Goal: Information Seeking & Learning: Learn about a topic

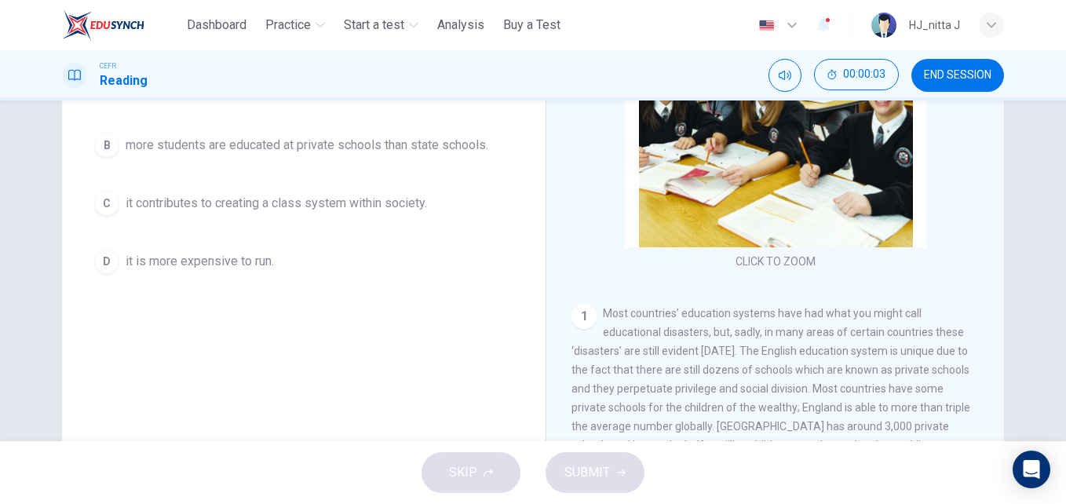
scroll to position [268, 0]
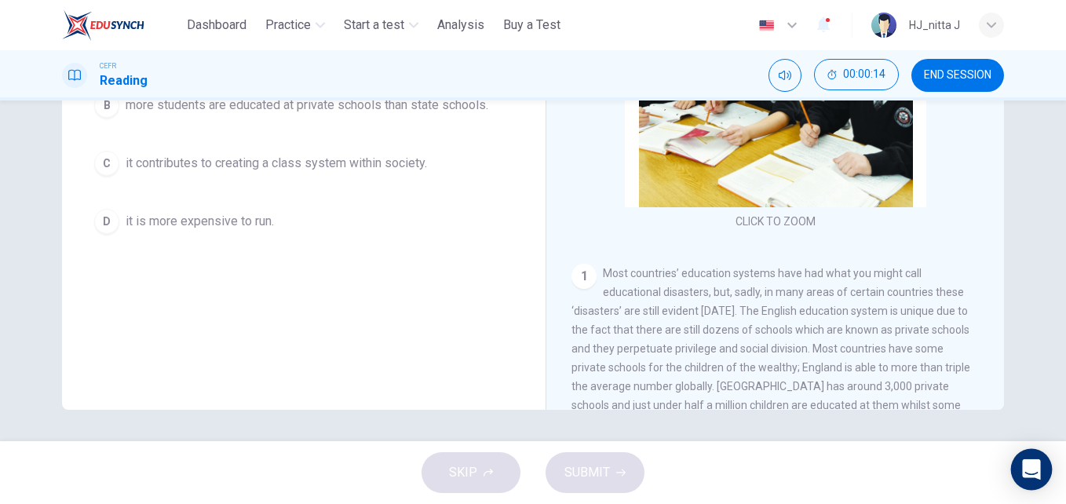
click at [1028, 466] on icon "Open Intercom Messenger" at bounding box center [1031, 469] width 18 height 20
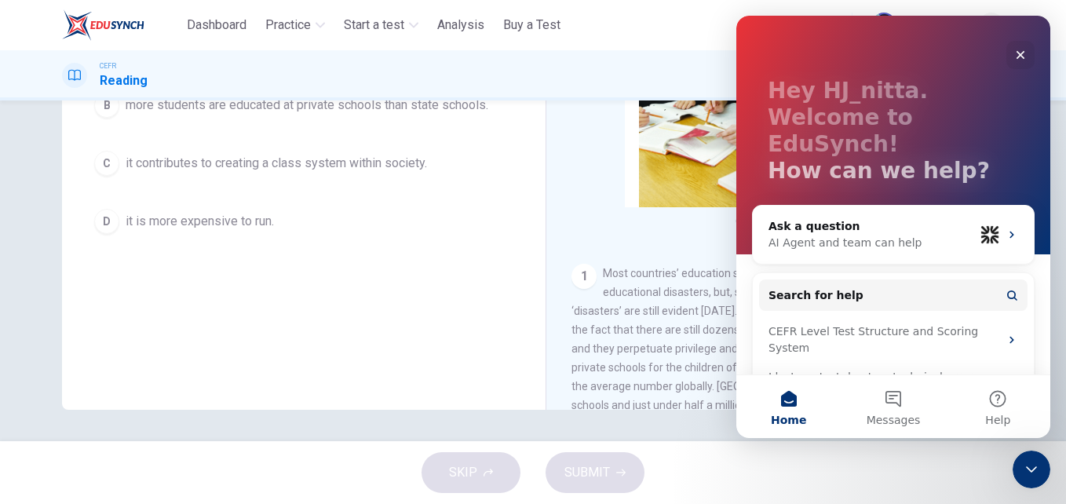
scroll to position [55, 0]
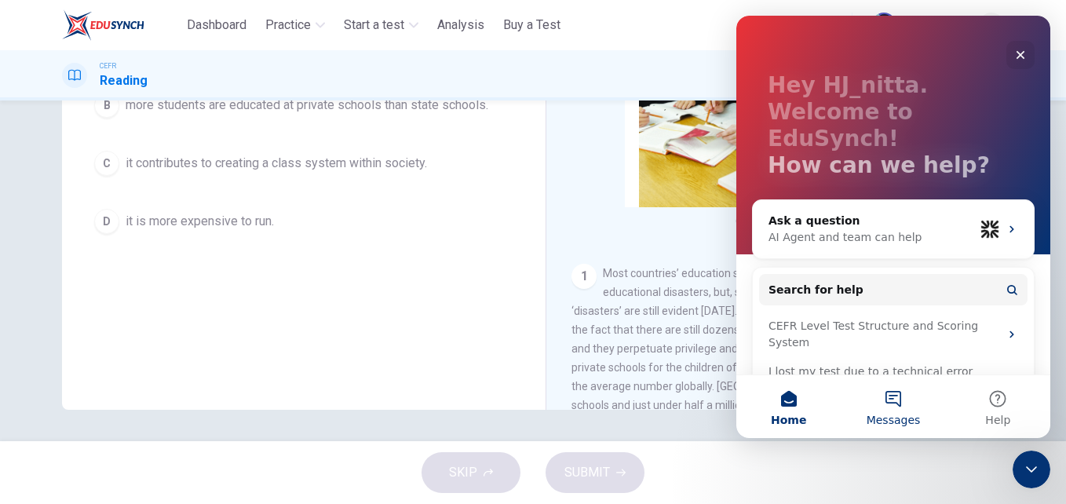
click at [895, 404] on button "Messages" at bounding box center [893, 406] width 104 height 63
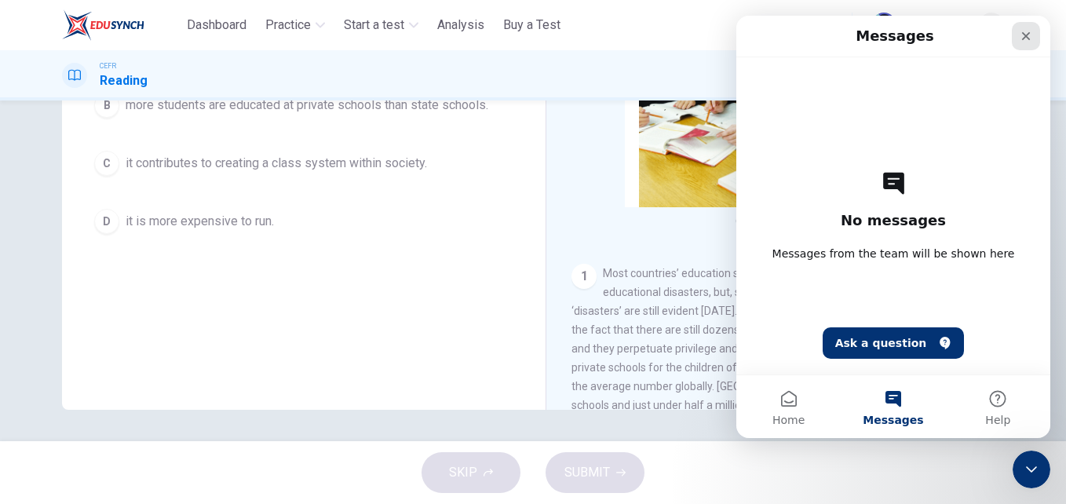
click at [1024, 38] on icon "Close" at bounding box center [1026, 36] width 9 height 9
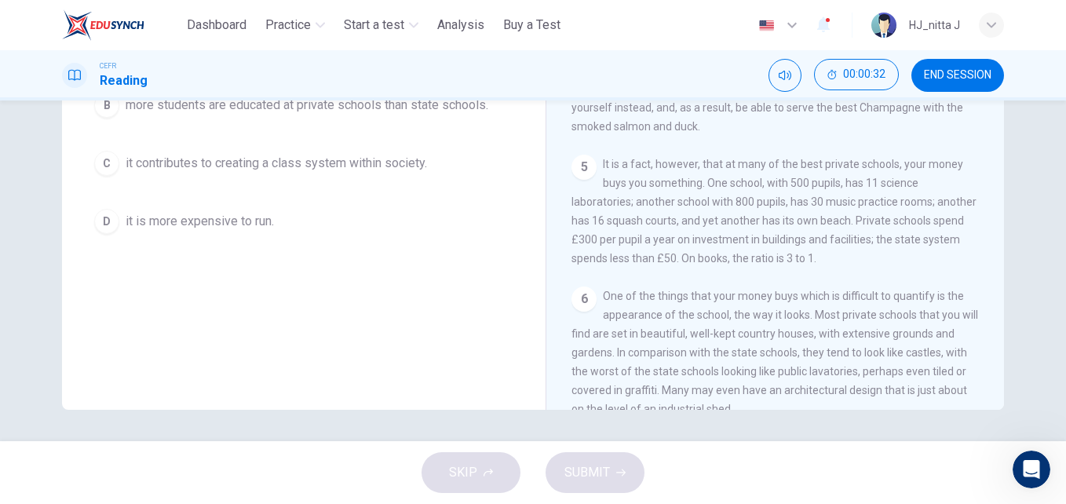
scroll to position [1007, 0]
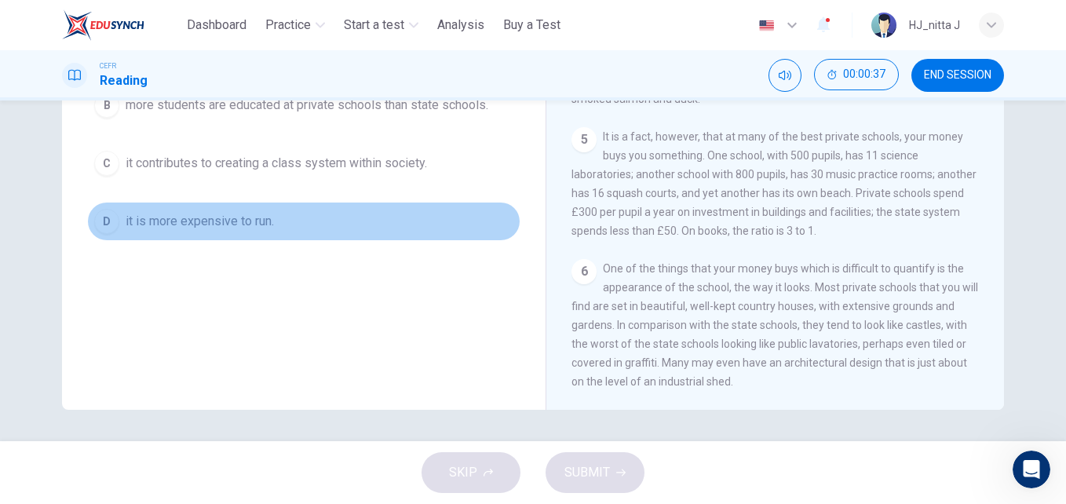
click at [221, 222] on span "it is more expensive to run." at bounding box center [200, 221] width 148 height 19
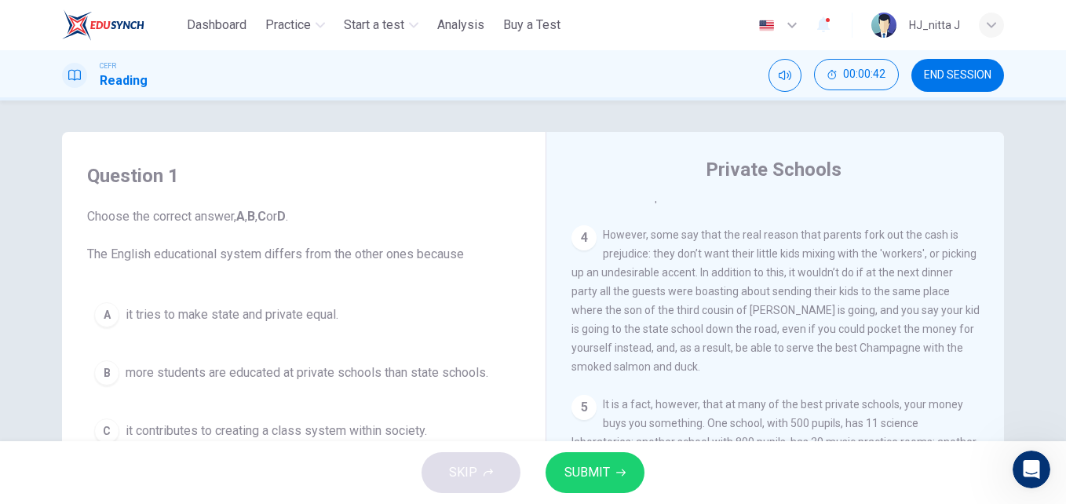
scroll to position [268, 0]
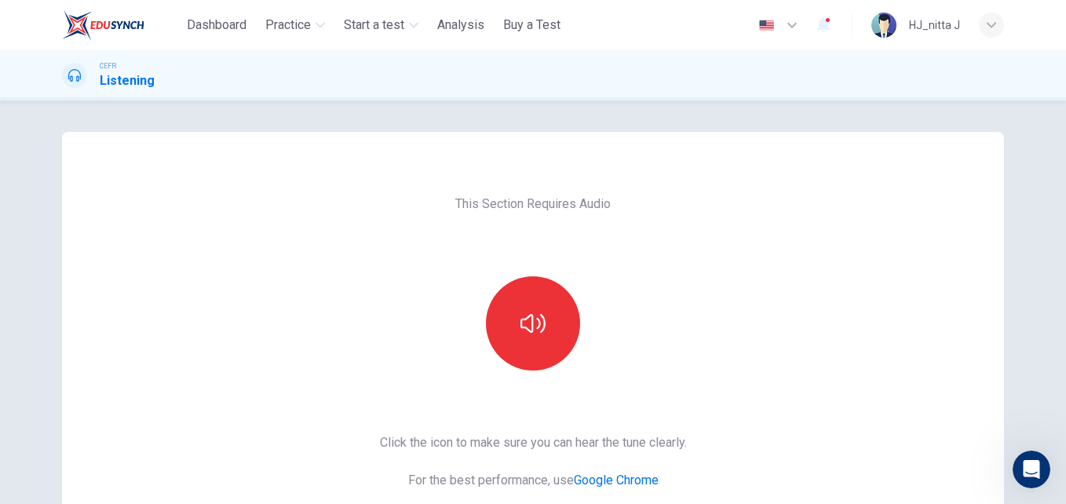
click at [303, 126] on div "This Section Requires Audio Click the icon to make sure you can hear the tune c…" at bounding box center [533, 301] width 1066 height 403
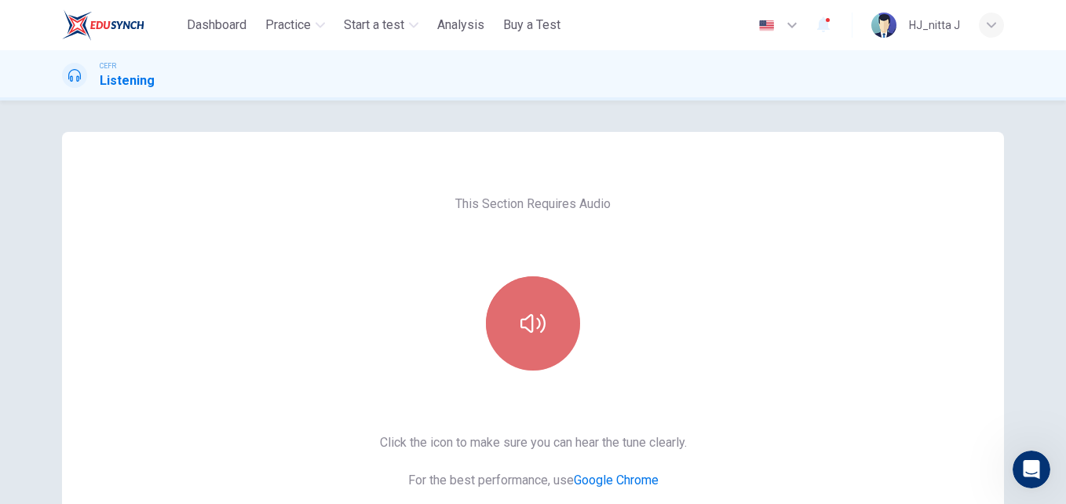
click at [536, 327] on icon "button" at bounding box center [532, 323] width 25 height 25
click at [503, 328] on button "button" at bounding box center [533, 323] width 94 height 94
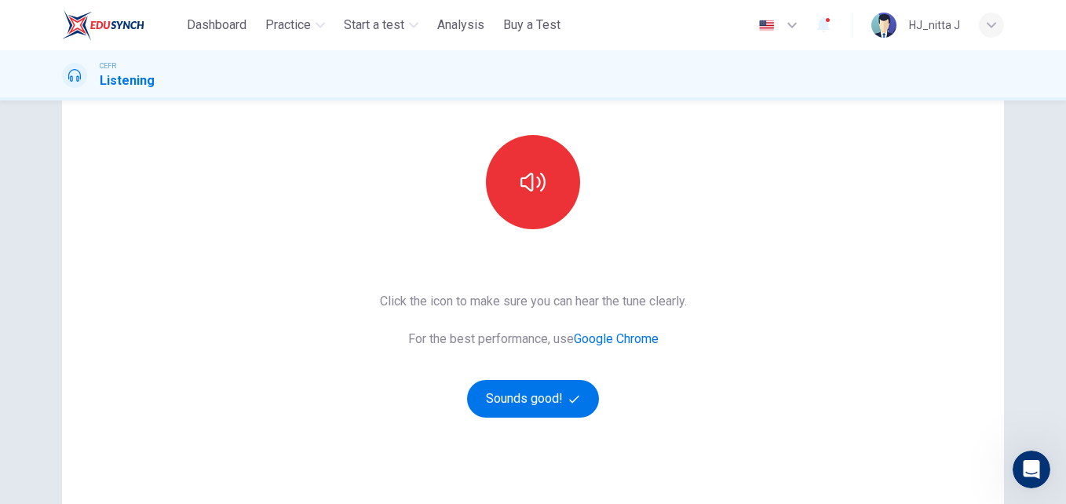
scroll to position [131, 0]
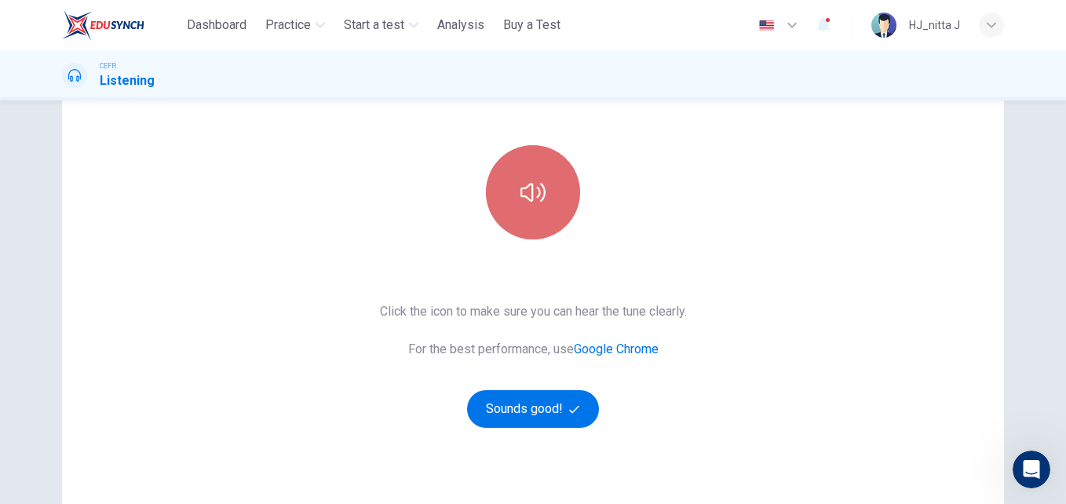
click at [532, 205] on button "button" at bounding box center [533, 192] width 94 height 94
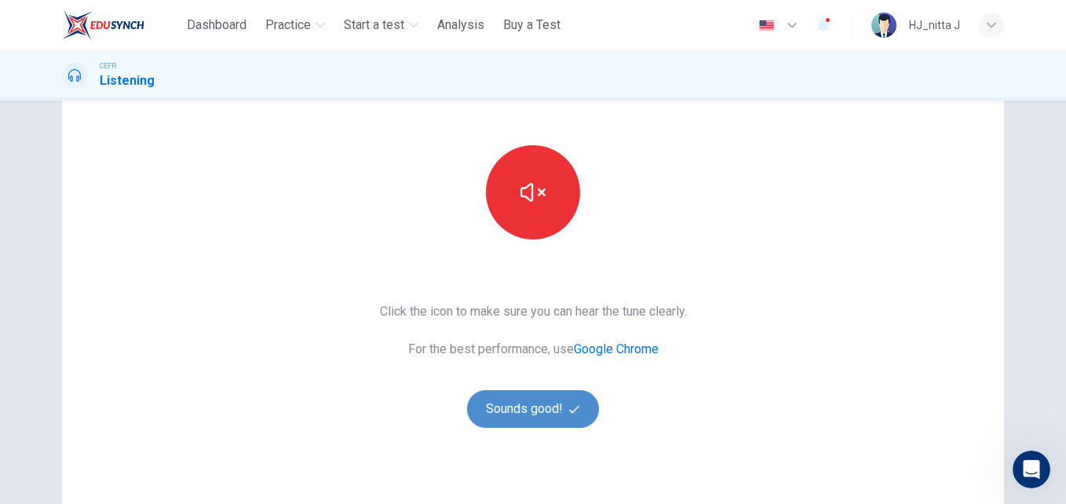
click at [549, 407] on button "Sounds good!" at bounding box center [533, 409] width 132 height 38
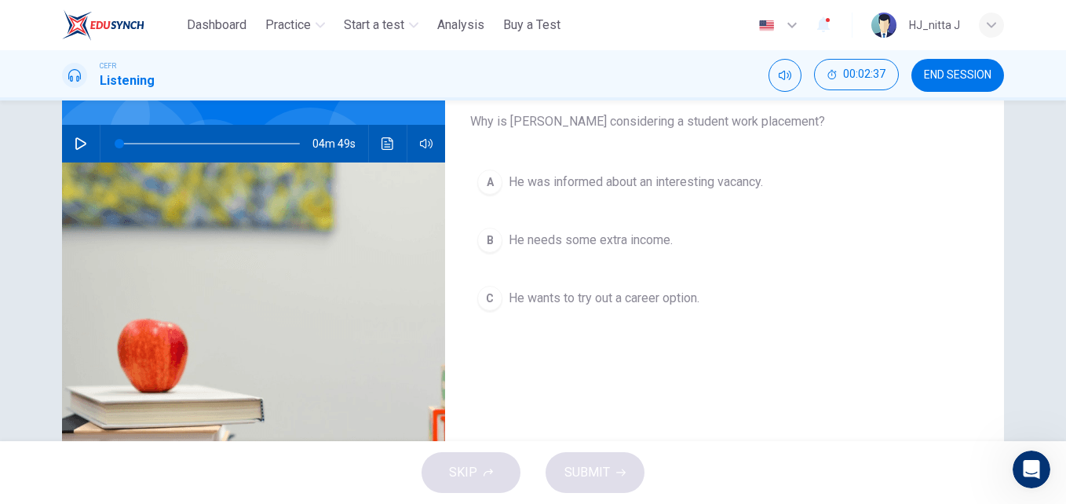
scroll to position [132, 0]
click at [75, 148] on icon "button" at bounding box center [81, 144] width 13 height 13
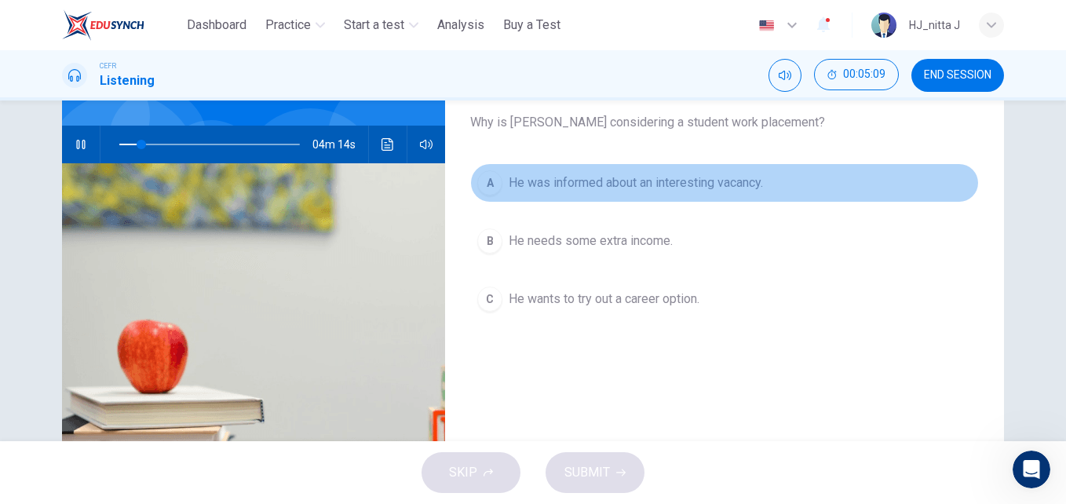
click at [527, 174] on span "He was informed about an interesting vacancy." at bounding box center [636, 182] width 254 height 19
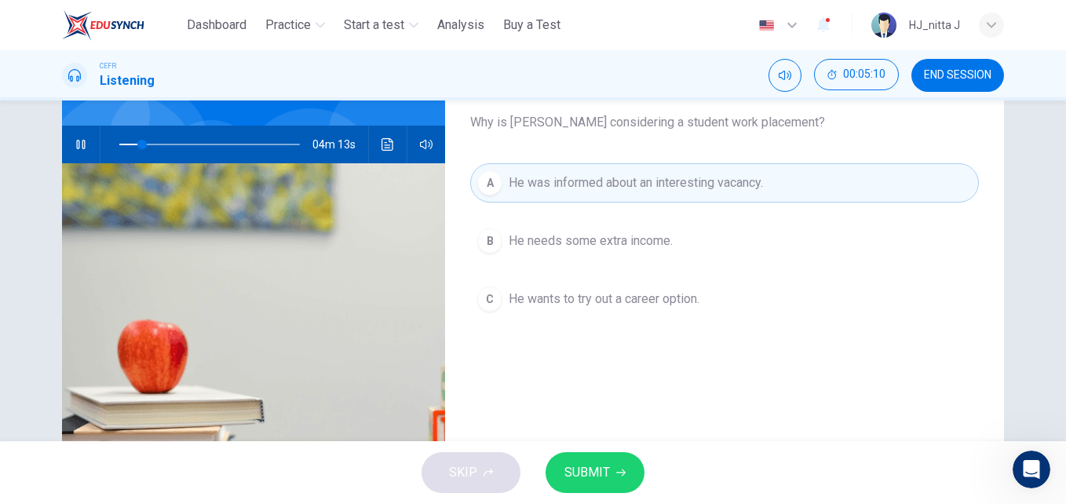
click at [599, 472] on span "SUBMIT" at bounding box center [587, 473] width 46 height 22
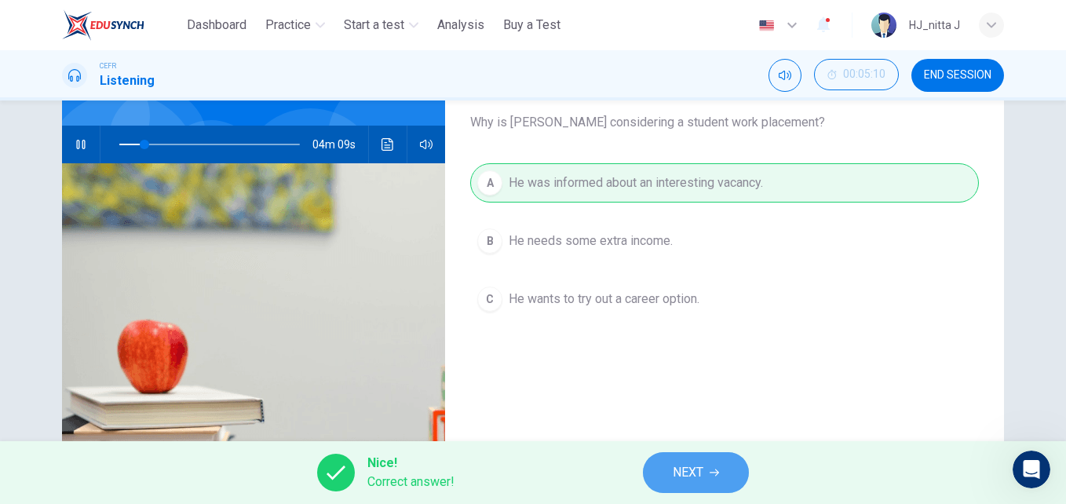
click at [683, 465] on span "NEXT" at bounding box center [688, 473] width 31 height 22
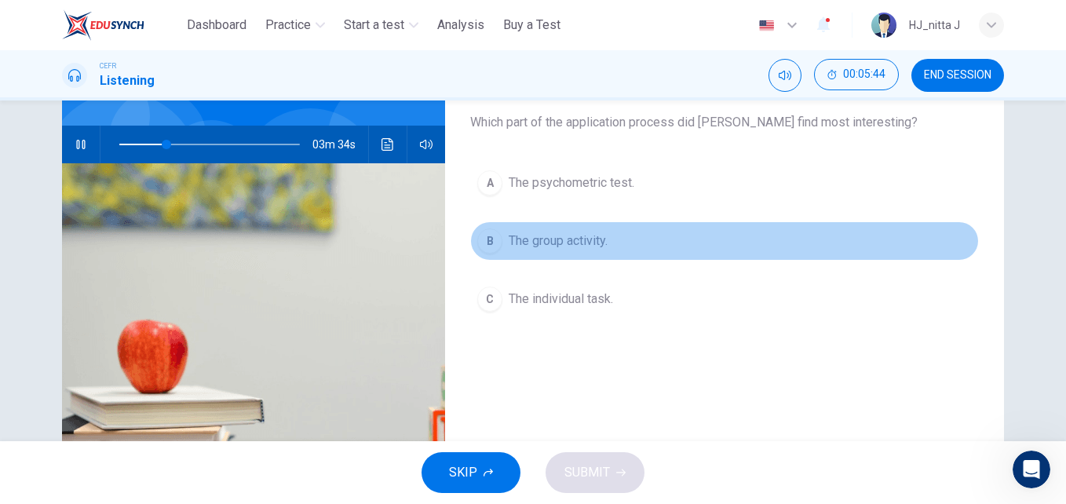
click at [593, 240] on span "The group activity." at bounding box center [558, 241] width 99 height 19
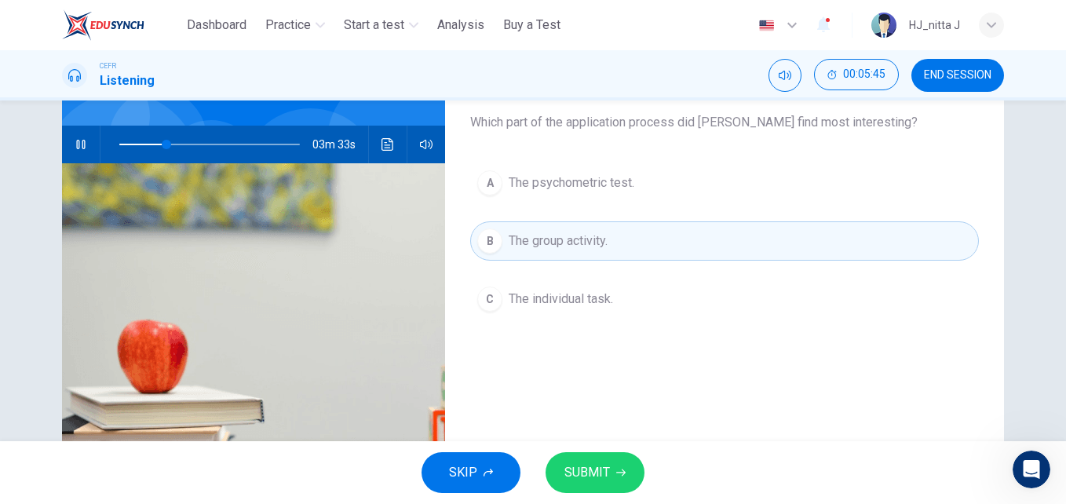
click at [595, 474] on span "SUBMIT" at bounding box center [587, 473] width 46 height 22
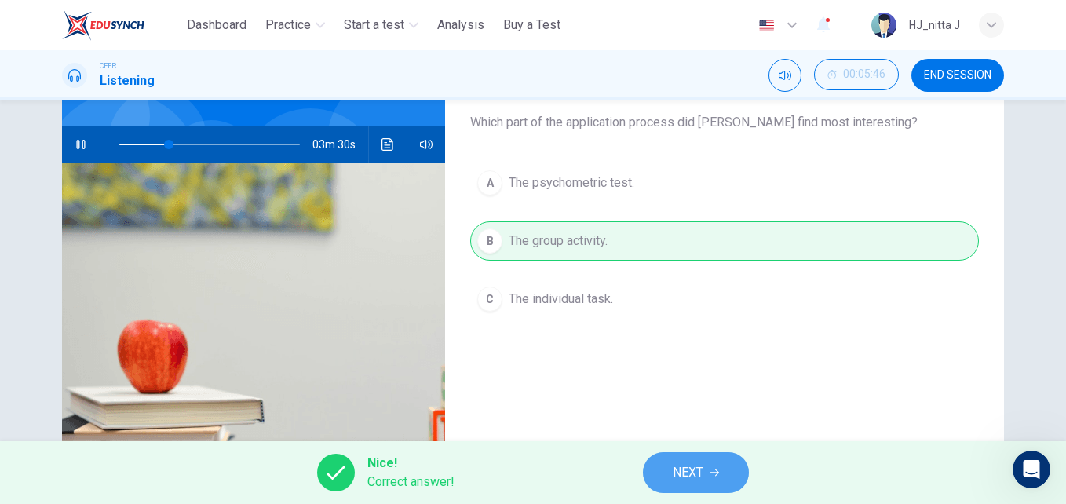
click at [686, 473] on span "NEXT" at bounding box center [688, 473] width 31 height 22
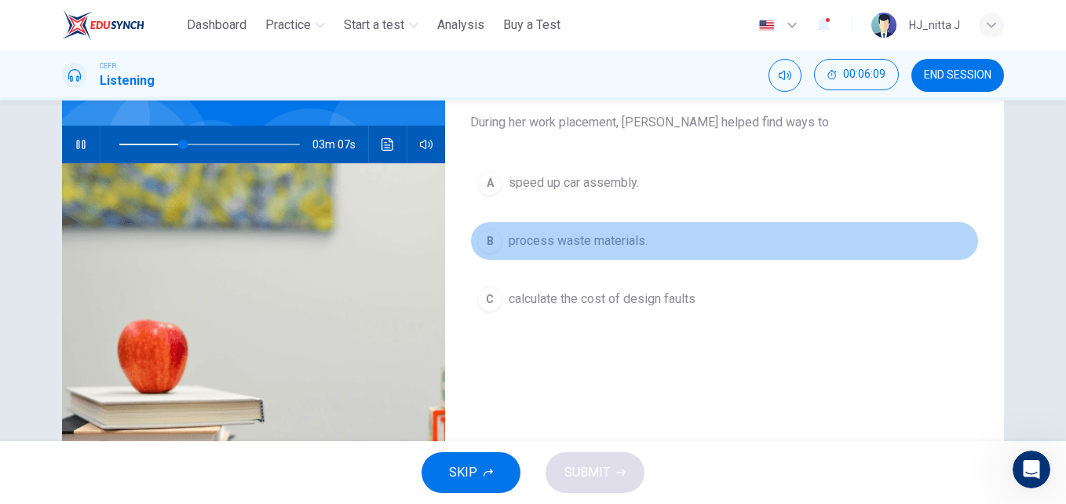
click at [617, 240] on span "process waste materials." at bounding box center [578, 241] width 139 height 19
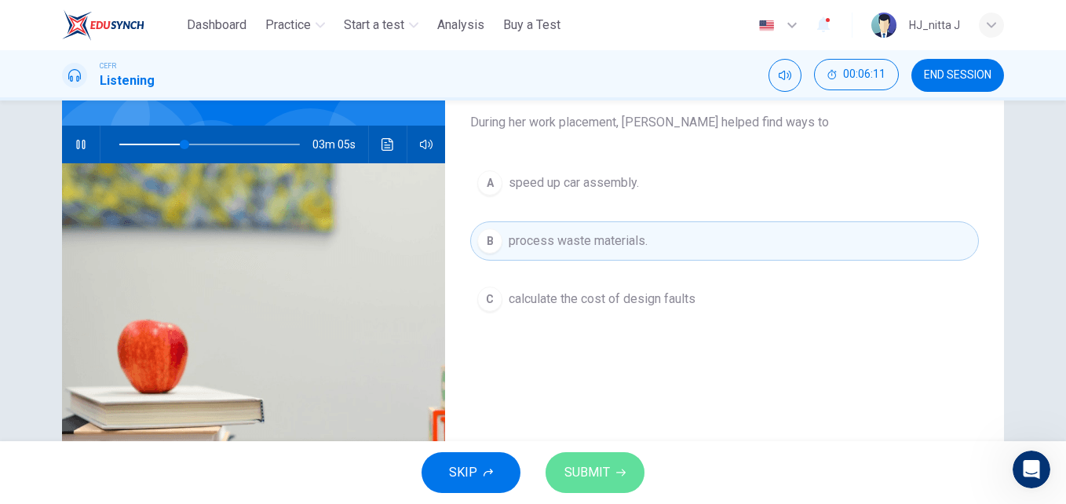
click at [611, 461] on button "SUBMIT" at bounding box center [595, 472] width 99 height 41
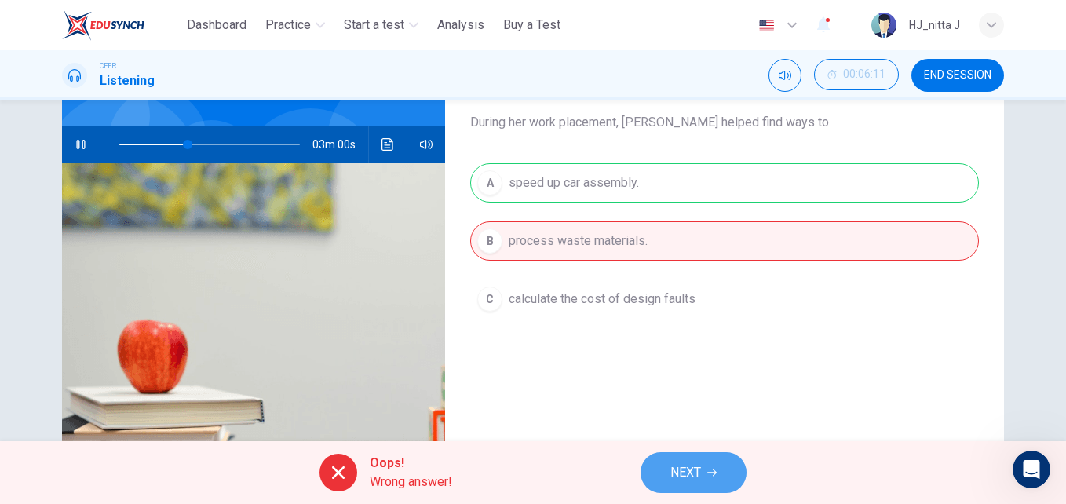
click at [682, 470] on span "NEXT" at bounding box center [685, 473] width 31 height 22
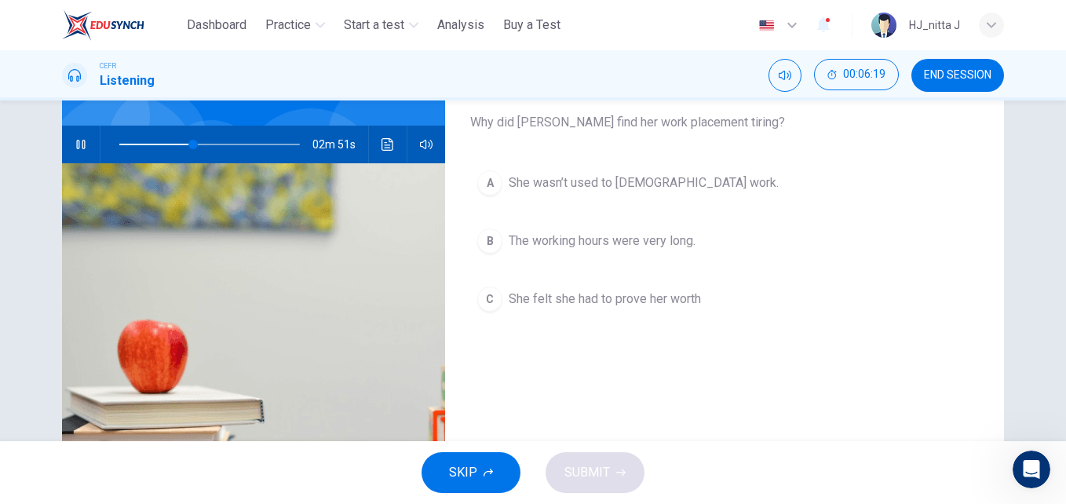
click at [627, 303] on span "She felt she had to prove her worth" at bounding box center [605, 299] width 192 height 19
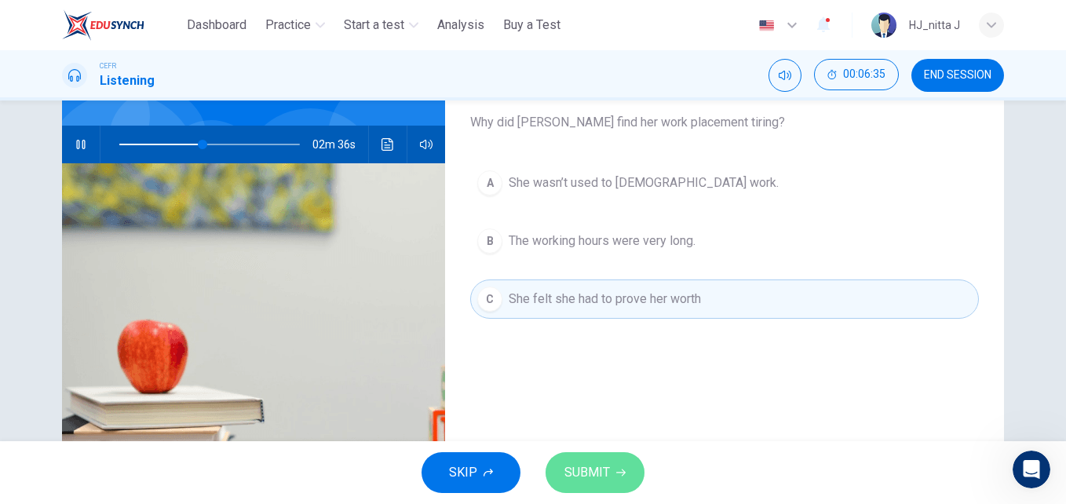
click at [601, 476] on span "SUBMIT" at bounding box center [587, 473] width 46 height 22
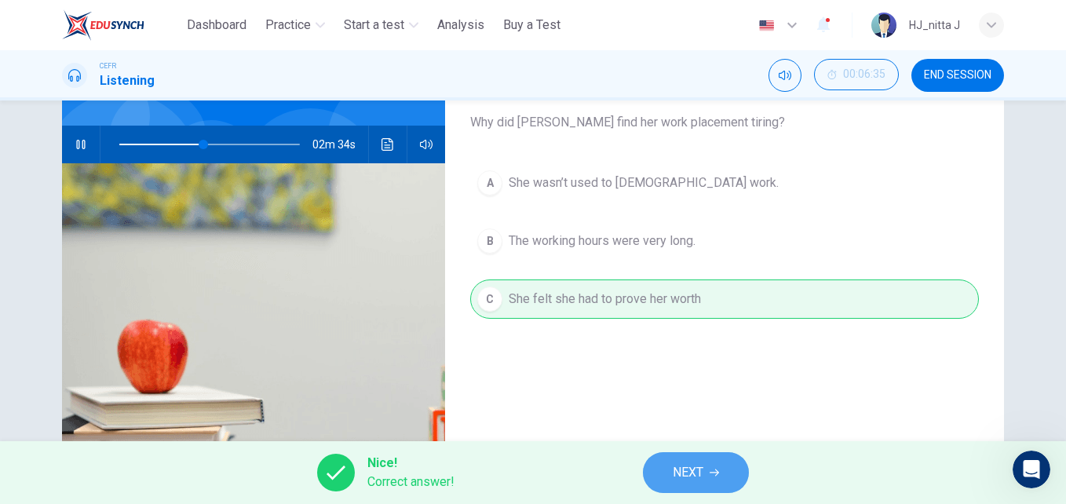
click at [691, 473] on span "NEXT" at bounding box center [688, 473] width 31 height 22
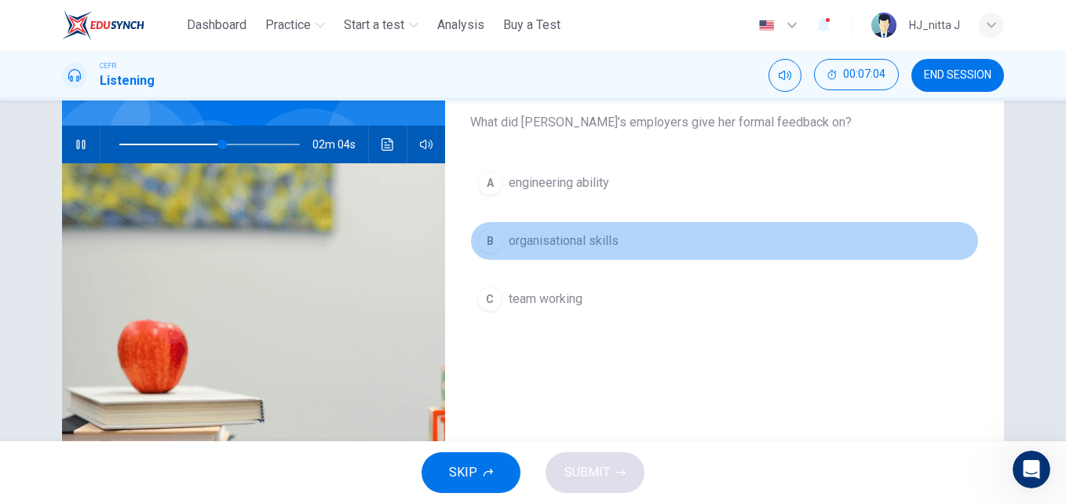
click at [578, 242] on span "organisational skills" at bounding box center [564, 241] width 110 height 19
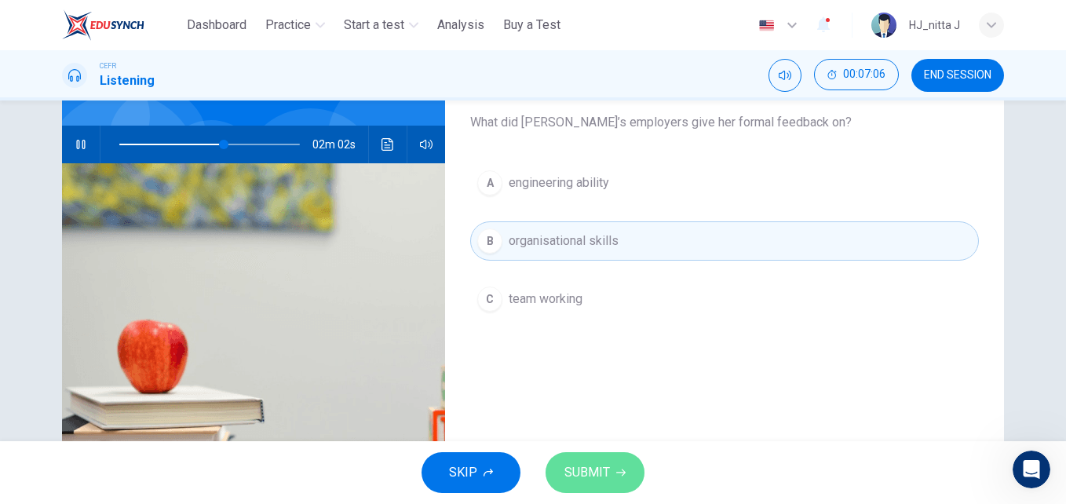
click at [586, 467] on span "SUBMIT" at bounding box center [587, 473] width 46 height 22
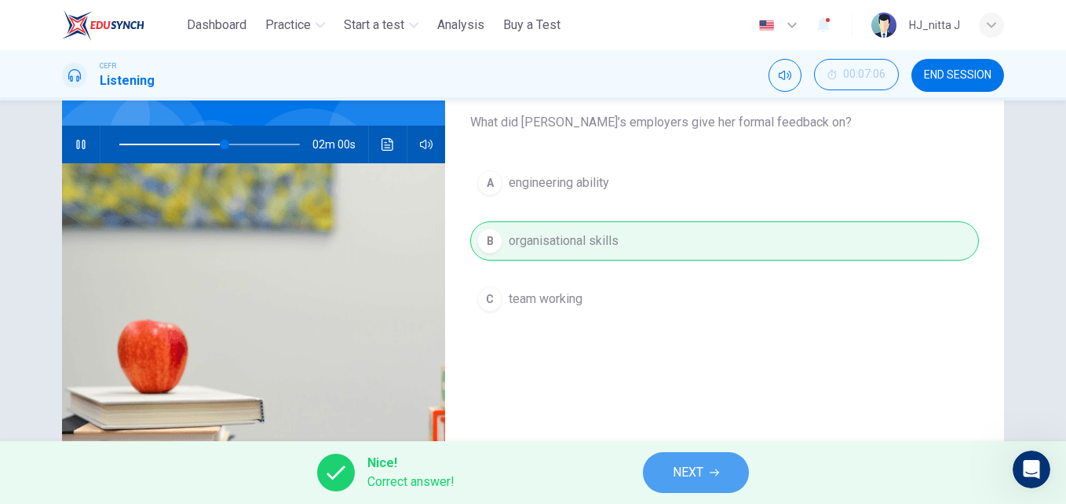
click at [672, 469] on button "NEXT" at bounding box center [696, 472] width 106 height 41
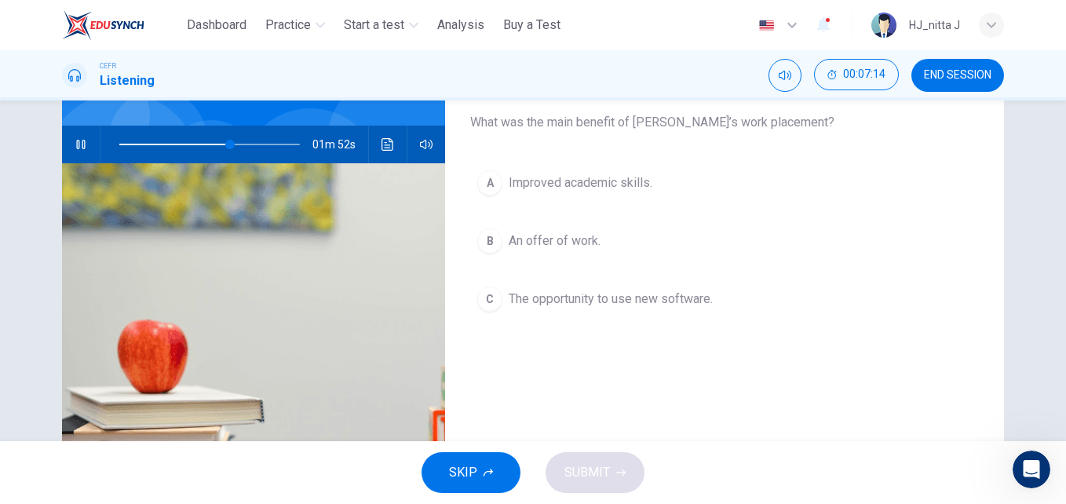
click at [582, 239] on span "An offer of work." at bounding box center [555, 241] width 92 height 19
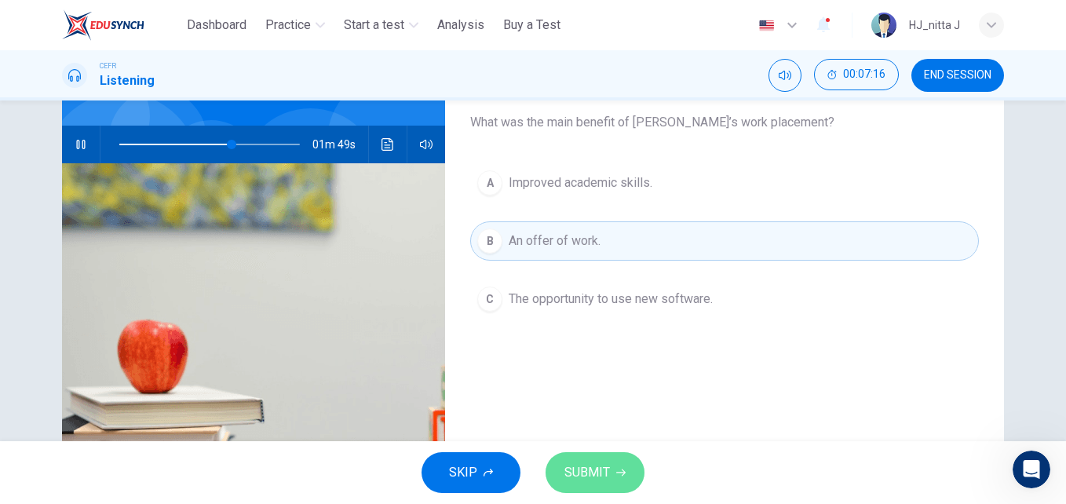
click at [600, 477] on span "SUBMIT" at bounding box center [587, 473] width 46 height 22
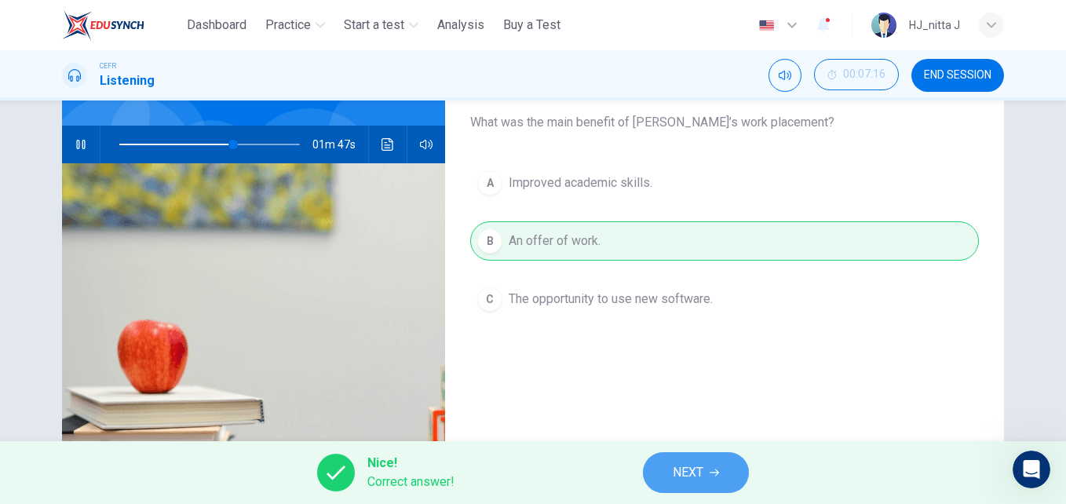
click at [688, 470] on span "NEXT" at bounding box center [688, 473] width 31 height 22
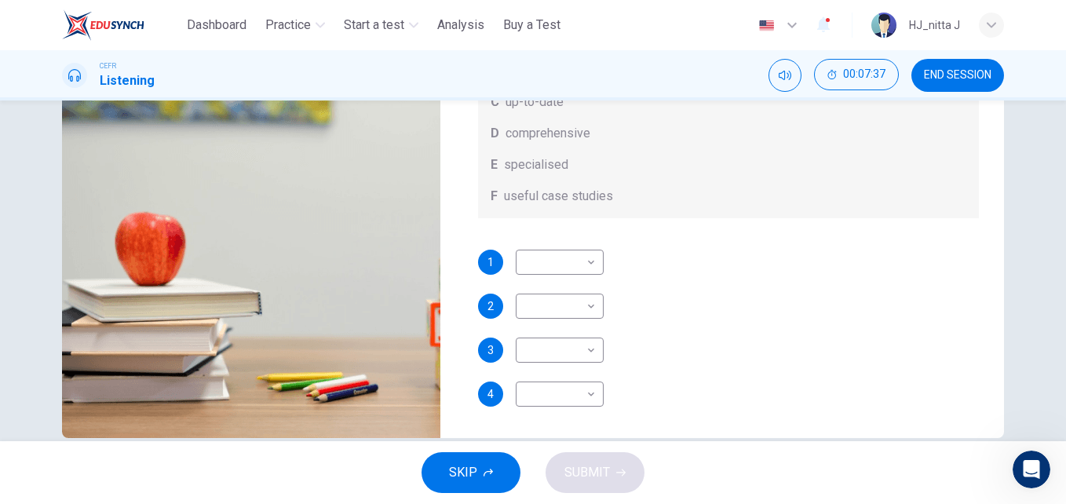
scroll to position [268, 0]
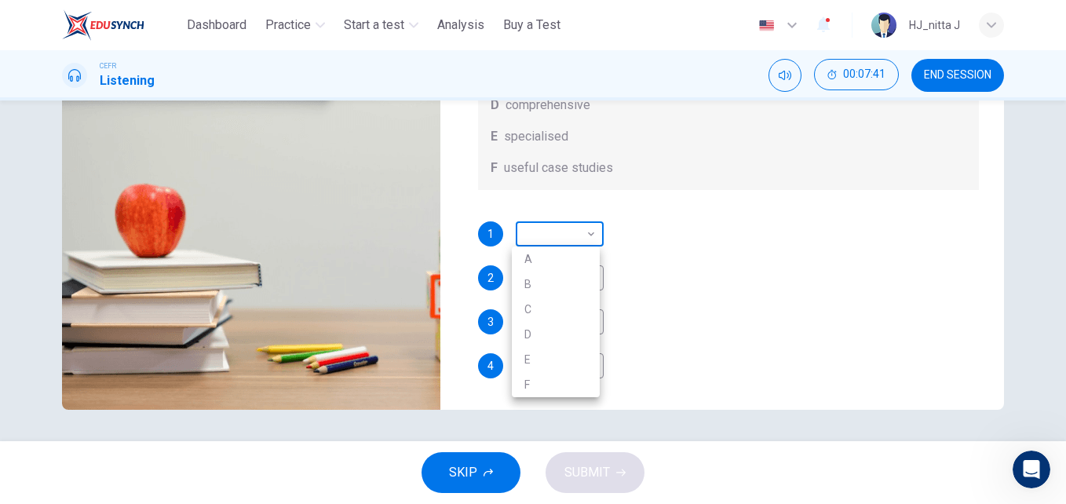
click at [585, 238] on body "This site uses cookies, as explained in our Privacy Policy . If you agree to th…" at bounding box center [533, 252] width 1066 height 504
click at [670, 244] on div at bounding box center [533, 252] width 1066 height 504
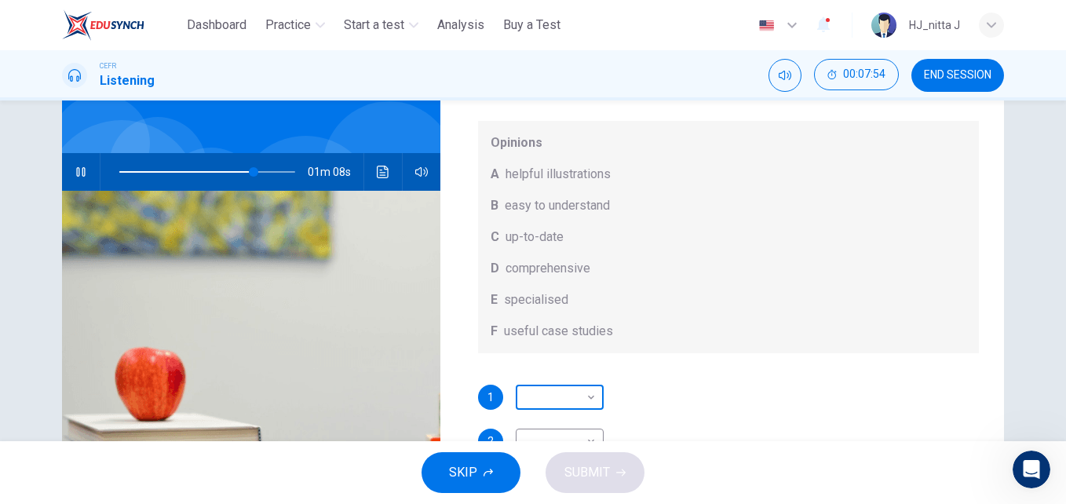
scroll to position [89, 0]
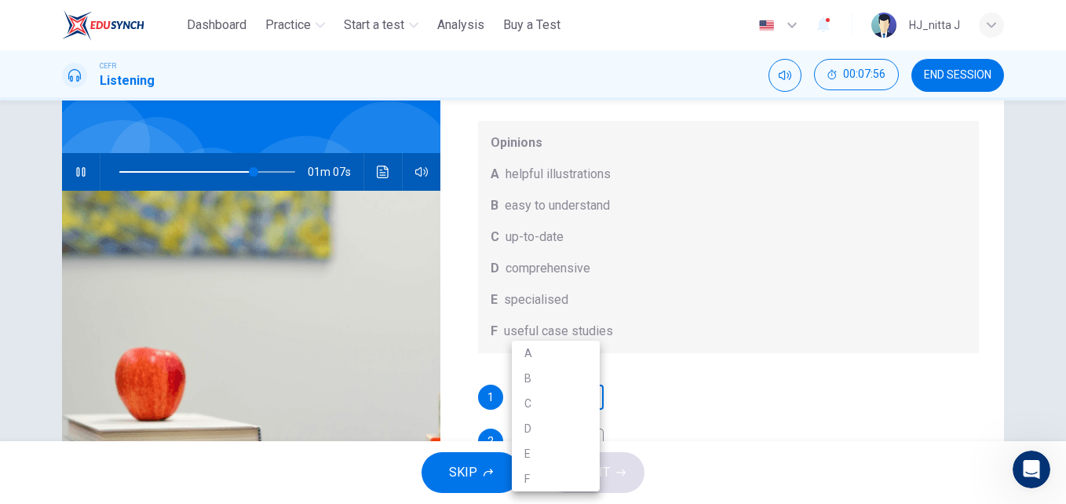
click at [587, 396] on body "This site uses cookies, as explained in our Privacy Policy . If you agree to th…" at bounding box center [533, 252] width 1066 height 504
click at [533, 454] on li "E" at bounding box center [556, 453] width 88 height 25
type input "**"
type input "*"
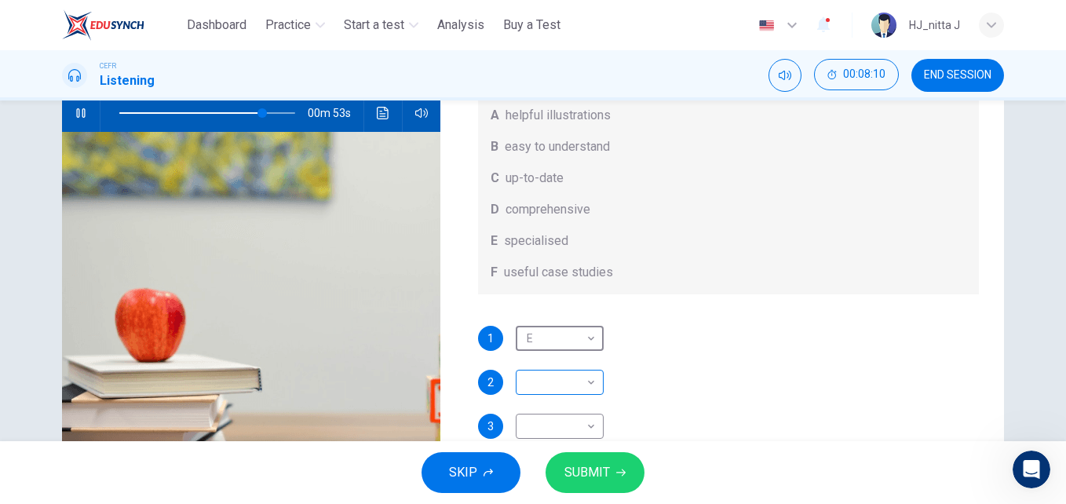
scroll to position [168, 0]
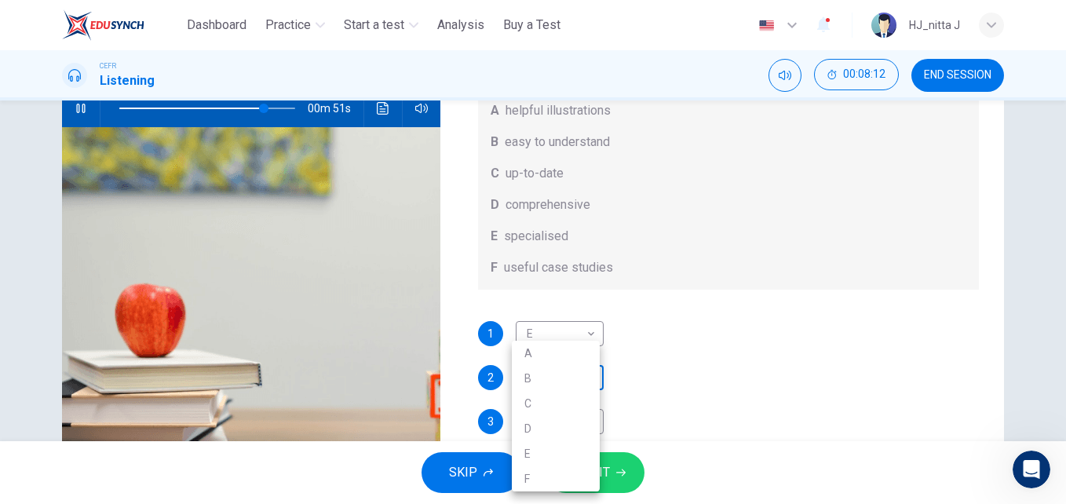
click at [589, 389] on body "This site uses cookies, as explained in our Privacy Policy . If you agree to th…" at bounding box center [533, 252] width 1066 height 504
click at [571, 112] on div at bounding box center [533, 252] width 1066 height 504
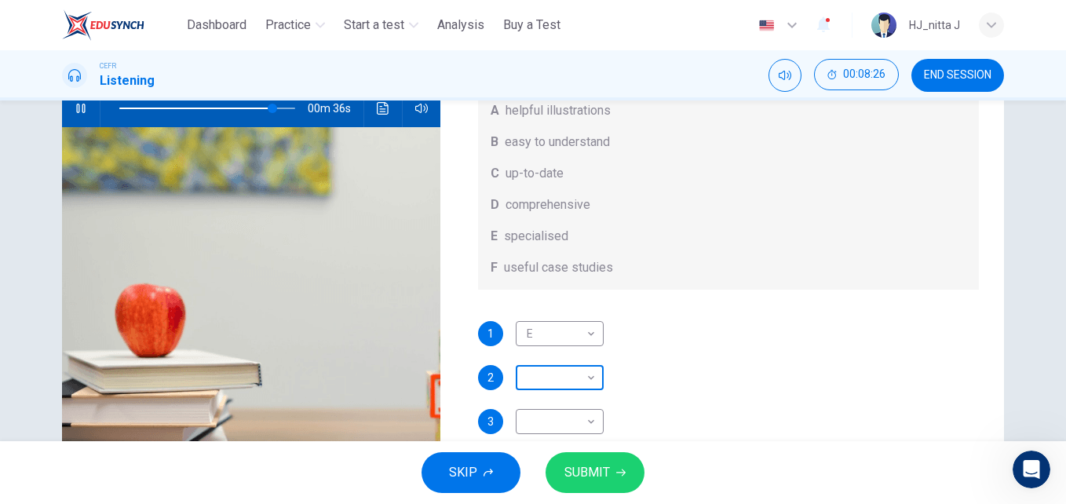
click at [586, 374] on body "This site uses cookies, as explained in our Privacy Policy . If you agree to th…" at bounding box center [533, 252] width 1066 height 504
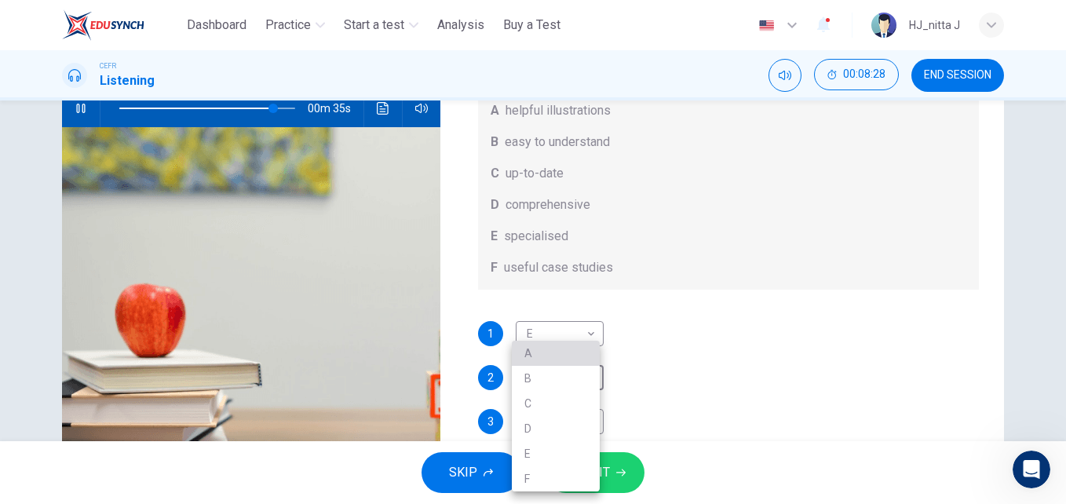
click at [545, 351] on li "A" at bounding box center [556, 353] width 88 height 25
type input "**"
type input "*"
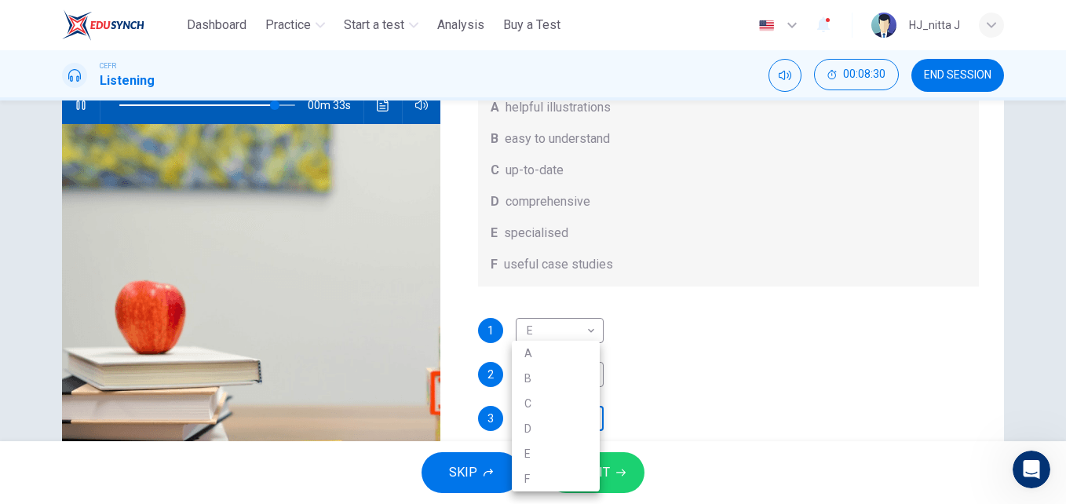
click at [588, 424] on body "This site uses cookies, as explained in our Privacy Policy . If you agree to th…" at bounding box center [533, 252] width 1066 height 504
click at [538, 165] on div at bounding box center [533, 252] width 1066 height 504
click at [587, 413] on body "This site uses cookies, as explained in our Privacy Policy . If you agree to th…" at bounding box center [533, 252] width 1066 height 504
click at [527, 477] on li "F" at bounding box center [556, 478] width 88 height 25
type input "**"
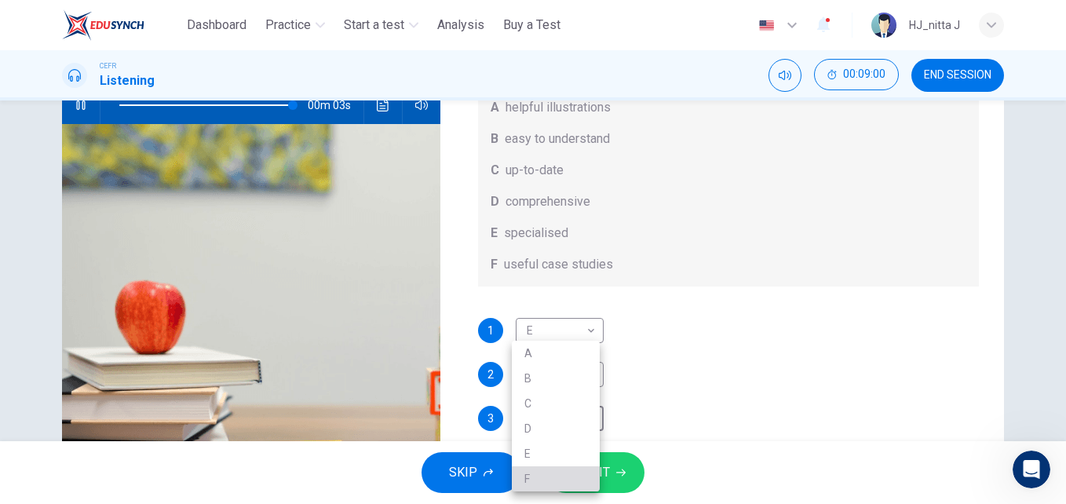
type input "*"
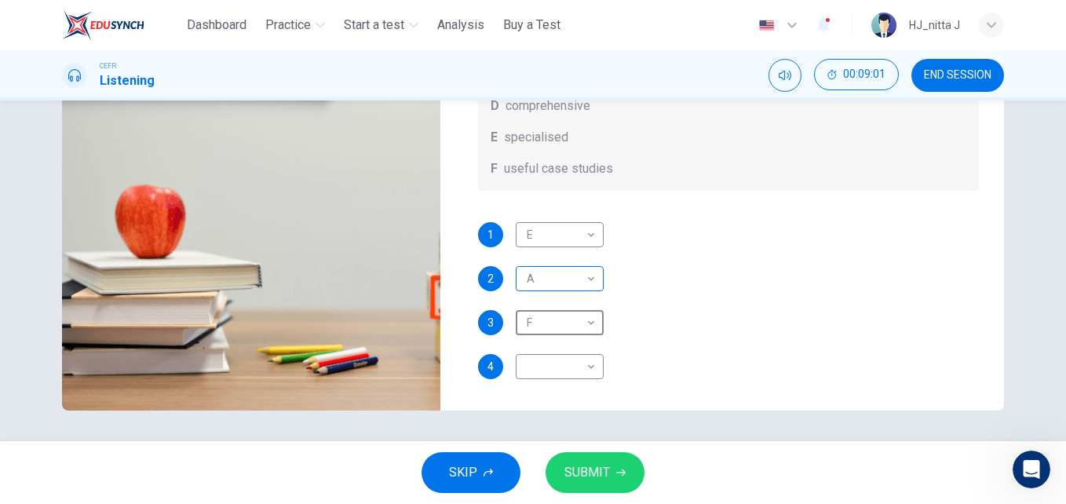
scroll to position [268, 0]
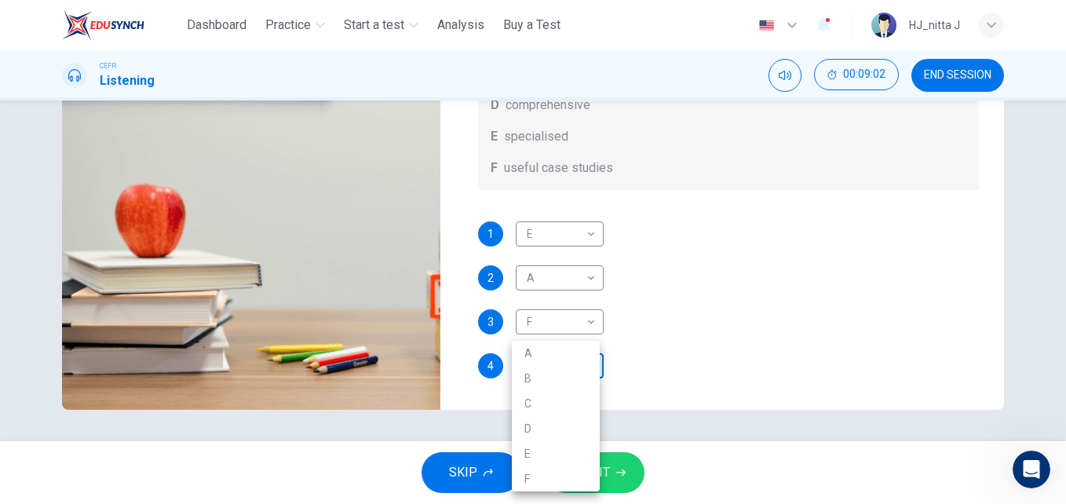
click at [585, 364] on body "This site uses cookies, as explained in our Privacy Policy . If you agree to th…" at bounding box center [533, 252] width 1066 height 504
click at [1062, 106] on div at bounding box center [533, 252] width 1066 height 504
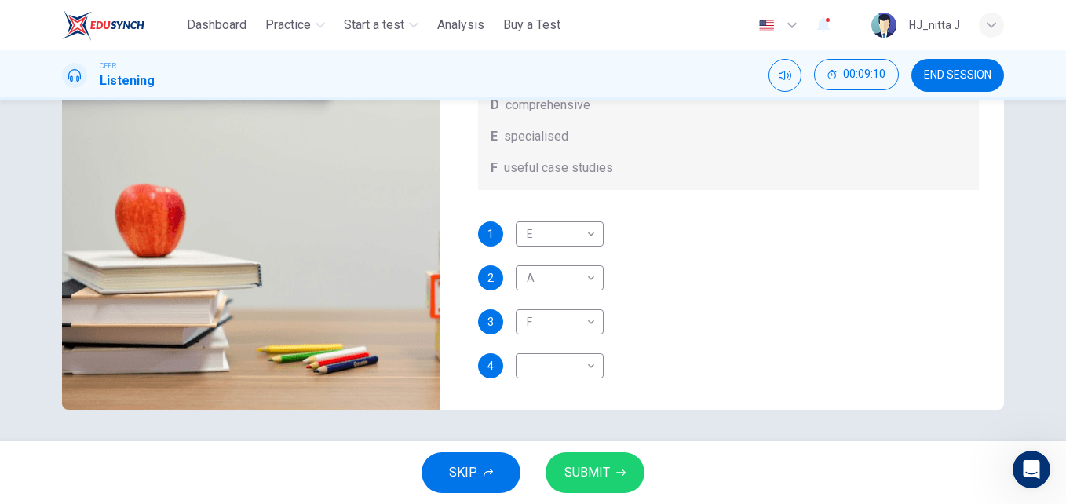
click at [1062, 106] on div "A B C D E F" at bounding box center [533, 252] width 1066 height 504
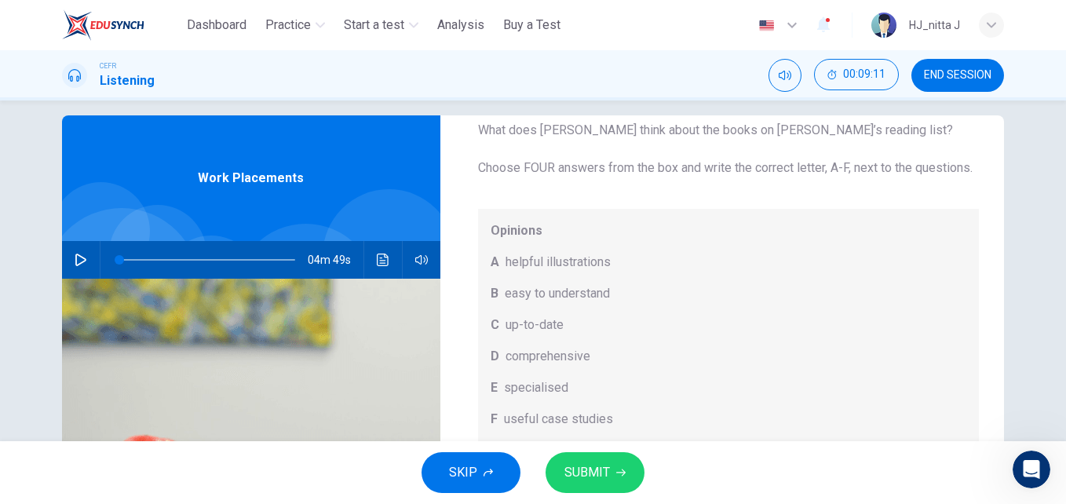
scroll to position [0, 0]
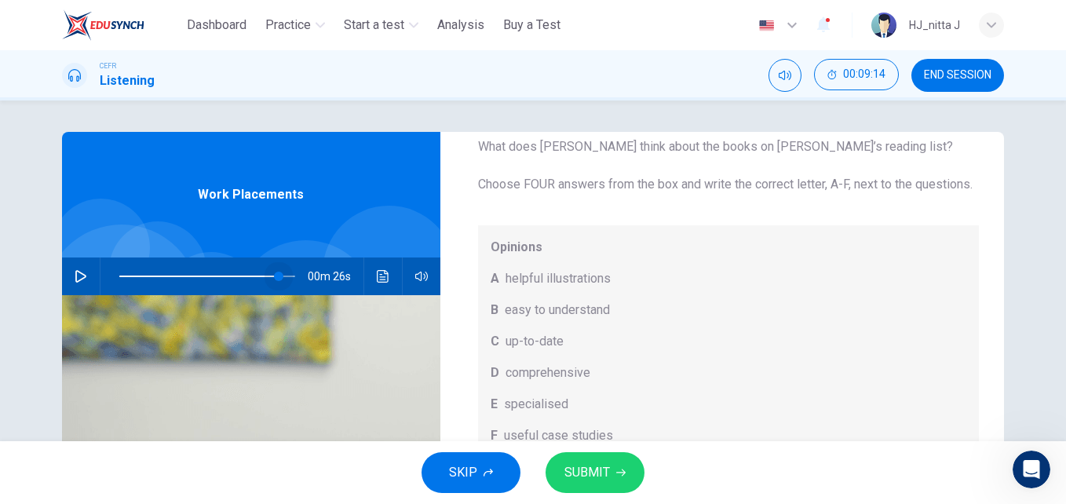
click at [276, 275] on span at bounding box center [207, 276] width 176 height 22
click at [76, 274] on icon "button" at bounding box center [81, 276] width 13 height 13
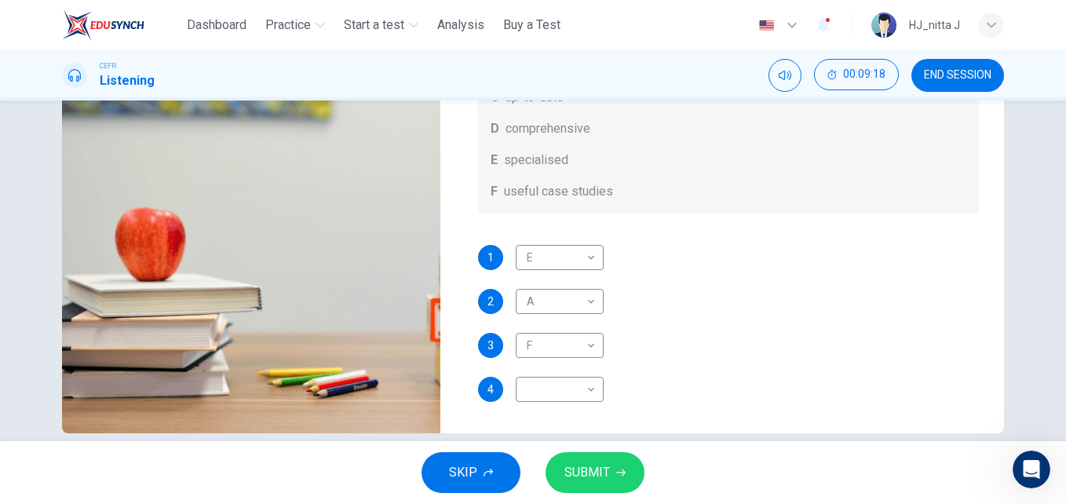
scroll to position [268, 0]
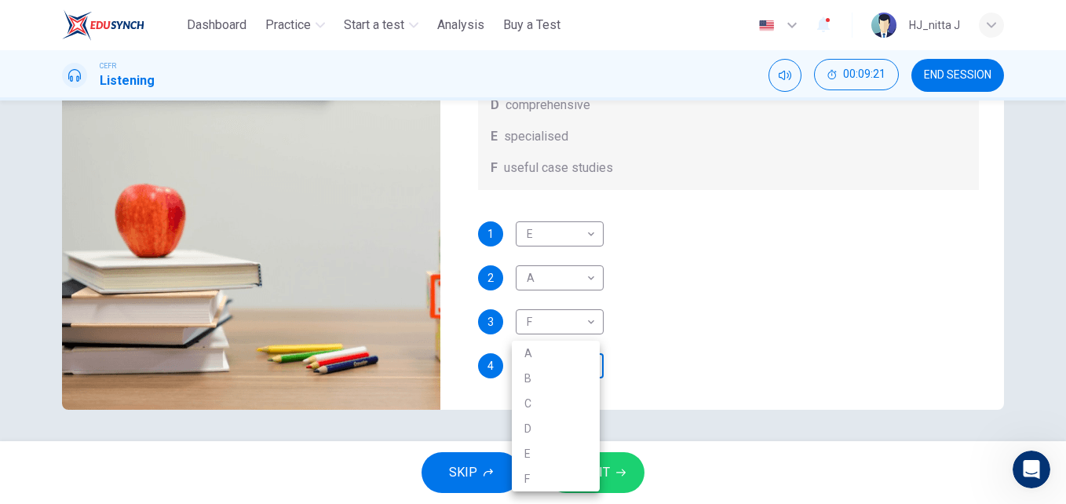
click at [590, 363] on body "This site uses cookies, as explained in our Privacy Policy . If you agree to th…" at bounding box center [533, 252] width 1066 height 504
click at [1060, 105] on div at bounding box center [533, 252] width 1066 height 504
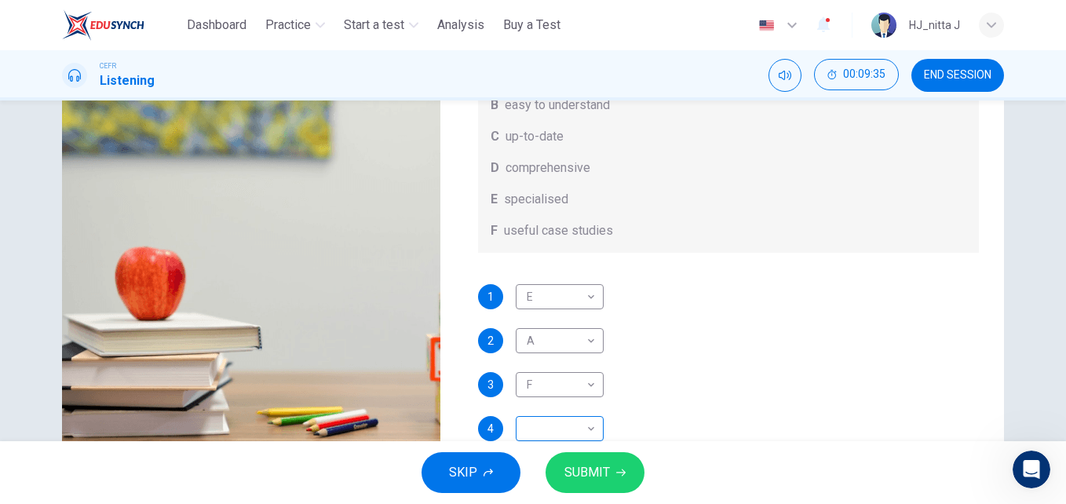
scroll to position [215, 0]
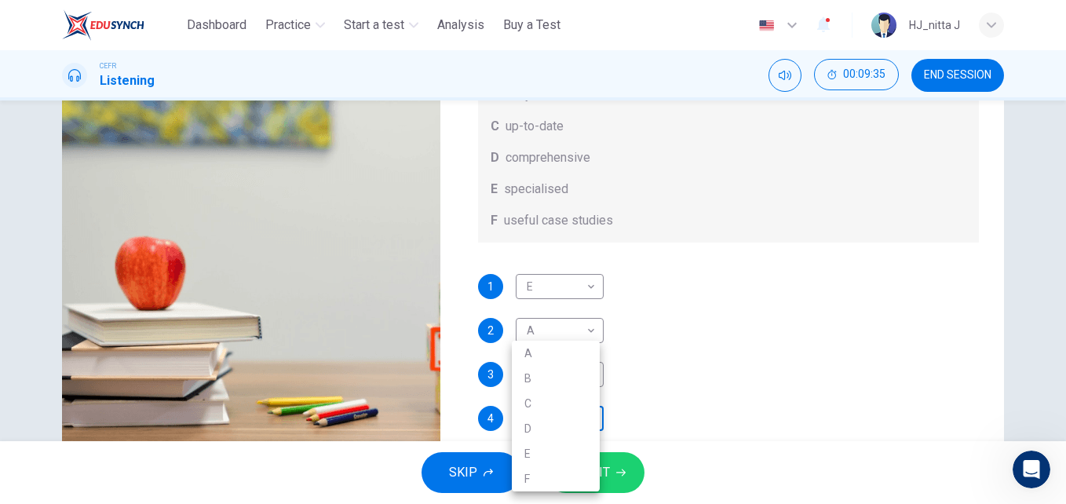
click at [587, 430] on body "This site uses cookies, as explained in our Privacy Policy . If you agree to th…" at bounding box center [533, 252] width 1066 height 504
type input "*"
click at [1060, 110] on div at bounding box center [533, 252] width 1066 height 504
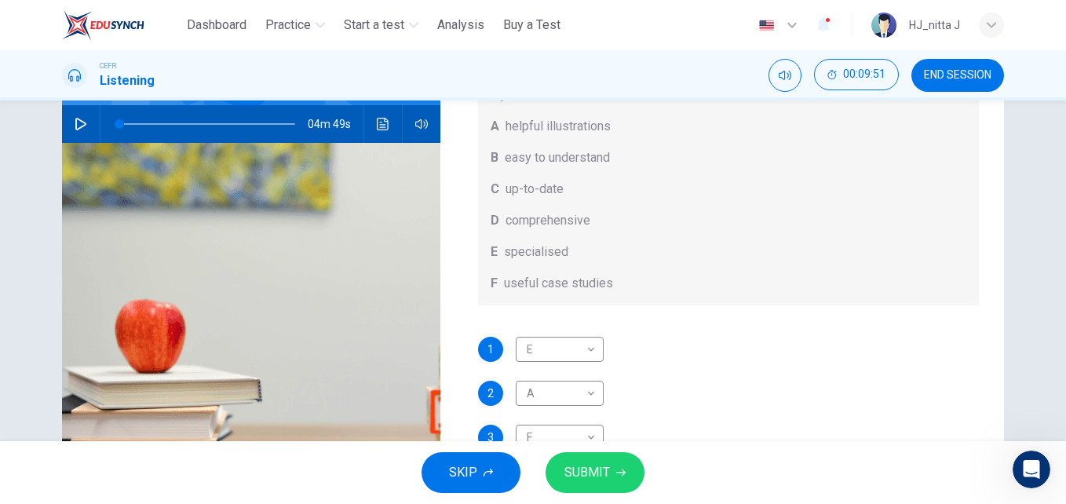
scroll to position [268, 0]
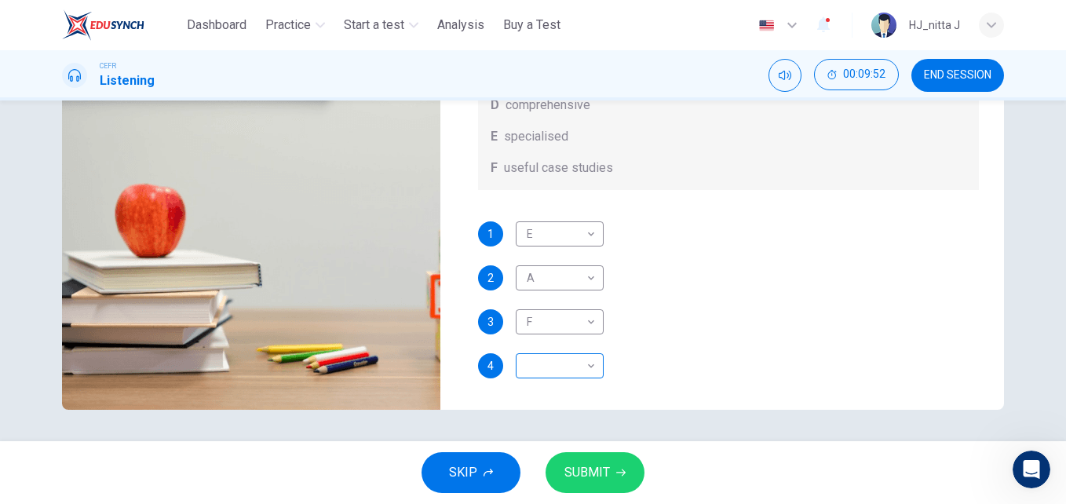
drag, startPoint x: 692, startPoint y: 316, endPoint x: 593, endPoint y: 369, distance: 112.4
click at [593, 369] on div "1 E * ​ 2 A * ​ 3 F * ​ 4 ​ ​" at bounding box center [729, 315] width 502 height 188
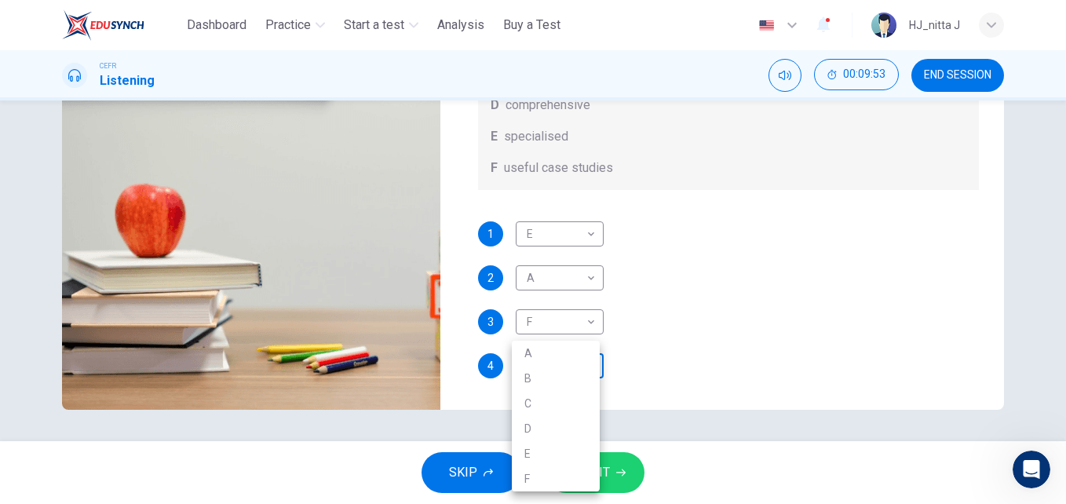
click at [593, 369] on body "This site uses cookies, as explained in our Privacy Policy . If you agree to th…" at bounding box center [533, 252] width 1066 height 504
click at [518, 407] on li "C" at bounding box center [556, 403] width 88 height 25
type input "*"
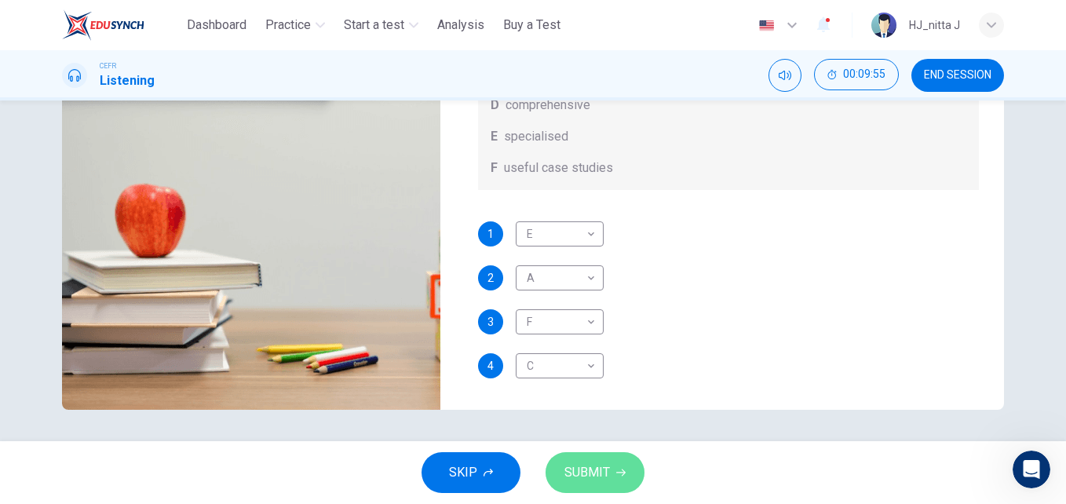
click at [614, 468] on button "SUBMIT" at bounding box center [595, 472] width 99 height 41
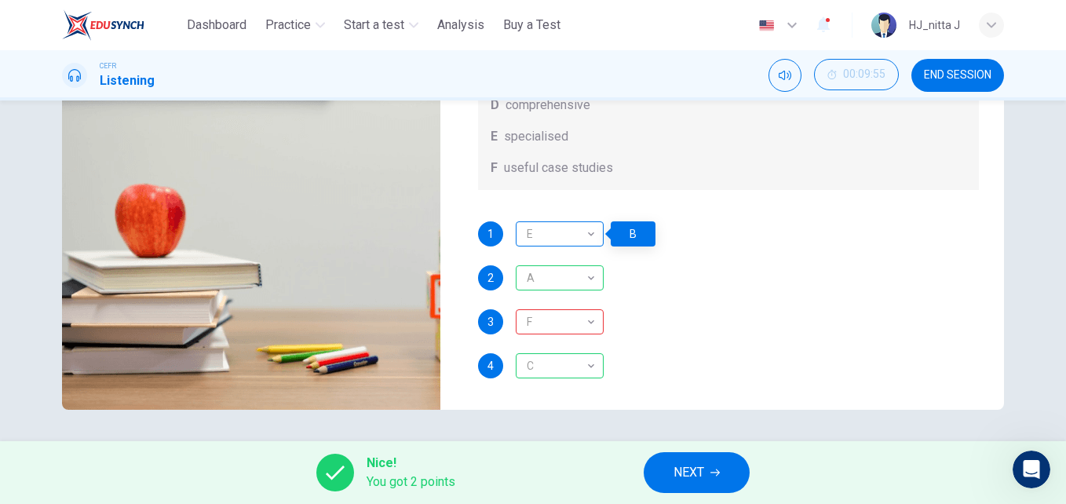
click at [589, 231] on div "E" at bounding box center [557, 234] width 82 height 45
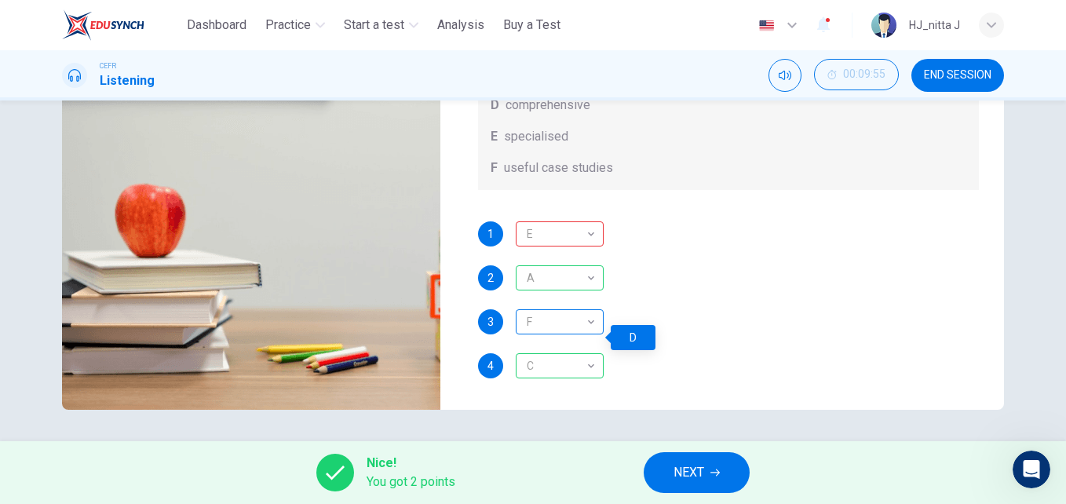
scroll to position [71, 0]
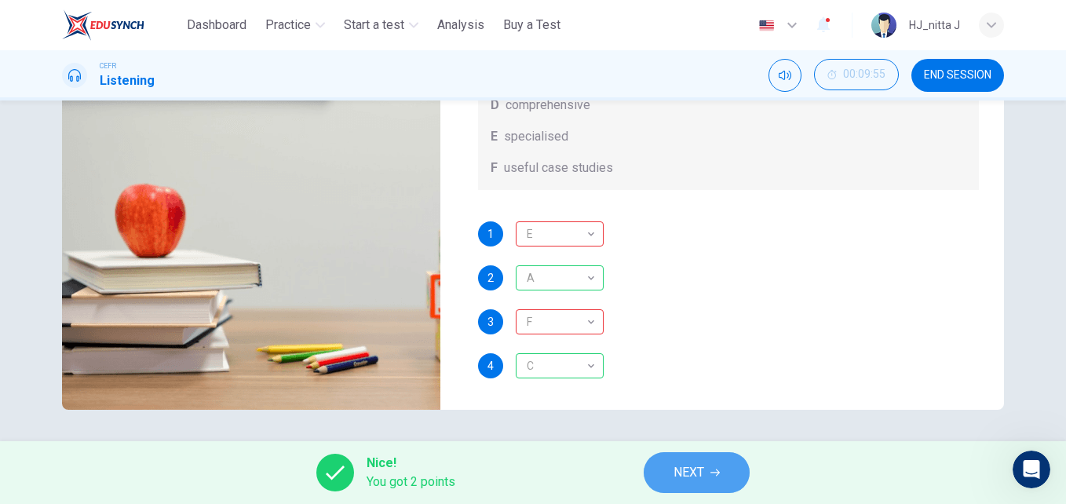
click at [681, 470] on span "NEXT" at bounding box center [688, 473] width 31 height 22
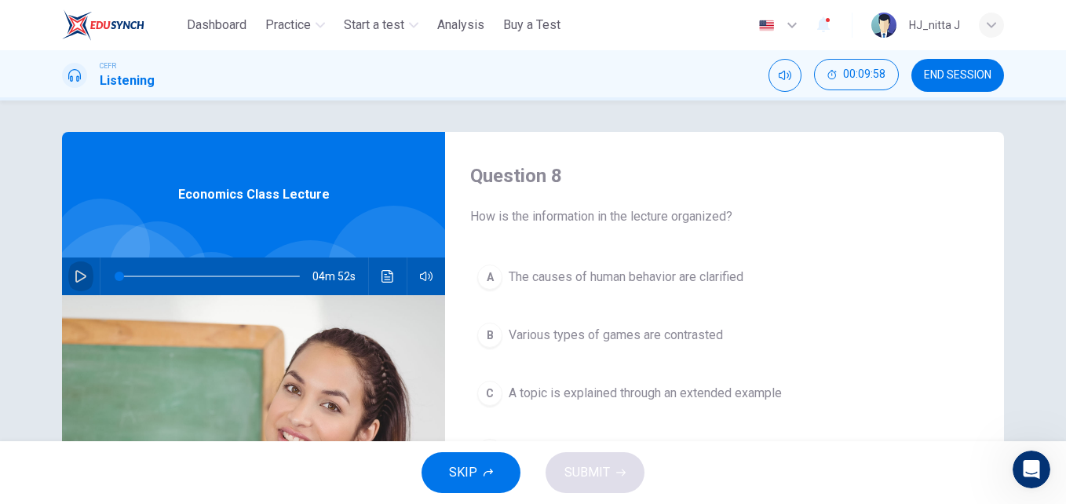
click at [75, 275] on icon "button" at bounding box center [81, 276] width 13 height 13
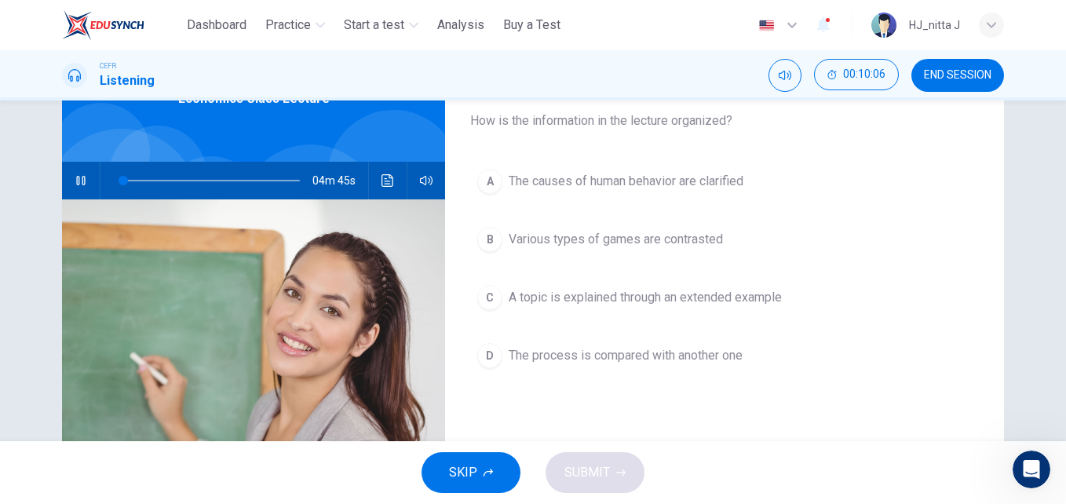
scroll to position [98, 0]
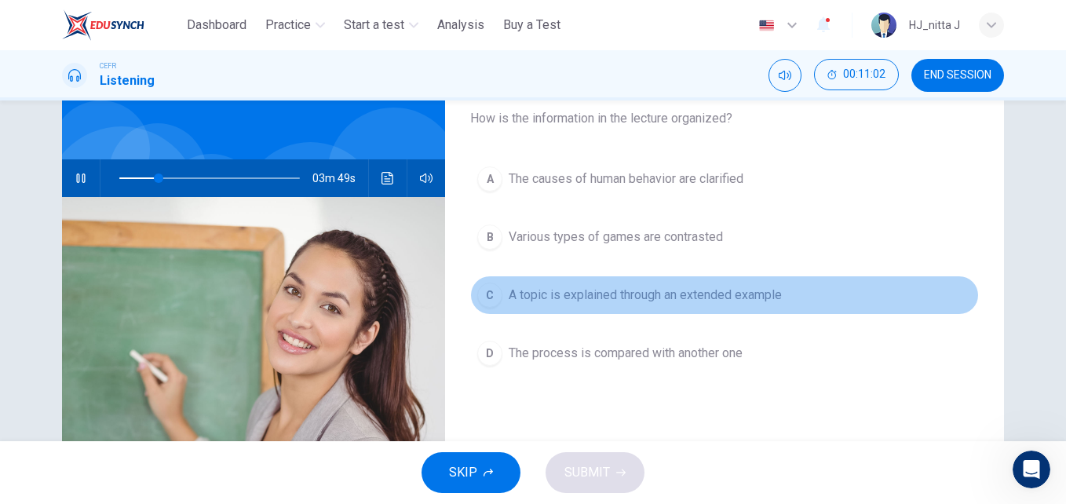
click at [692, 294] on span "A topic is explained through an extended example" at bounding box center [645, 295] width 273 height 19
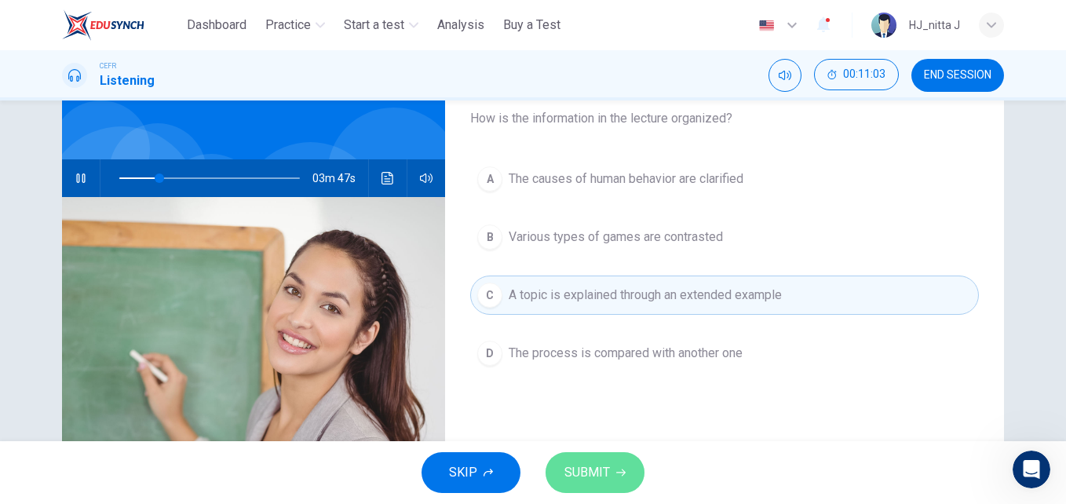
click at [622, 471] on icon "button" at bounding box center [620, 472] width 9 height 7
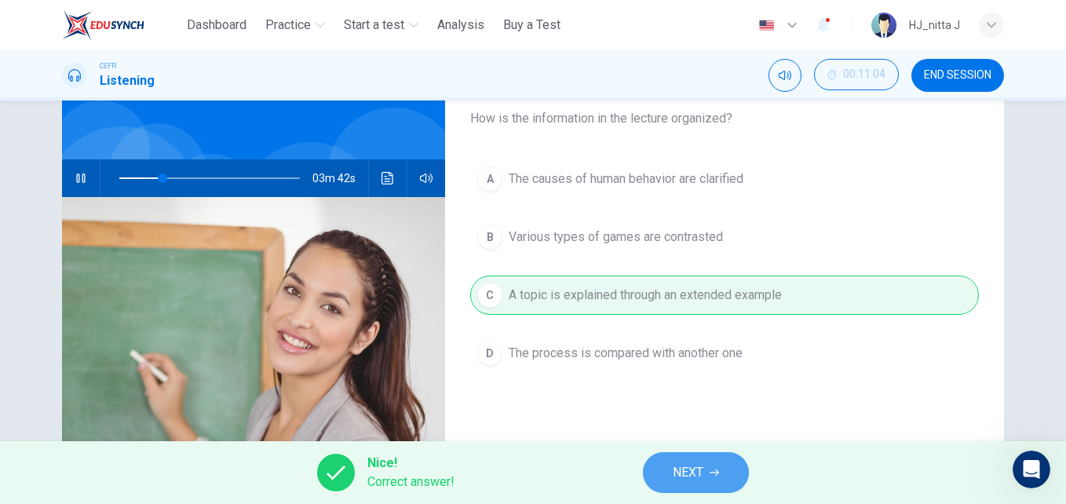
click at [689, 465] on span "NEXT" at bounding box center [688, 473] width 31 height 22
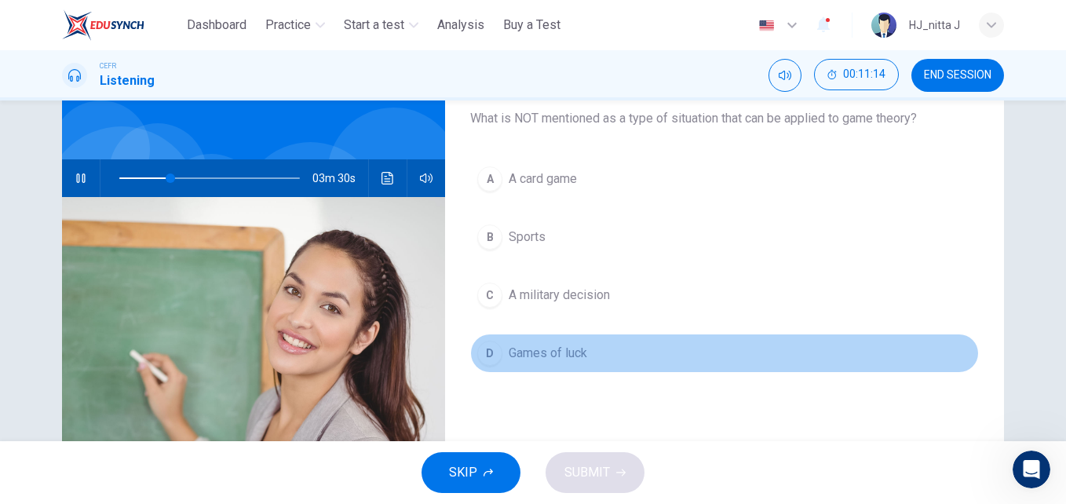
click at [521, 356] on span "Games of luck" at bounding box center [548, 353] width 78 height 19
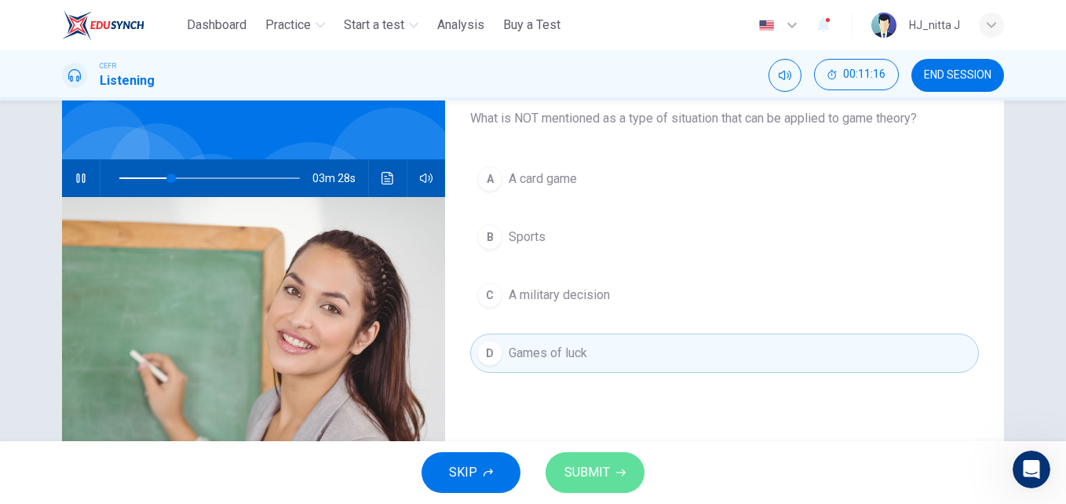
click at [582, 461] on button "SUBMIT" at bounding box center [595, 472] width 99 height 41
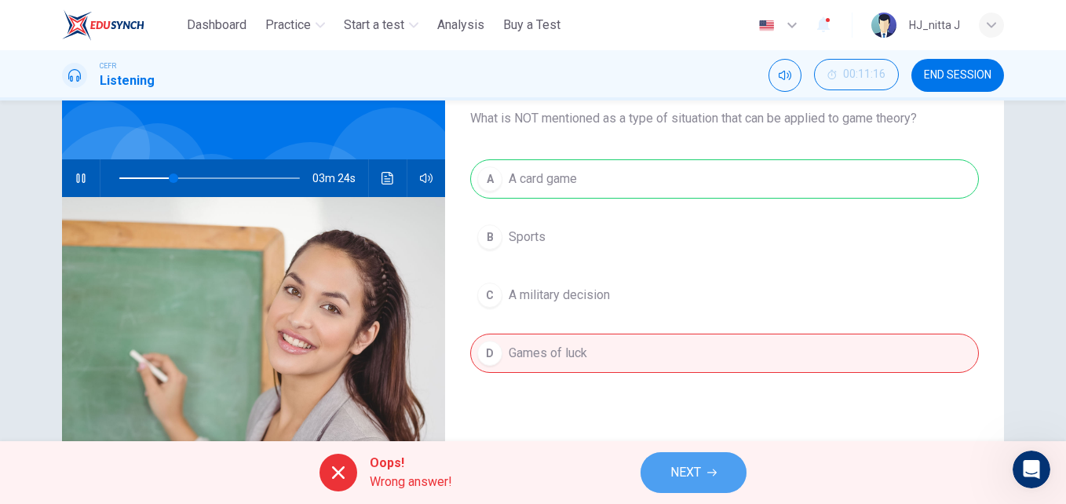
click at [689, 471] on span "NEXT" at bounding box center [685, 473] width 31 height 22
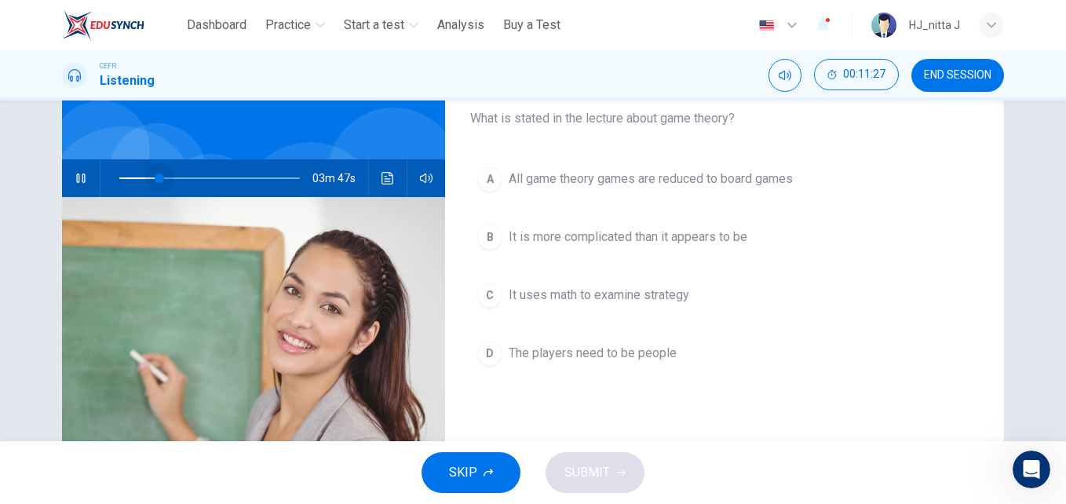
click at [155, 178] on span at bounding box center [209, 178] width 181 height 22
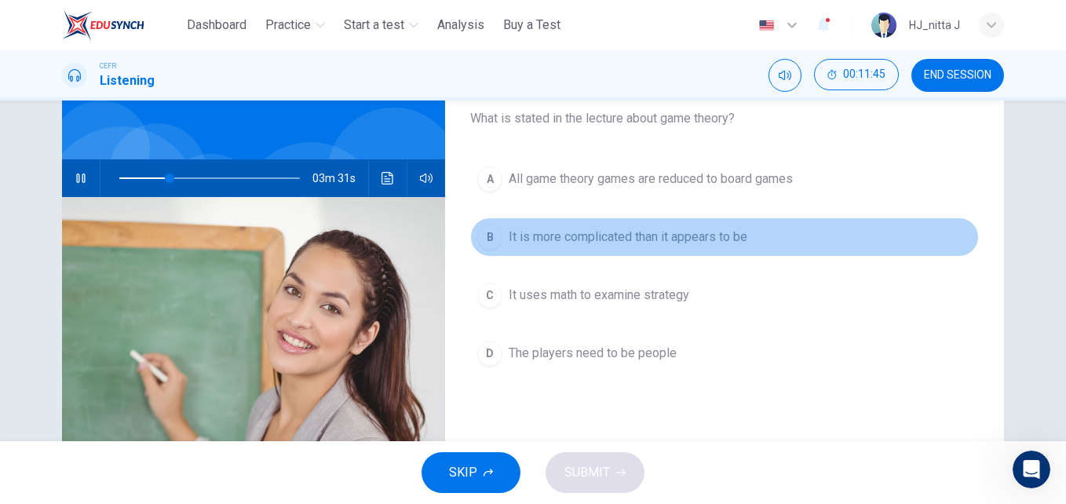
click at [597, 238] on span "It is more complicated than it appears to be" at bounding box center [628, 237] width 239 height 19
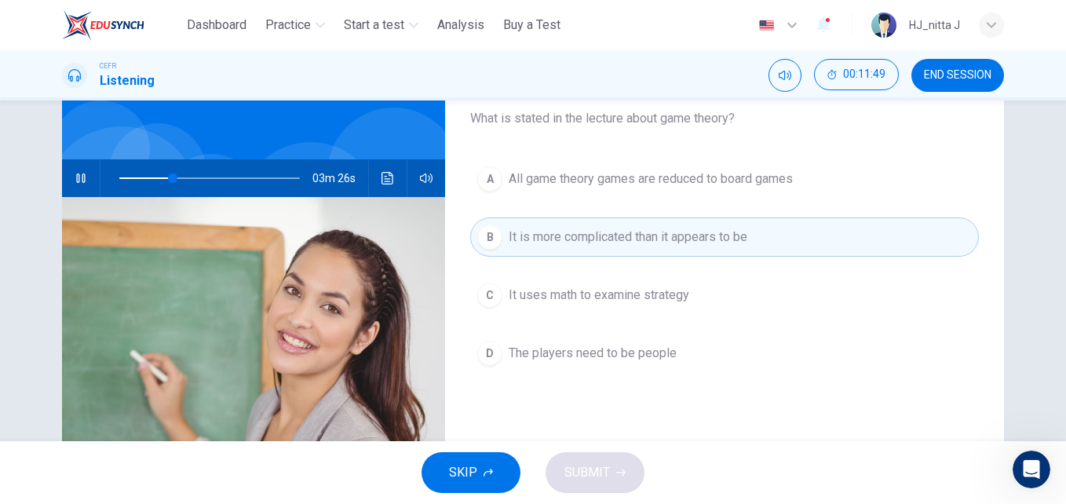
click at [601, 181] on span "All game theory games are reduced to board games" at bounding box center [651, 179] width 284 height 19
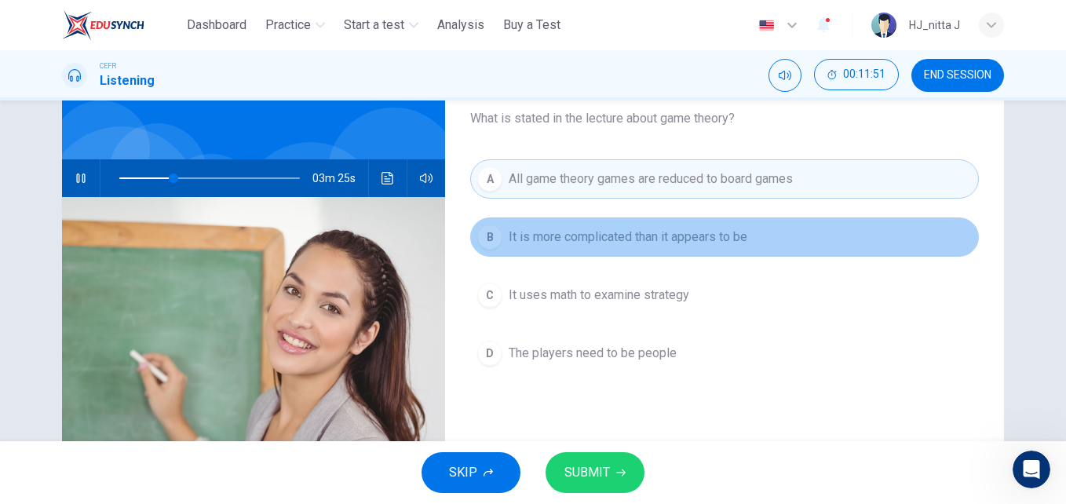
click at [602, 236] on span "It is more complicated than it appears to be" at bounding box center [628, 237] width 239 height 19
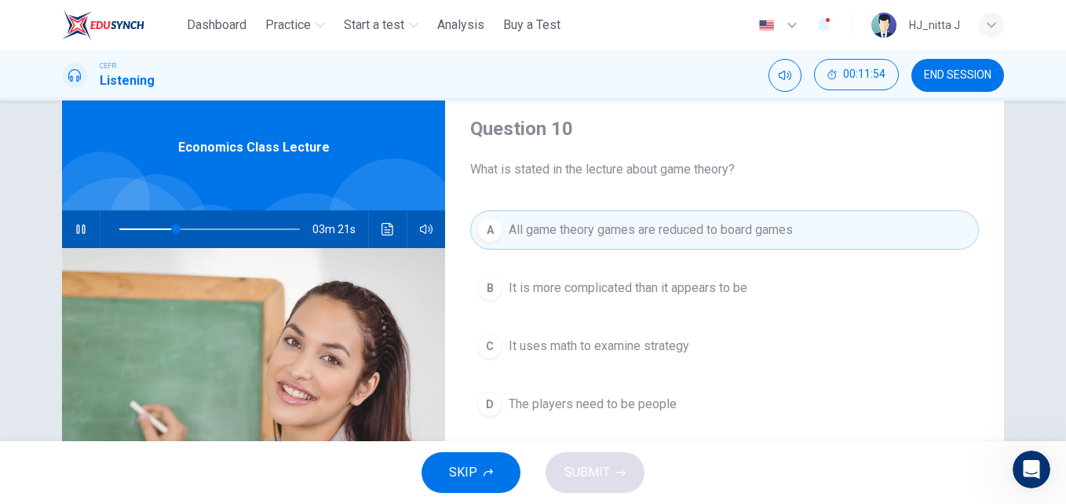
scroll to position [60, 0]
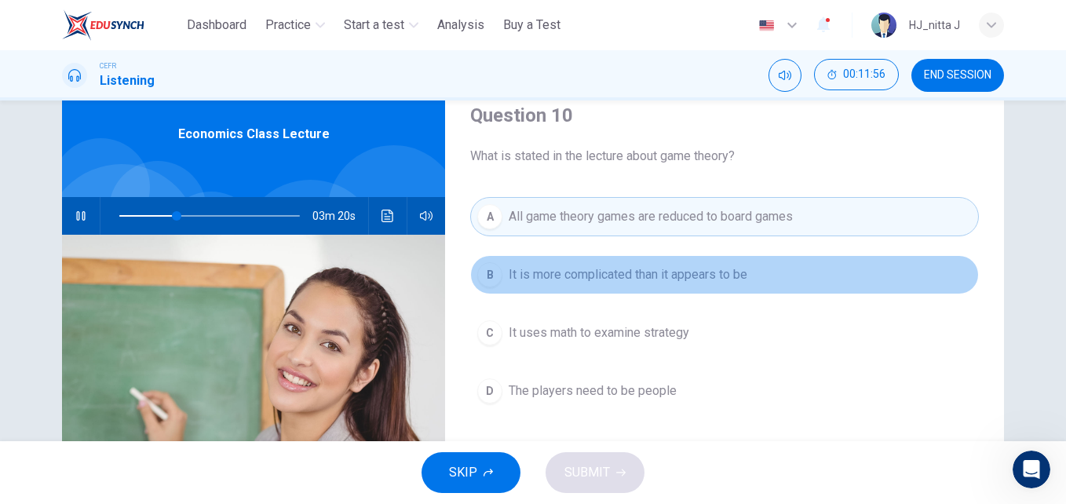
click at [600, 269] on span "It is more complicated than it appears to be" at bounding box center [628, 274] width 239 height 19
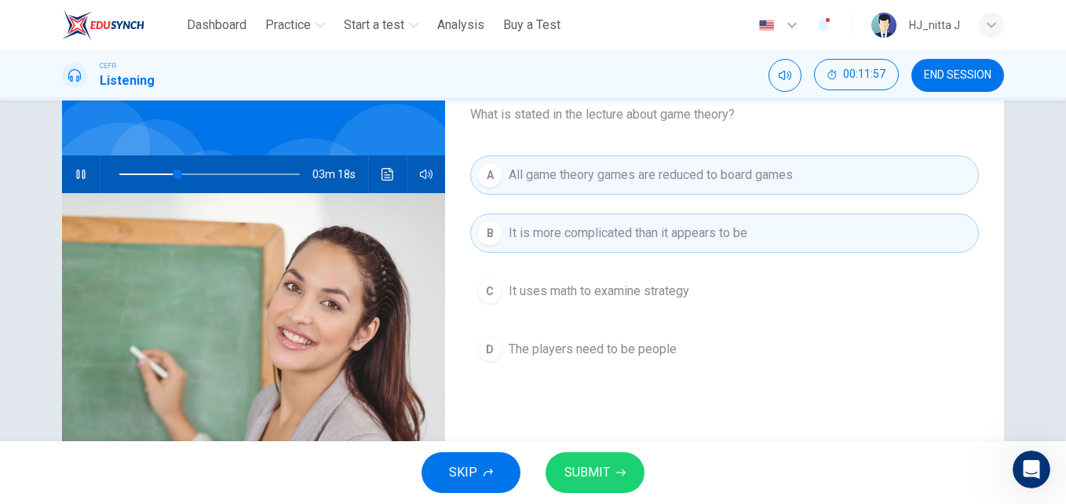
scroll to position [105, 0]
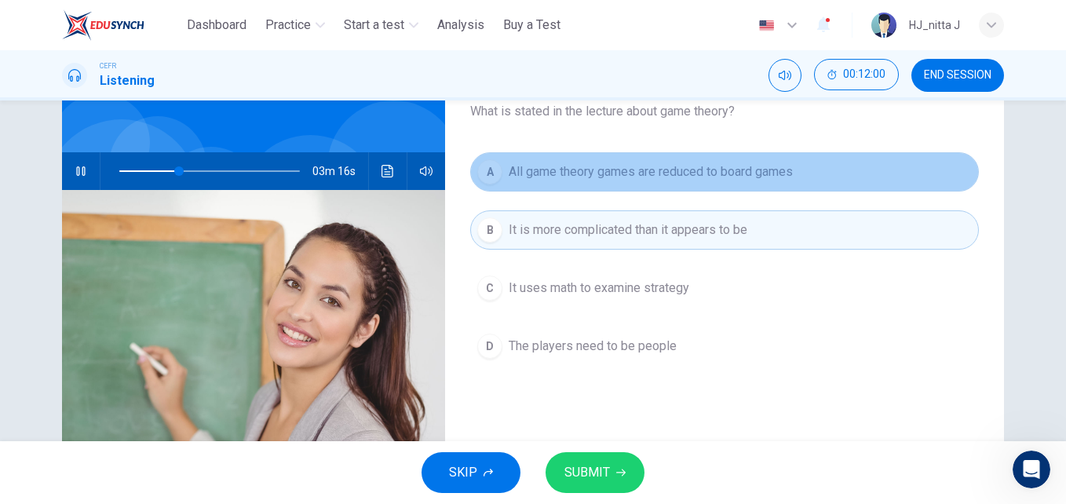
click at [636, 168] on span "All game theory games are reduced to board games" at bounding box center [651, 171] width 284 height 19
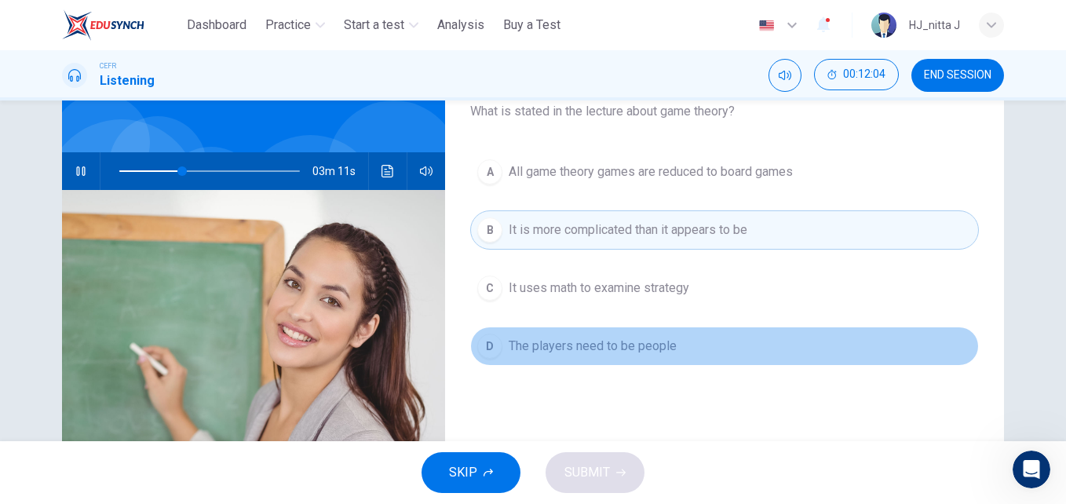
click at [615, 341] on span "The players need to be people" at bounding box center [593, 346] width 168 height 19
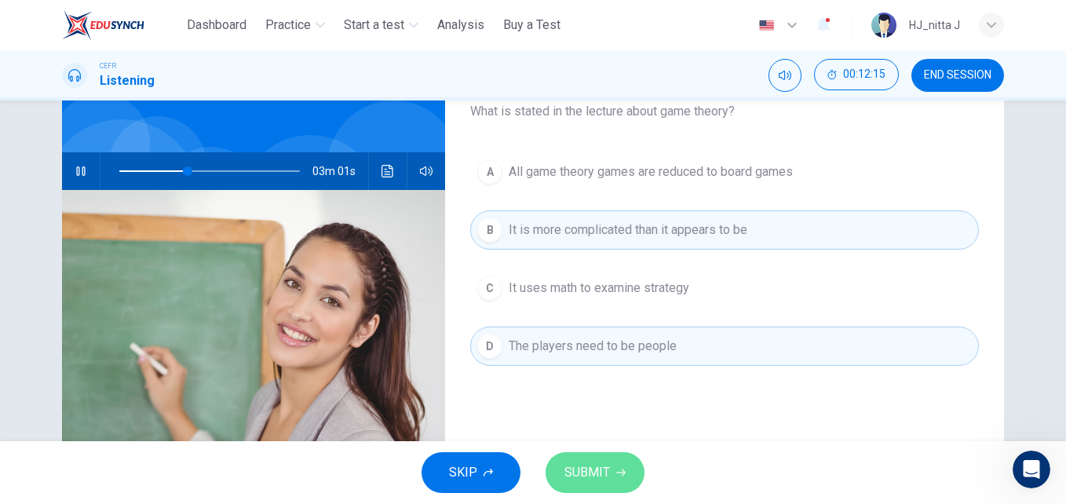
click at [605, 465] on span "SUBMIT" at bounding box center [587, 473] width 46 height 22
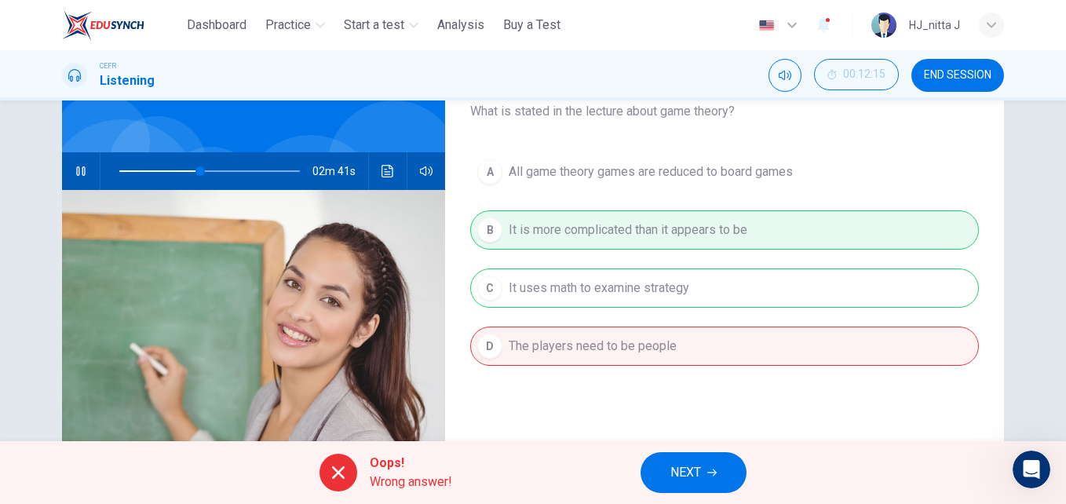
type input "**"
click at [699, 473] on span "NEXT" at bounding box center [685, 473] width 31 height 22
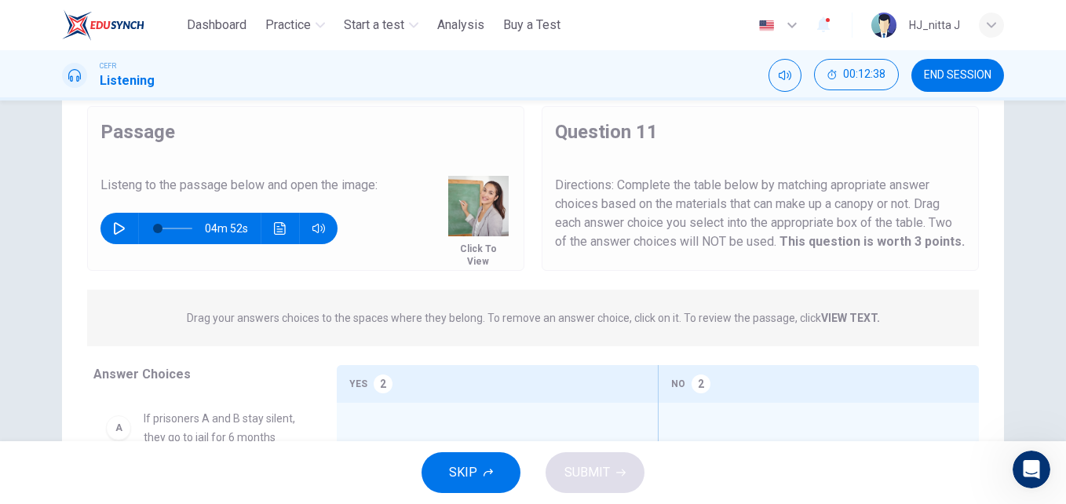
scroll to position [50, 0]
click at [117, 223] on icon "button" at bounding box center [119, 229] width 13 height 13
click at [169, 226] on span at bounding box center [172, 228] width 9 height 9
click at [163, 229] on span at bounding box center [166, 228] width 9 height 9
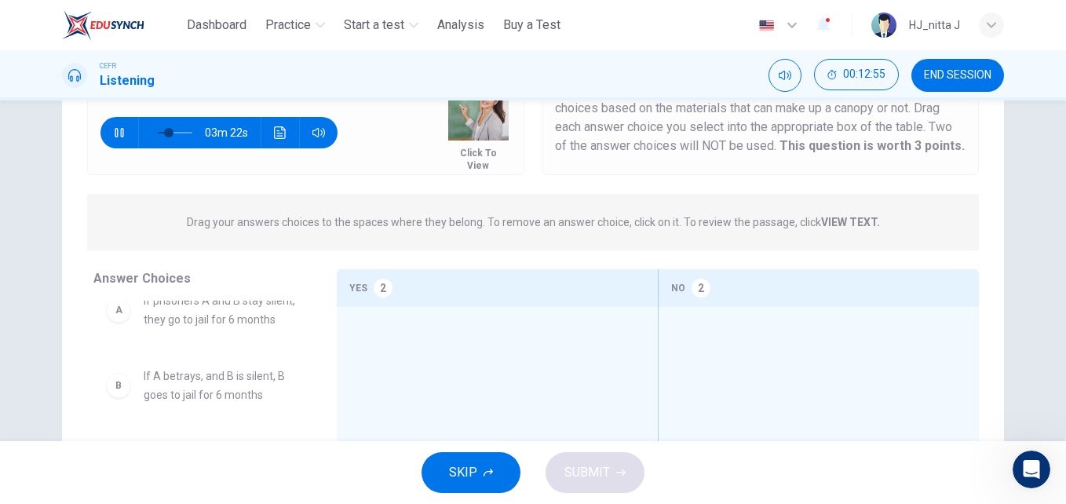
scroll to position [0, 0]
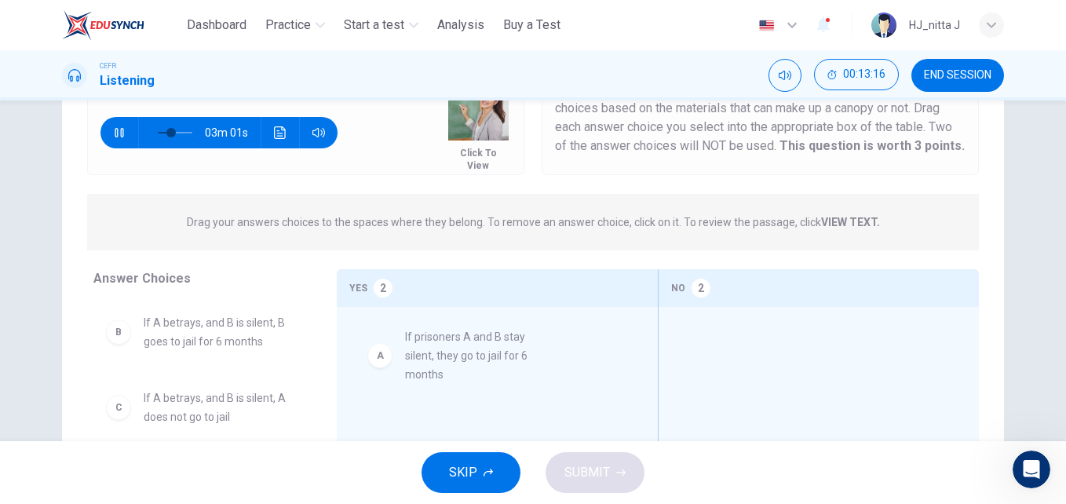
drag, startPoint x: 225, startPoint y: 341, endPoint x: 504, endPoint y: 357, distance: 279.1
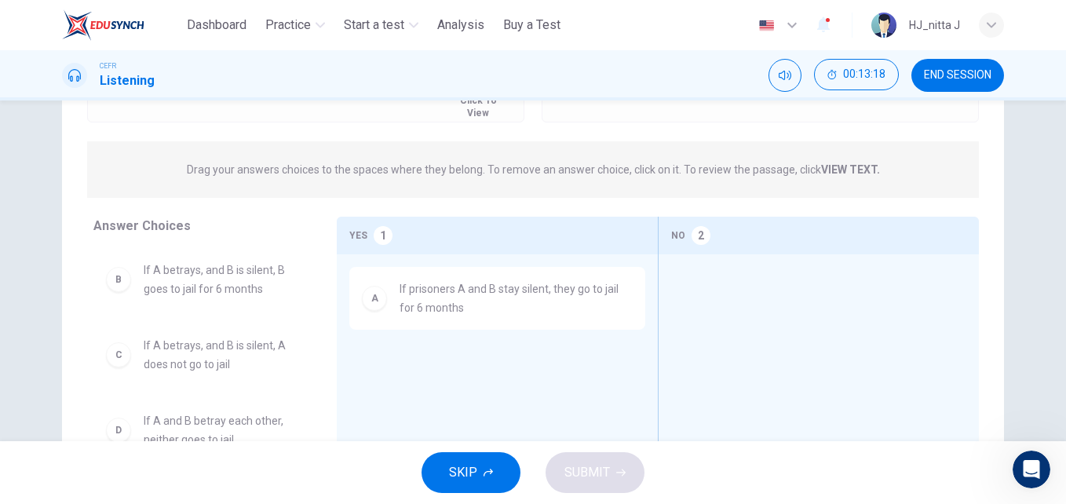
scroll to position [203, 0]
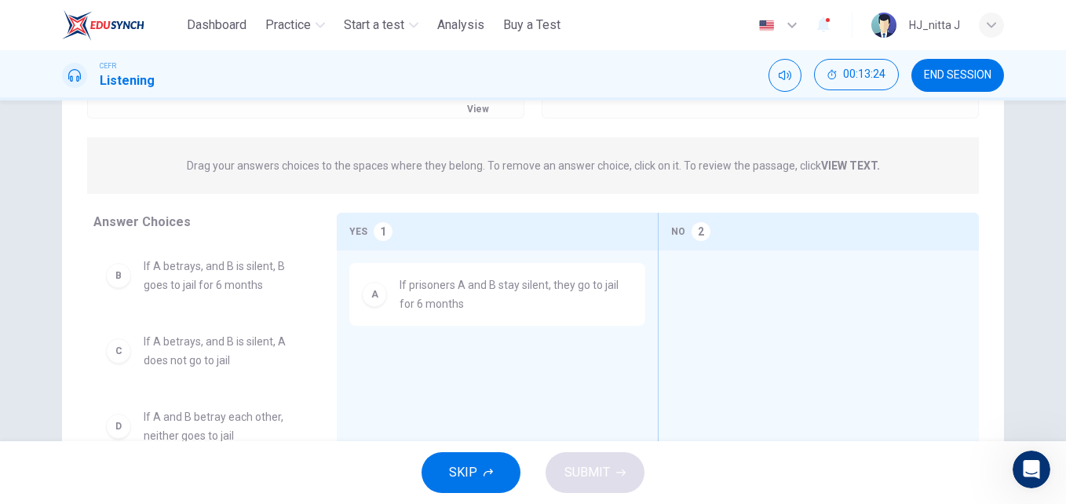
click at [223, 283] on span "If A betrays, and B is silent, B goes to jail for 6 months" at bounding box center [221, 276] width 155 height 38
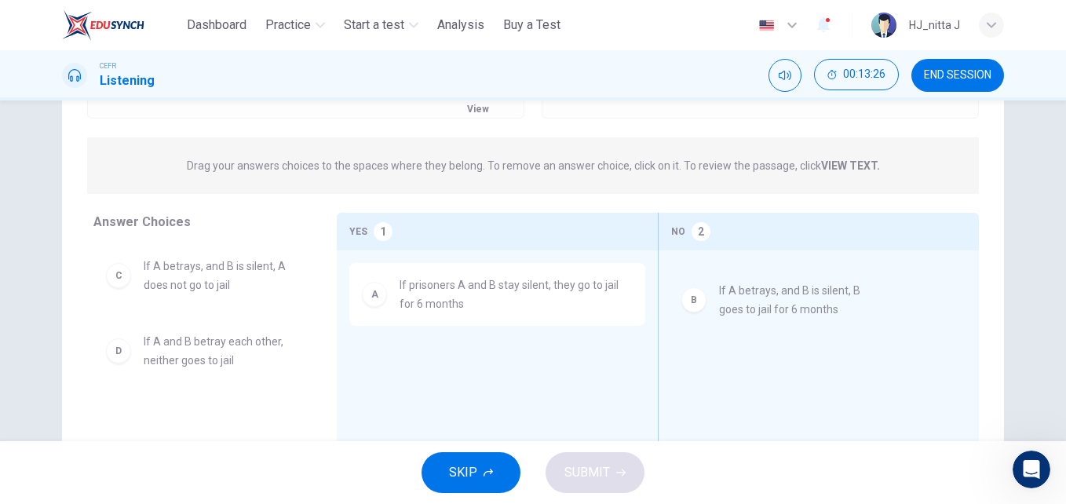
drag, startPoint x: 223, startPoint y: 283, endPoint x: 807, endPoint y: 289, distance: 584.0
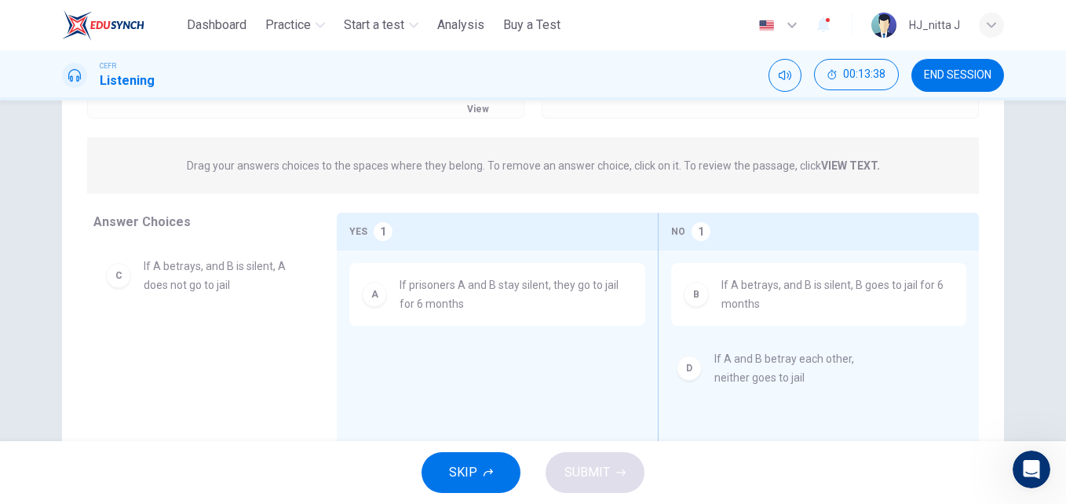
drag, startPoint x: 199, startPoint y: 360, endPoint x: 781, endPoint y: 378, distance: 581.9
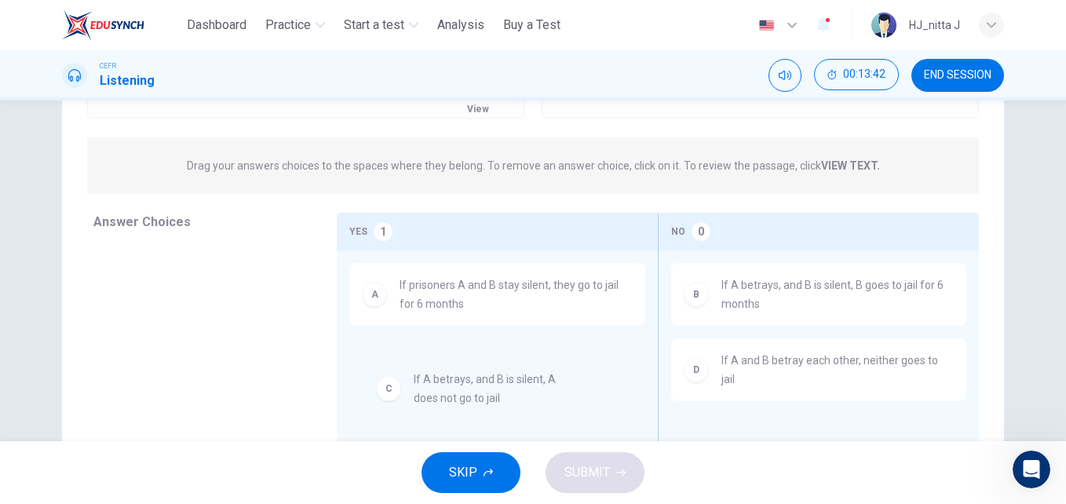
drag, startPoint x: 206, startPoint y: 273, endPoint x: 487, endPoint y: 391, distance: 304.7
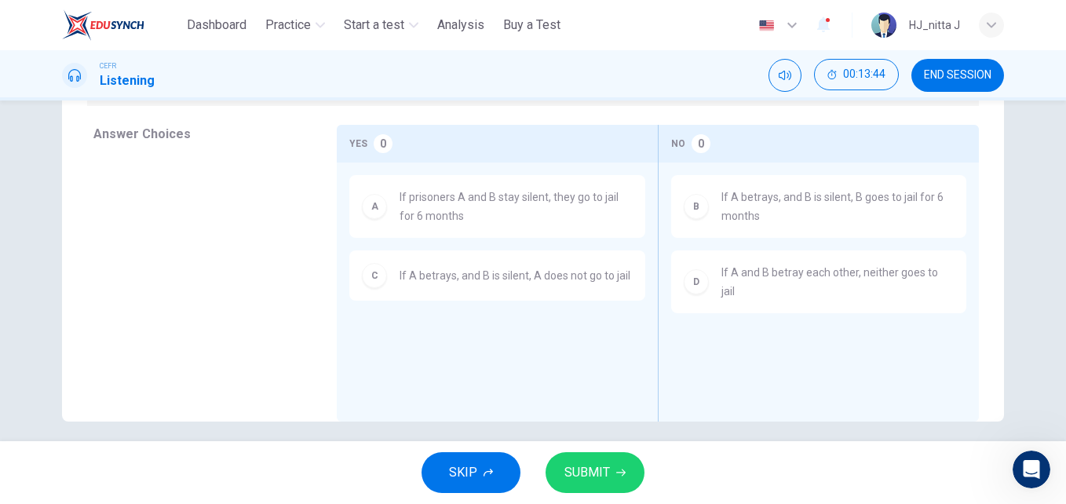
scroll to position [303, 0]
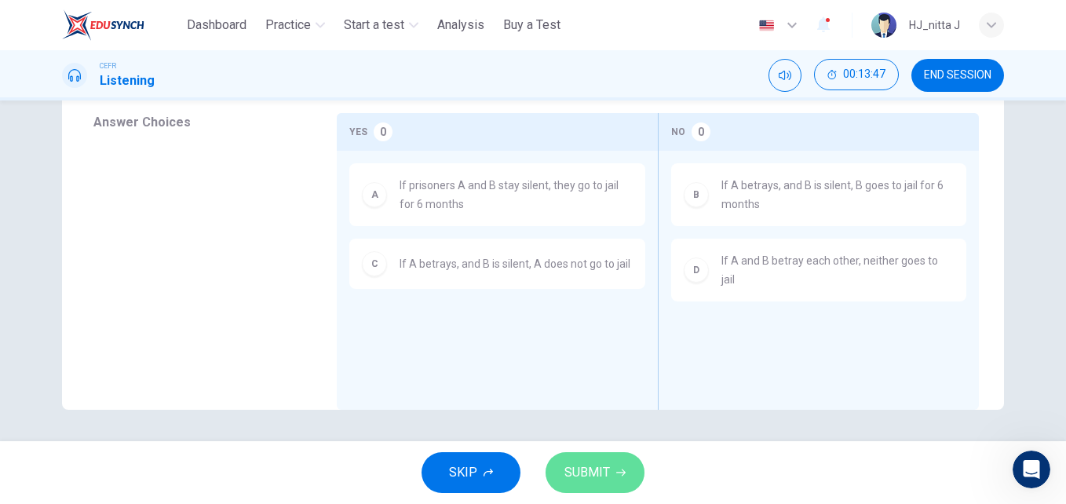
click at [593, 474] on span "SUBMIT" at bounding box center [587, 473] width 46 height 22
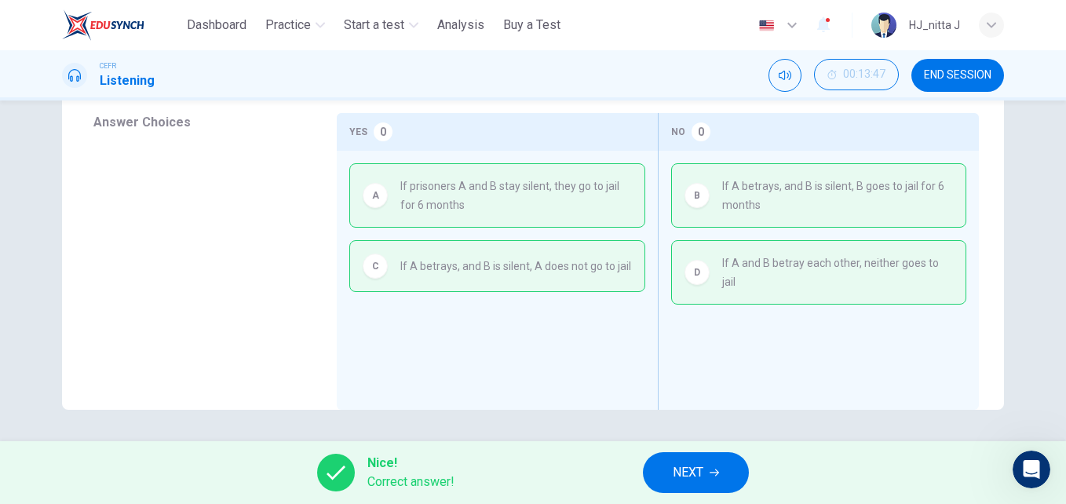
type input "**"
click at [719, 475] on icon "button" at bounding box center [714, 472] width 9 height 9
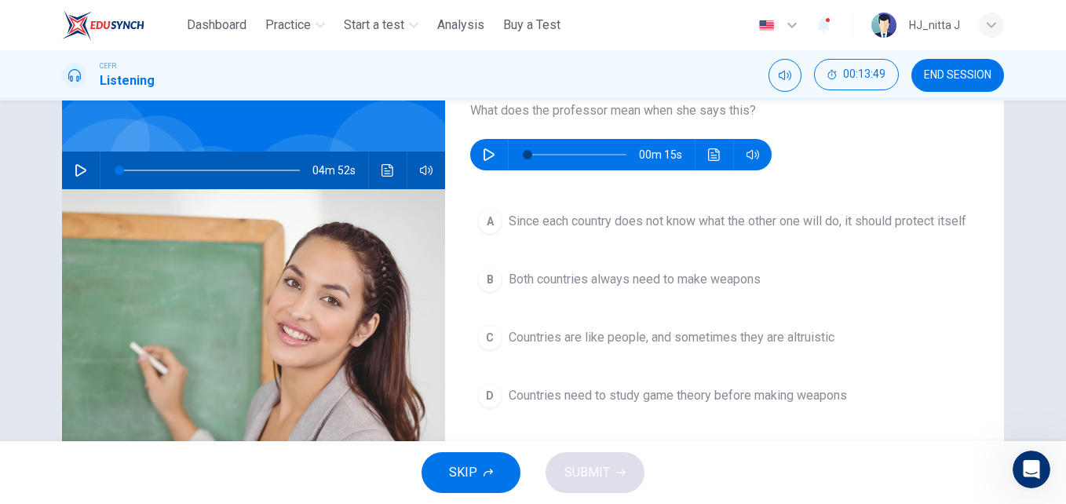
scroll to position [105, 0]
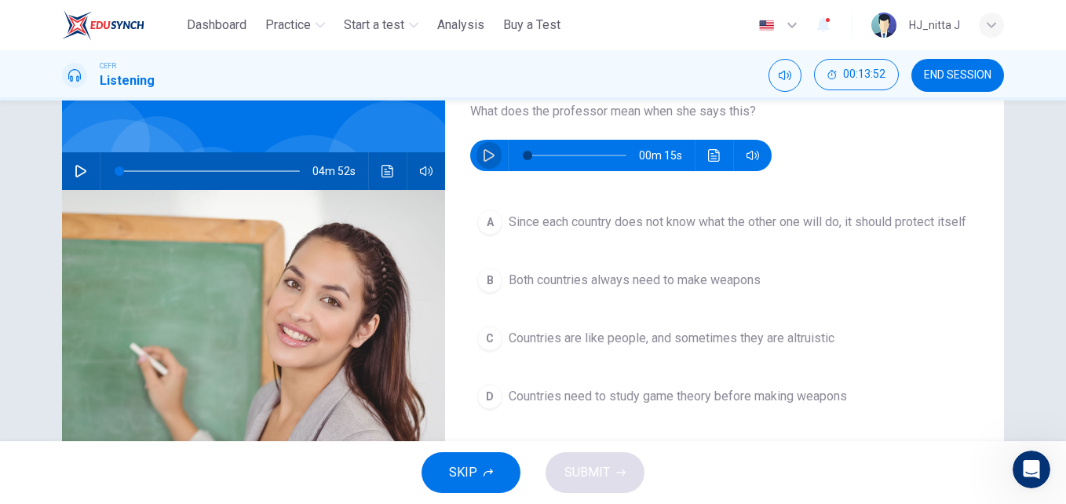
click at [483, 155] on icon "button" at bounding box center [489, 155] width 13 height 13
type input "*"
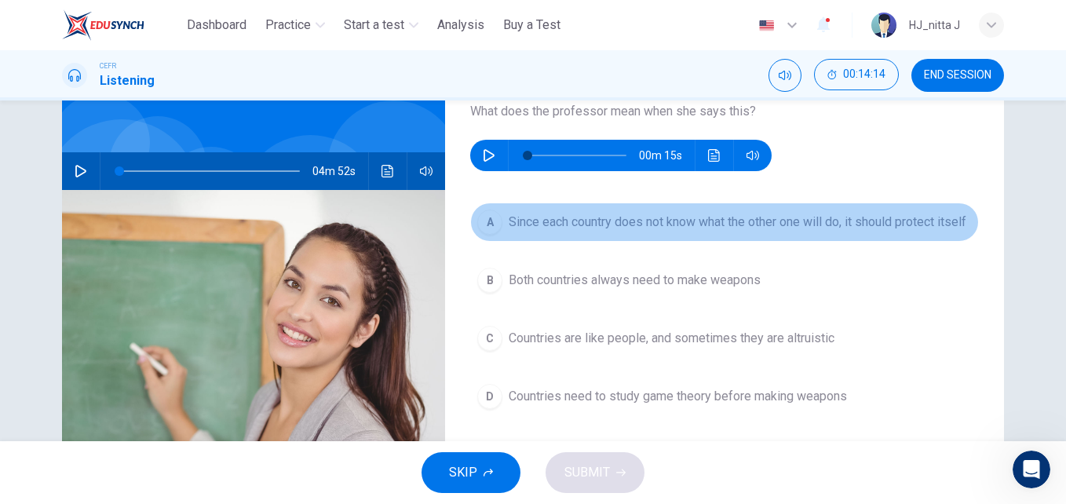
click at [522, 228] on span "Since each country does not know what the other one will do, it should protect …" at bounding box center [738, 222] width 458 height 19
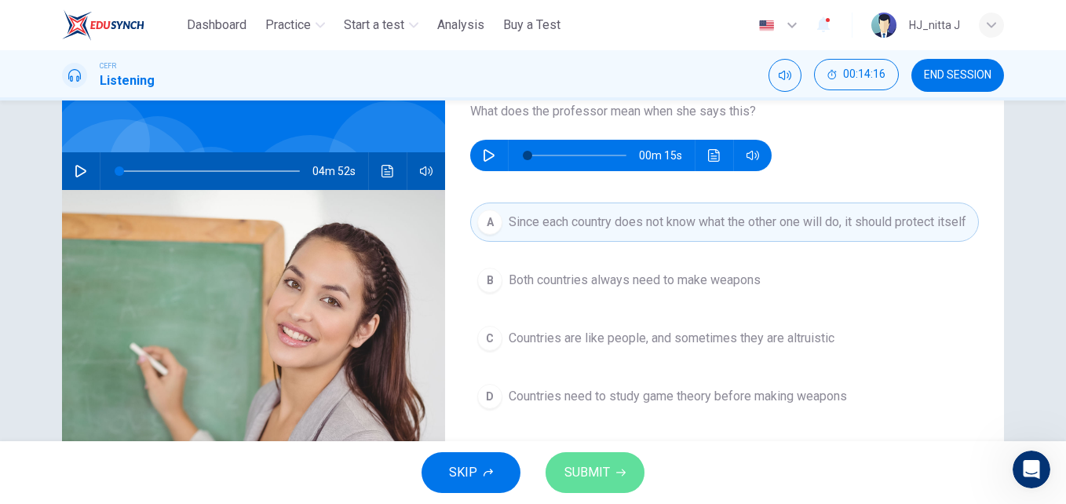
click at [601, 462] on span "SUBMIT" at bounding box center [587, 473] width 46 height 22
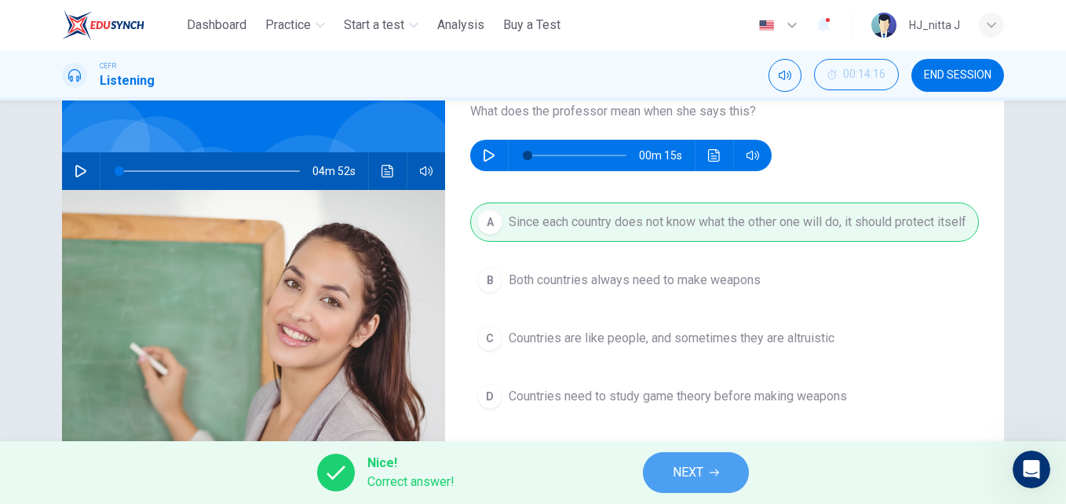
click at [673, 473] on span "NEXT" at bounding box center [688, 473] width 31 height 22
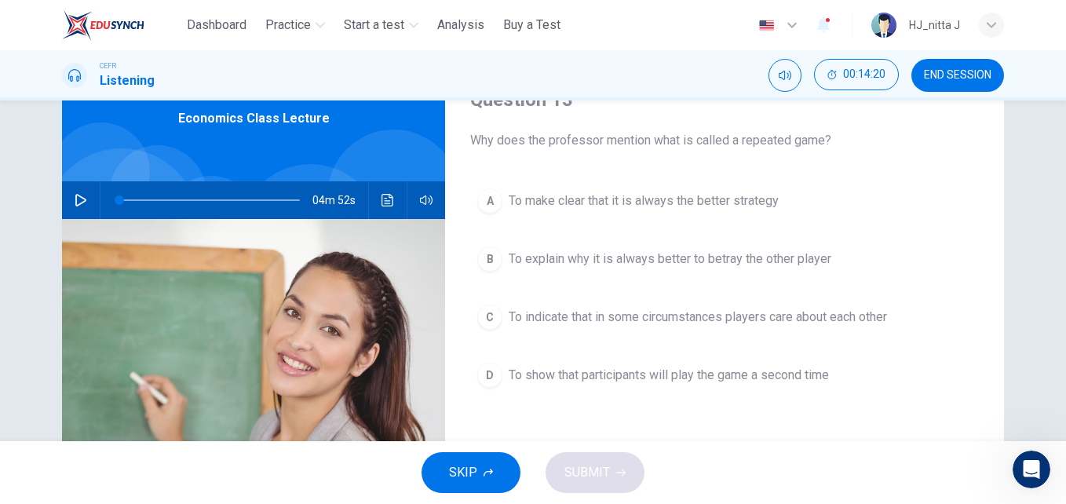
scroll to position [78, 0]
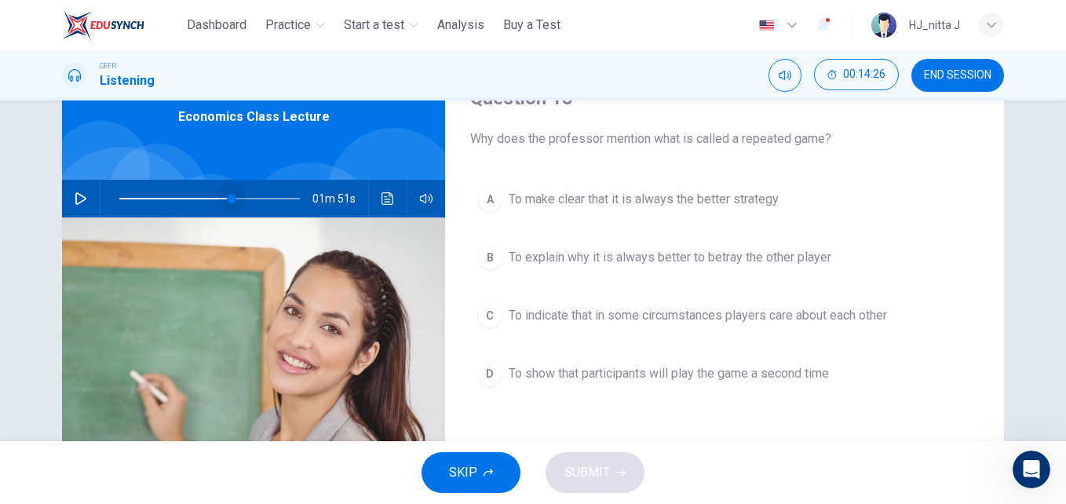
click at [228, 199] on span at bounding box center [209, 199] width 181 height 22
click at [75, 199] on icon "button" at bounding box center [81, 198] width 13 height 13
click at [699, 317] on span "To indicate that in some circumstances players care about each other" at bounding box center [698, 315] width 378 height 19
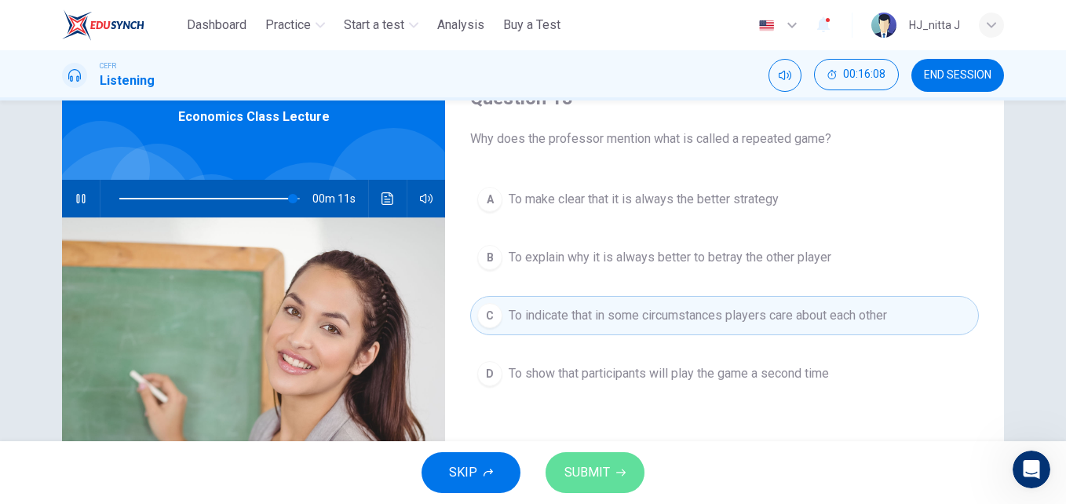
click at [604, 468] on span "SUBMIT" at bounding box center [587, 473] width 46 height 22
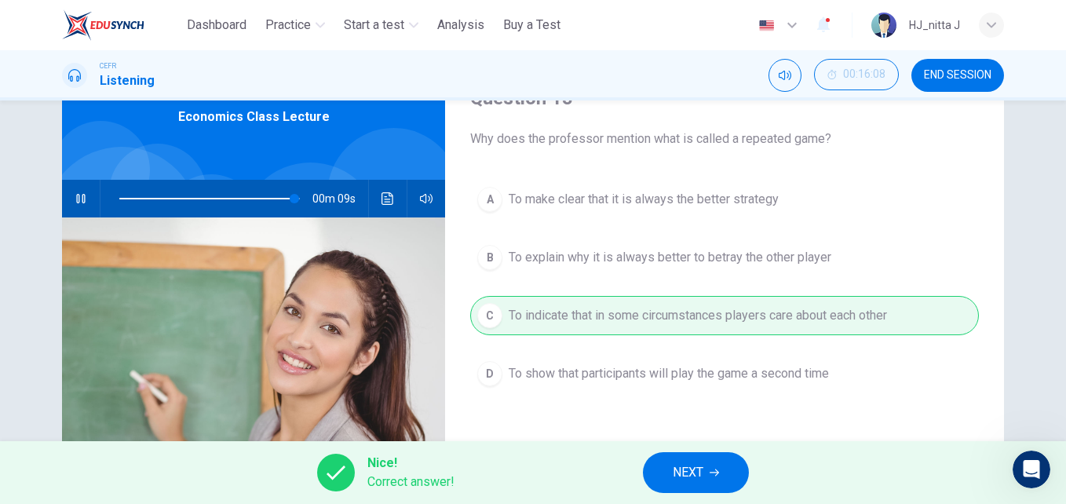
type input "**"
click at [692, 469] on span "NEXT" at bounding box center [688, 473] width 31 height 22
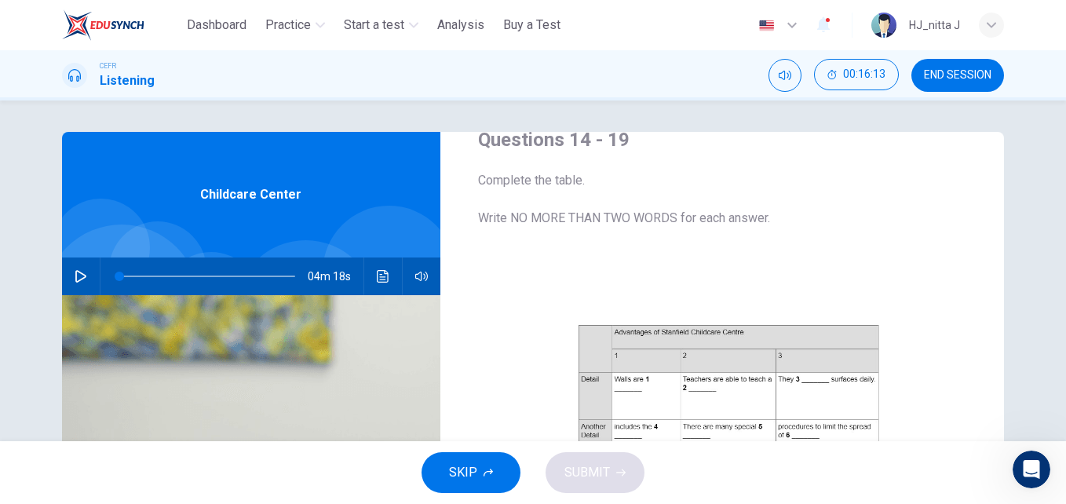
scroll to position [35, 0]
click at [75, 274] on icon "button" at bounding box center [80, 276] width 11 height 13
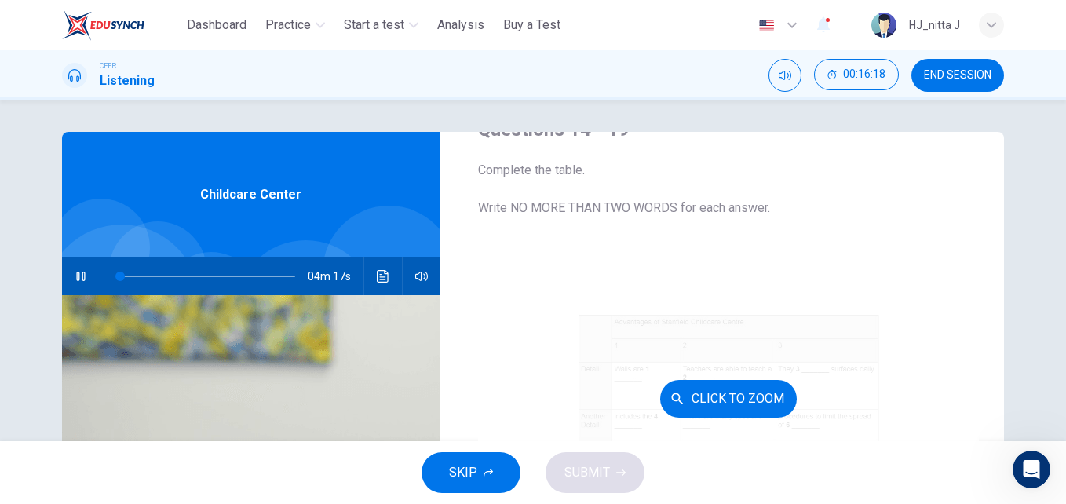
scroll to position [48, 0]
click at [721, 406] on button "Click to Zoom" at bounding box center [728, 397] width 137 height 38
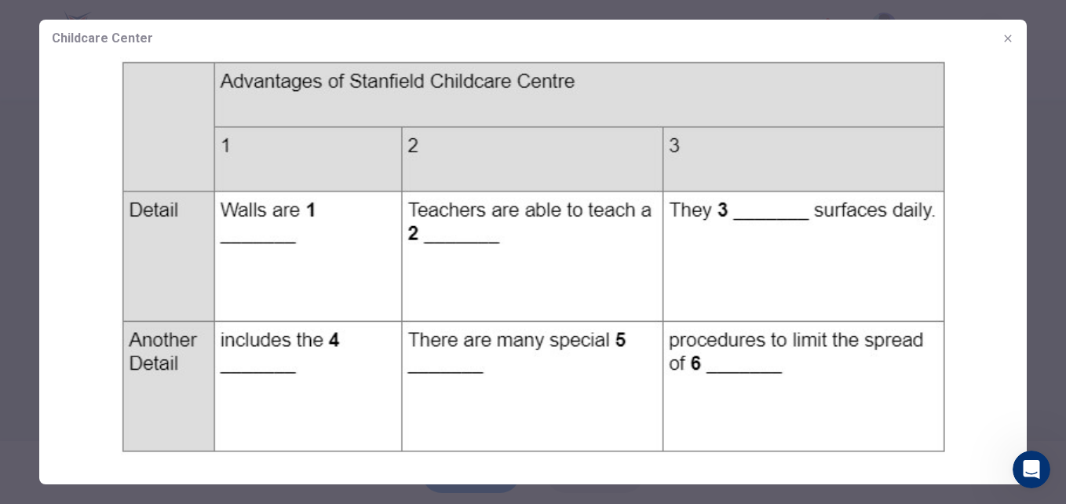
click at [268, 230] on img at bounding box center [532, 256] width 987 height 398
click at [254, 240] on img at bounding box center [532, 256] width 987 height 398
click at [276, 234] on img at bounding box center [532, 256] width 987 height 398
click at [1006, 38] on icon "button" at bounding box center [1008, 38] width 13 height 13
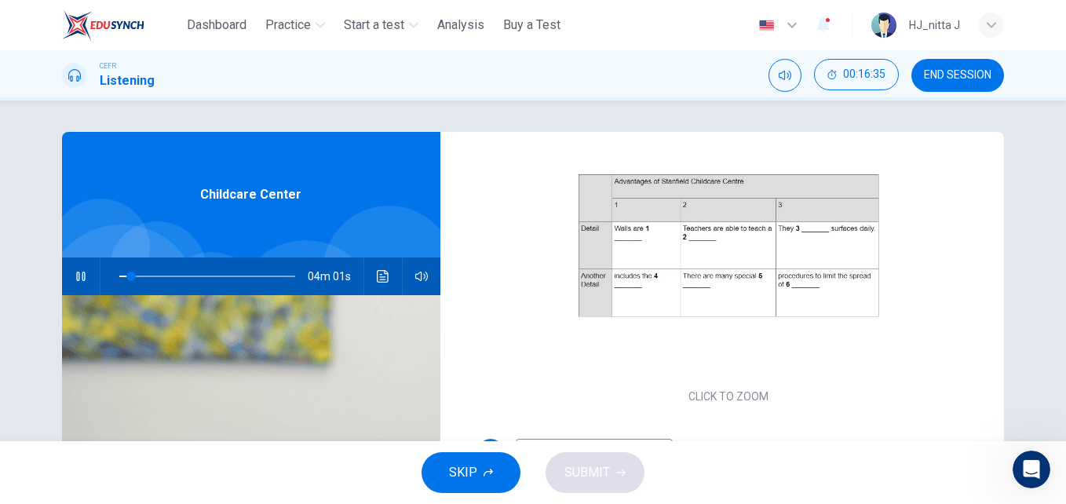
scroll to position [224, 0]
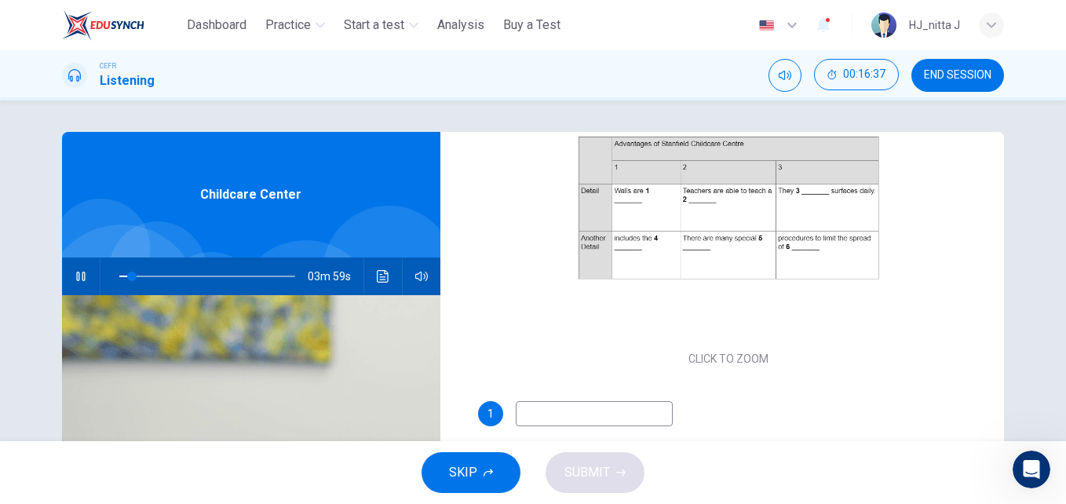
click at [626, 407] on input at bounding box center [594, 413] width 157 height 25
type input "**"
type input "*"
type input "**"
type input "******"
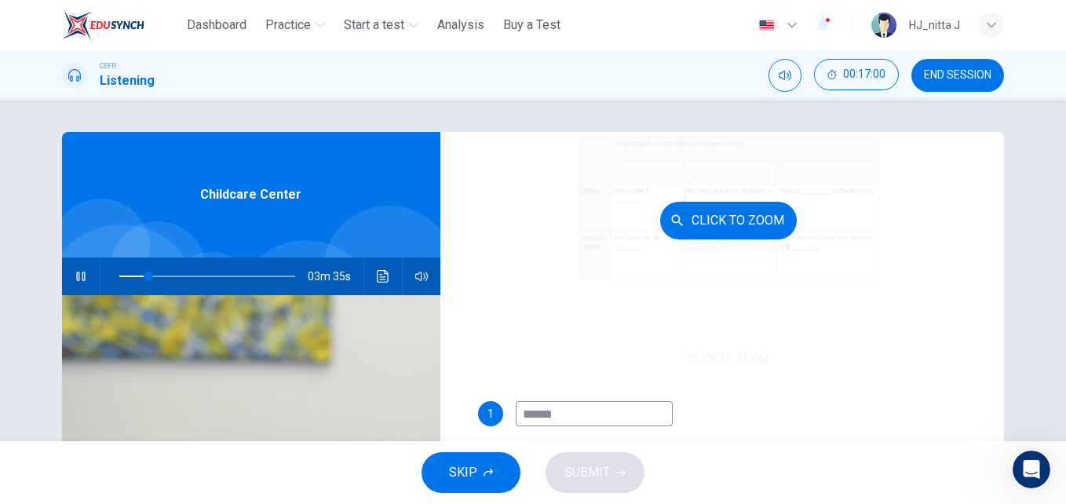
scroll to position [206, 0]
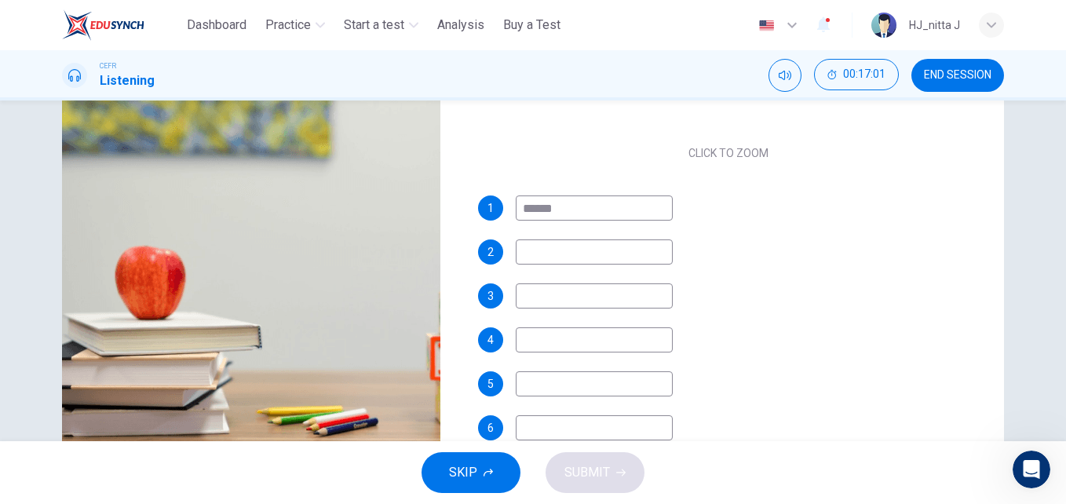
type input "**"
type input "******"
click at [615, 253] on input at bounding box center [594, 251] width 157 height 25
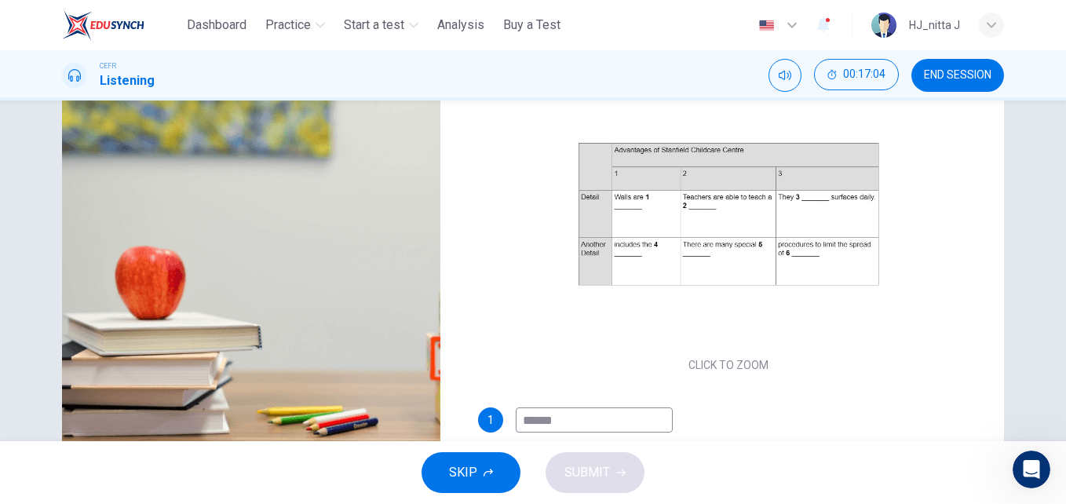
scroll to position [0, 0]
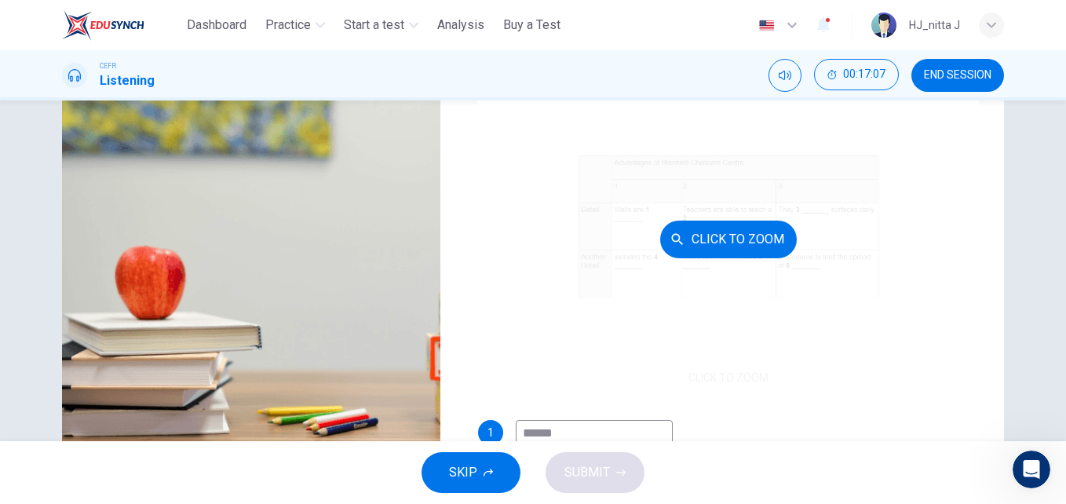
click at [750, 385] on div "Click to Zoom" at bounding box center [729, 238] width 502 height 299
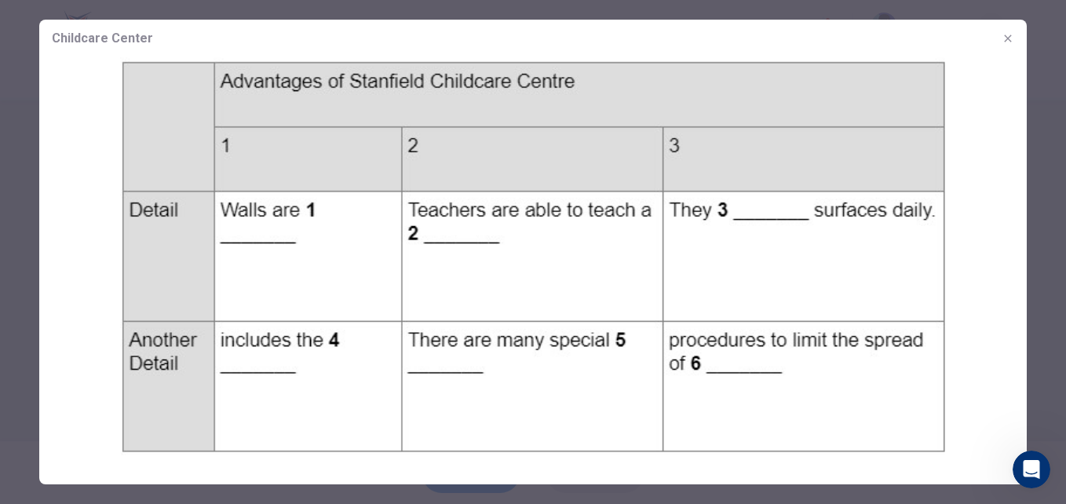
click at [1009, 36] on icon "button" at bounding box center [1008, 38] width 13 height 13
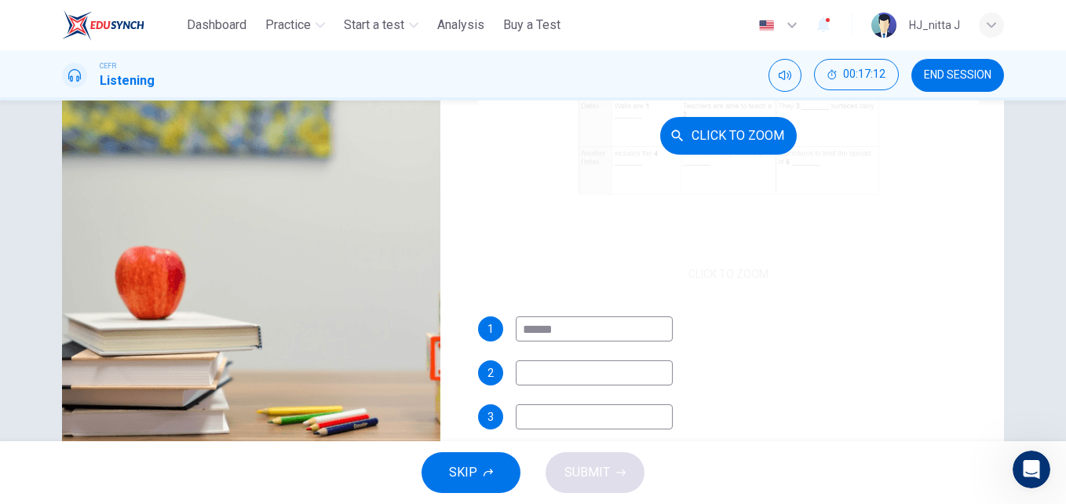
scroll to position [108, 0]
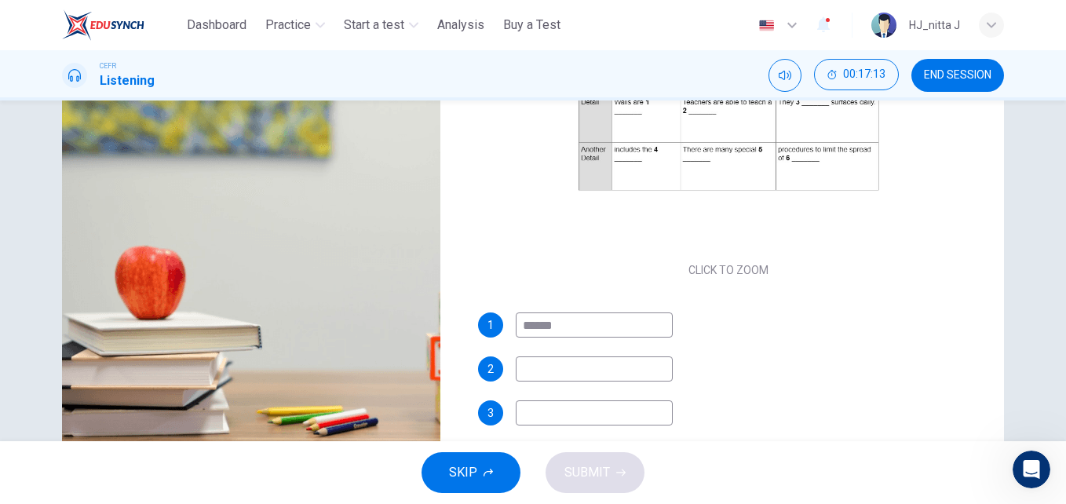
click at [571, 365] on input at bounding box center [594, 368] width 157 height 25
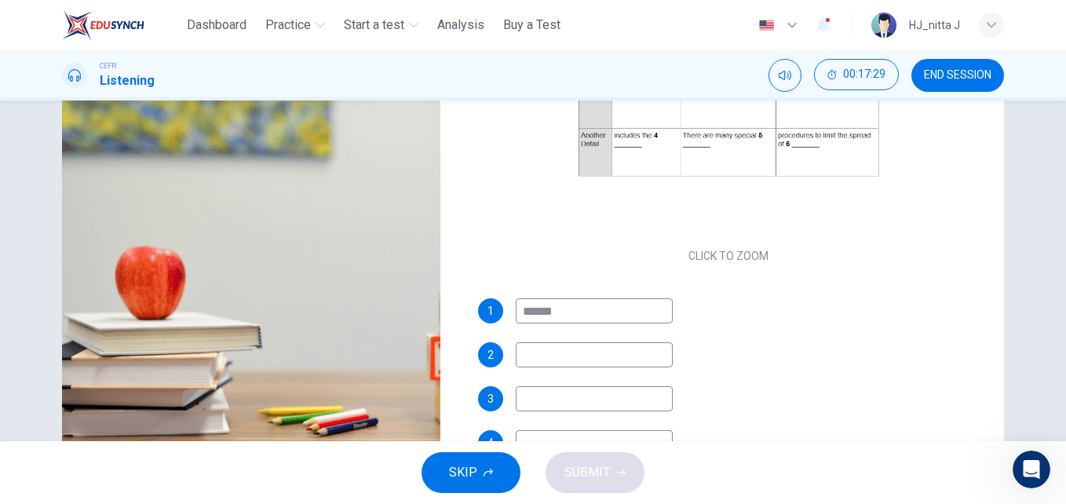
scroll to position [126, 0]
type input "**"
click at [562, 354] on input at bounding box center [594, 350] width 157 height 25
type input "*"
type input "**"
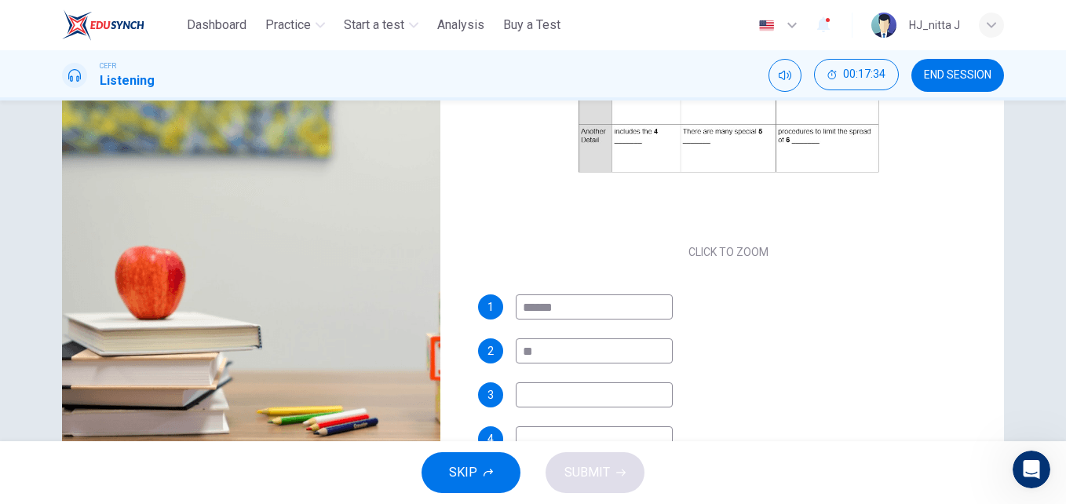
type input "***"
type input "**"
type input "*****"
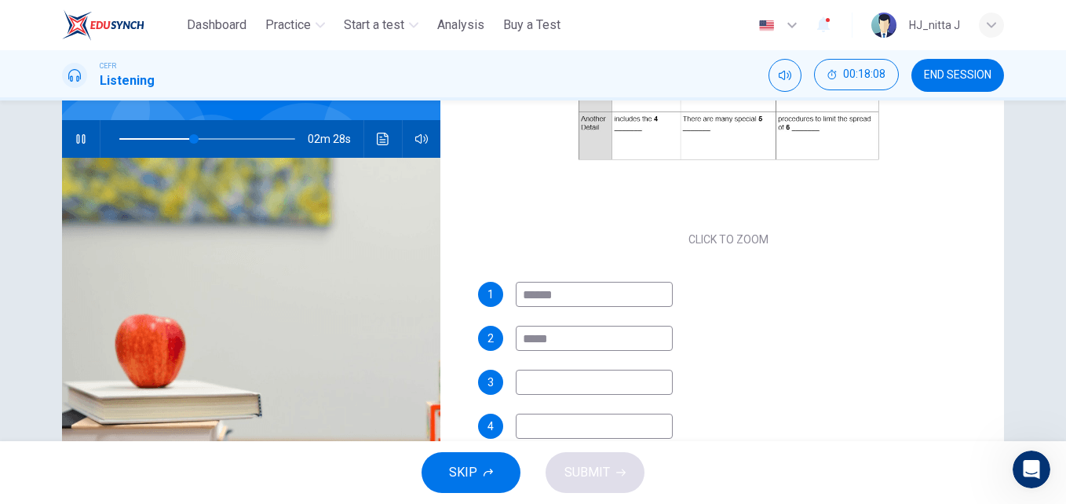
scroll to position [207, 0]
type input "**"
type input "*****"
click at [570, 389] on input at bounding box center [594, 381] width 157 height 25
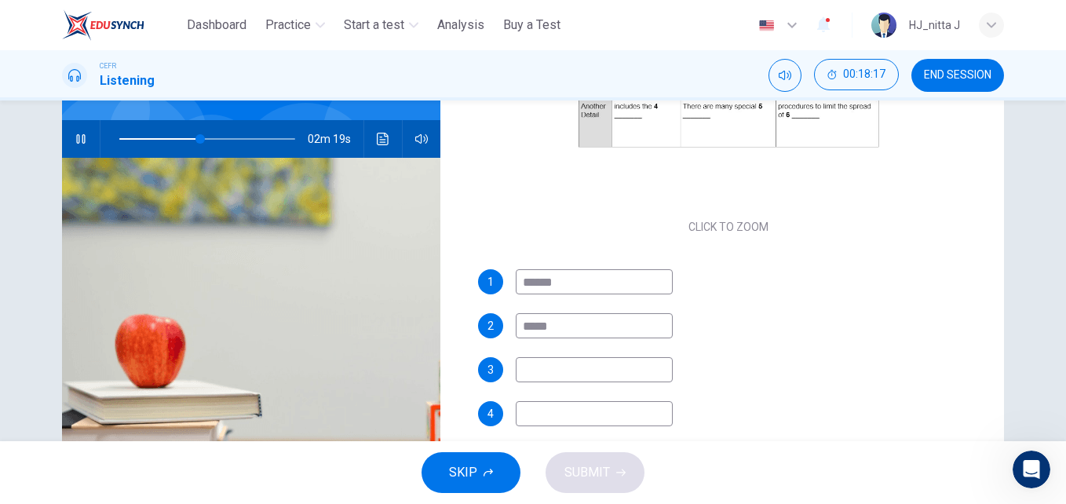
scroll to position [220, 0]
type input "**"
type input "*"
type input "**"
type input "****"
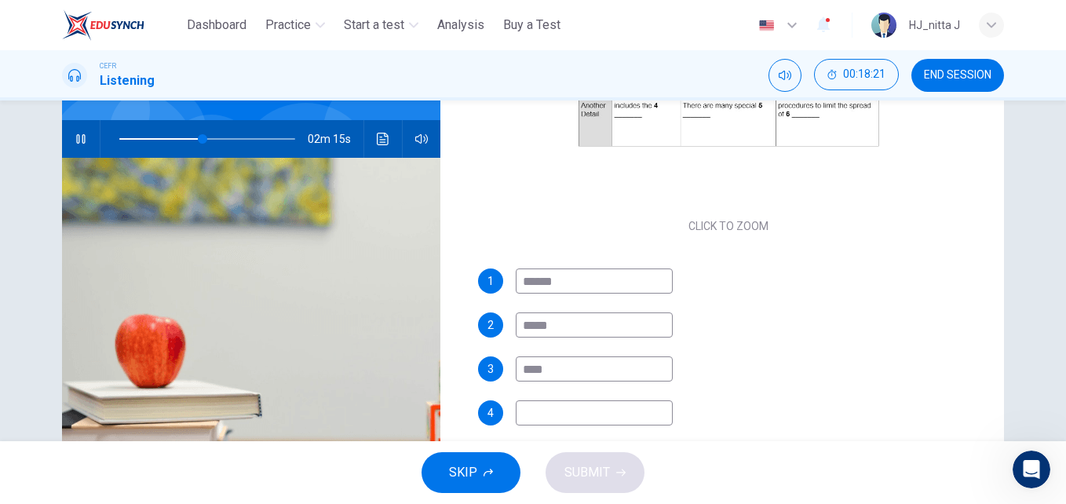
type input "**"
type input "********"
type input "**"
type input "*********"
type input "**"
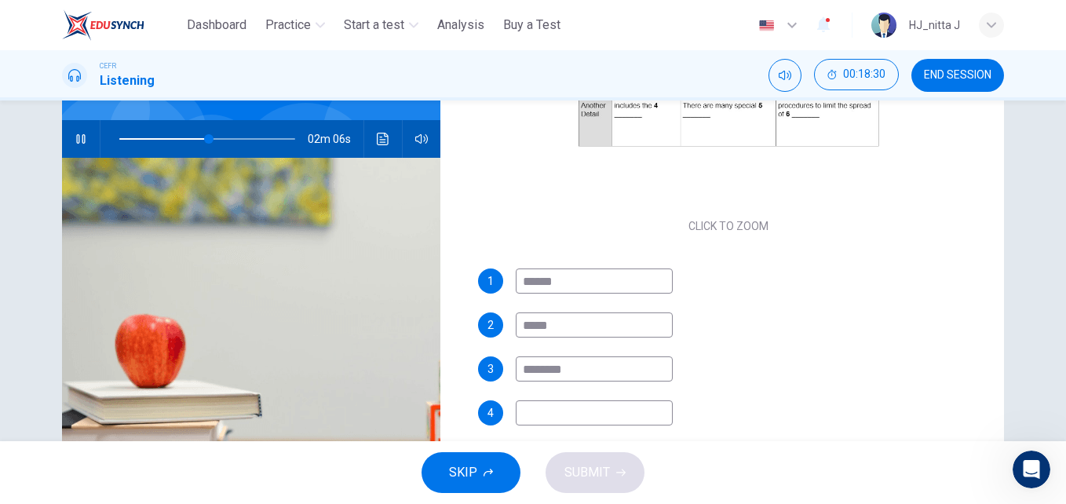
type input "*********"
type input "**"
type input "*********"
click at [585, 402] on input at bounding box center [594, 412] width 157 height 25
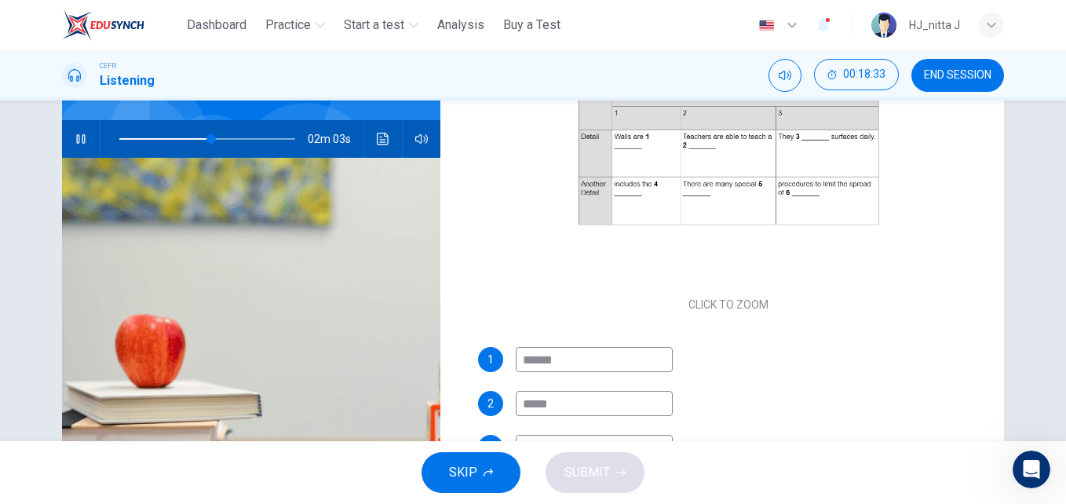
scroll to position [141, 0]
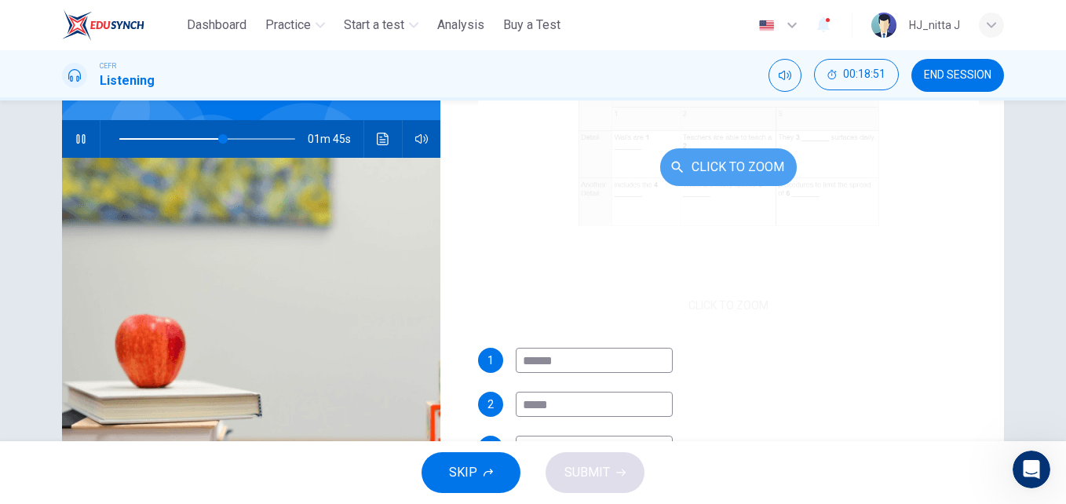
click at [706, 162] on button "Click to Zoom" at bounding box center [728, 167] width 137 height 38
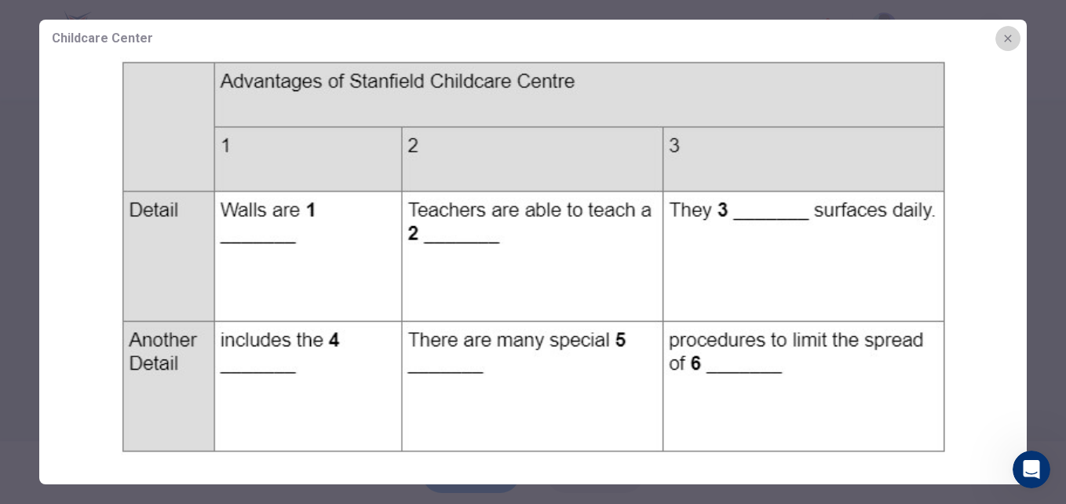
click at [1002, 39] on icon "button" at bounding box center [1008, 38] width 13 height 13
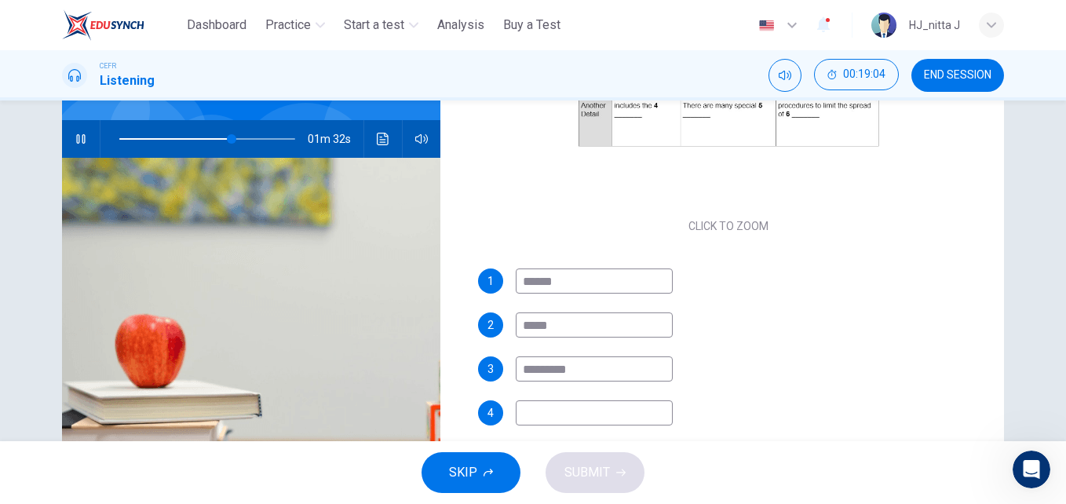
scroll to position [217, 0]
click at [549, 418] on input at bounding box center [594, 415] width 157 height 25
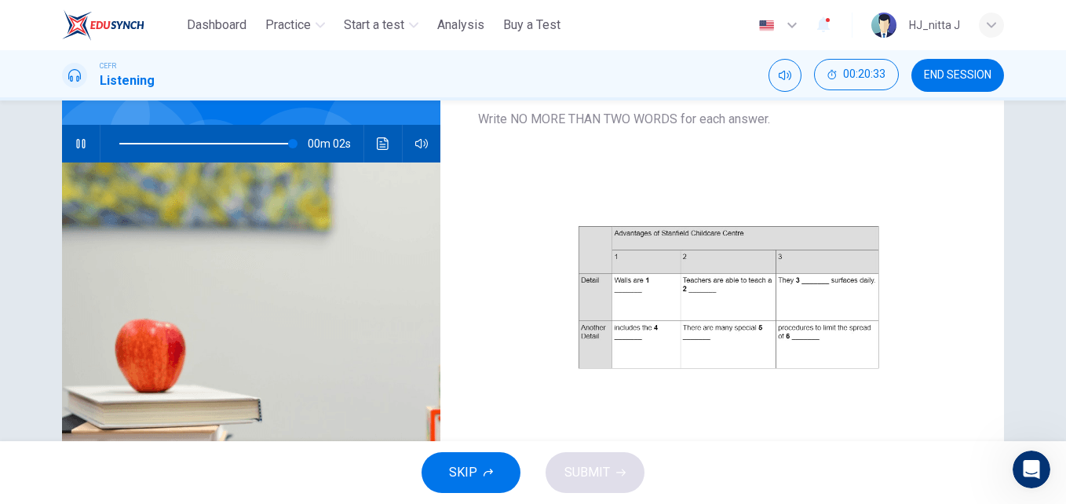
scroll to position [132, 0]
click at [199, 142] on span at bounding box center [207, 144] width 176 height 22
click at [133, 142] on span at bounding box center [207, 144] width 176 height 22
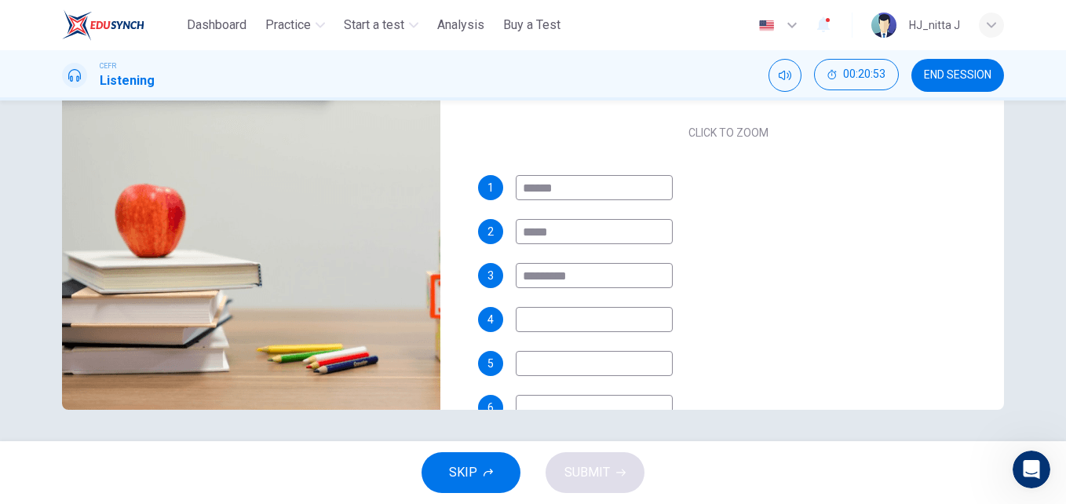
scroll to position [184, 0]
click at [566, 319] on input at bounding box center [594, 318] width 157 height 25
type input "**"
type input "*"
type input "**"
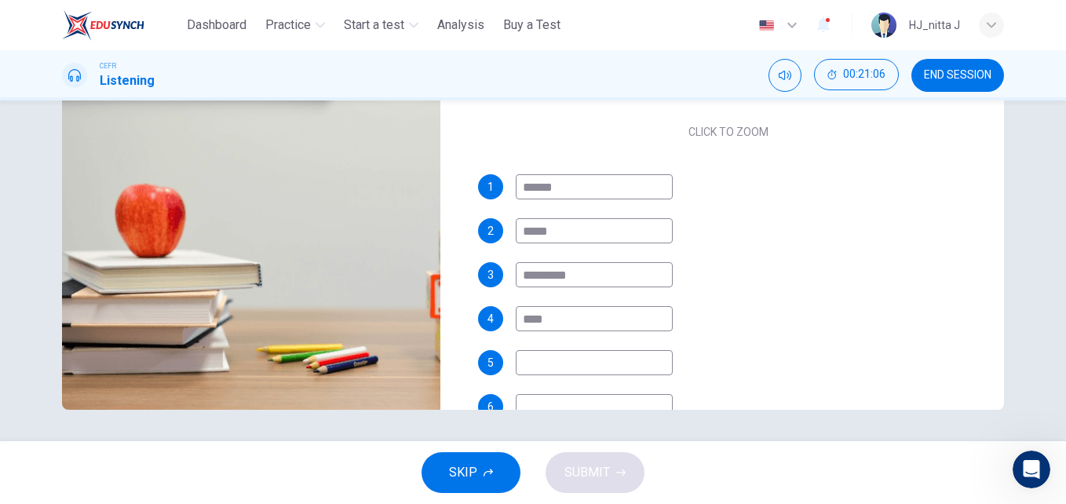
type input "*****"
type input "**"
type input "*******"
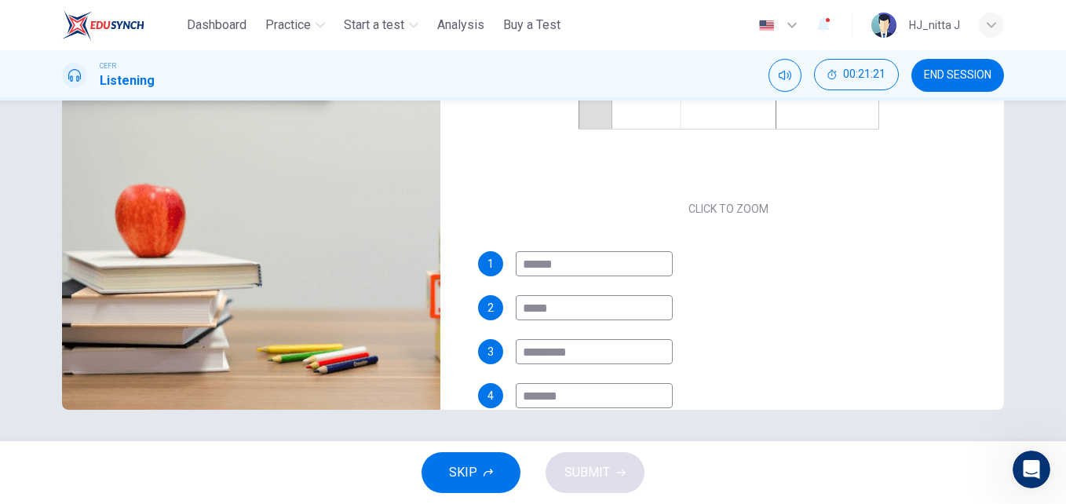
scroll to position [207, 0]
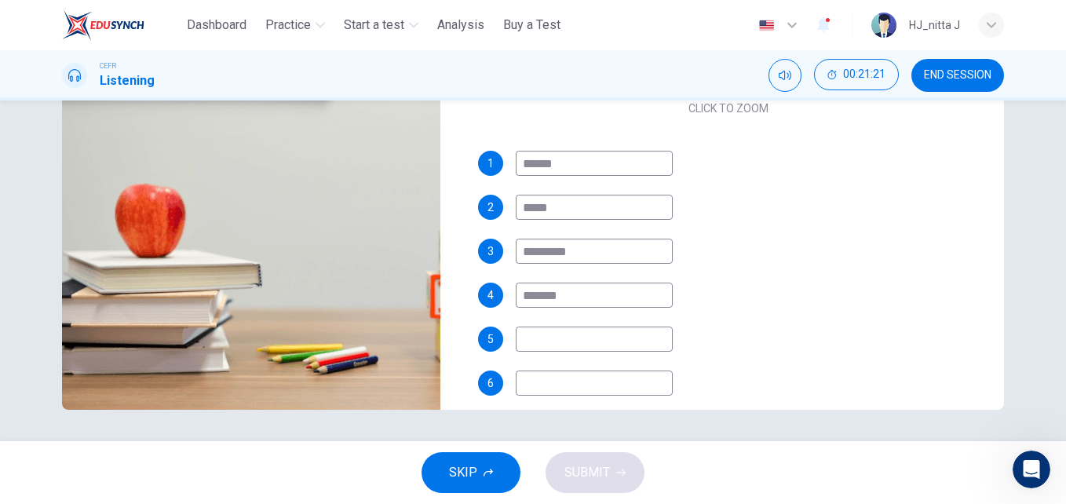
type input "**"
type input "*******"
click at [543, 344] on input at bounding box center [594, 339] width 157 height 25
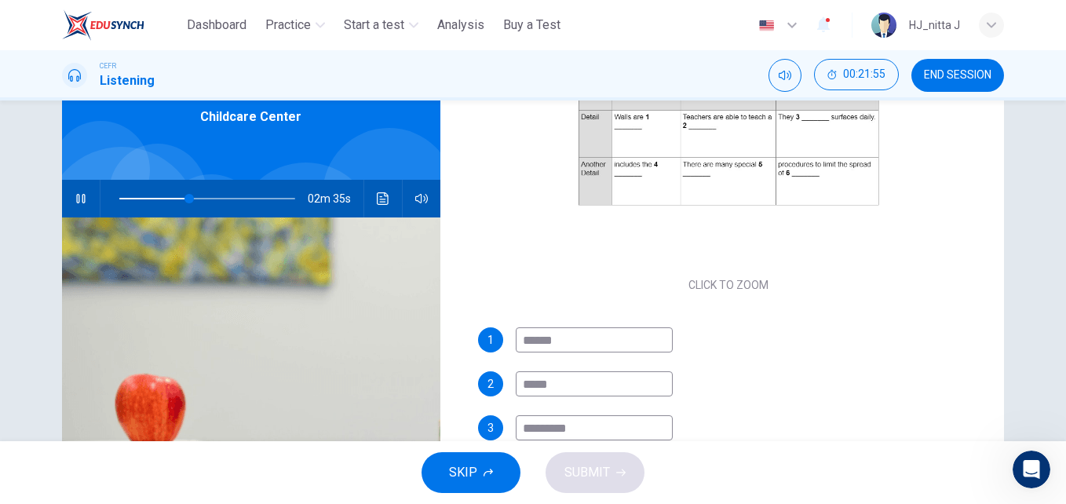
scroll to position [75, 0]
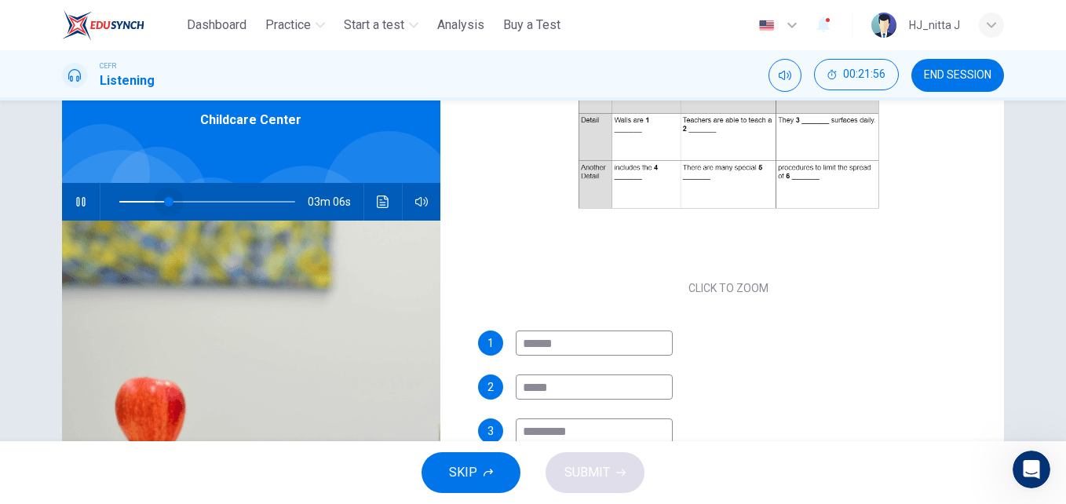
click at [164, 198] on span at bounding box center [207, 202] width 176 height 22
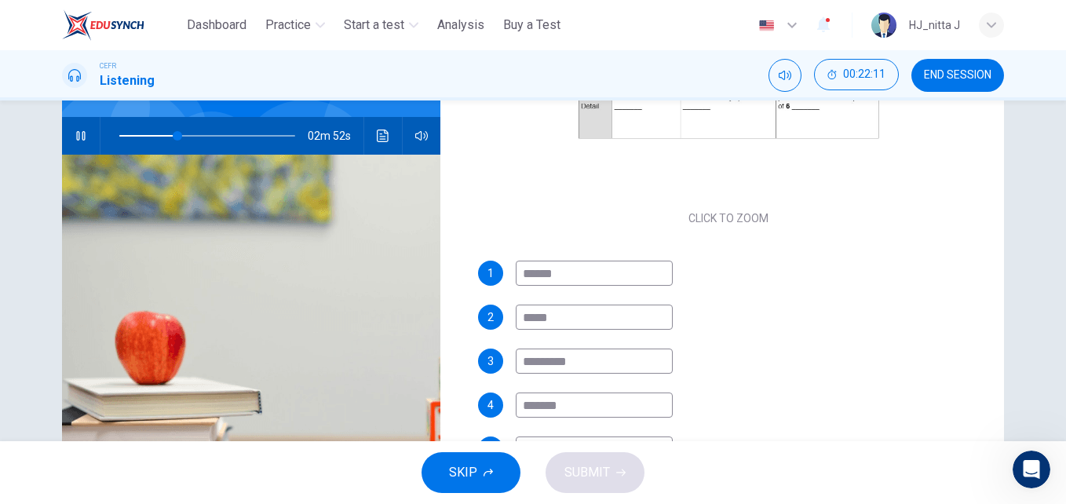
scroll to position [268, 0]
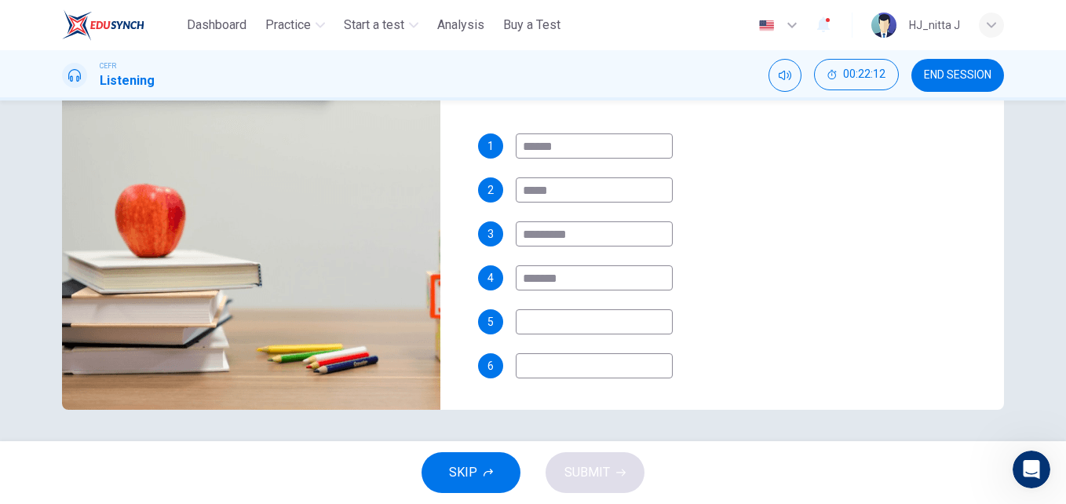
type input "**"
click at [529, 323] on input at bounding box center [594, 321] width 157 height 25
type input "***"
type input "**"
type input "******"
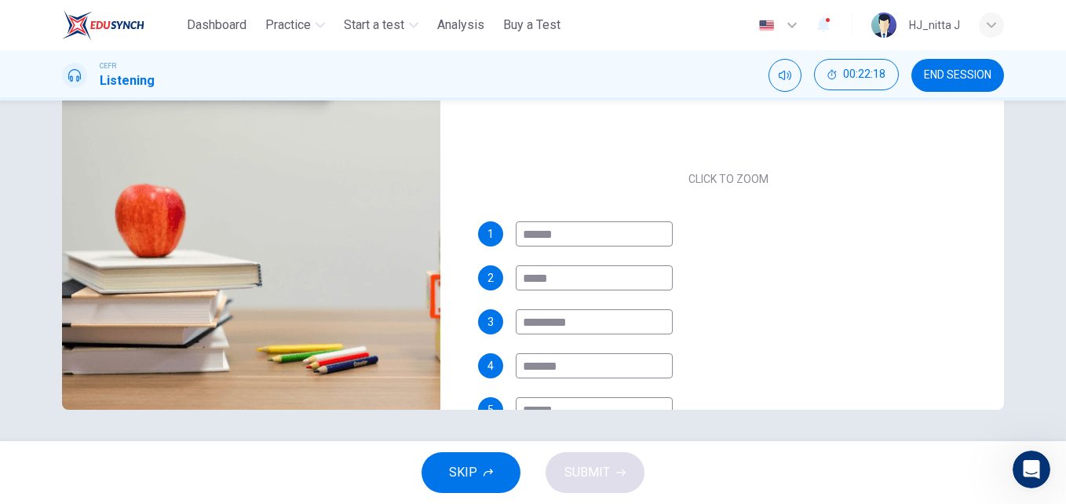
scroll to position [176, 0]
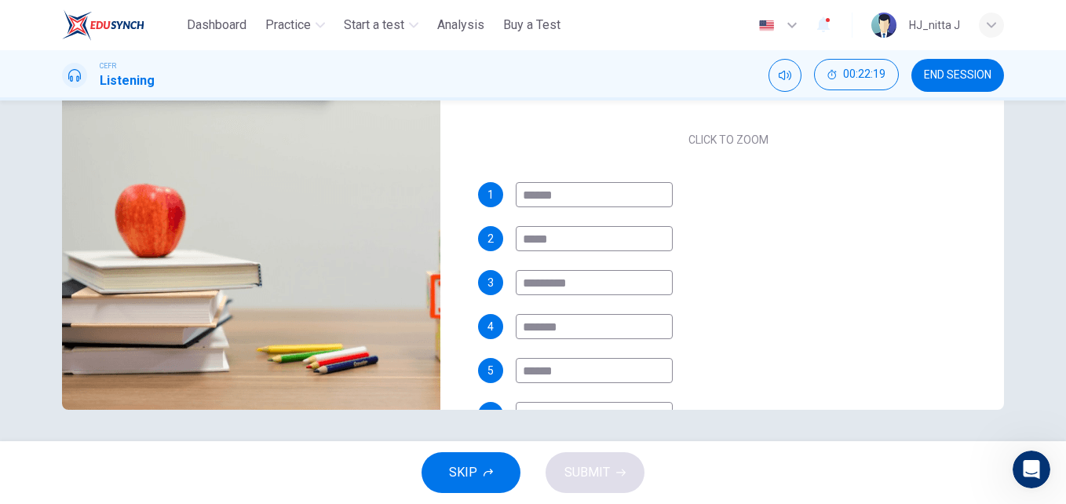
type input "**"
type input "*****"
type input "**"
type input "*"
type input "**"
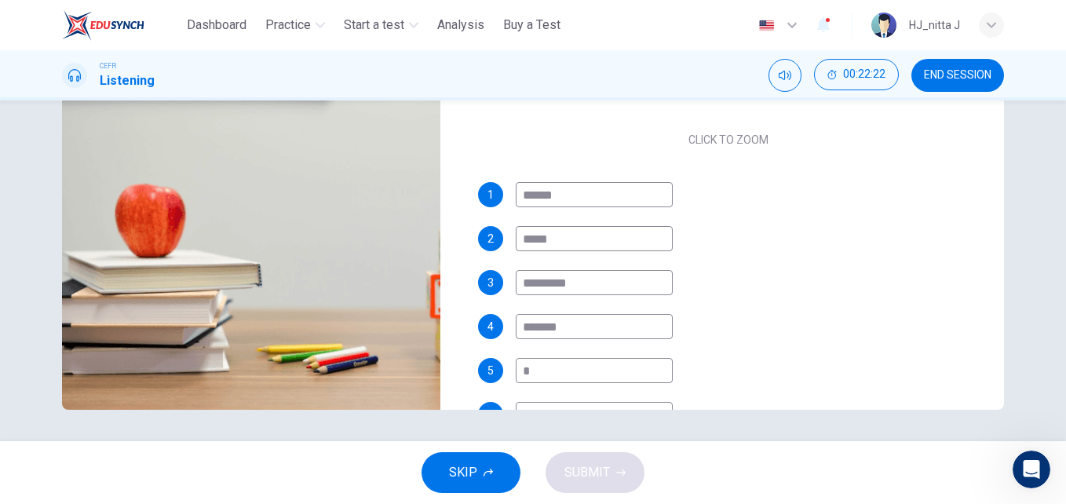
type input "**"
type input "****"
type input "**"
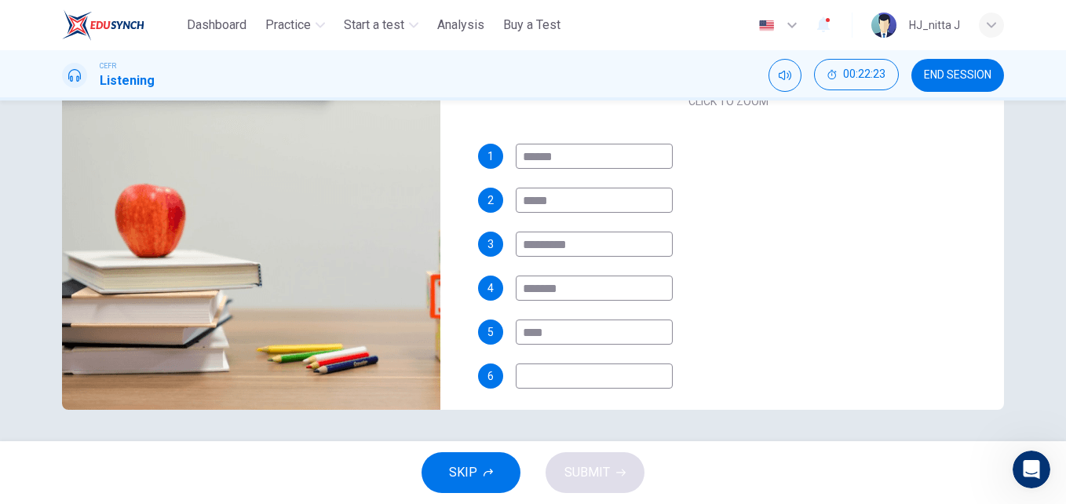
scroll to position [215, 0]
type input "****"
click at [551, 378] on input at bounding box center [594, 375] width 157 height 25
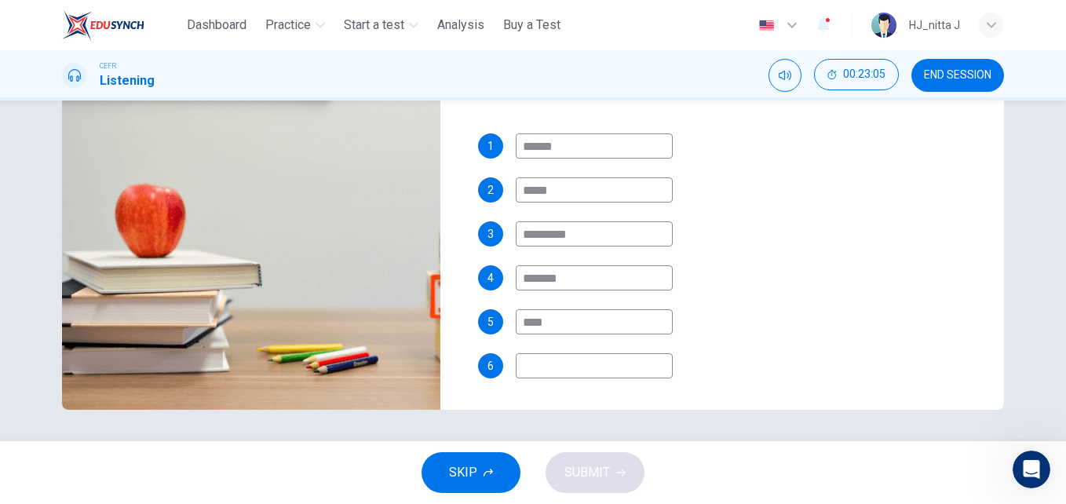
type input "**"
type input "*"
type input "**"
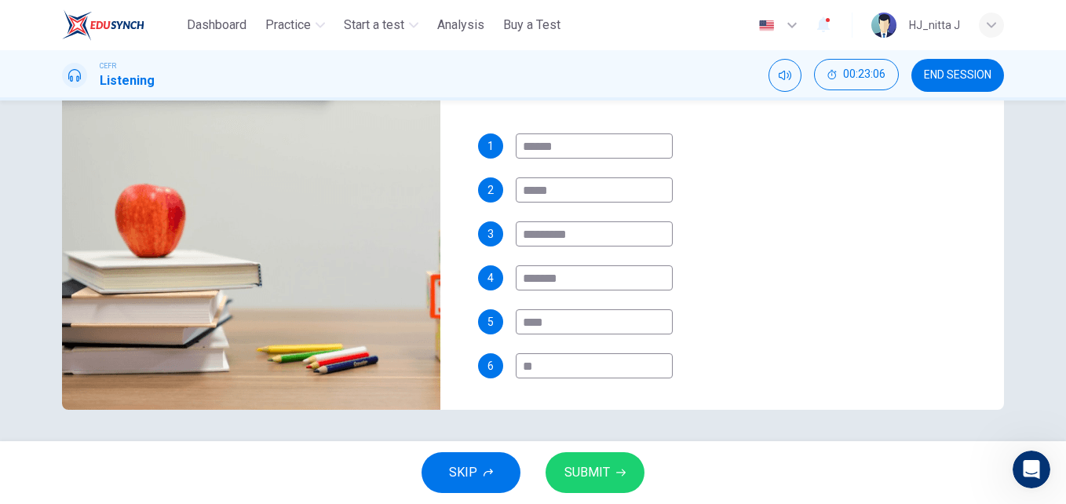
type input "***"
type input "**"
type input "****"
type input "**"
type input "****"
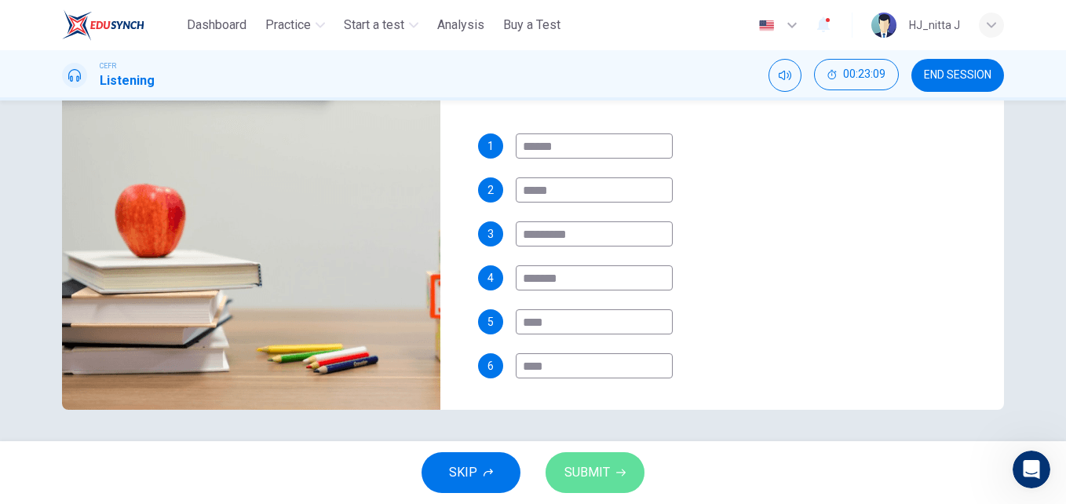
click at [598, 468] on span "SUBMIT" at bounding box center [587, 473] width 46 height 22
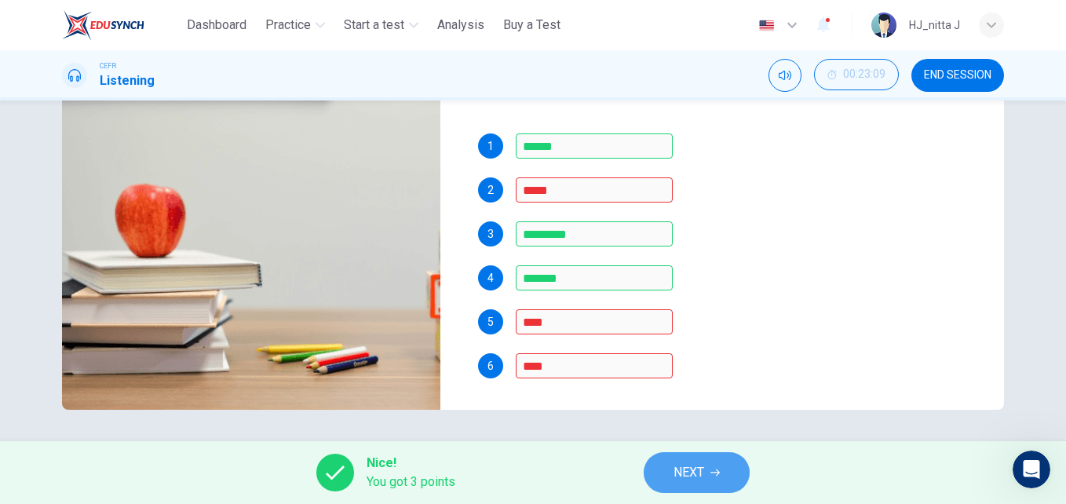
click at [695, 463] on span "NEXT" at bounding box center [688, 473] width 31 height 22
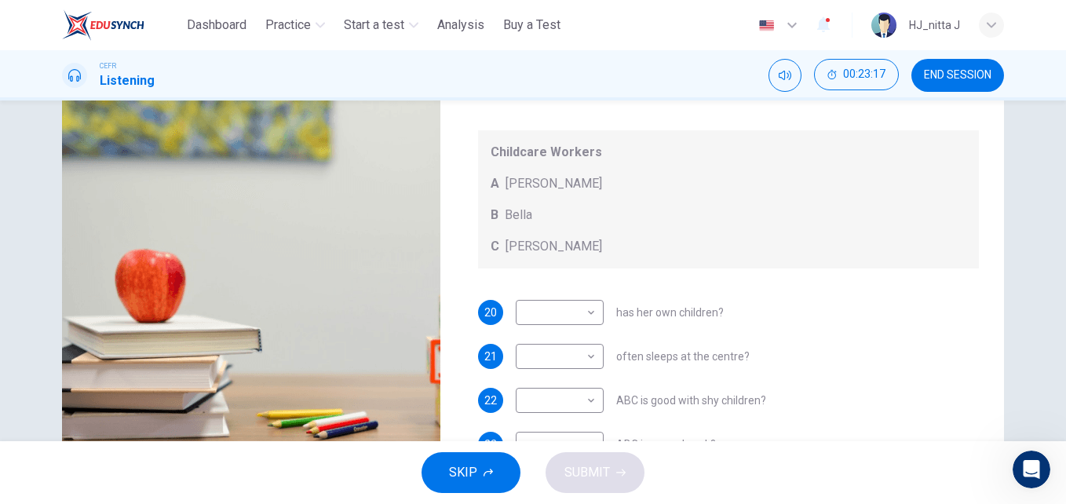
scroll to position [13, 0]
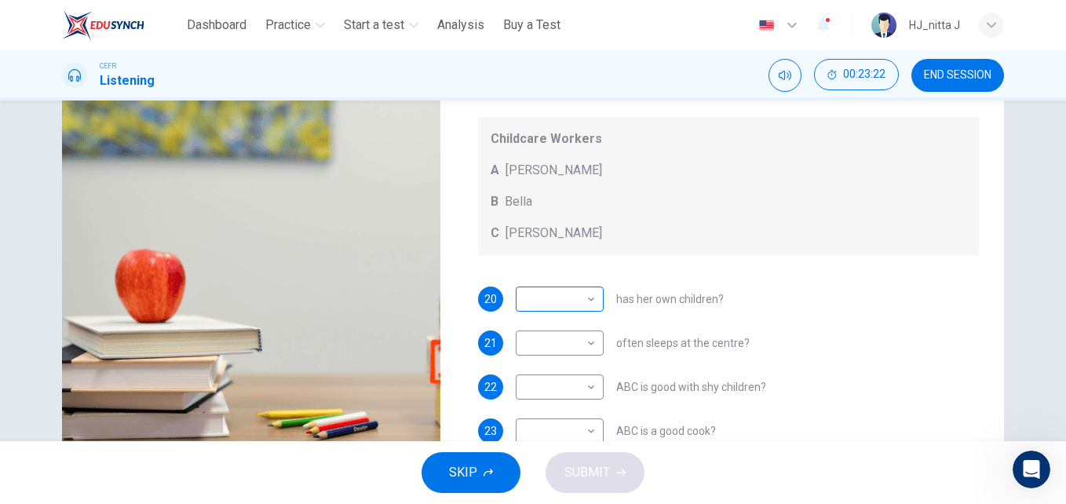
click at [586, 297] on body "This site uses cookies, as explained in our Privacy Policy . If you agree to th…" at bounding box center [533, 252] width 1066 height 504
click at [531, 373] on li "C" at bounding box center [556, 374] width 88 height 25
type input "**"
type input "*"
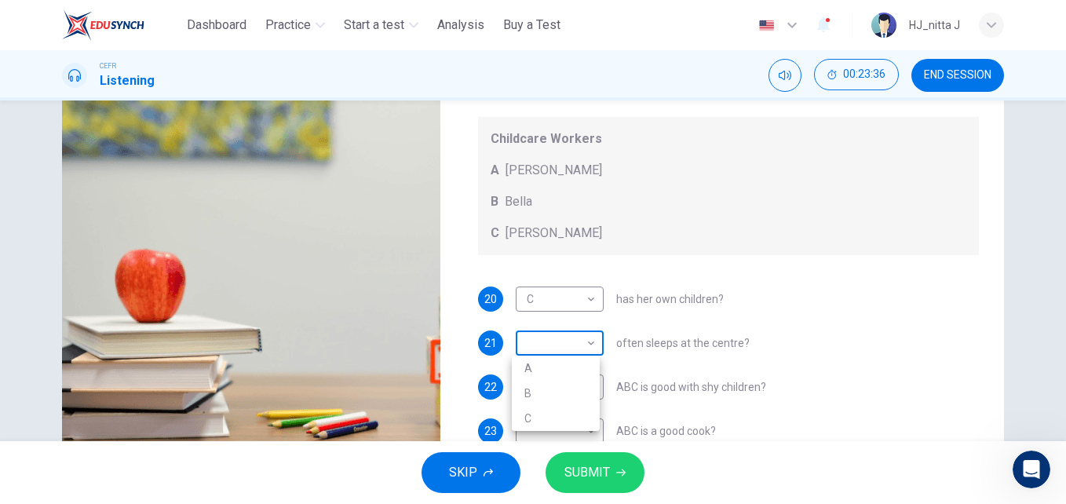
click at [589, 339] on body "This site uses cookies, as explained in our Privacy Policy . If you agree to th…" at bounding box center [533, 252] width 1066 height 504
click at [529, 392] on li "B" at bounding box center [556, 393] width 88 height 25
type input "**"
type input "*"
click at [587, 347] on body "This site uses cookies, as explained in our Privacy Policy . If you agree to th…" at bounding box center [533, 252] width 1066 height 504
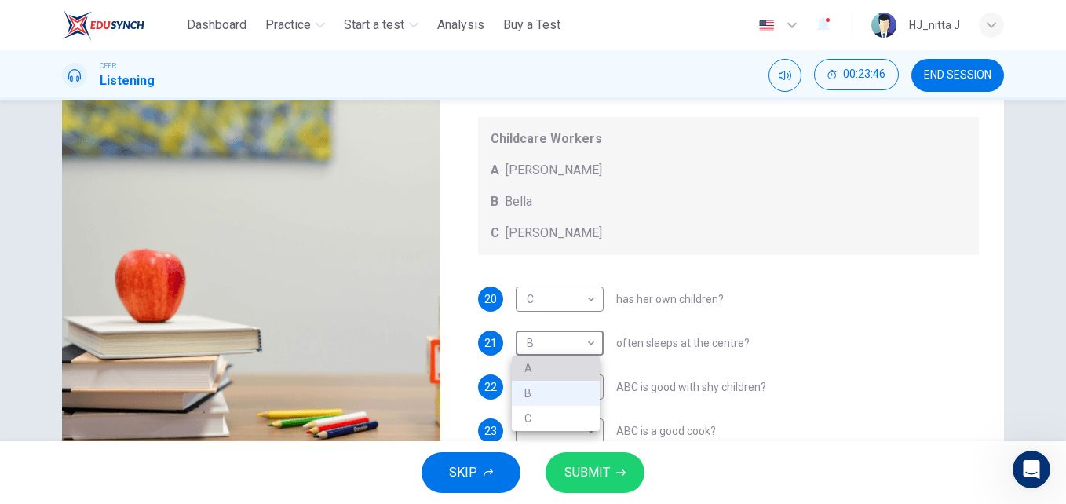
click at [538, 367] on li "A" at bounding box center [556, 368] width 88 height 25
type input "**"
type input "*"
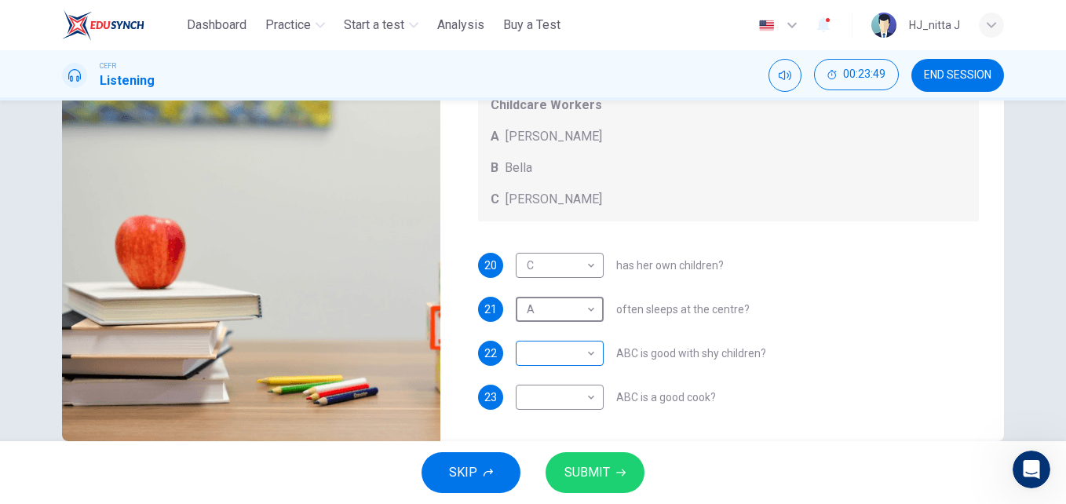
scroll to position [237, 0]
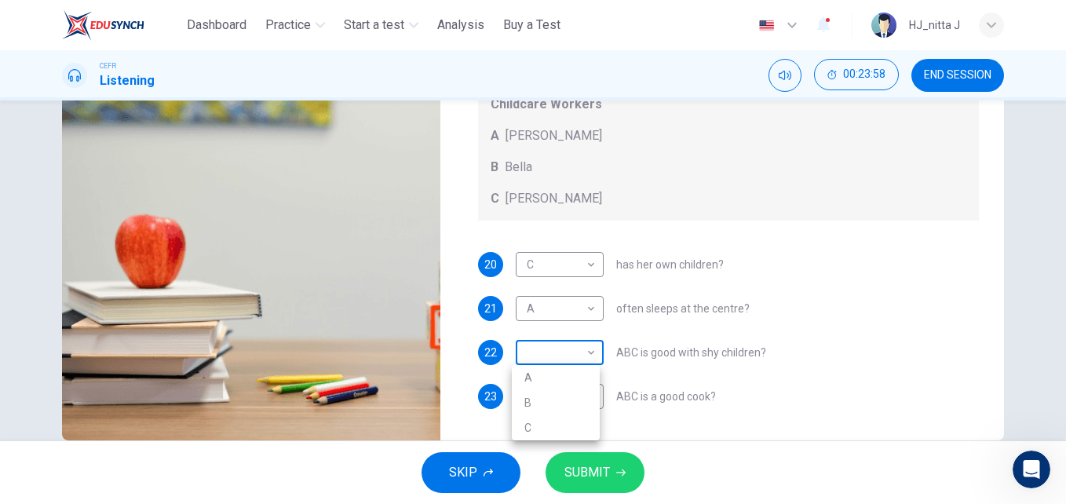
click at [588, 350] on body "This site uses cookies, as explained in our Privacy Policy . If you agree to th…" at bounding box center [533, 252] width 1066 height 504
click at [527, 400] on li "B" at bounding box center [556, 402] width 88 height 25
type input "**"
type input "*"
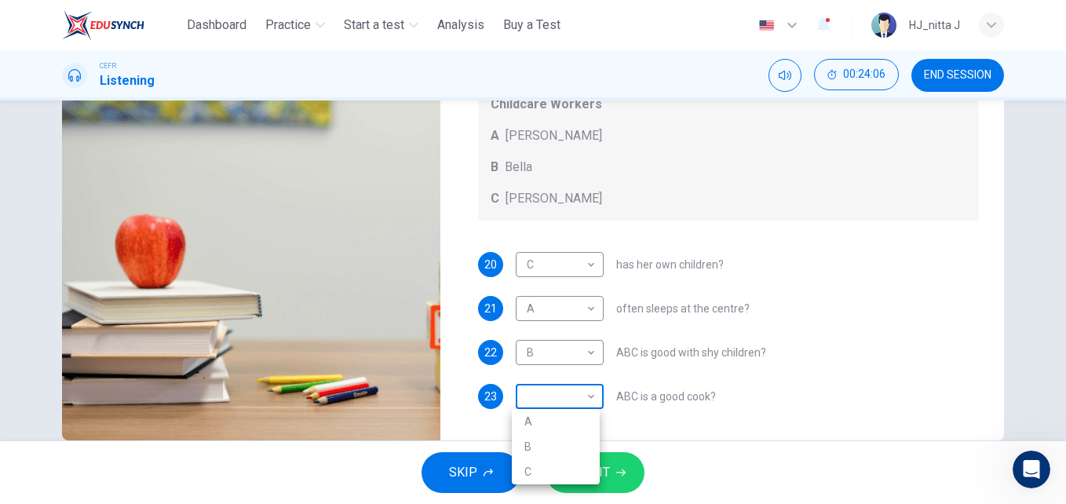
click at [585, 392] on body "This site uses cookies, as explained in our Privacy Policy . If you agree to th…" at bounding box center [533, 252] width 1066 height 504
click at [583, 352] on div at bounding box center [533, 252] width 1066 height 504
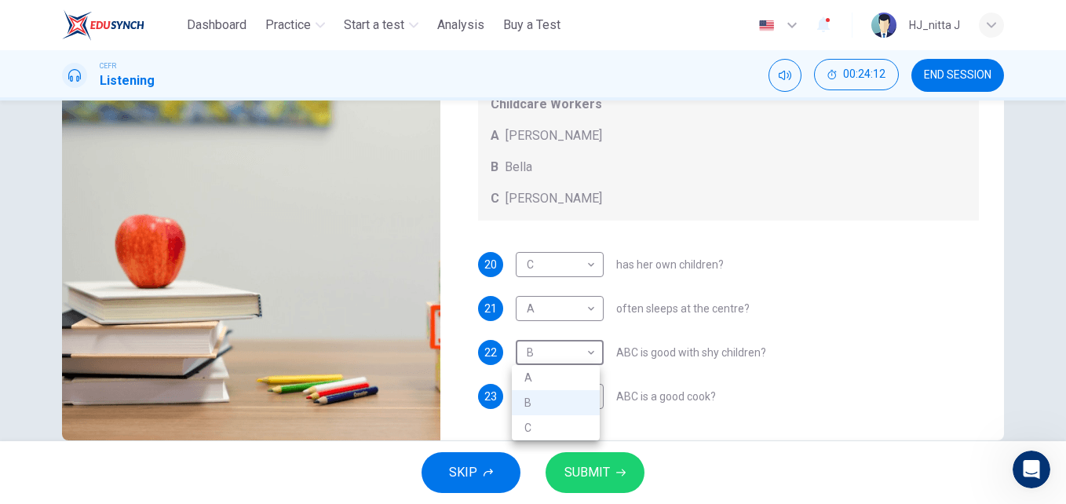
click at [583, 352] on body "This site uses cookies, as explained in our Privacy Policy . If you agree to th…" at bounding box center [533, 252] width 1066 height 504
click at [553, 425] on li "C" at bounding box center [556, 427] width 88 height 25
type input "**"
type input "*"
click at [591, 392] on body "This site uses cookies, as explained in our Privacy Policy . If you agree to th…" at bounding box center [533, 252] width 1066 height 504
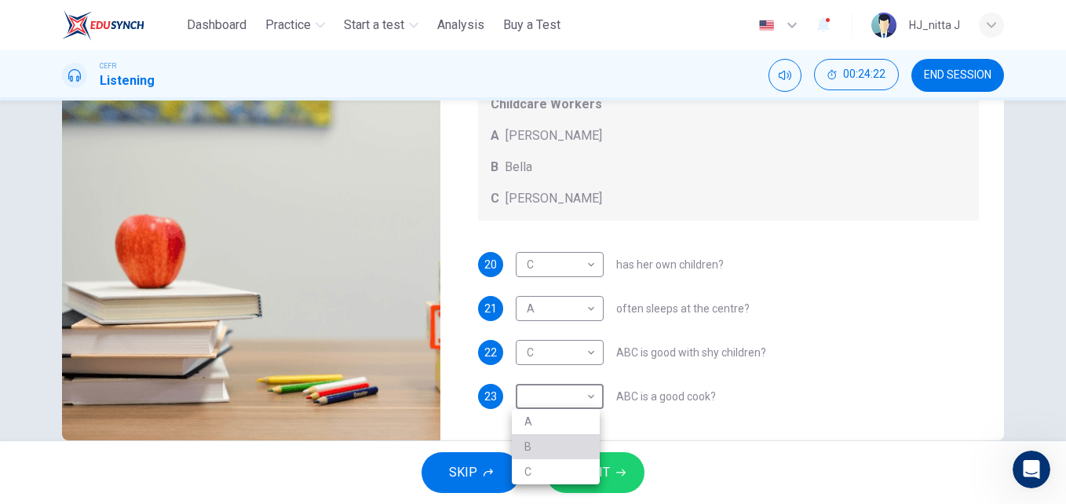
click at [528, 451] on li "B" at bounding box center [556, 446] width 88 height 25
type input "**"
type input "*"
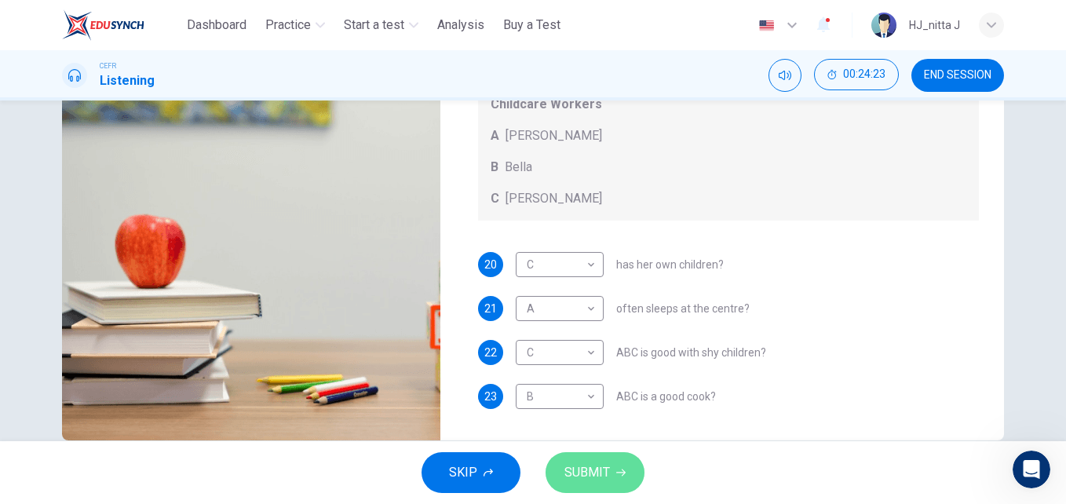
click at [591, 476] on span "SUBMIT" at bounding box center [587, 473] width 46 height 22
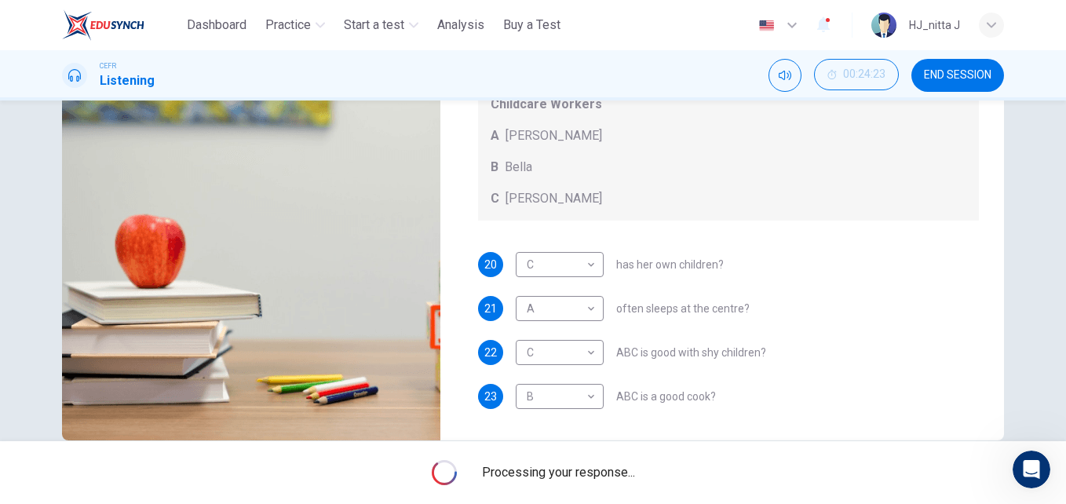
type input "*"
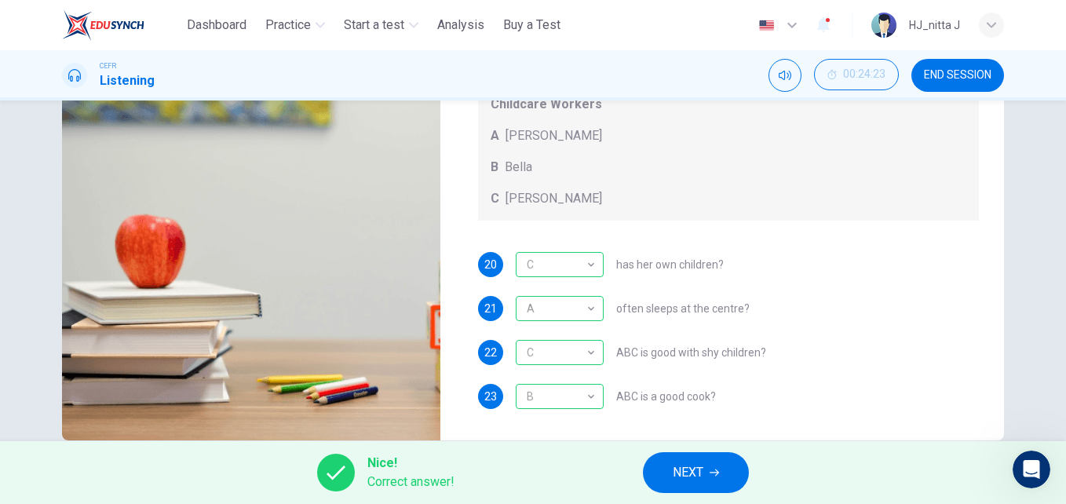
click at [679, 465] on span "NEXT" at bounding box center [688, 473] width 31 height 22
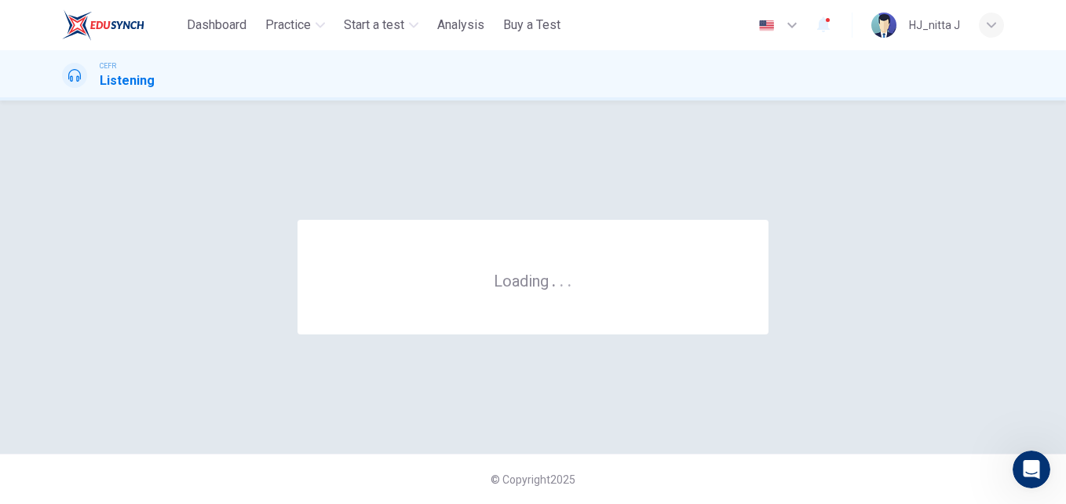
scroll to position [0, 0]
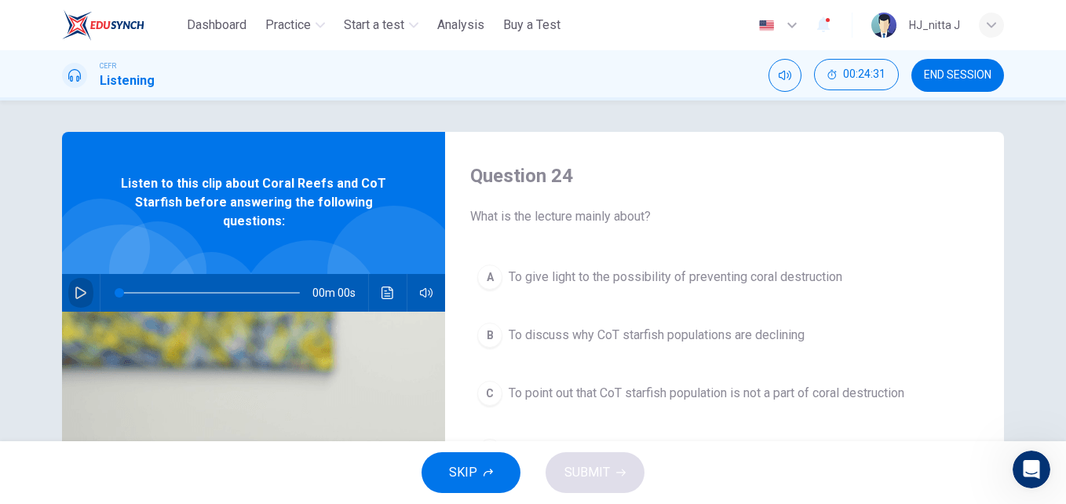
click at [79, 291] on icon "button" at bounding box center [80, 293] width 11 height 13
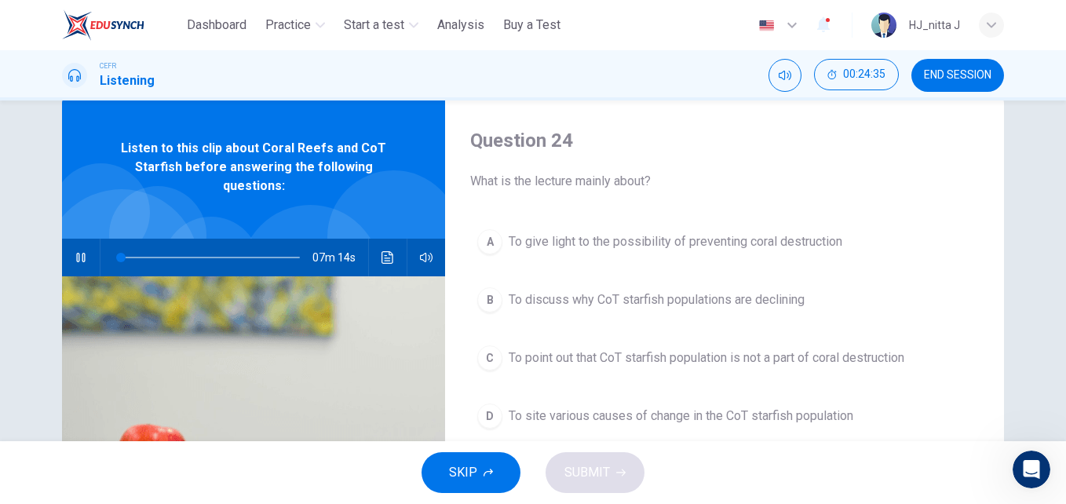
scroll to position [36, 0]
type input "**"
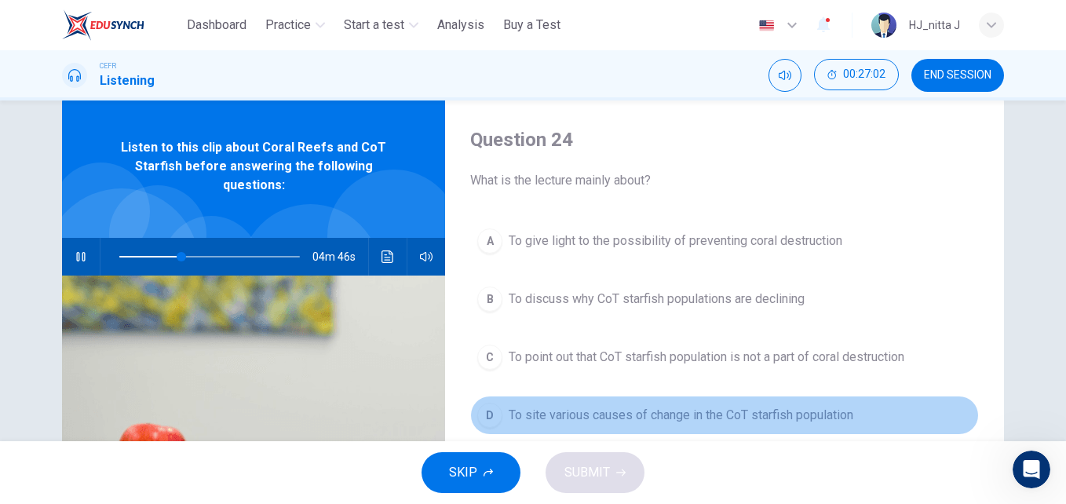
click at [626, 420] on span "To site various causes of change in the CoT starfish population" at bounding box center [681, 415] width 345 height 19
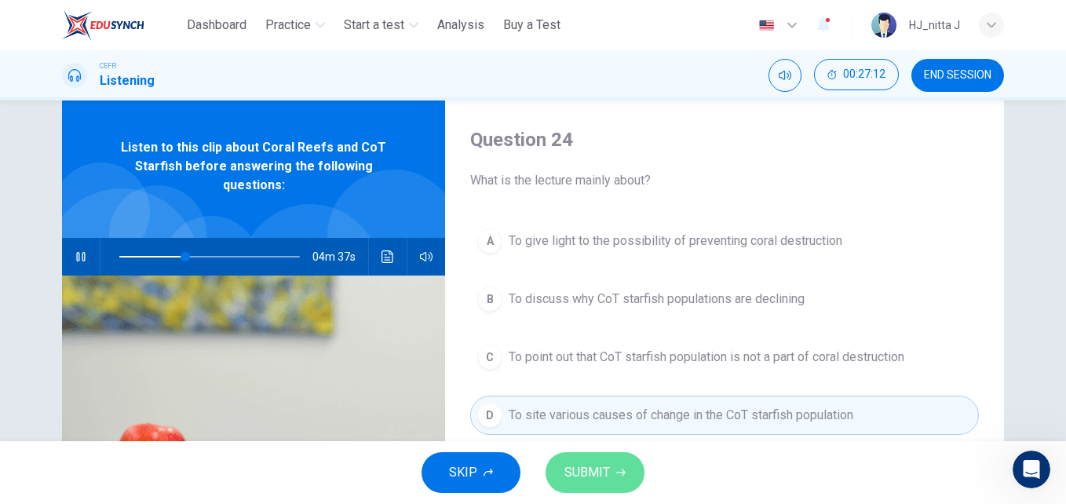
click at [612, 473] on button "SUBMIT" at bounding box center [595, 472] width 99 height 41
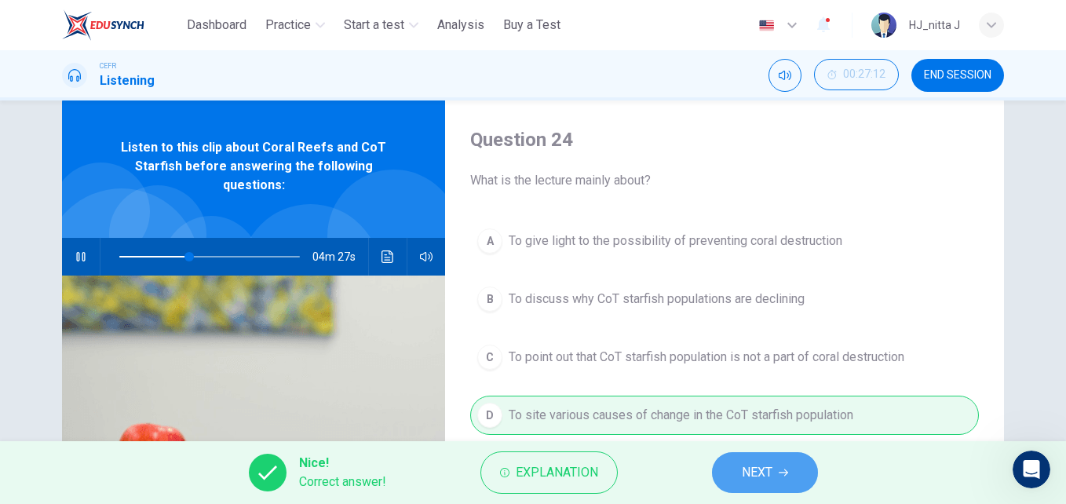
click at [735, 473] on button "NEXT" at bounding box center [765, 472] width 106 height 41
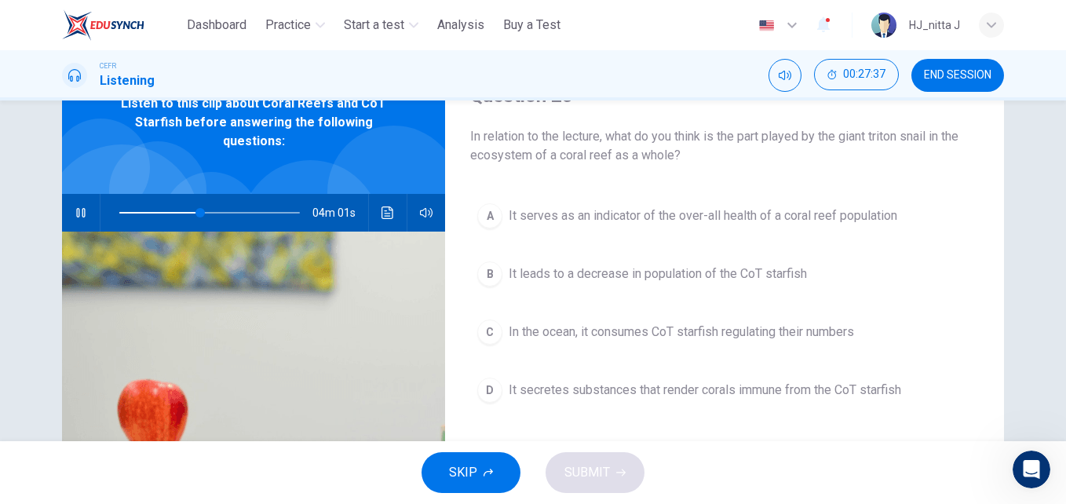
scroll to position [78, 0]
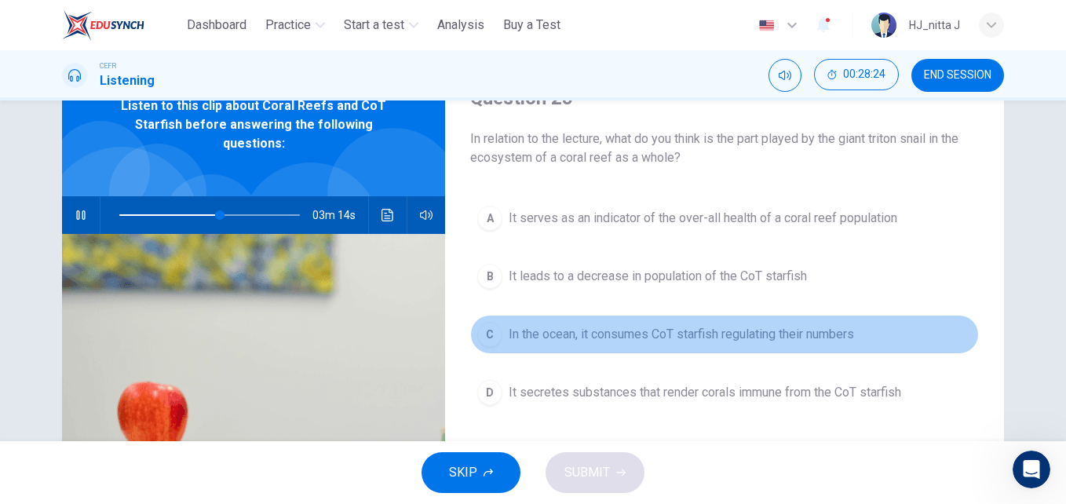
click at [593, 331] on span "In the ocean, it consumes CoT starfish regulating their numbers" at bounding box center [681, 334] width 345 height 19
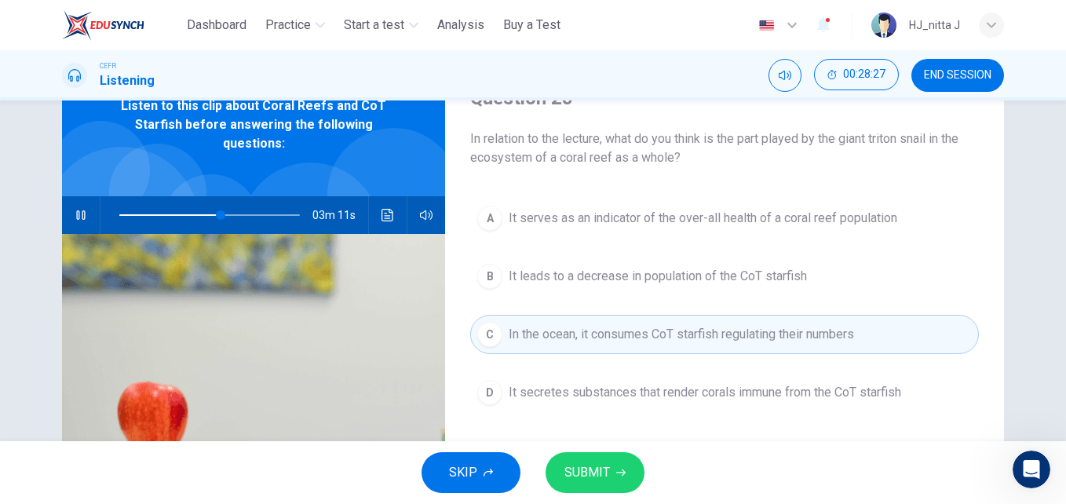
click at [610, 466] on button "SUBMIT" at bounding box center [595, 472] width 99 height 41
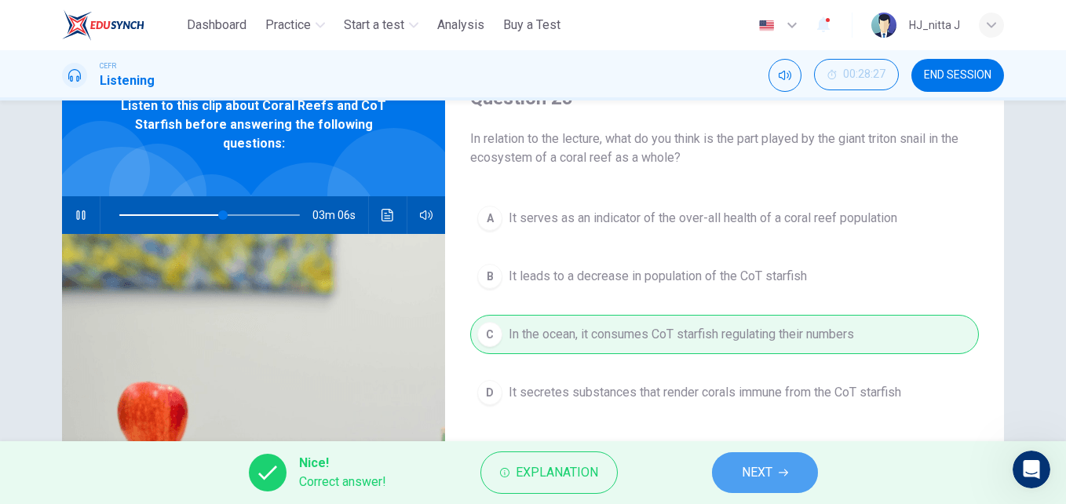
click at [747, 468] on span "NEXT" at bounding box center [757, 473] width 31 height 22
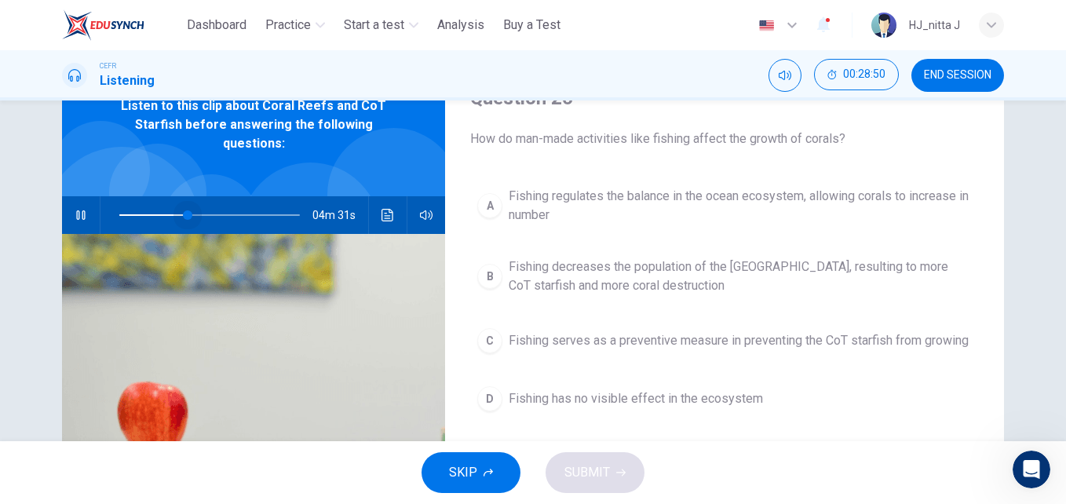
click at [184, 214] on span at bounding box center [209, 215] width 181 height 22
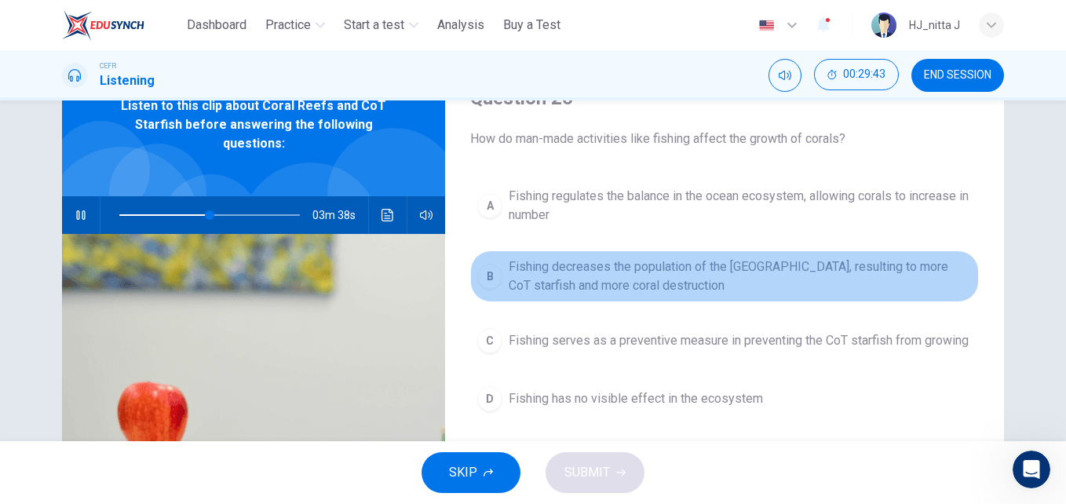
click at [591, 281] on span "Fishing decreases the population of the [GEOGRAPHIC_DATA], resulting to more Co…" at bounding box center [740, 276] width 463 height 38
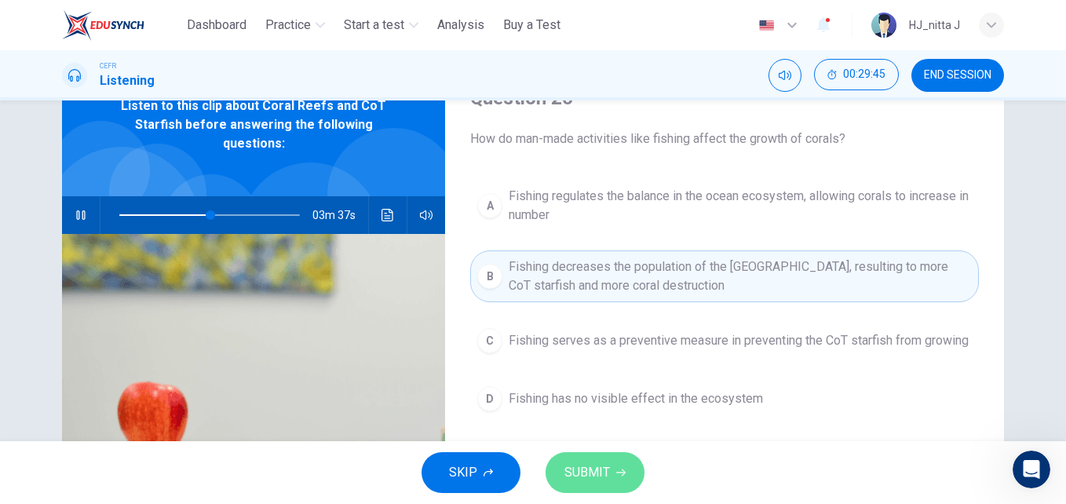
click at [604, 465] on span "SUBMIT" at bounding box center [587, 473] width 46 height 22
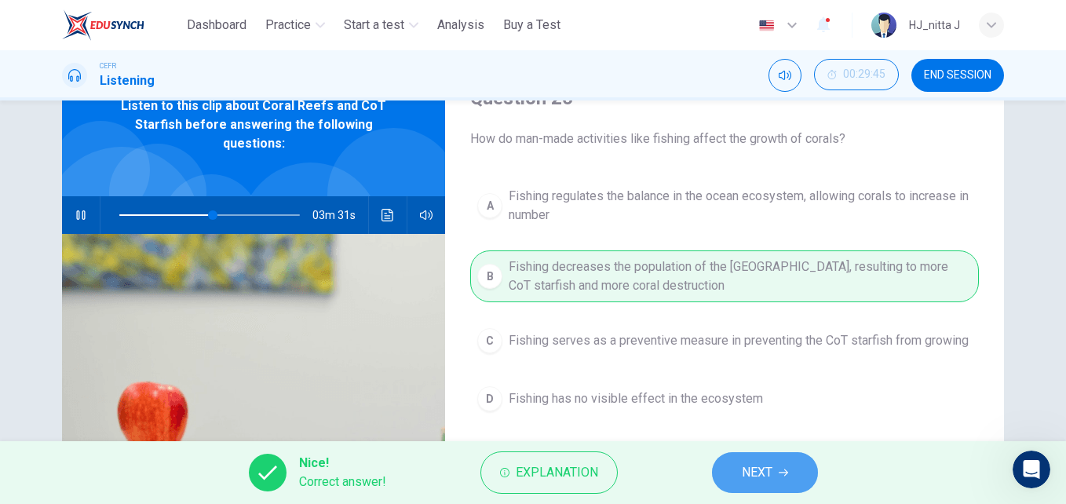
click at [744, 473] on span "NEXT" at bounding box center [757, 473] width 31 height 22
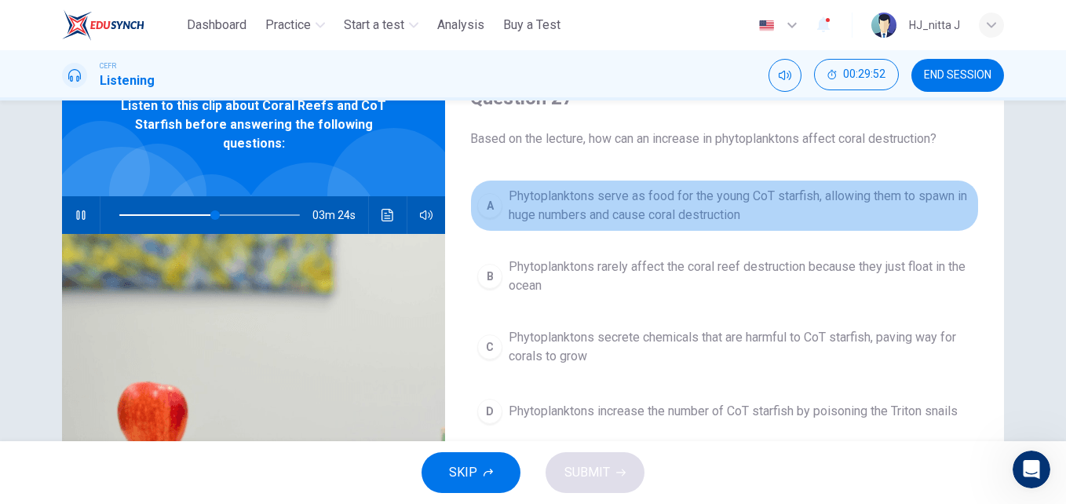
click at [725, 203] on span "Phytoplanktons serve as food for the young CoT starfish, allowing them to spawn…" at bounding box center [740, 206] width 463 height 38
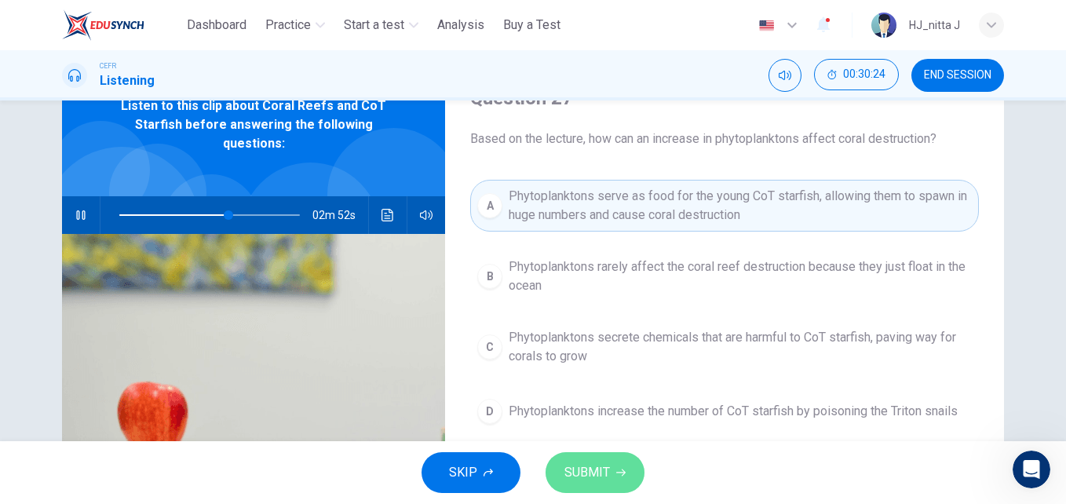
click at [609, 469] on button "SUBMIT" at bounding box center [595, 472] width 99 height 41
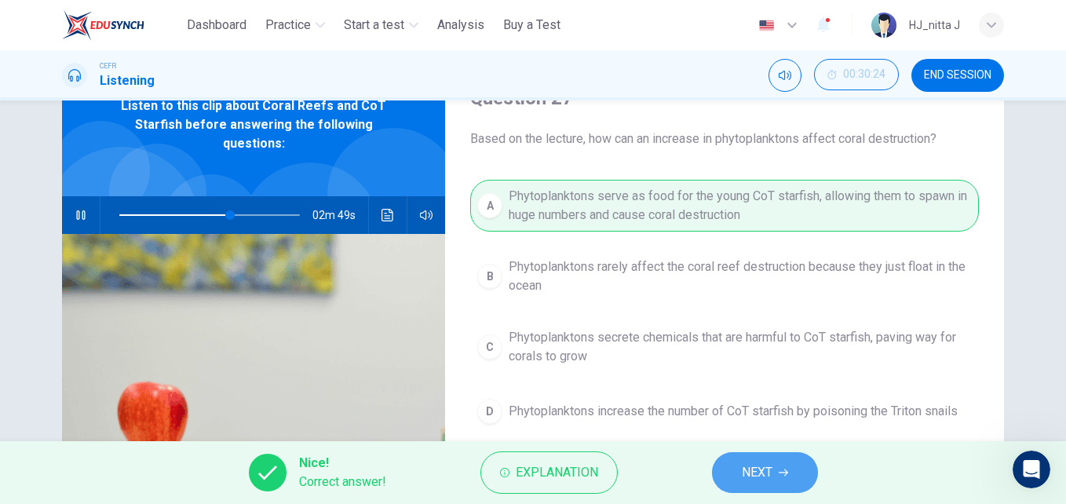
click at [728, 475] on button "NEXT" at bounding box center [765, 472] width 106 height 41
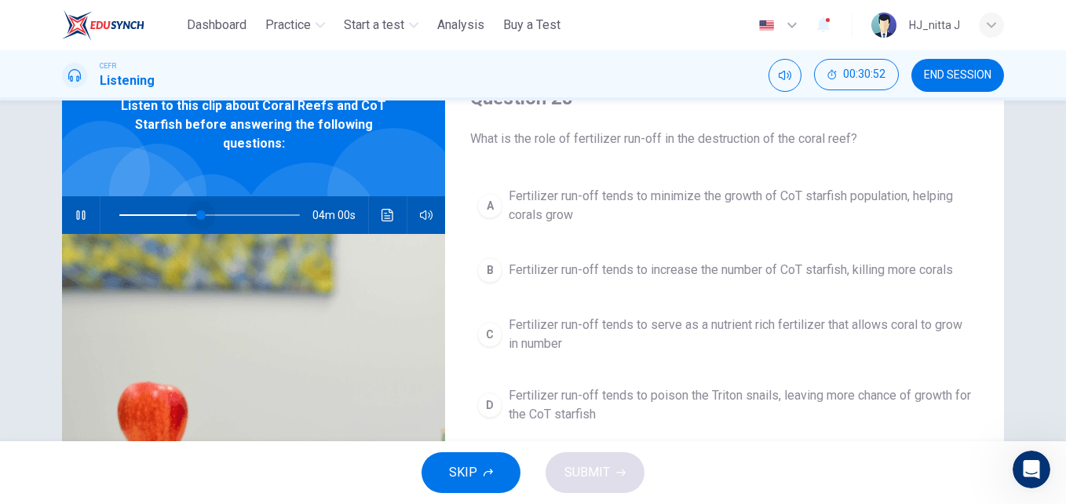
click at [196, 216] on span at bounding box center [209, 215] width 181 height 22
click at [208, 214] on span at bounding box center [210, 214] width 9 height 9
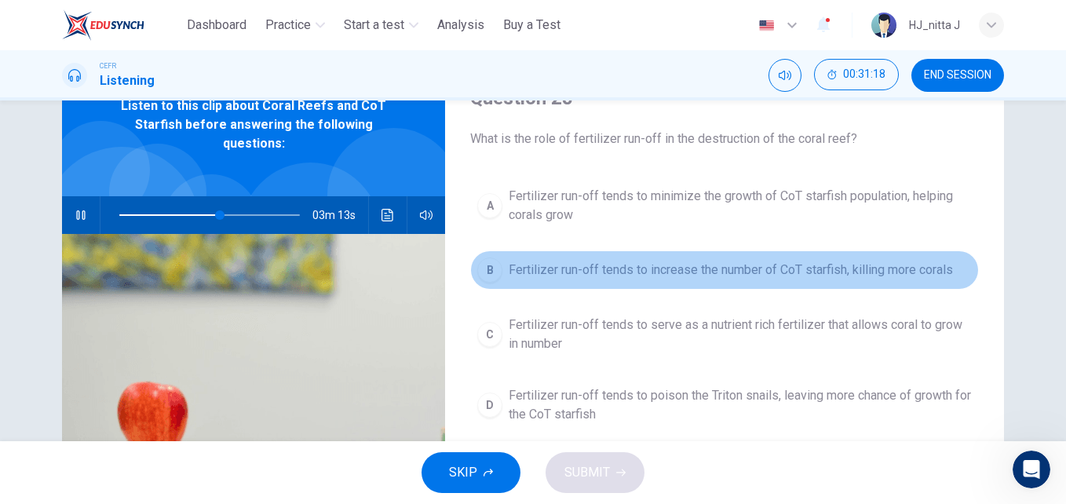
click at [662, 268] on span "Fertilizer run-off tends to increase the number of CoT starfish, killing more c…" at bounding box center [731, 270] width 444 height 19
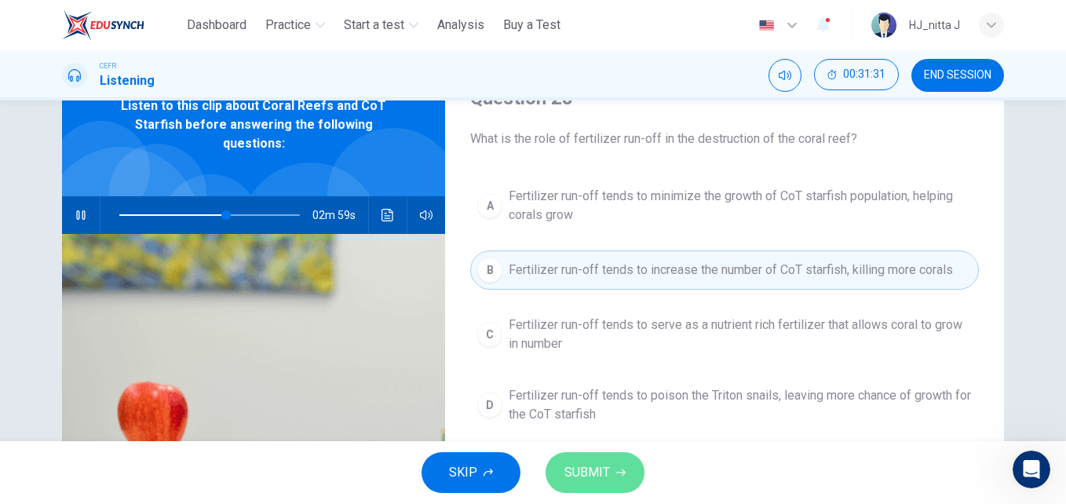
click at [597, 478] on span "SUBMIT" at bounding box center [587, 473] width 46 height 22
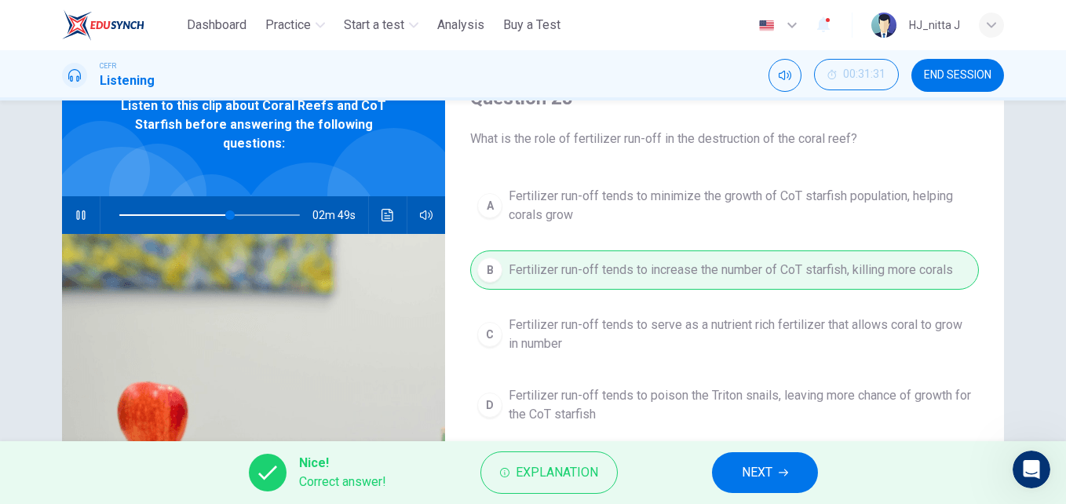
click at [761, 471] on span "NEXT" at bounding box center [757, 473] width 31 height 22
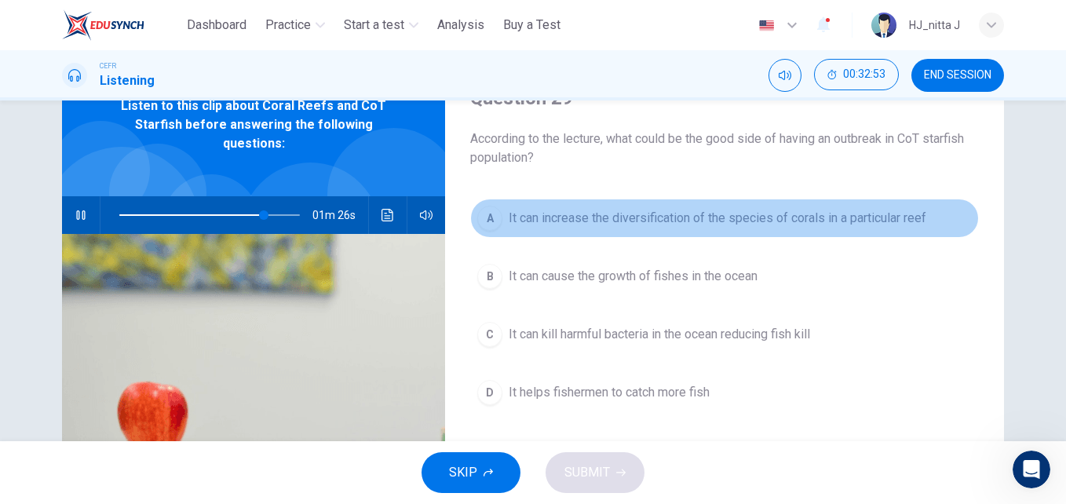
click at [706, 219] on span "It can increase the diversification of the species of corals in a particular re…" at bounding box center [718, 218] width 418 height 19
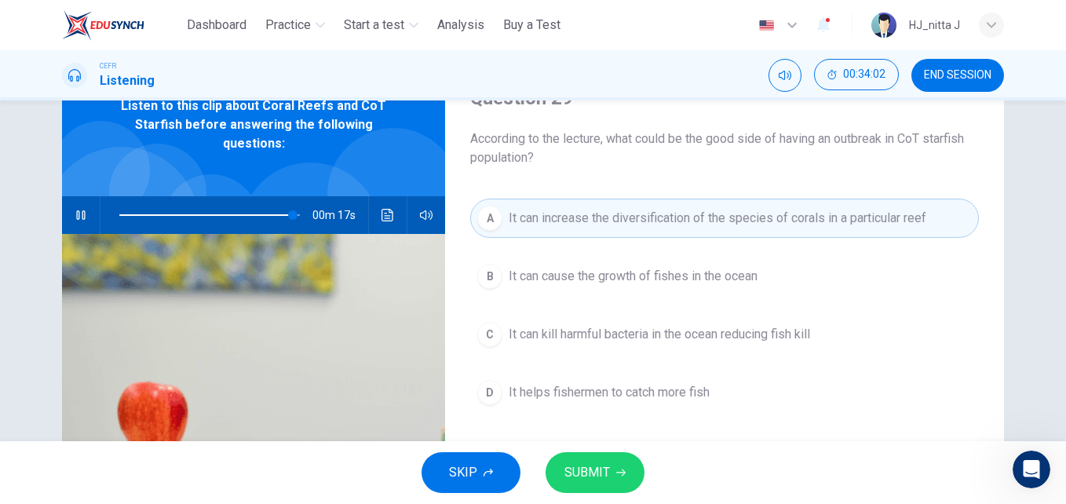
click at [610, 465] on button "SUBMIT" at bounding box center [595, 472] width 99 height 41
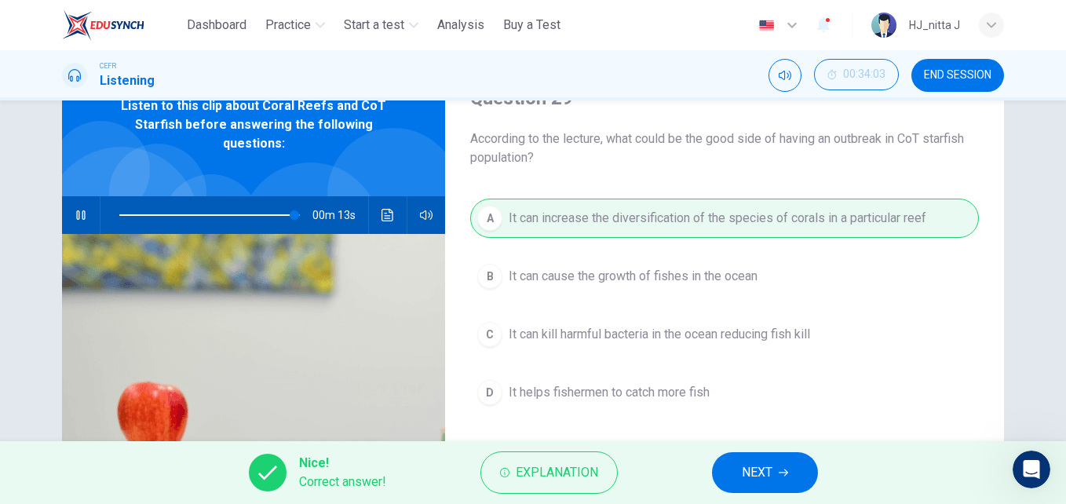
type input "**"
click at [743, 486] on button "NEXT" at bounding box center [765, 472] width 106 height 41
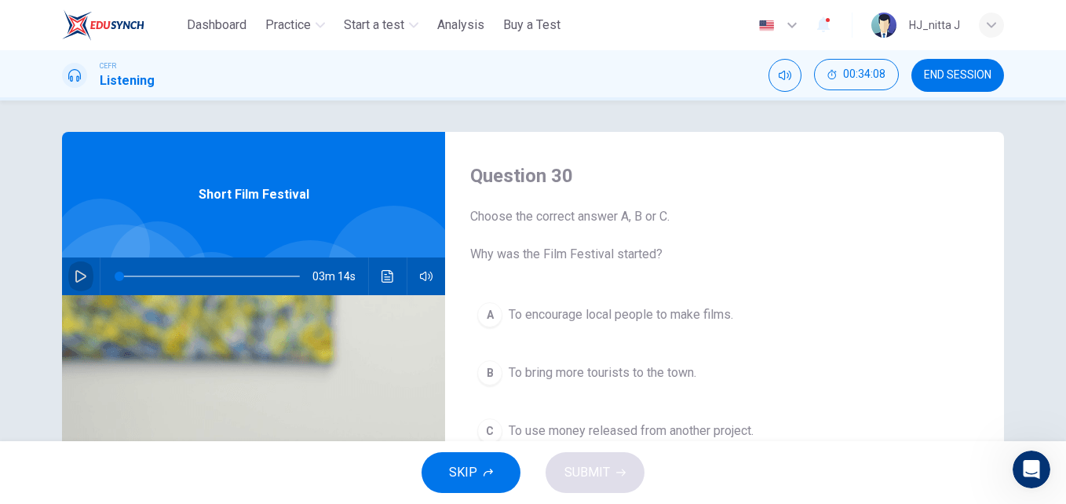
click at [75, 274] on icon "button" at bounding box center [81, 276] width 13 height 13
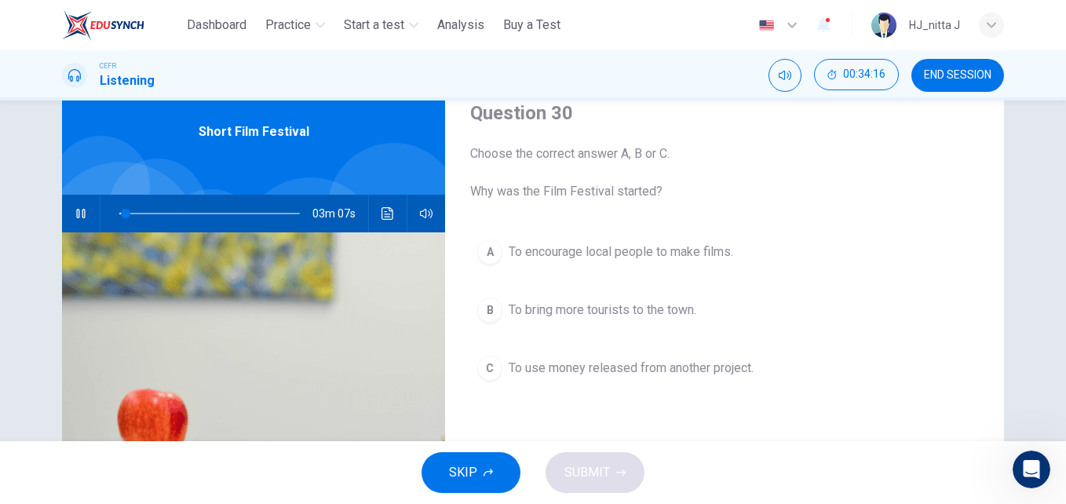
scroll to position [60, 0]
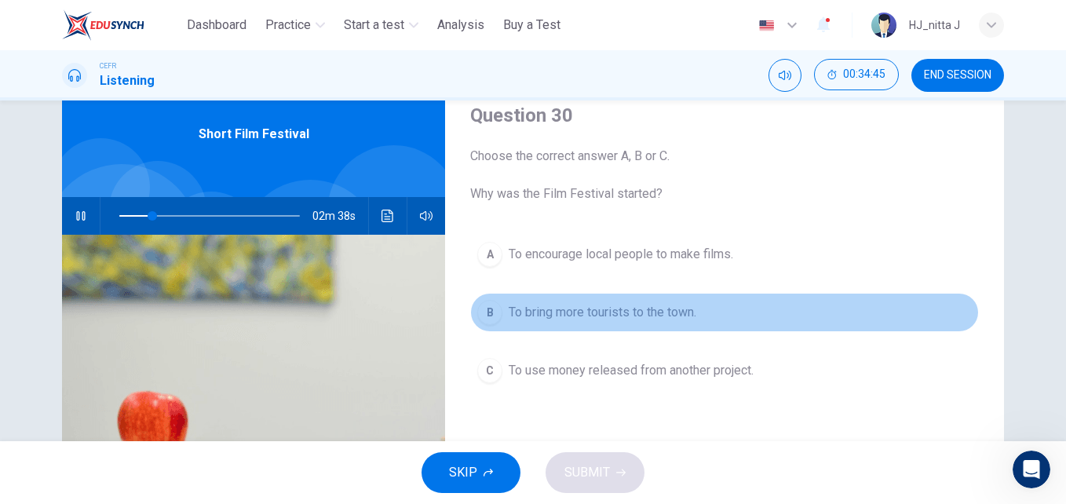
click at [599, 311] on span "To bring more tourists to the town." at bounding box center [603, 312] width 188 height 19
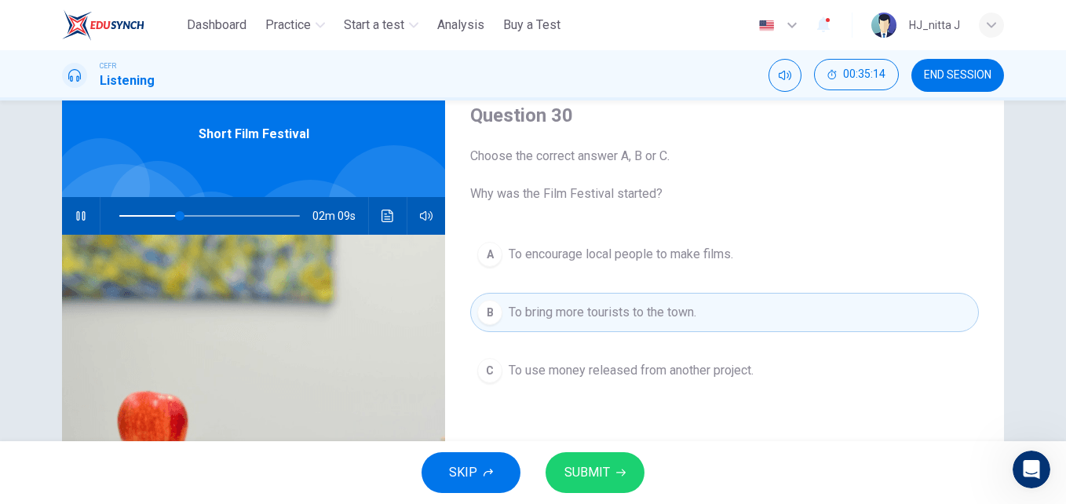
click at [616, 370] on span "To use money released from another project." at bounding box center [631, 370] width 245 height 19
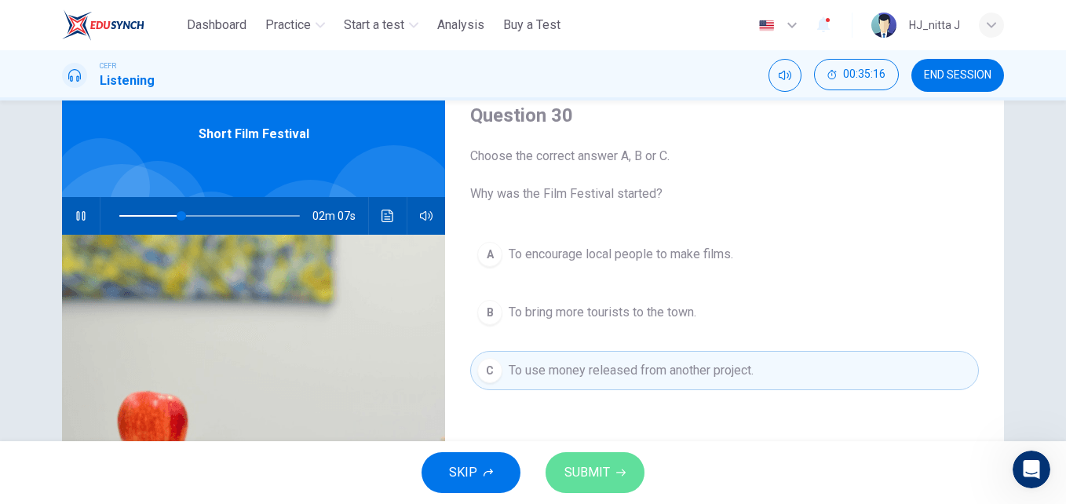
click at [618, 459] on button "SUBMIT" at bounding box center [595, 472] width 99 height 41
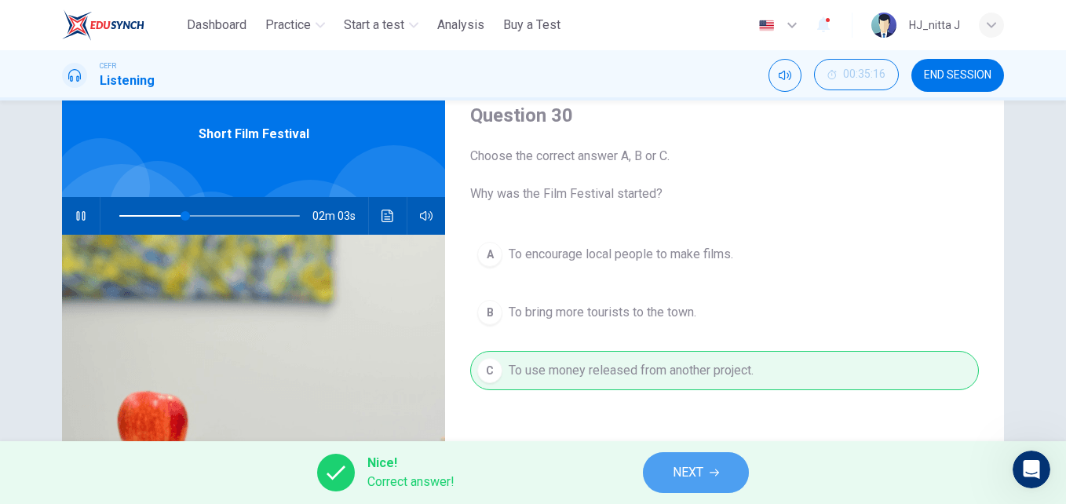
click at [686, 470] on span "NEXT" at bounding box center [688, 473] width 31 height 22
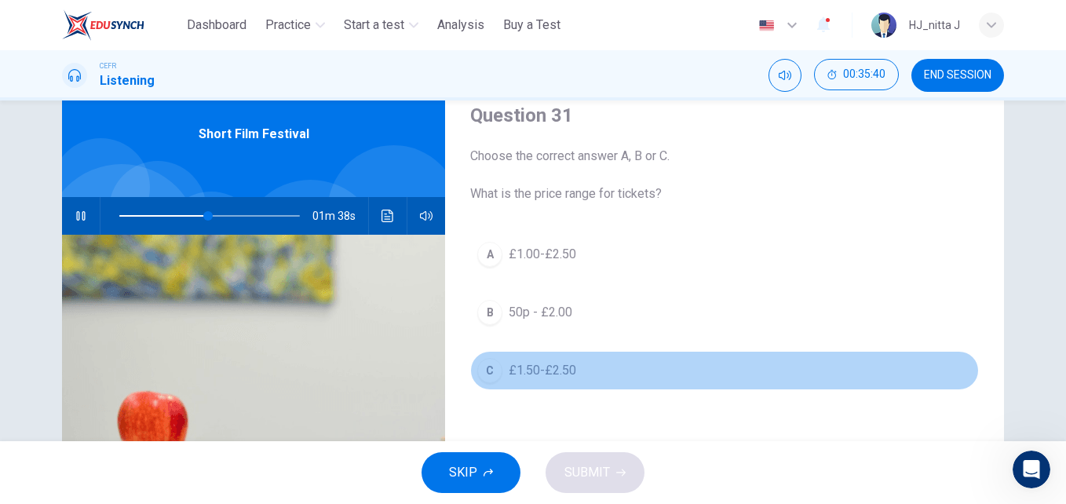
click at [555, 370] on span "£1.50-£2.50" at bounding box center [543, 370] width 68 height 19
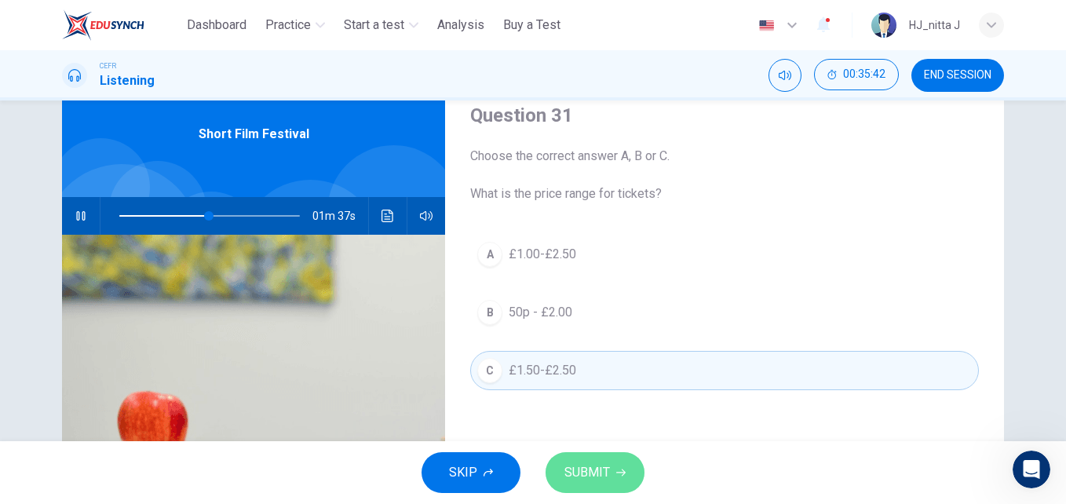
click at [599, 465] on span "SUBMIT" at bounding box center [587, 473] width 46 height 22
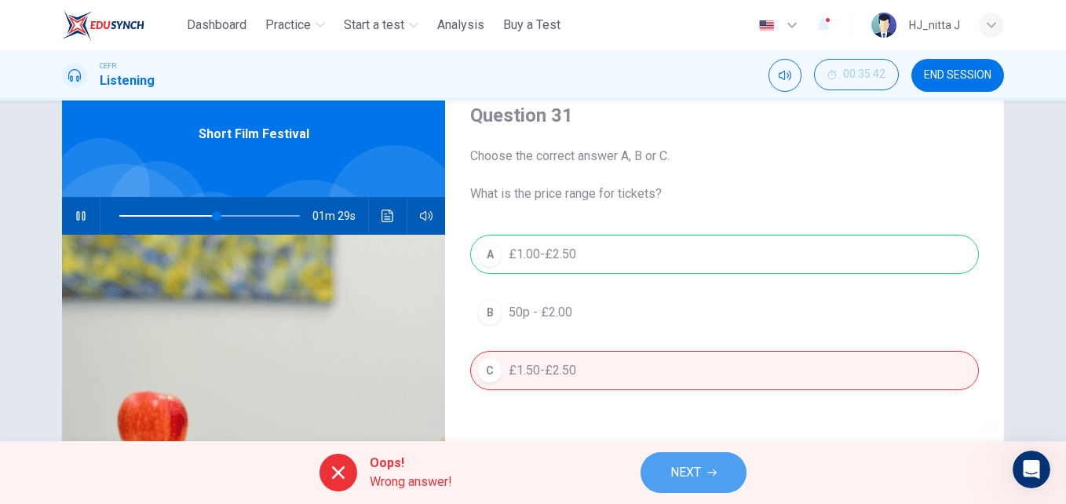
click at [696, 461] on button "NEXT" at bounding box center [694, 472] width 106 height 41
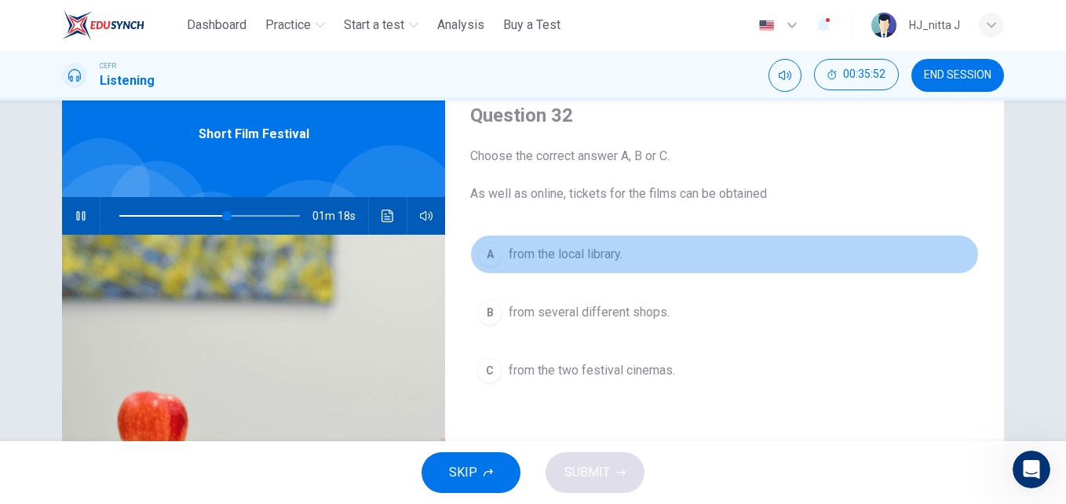
click at [593, 252] on span "from the local library." at bounding box center [566, 254] width 114 height 19
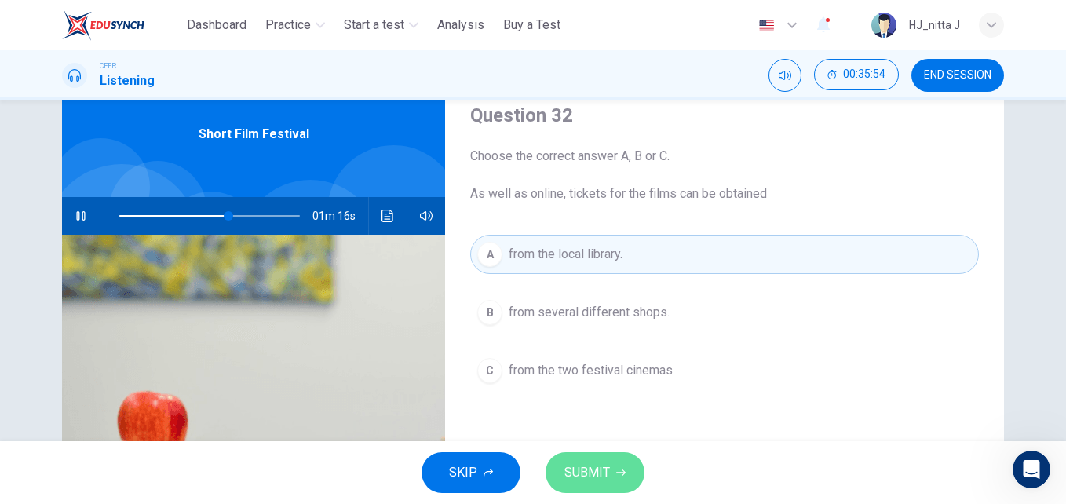
click at [600, 465] on span "SUBMIT" at bounding box center [587, 473] width 46 height 22
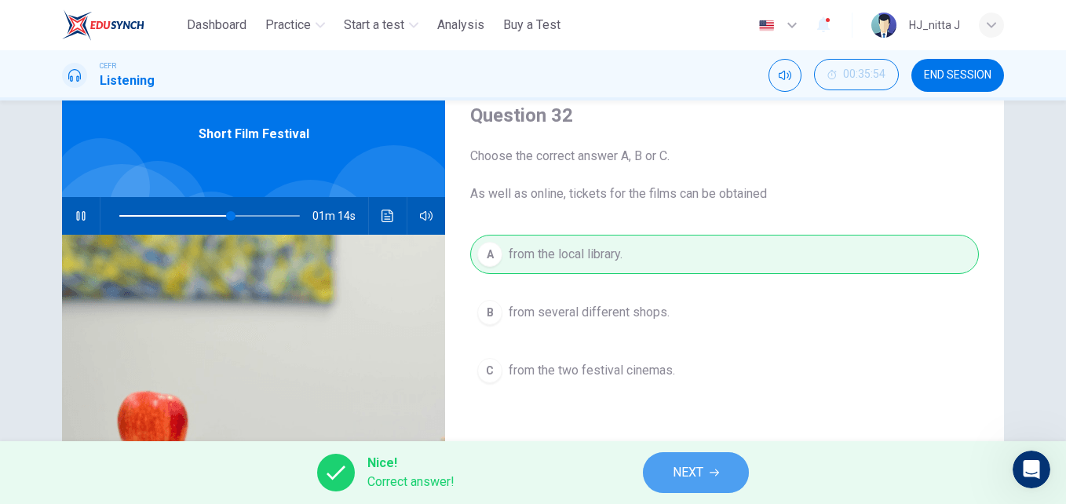
click at [675, 481] on span "NEXT" at bounding box center [688, 473] width 31 height 22
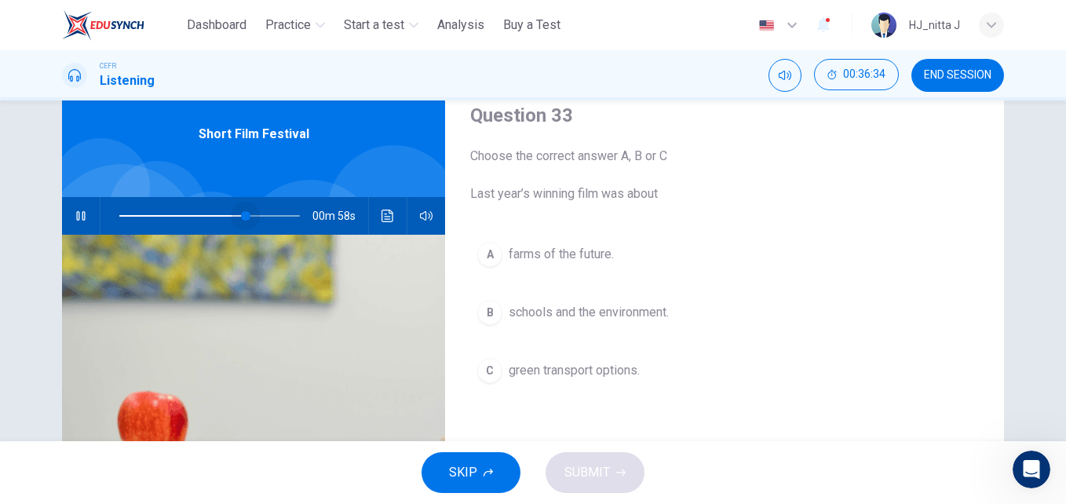
click at [243, 213] on span at bounding box center [209, 216] width 181 height 22
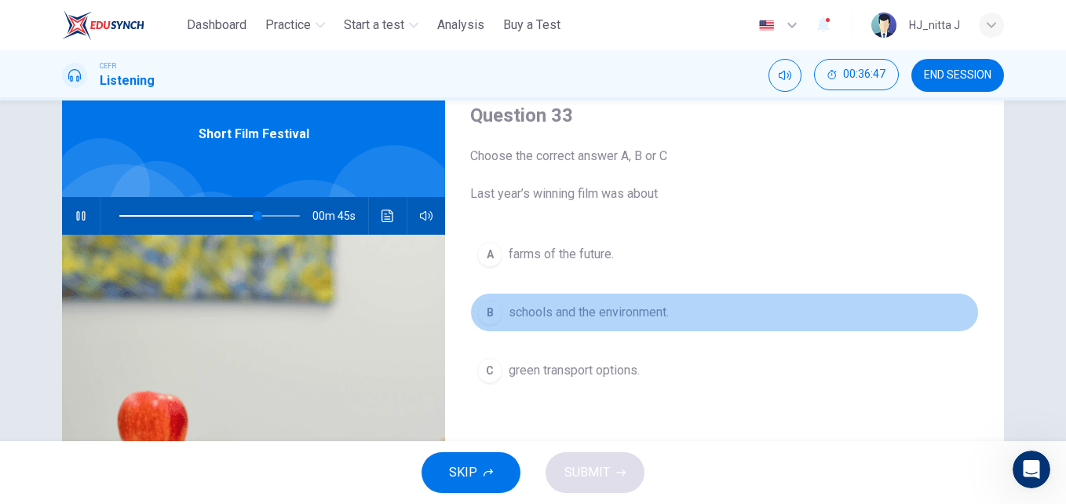
click at [575, 311] on span "schools and the environment." at bounding box center [589, 312] width 160 height 19
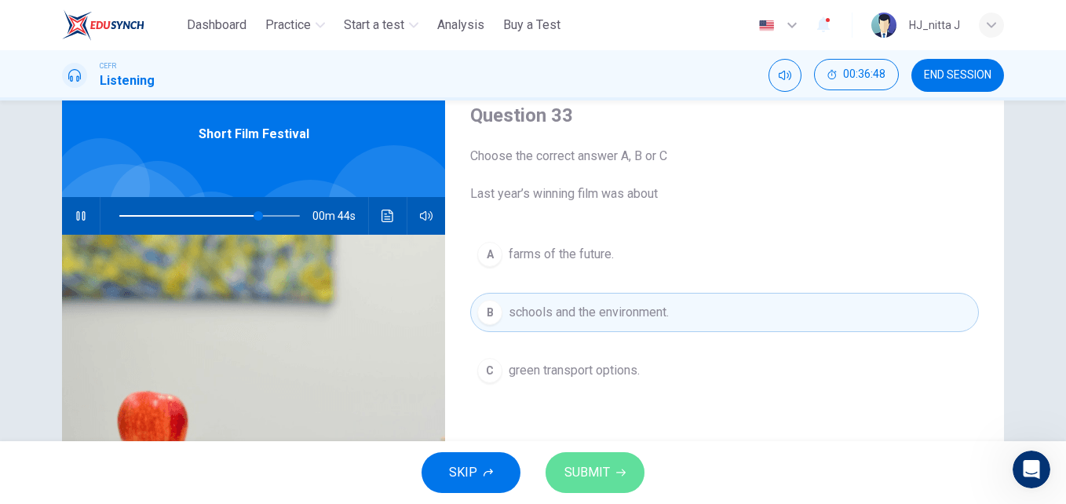
click at [597, 473] on span "SUBMIT" at bounding box center [587, 473] width 46 height 22
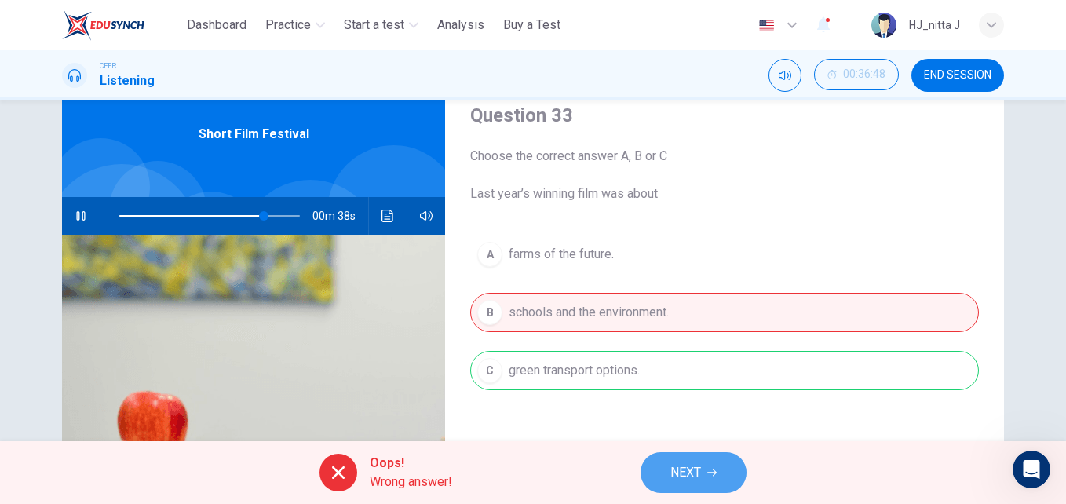
click at [673, 466] on span "NEXT" at bounding box center [685, 473] width 31 height 22
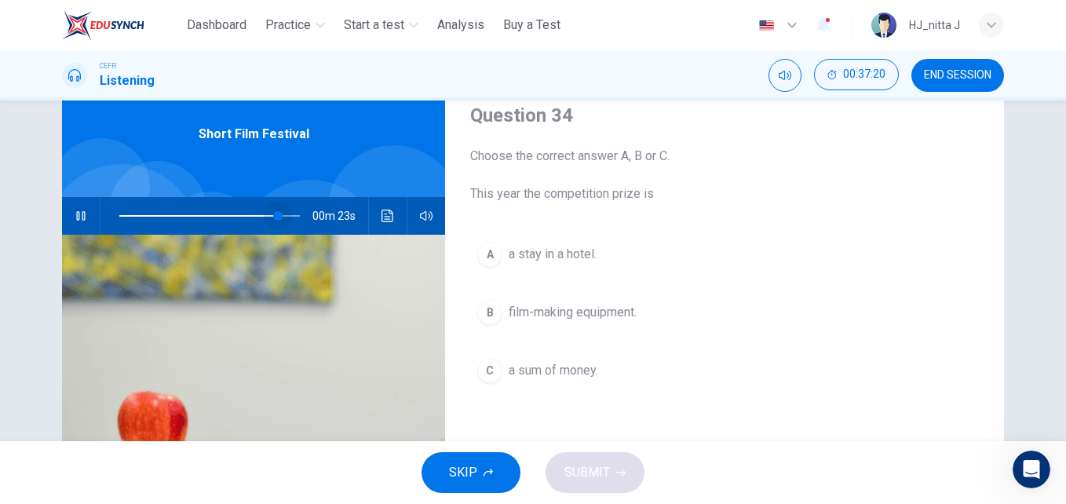
click at [276, 216] on span at bounding box center [277, 215] width 9 height 9
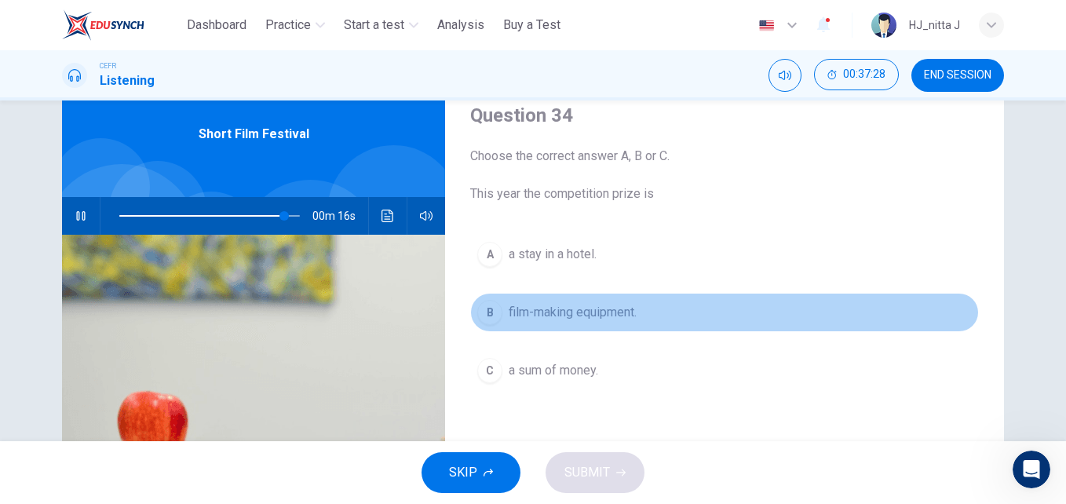
click at [598, 311] on span "film-making equipment." at bounding box center [573, 312] width 128 height 19
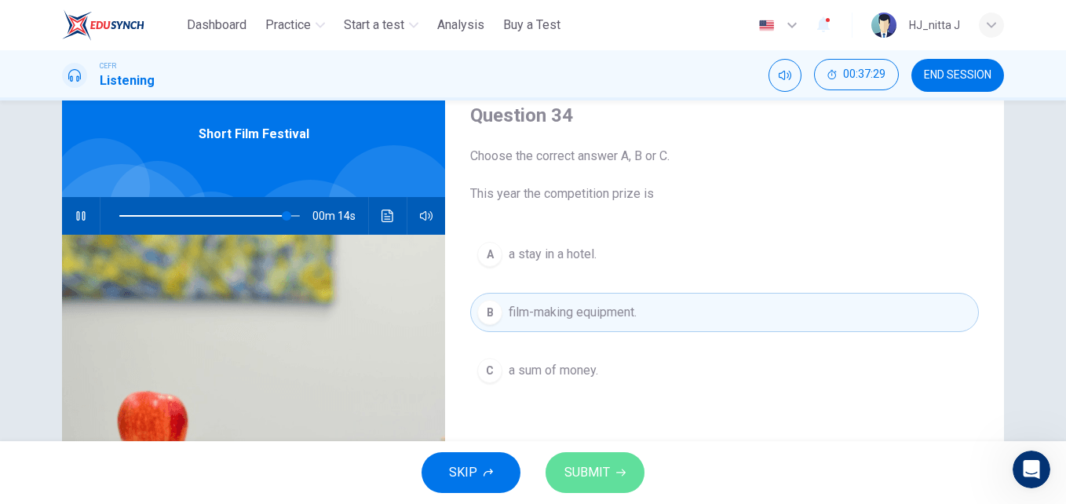
click at [597, 474] on span "SUBMIT" at bounding box center [587, 473] width 46 height 22
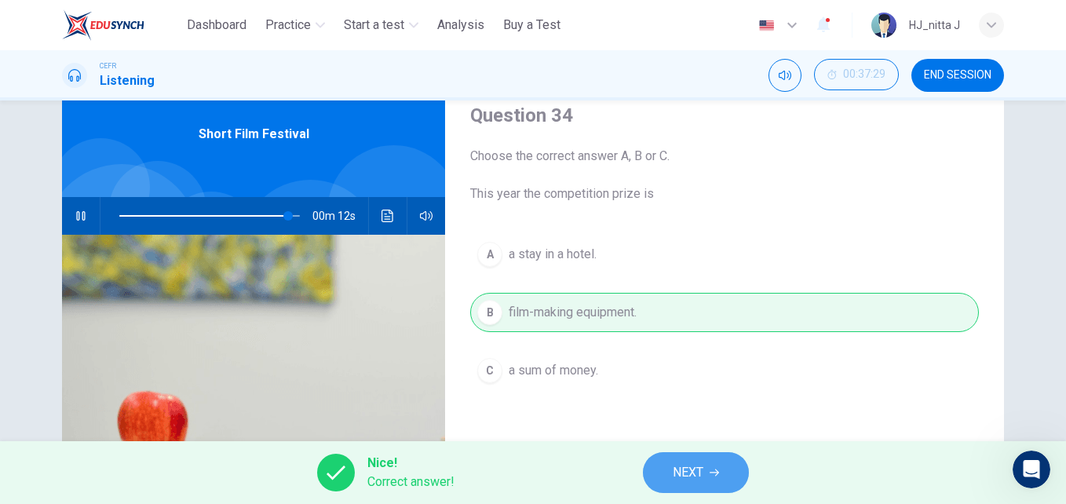
click at [667, 470] on button "NEXT" at bounding box center [696, 472] width 106 height 41
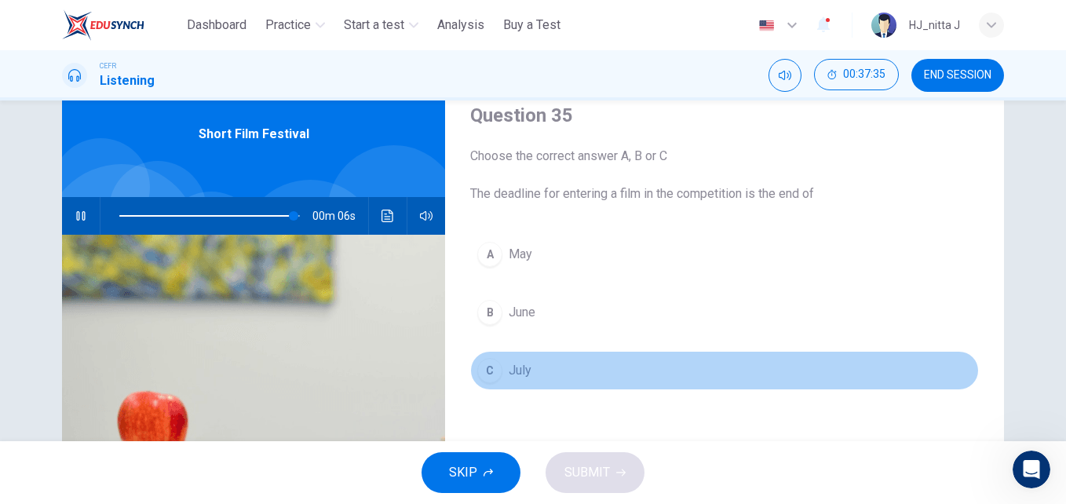
click at [509, 369] on span "July" at bounding box center [520, 370] width 23 height 19
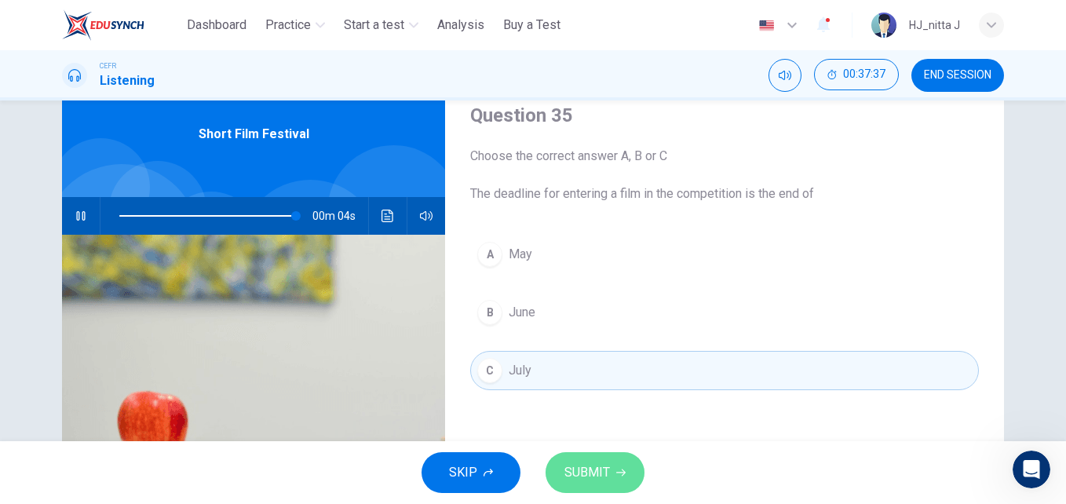
click at [586, 469] on span "SUBMIT" at bounding box center [587, 473] width 46 height 22
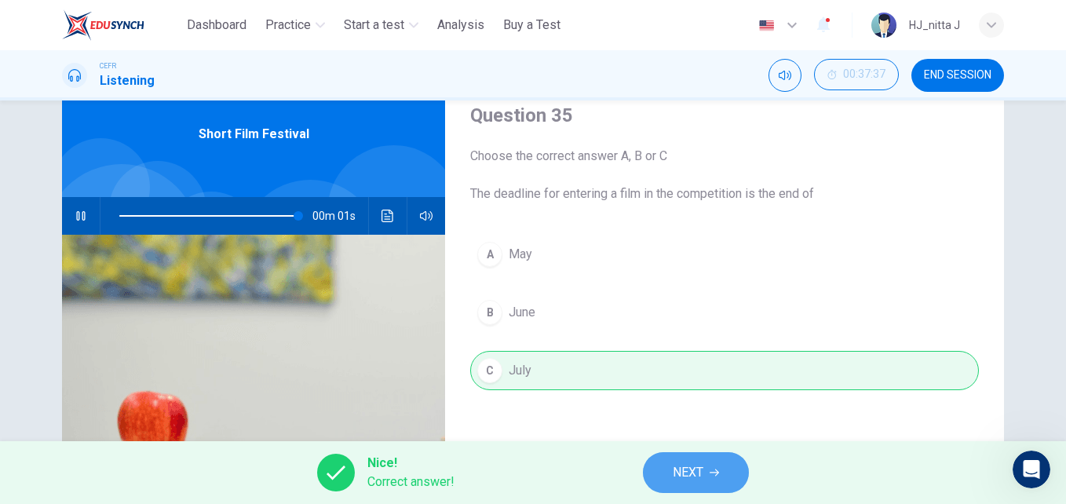
click at [659, 466] on button "NEXT" at bounding box center [696, 472] width 106 height 41
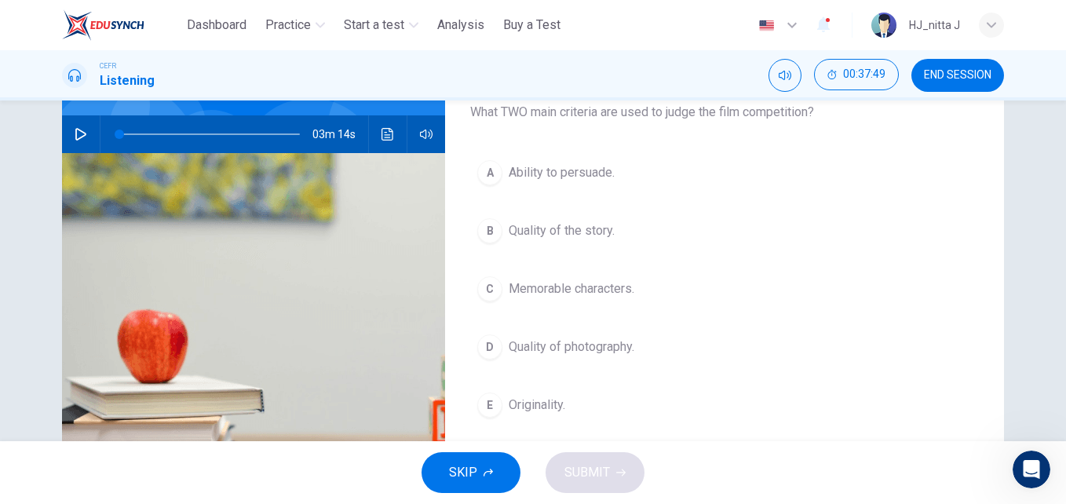
scroll to position [142, 0]
click at [270, 130] on span at bounding box center [209, 134] width 181 height 22
click at [68, 137] on button "button" at bounding box center [80, 134] width 25 height 38
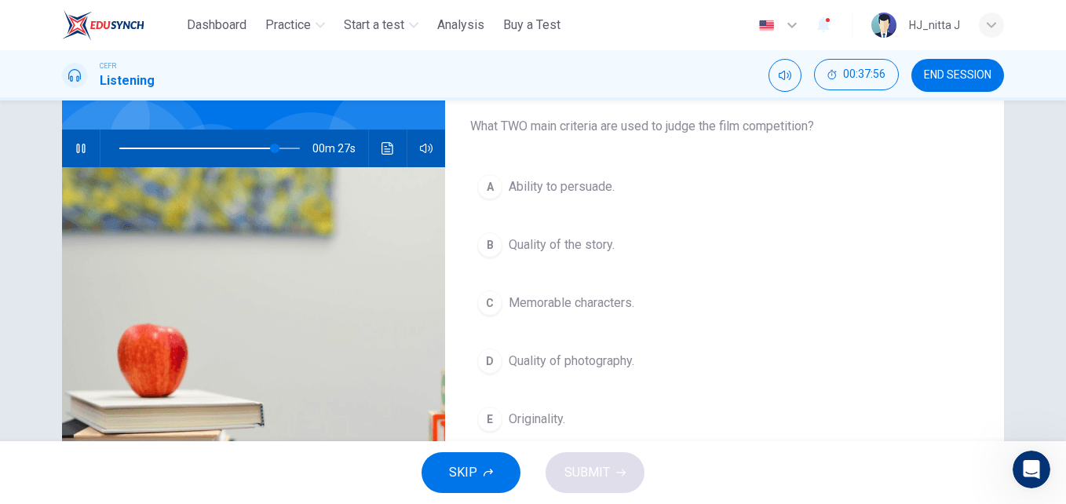
scroll to position [127, 0]
click at [252, 148] on span at bounding box center [209, 149] width 181 height 22
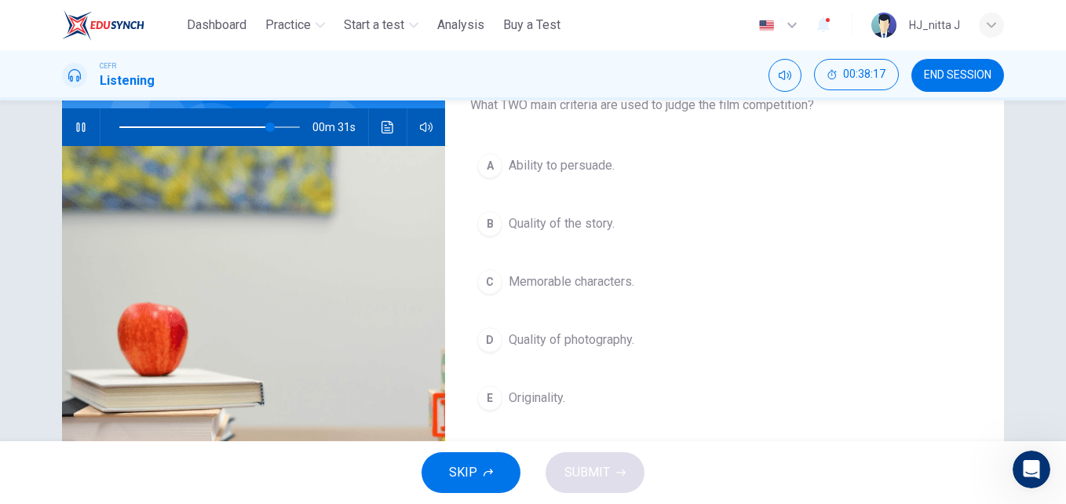
scroll to position [148, 0]
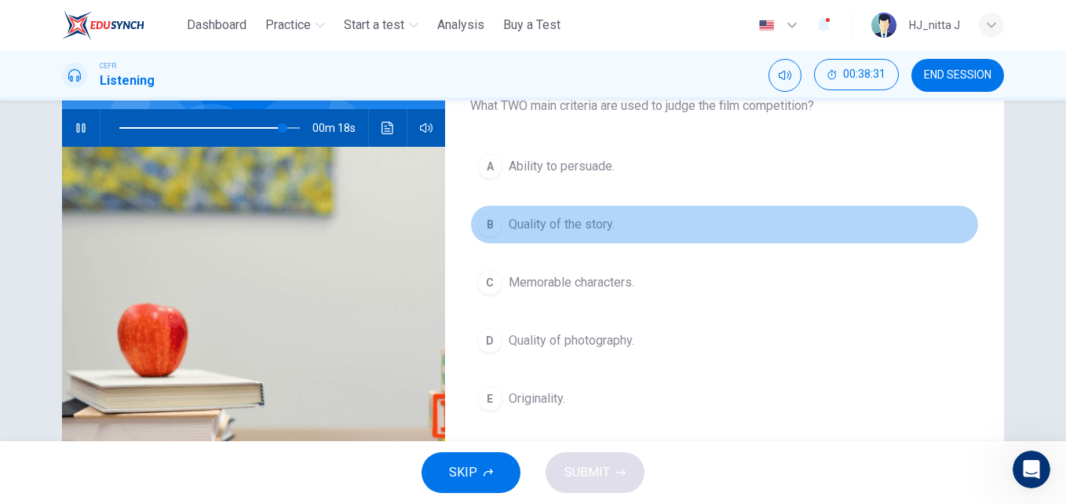
click at [515, 226] on span "Quality of the story." at bounding box center [562, 224] width 106 height 19
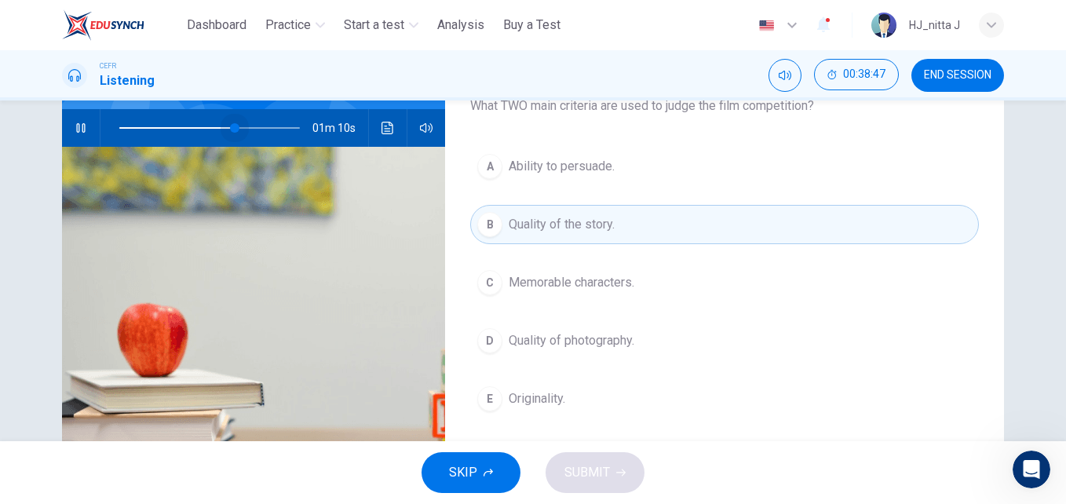
click at [231, 126] on span at bounding box center [209, 128] width 181 height 22
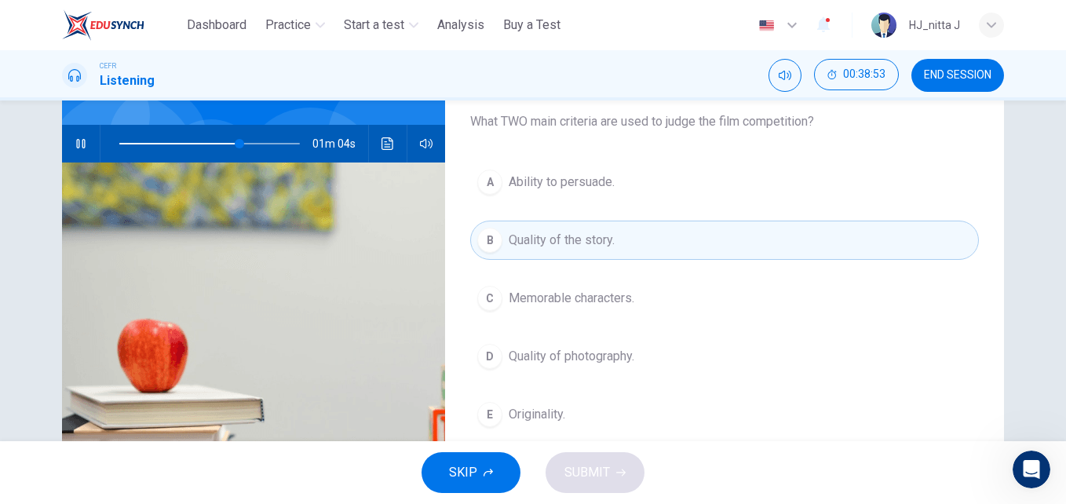
scroll to position [130, 0]
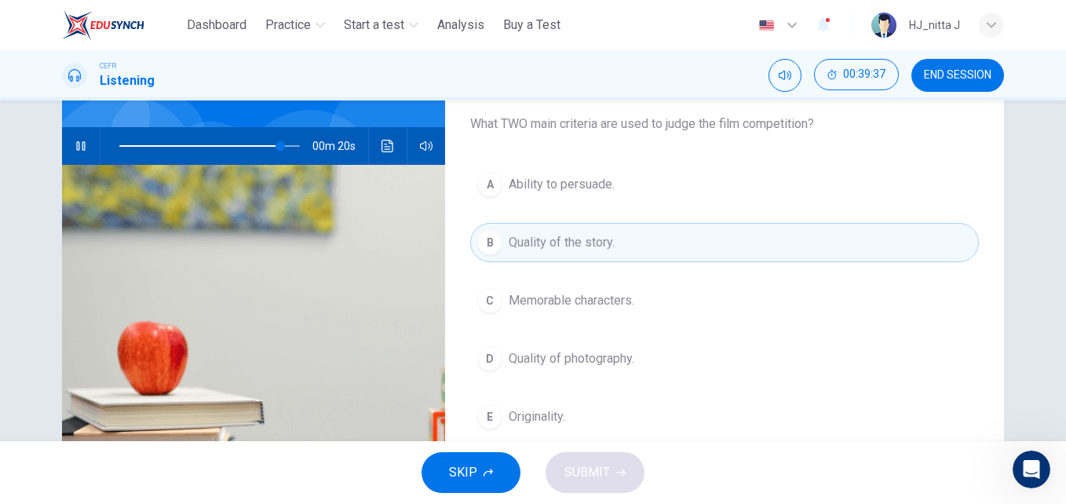
click at [534, 415] on span "Originality." at bounding box center [537, 416] width 57 height 19
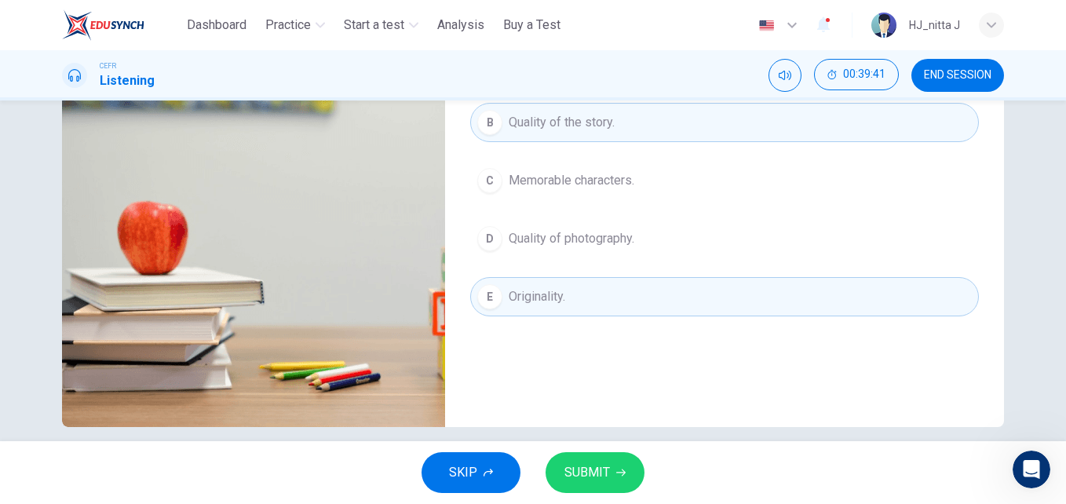
scroll to position [268, 0]
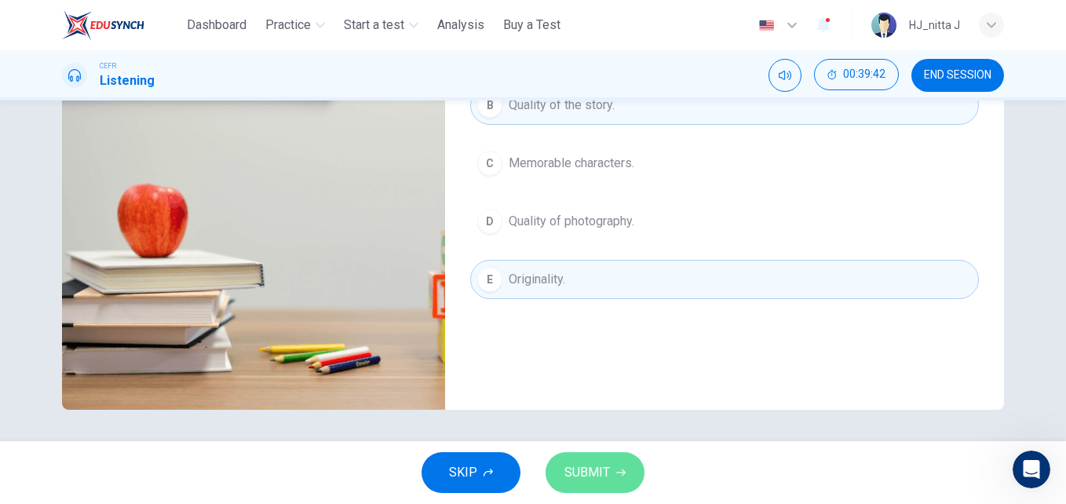
click at [591, 487] on button "SUBMIT" at bounding box center [595, 472] width 99 height 41
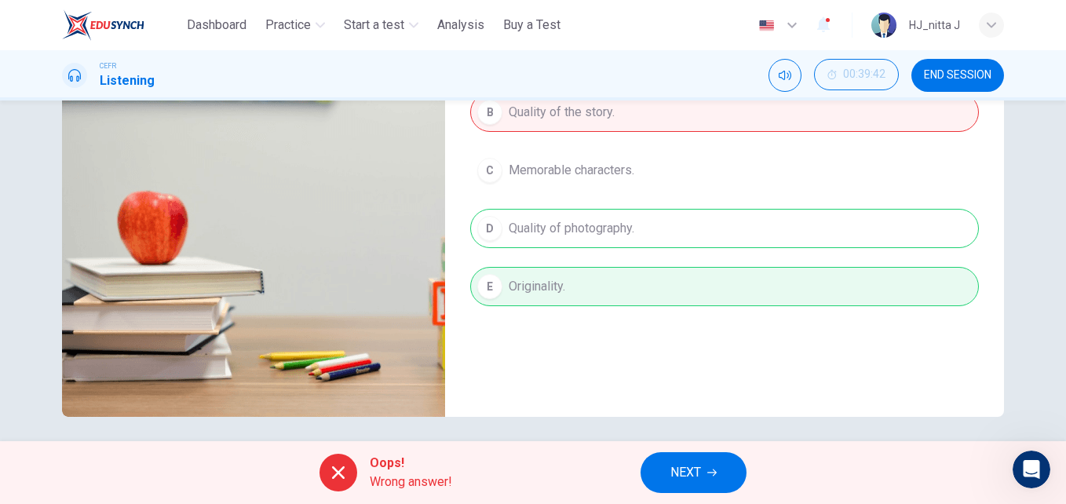
scroll to position [264, 0]
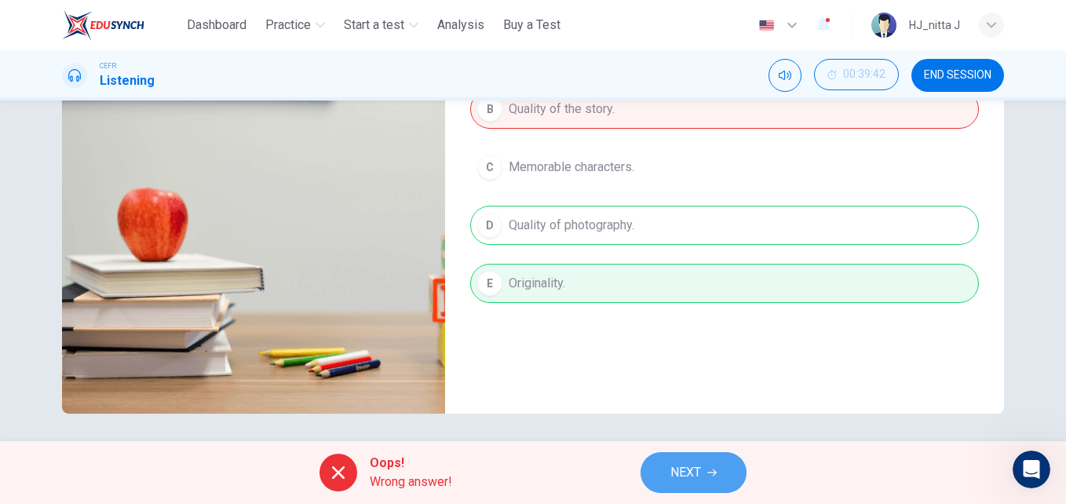
click at [684, 464] on span "NEXT" at bounding box center [685, 473] width 31 height 22
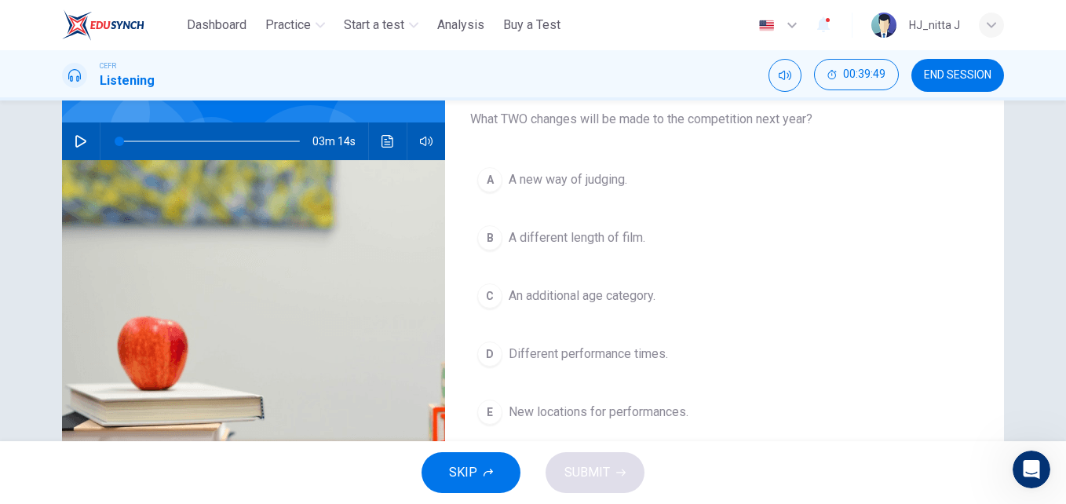
scroll to position [136, 0]
click at [217, 138] on span at bounding box center [209, 141] width 181 height 22
click at [204, 138] on span at bounding box center [207, 140] width 9 height 9
click at [75, 138] on icon "button" at bounding box center [81, 140] width 13 height 13
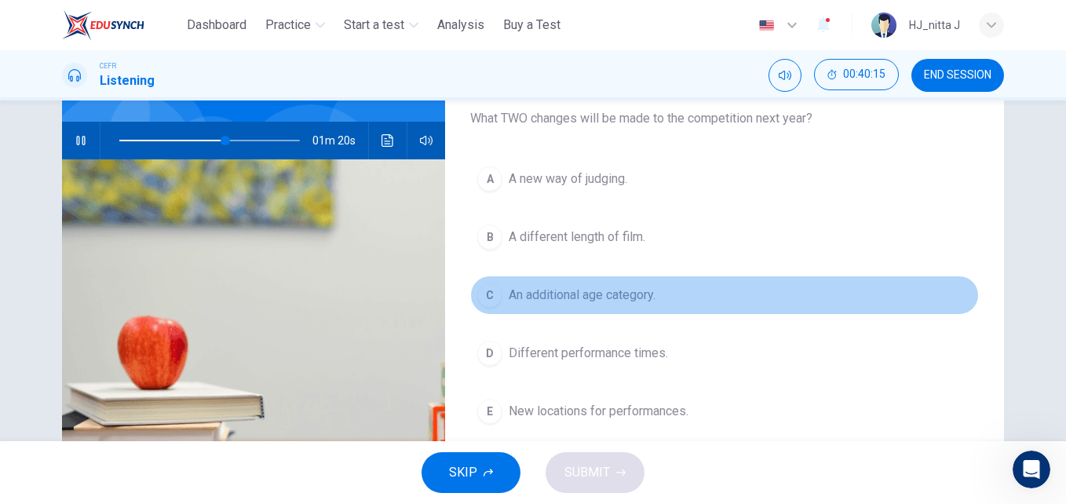
click at [542, 299] on span "An additional age category." at bounding box center [582, 295] width 147 height 19
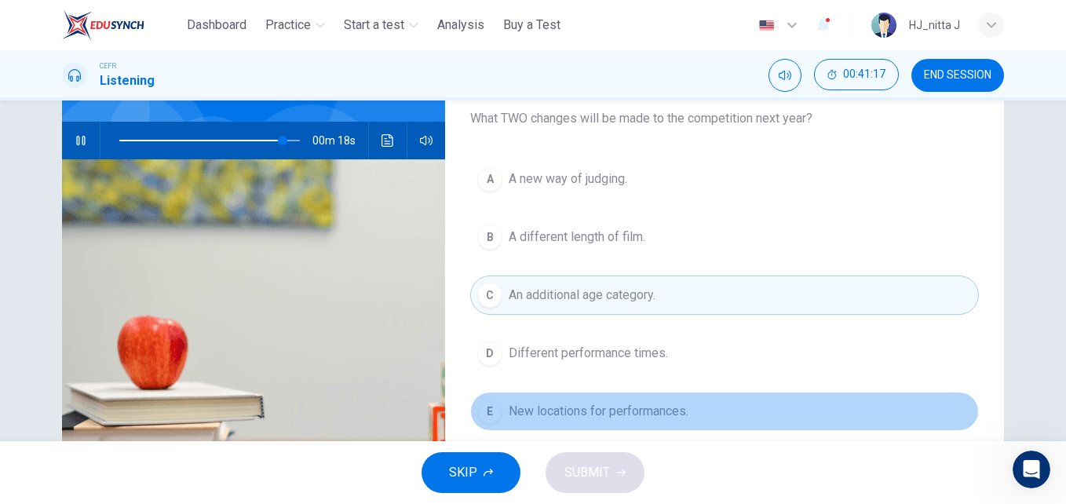
click at [579, 408] on span "New locations for performances." at bounding box center [599, 411] width 180 height 19
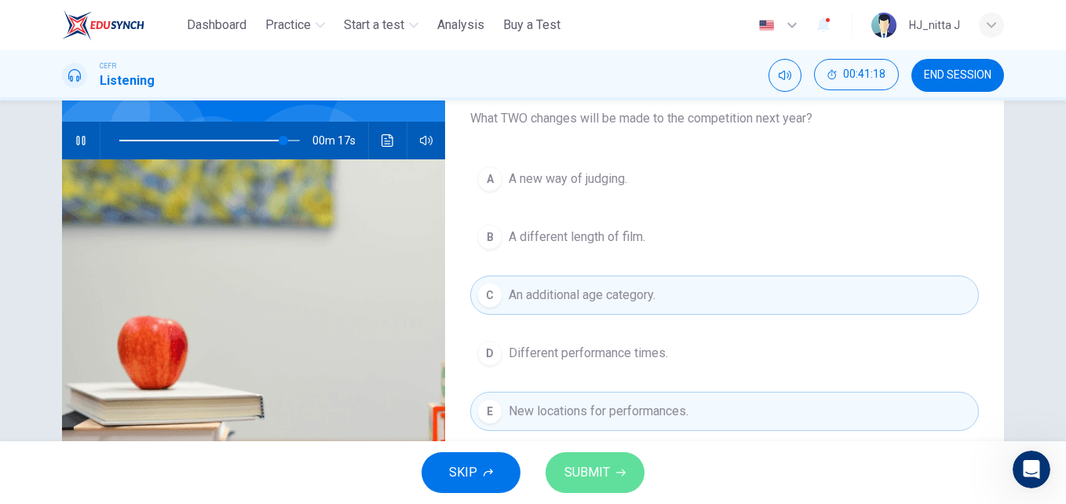
click at [598, 484] on button "SUBMIT" at bounding box center [595, 472] width 99 height 41
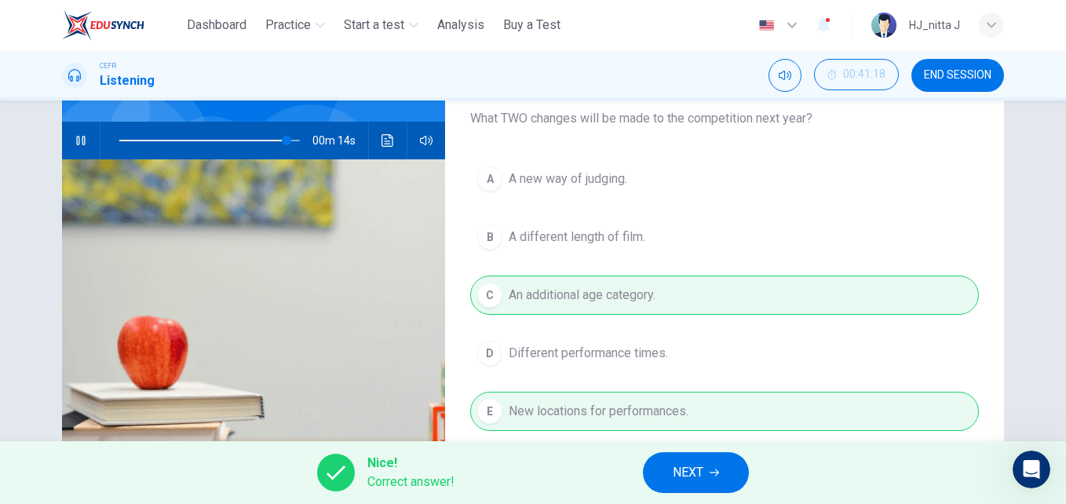
type input "**"
click at [683, 469] on span "NEXT" at bounding box center [688, 473] width 31 height 22
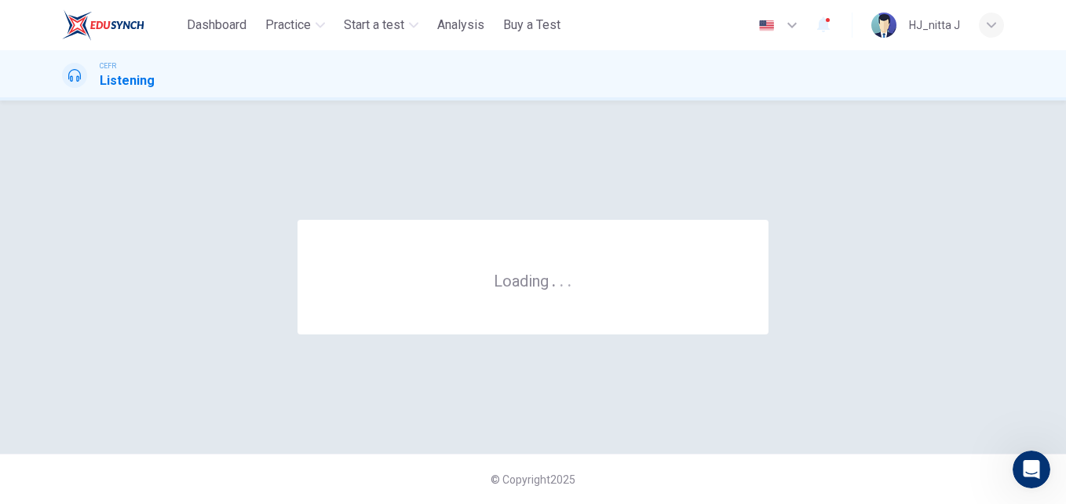
scroll to position [0, 0]
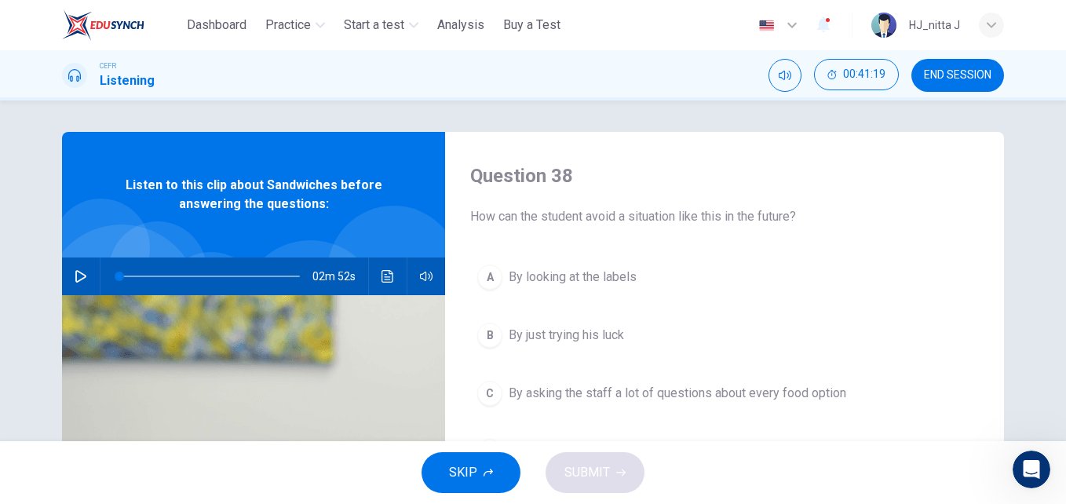
click at [159, 345] on img at bounding box center [253, 486] width 383 height 382
click at [75, 272] on icon "button" at bounding box center [80, 276] width 11 height 13
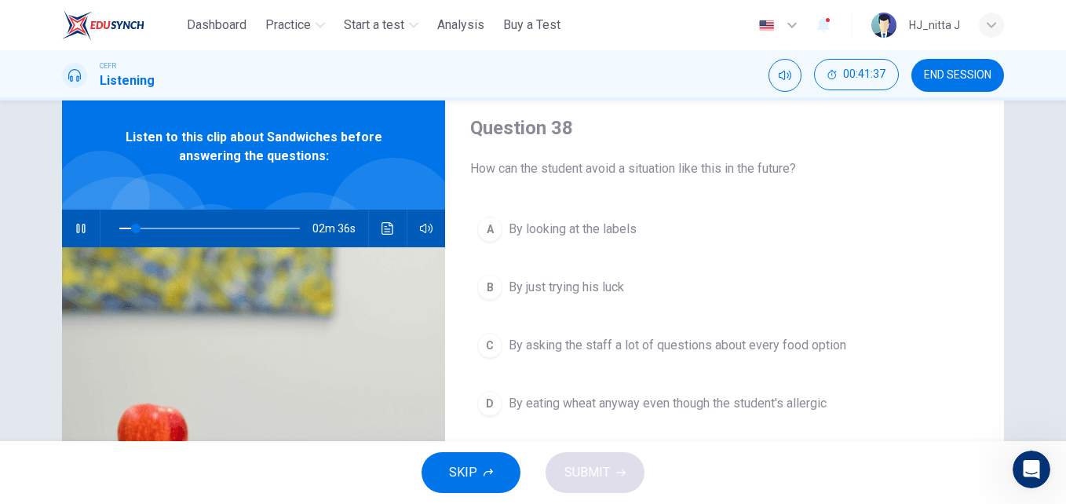
scroll to position [49, 0]
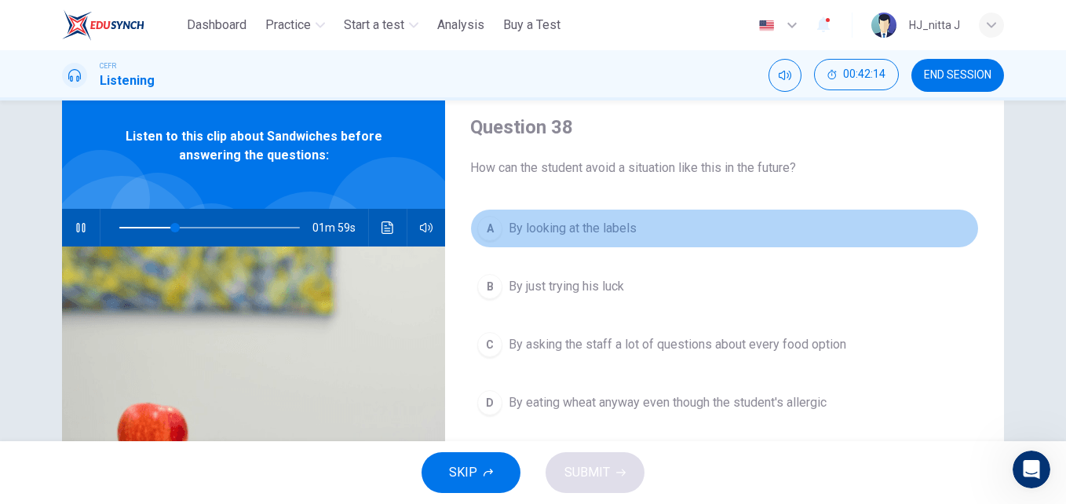
click at [571, 226] on span "By looking at the labels" at bounding box center [573, 228] width 128 height 19
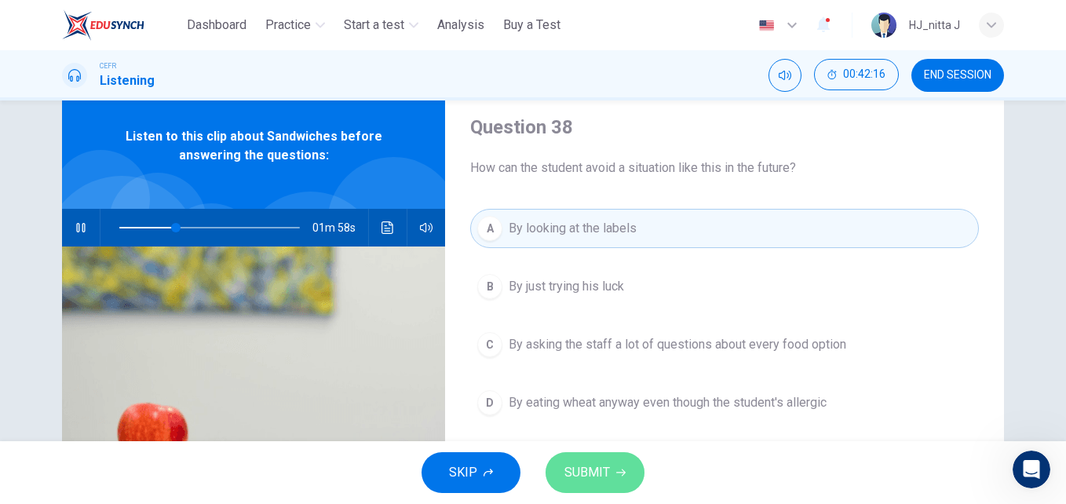
click at [593, 462] on span "SUBMIT" at bounding box center [587, 473] width 46 height 22
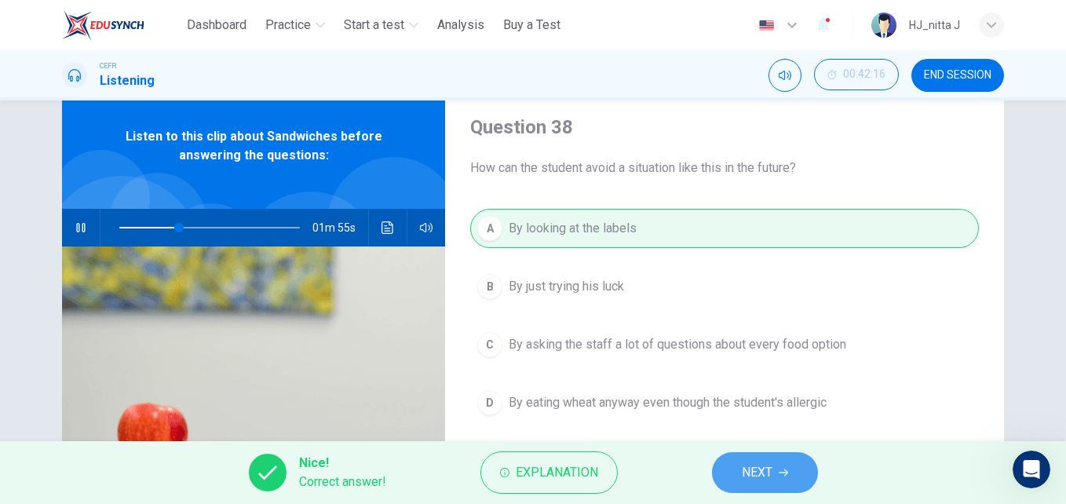
click at [776, 472] on button "NEXT" at bounding box center [765, 472] width 106 height 41
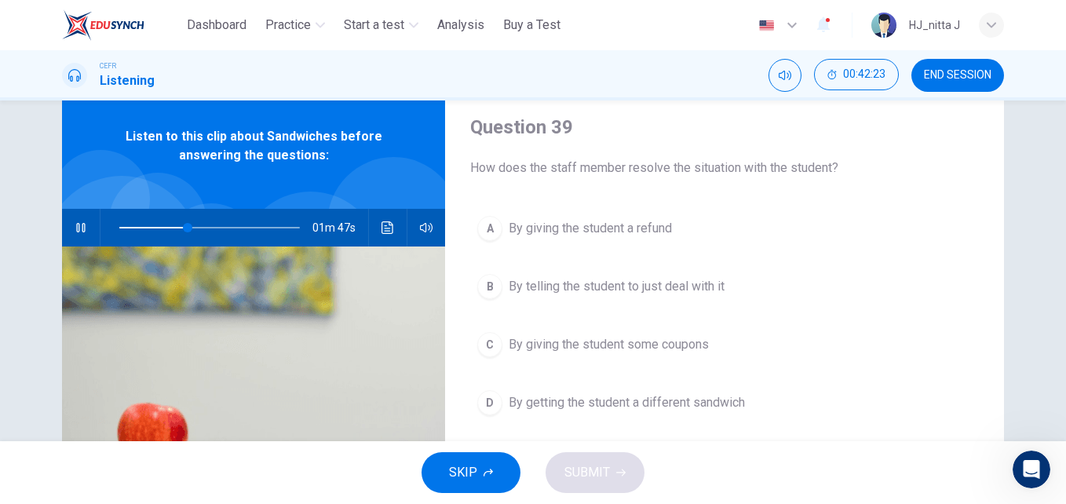
click at [630, 400] on span "By getting the student a different sandwich" at bounding box center [627, 402] width 236 height 19
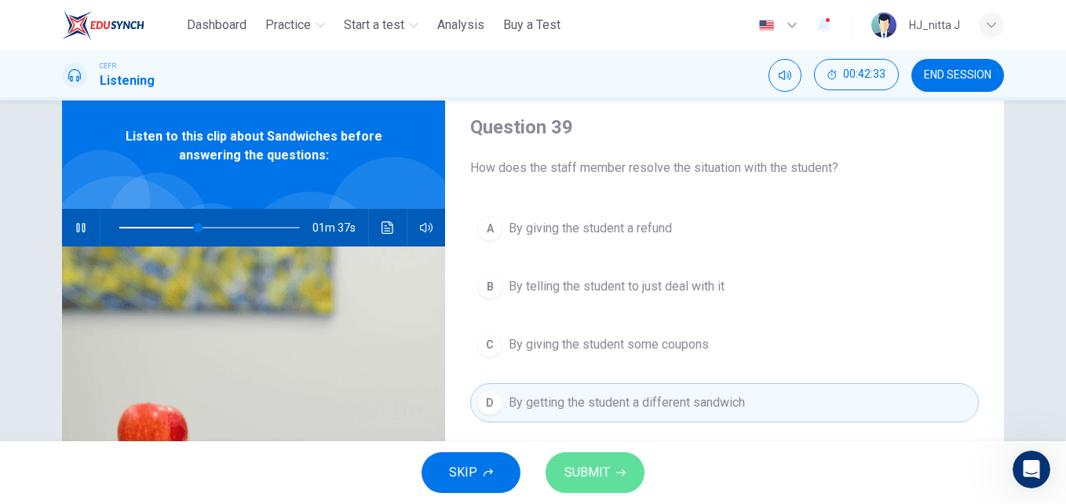
click at [606, 465] on span "SUBMIT" at bounding box center [587, 473] width 46 height 22
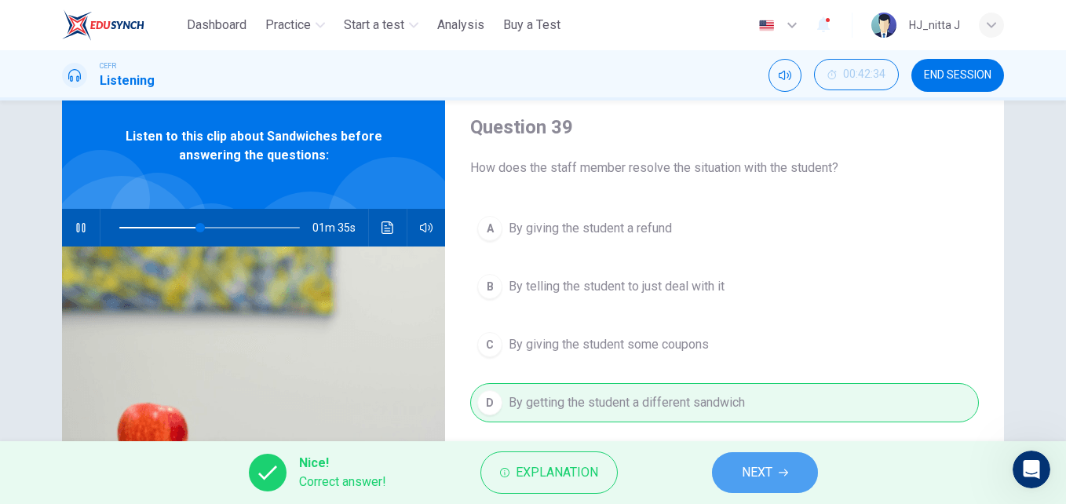
click at [746, 466] on span "NEXT" at bounding box center [757, 473] width 31 height 22
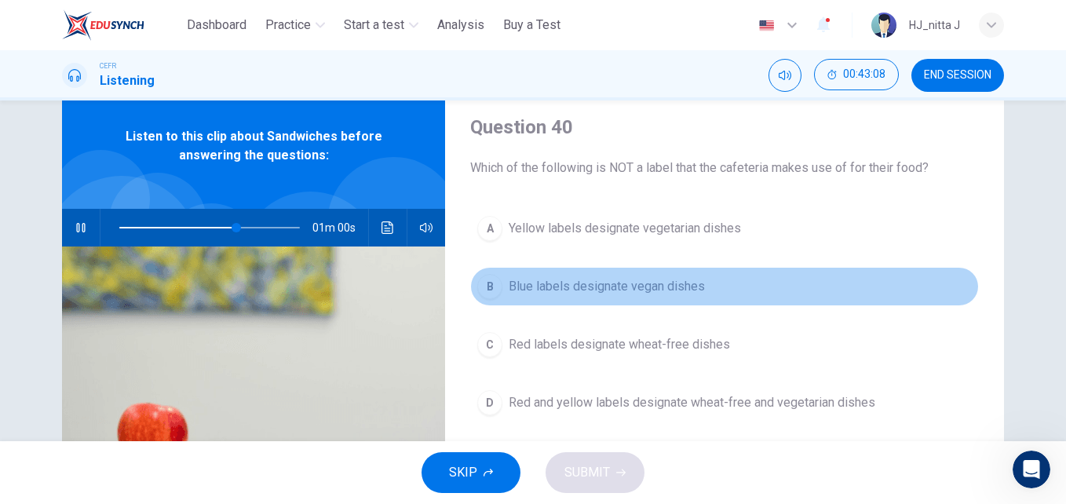
click at [615, 285] on span "Blue labels designate vegan dishes" at bounding box center [607, 286] width 196 height 19
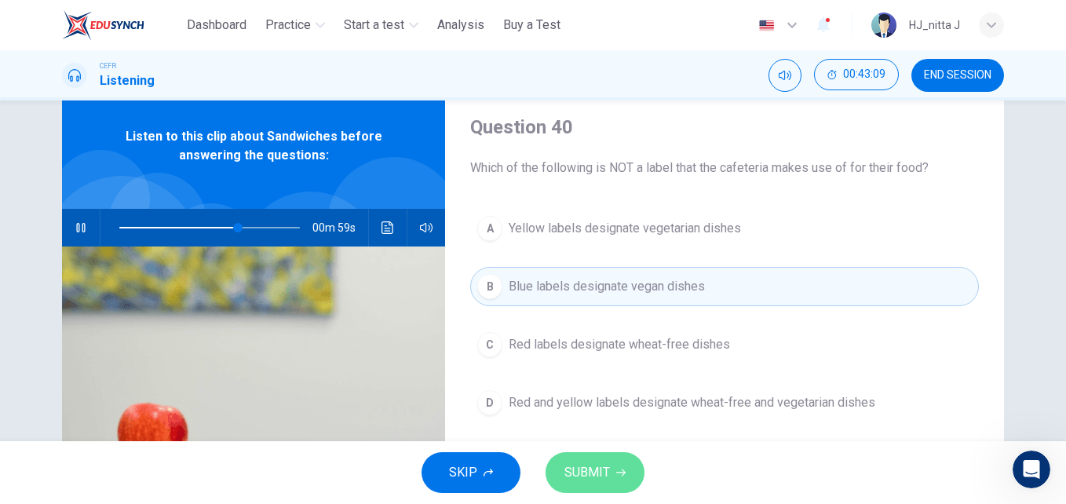
click at [608, 468] on span "SUBMIT" at bounding box center [587, 473] width 46 height 22
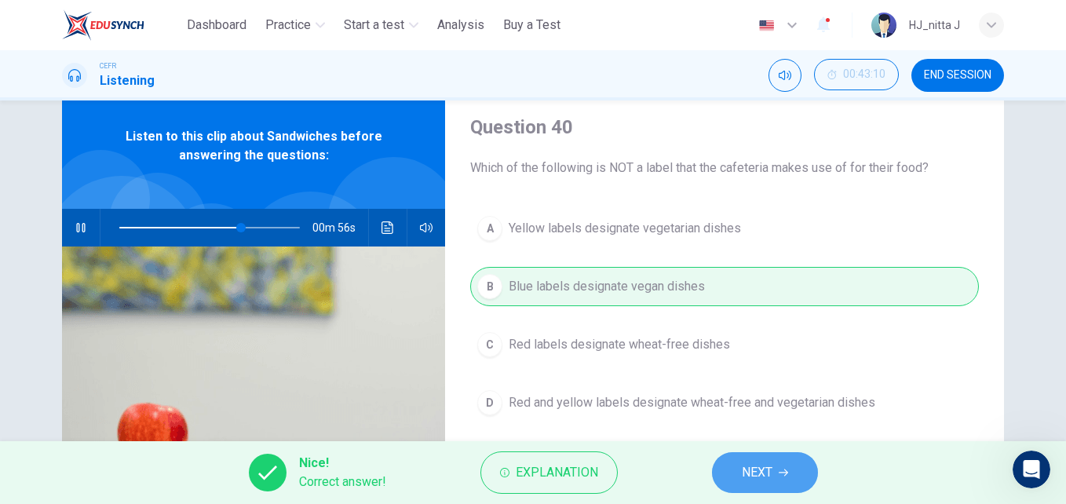
click at [779, 479] on button "NEXT" at bounding box center [765, 472] width 106 height 41
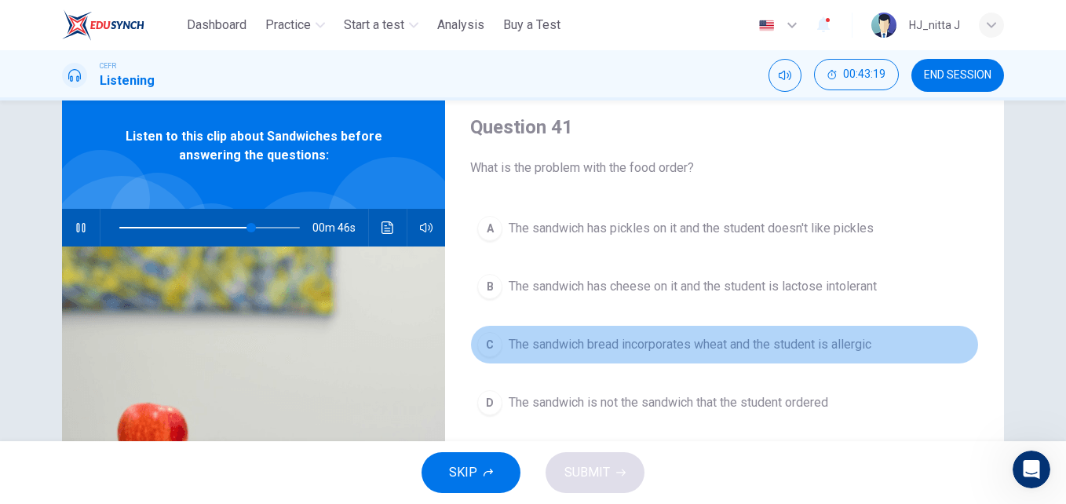
click at [660, 344] on span "The sandwich bread incorporates wheat and the student is allergic" at bounding box center [690, 344] width 363 height 19
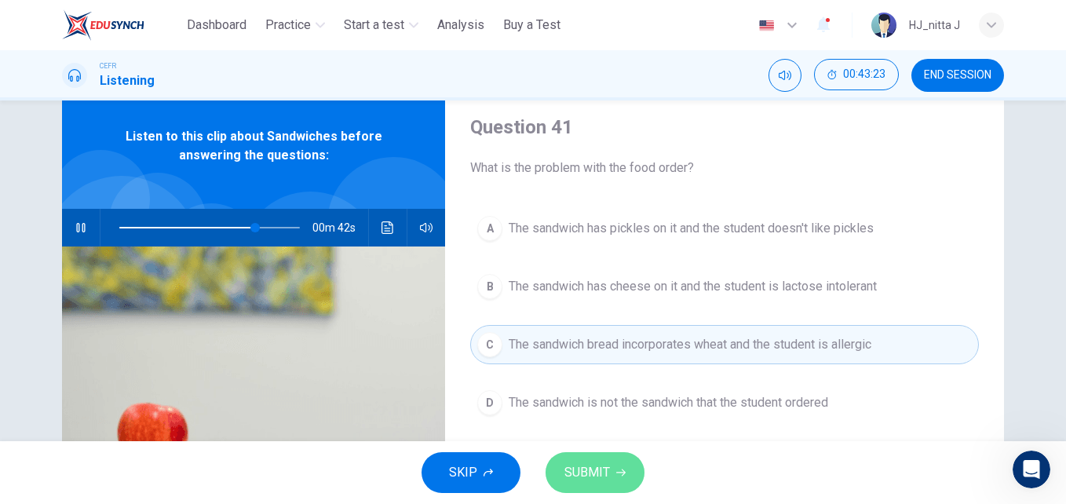
click at [607, 465] on span "SUBMIT" at bounding box center [587, 473] width 46 height 22
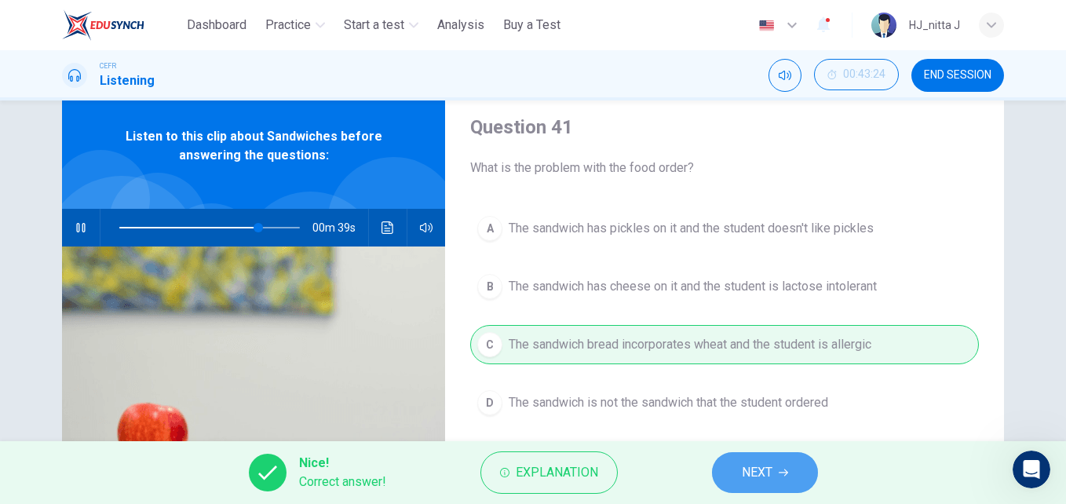
click at [760, 456] on button "NEXT" at bounding box center [765, 472] width 106 height 41
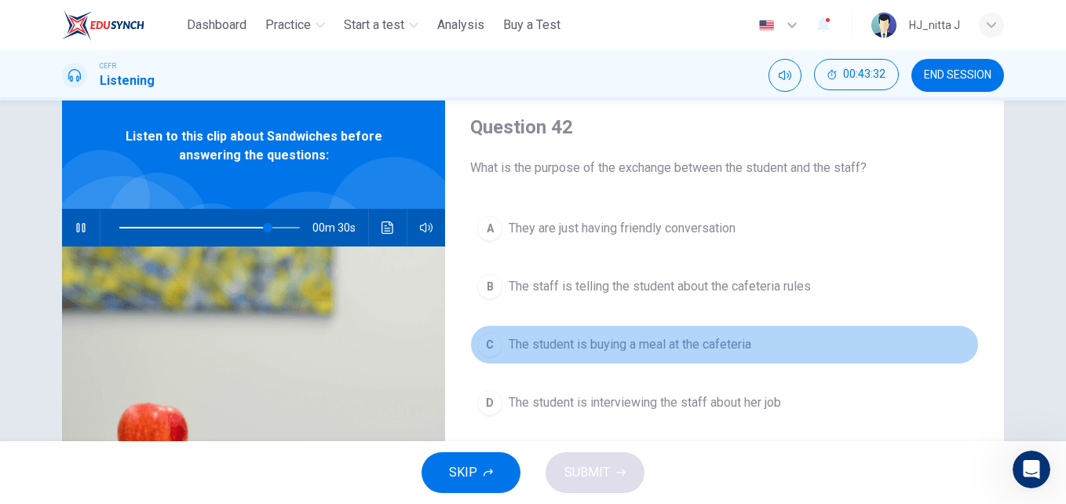
click at [600, 345] on span "The student is buying a meal at the cafeteria" at bounding box center [630, 344] width 243 height 19
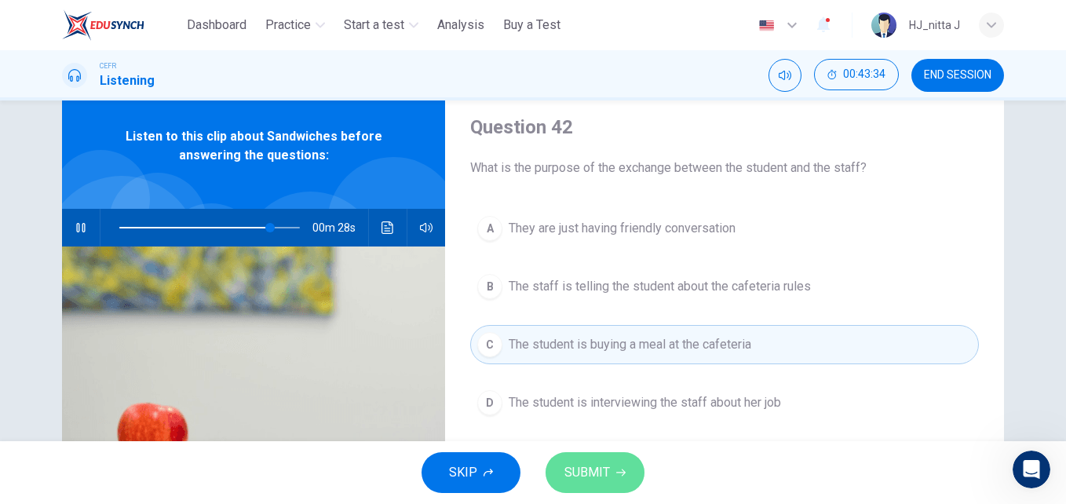
click at [601, 470] on span "SUBMIT" at bounding box center [587, 473] width 46 height 22
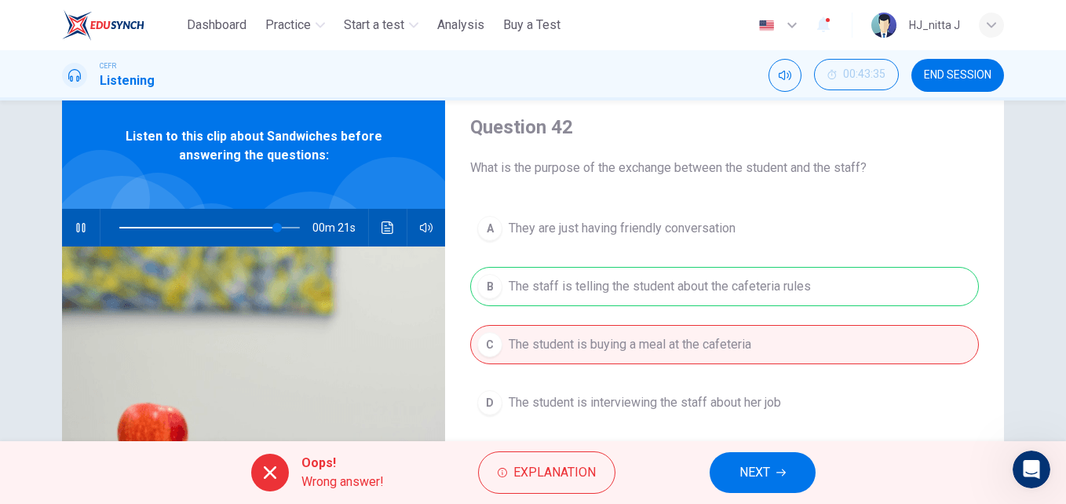
type input "**"
click at [746, 465] on span "NEXT" at bounding box center [754, 473] width 31 height 22
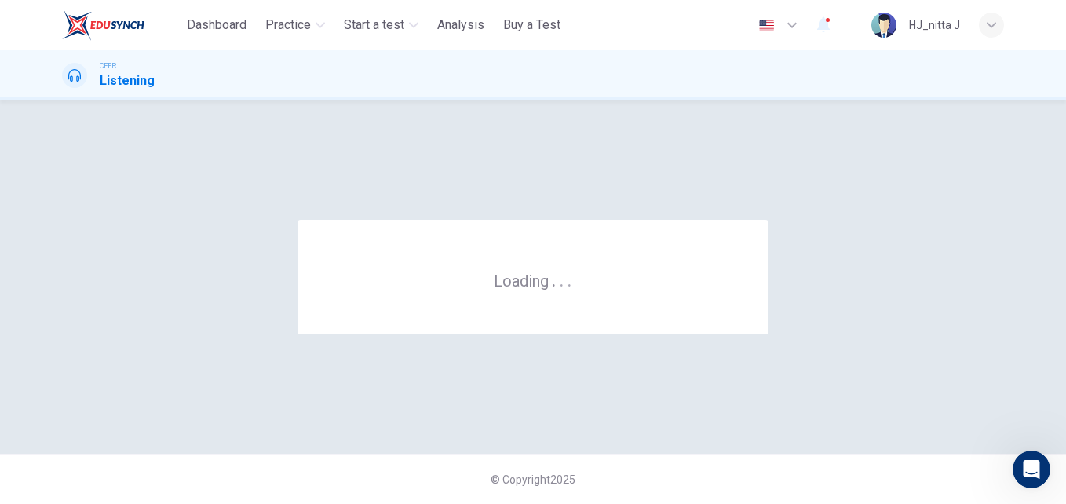
scroll to position [0, 0]
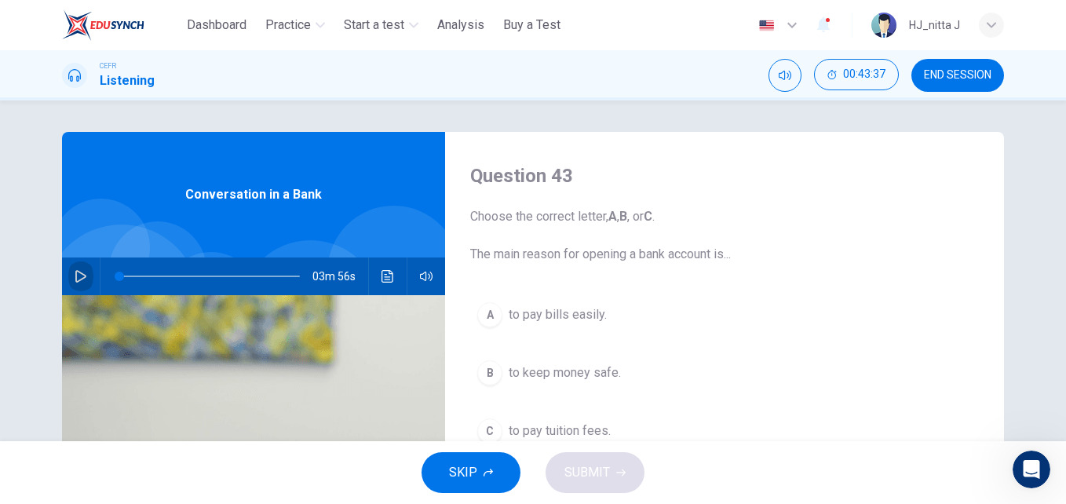
click at [75, 274] on icon "button" at bounding box center [81, 276] width 13 height 13
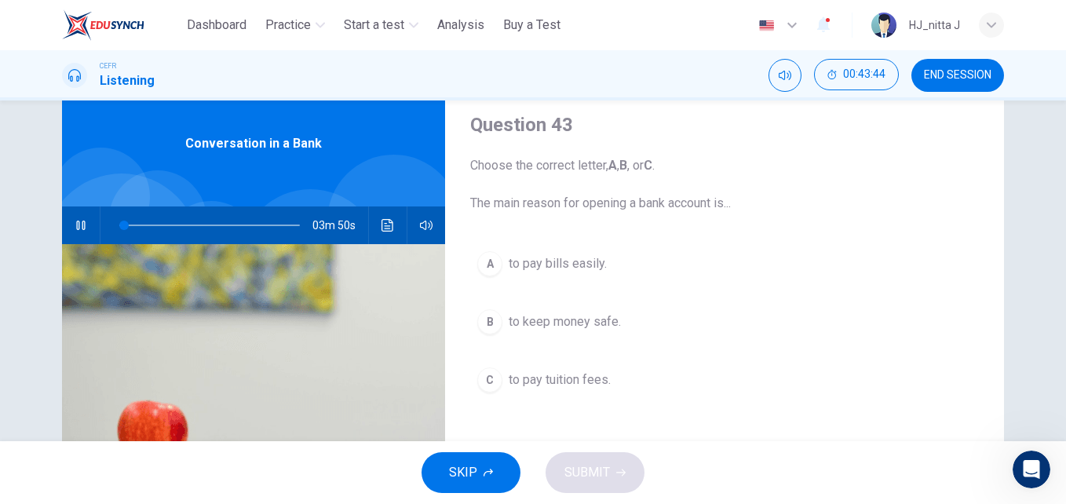
scroll to position [53, 0]
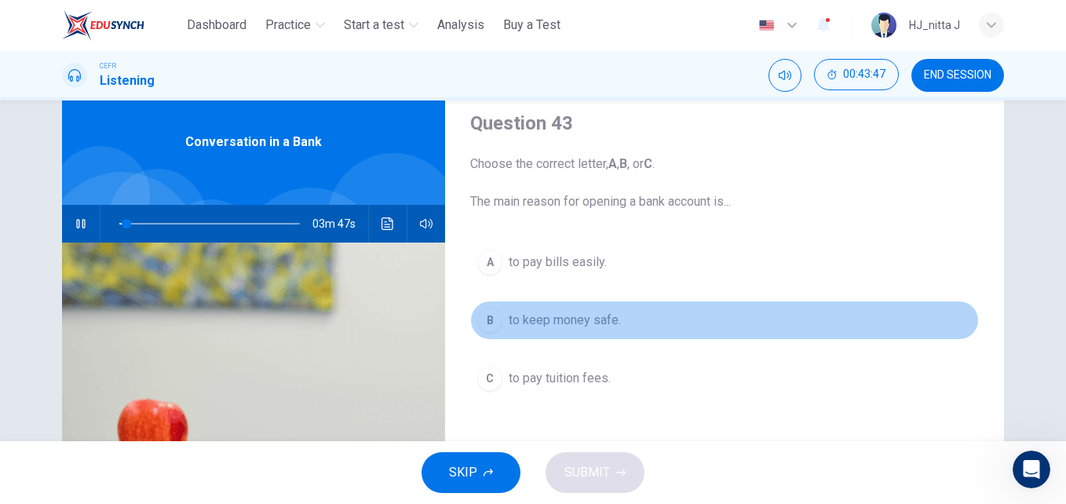
click at [551, 320] on span "to keep money safe." at bounding box center [565, 320] width 112 height 19
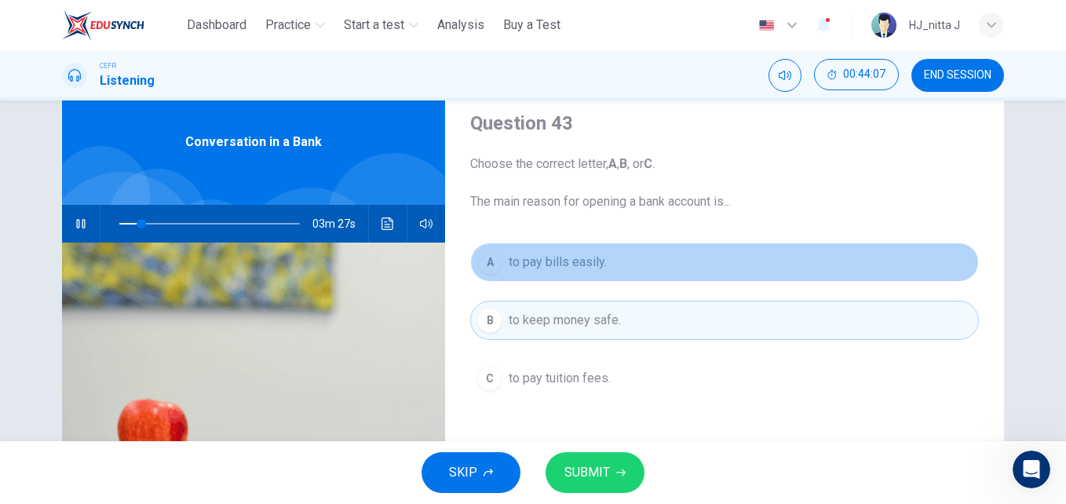
click at [554, 264] on span "to pay bills easily." at bounding box center [558, 262] width 98 height 19
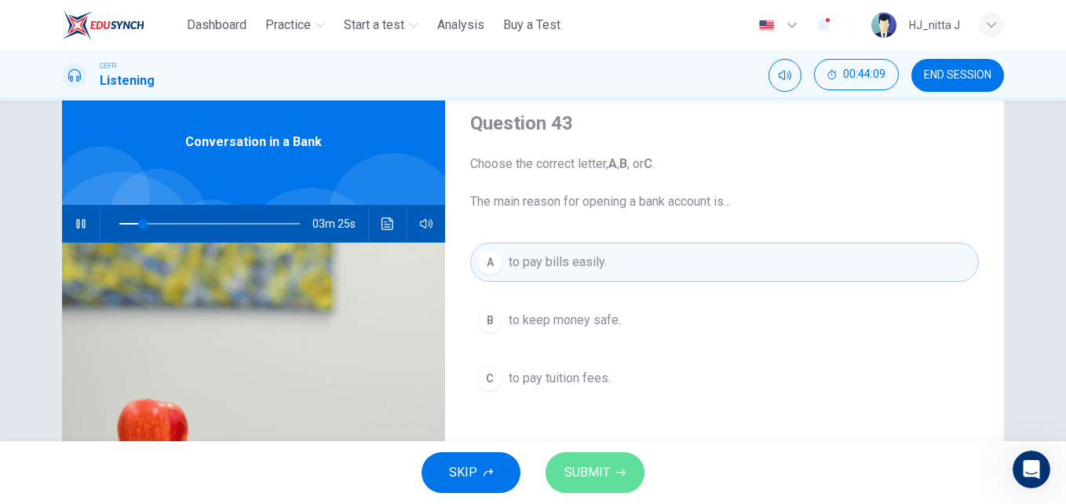
click at [593, 478] on span "SUBMIT" at bounding box center [587, 473] width 46 height 22
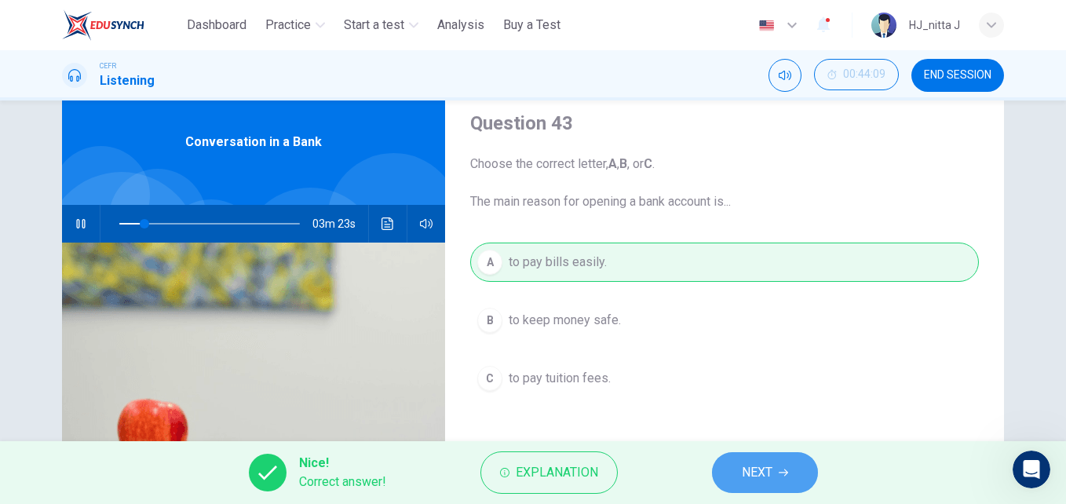
click at [772, 483] on span "NEXT" at bounding box center [757, 473] width 31 height 22
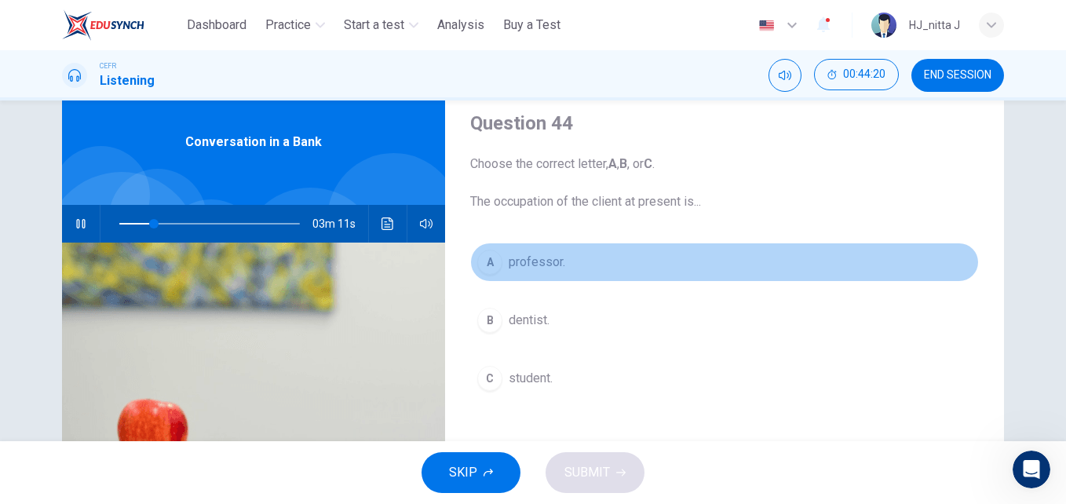
click at [539, 263] on span "professor." at bounding box center [537, 262] width 57 height 19
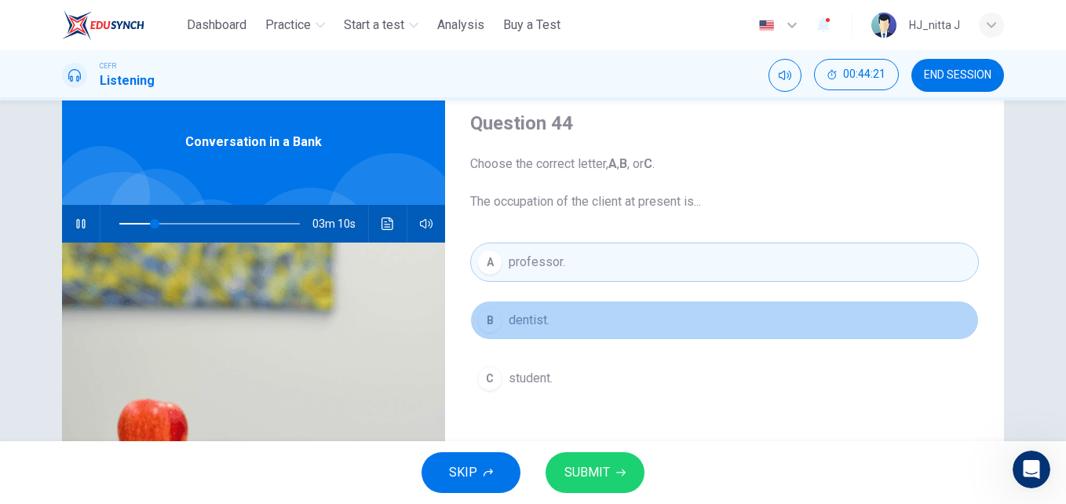
click at [538, 320] on span "dentist." at bounding box center [529, 320] width 41 height 19
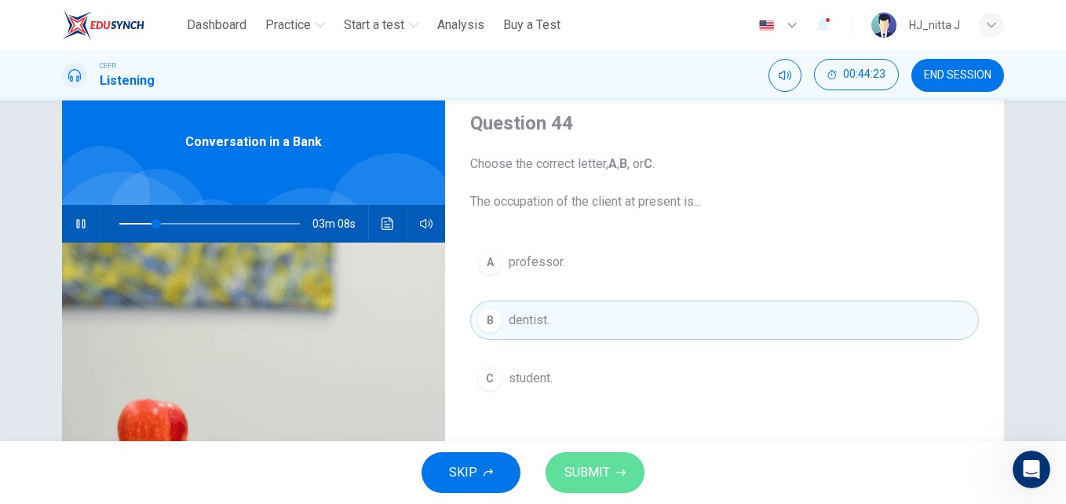
click at [589, 472] on span "SUBMIT" at bounding box center [587, 473] width 46 height 22
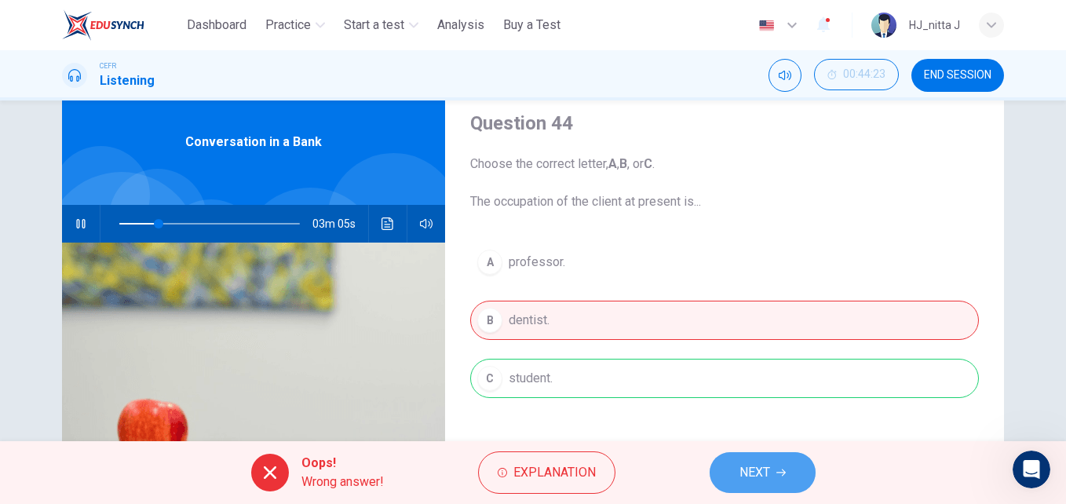
click at [771, 467] on button "NEXT" at bounding box center [763, 472] width 106 height 41
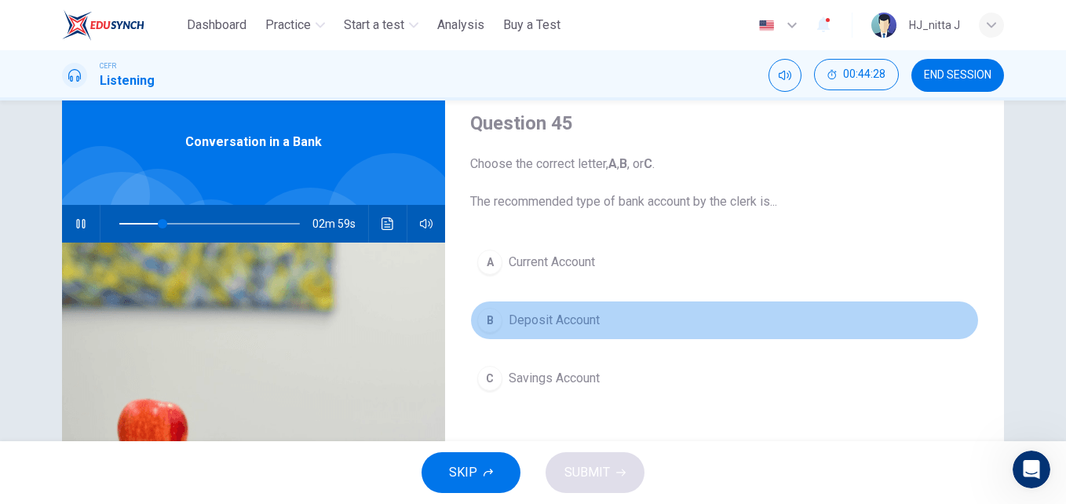
click at [578, 323] on span "Deposit Account" at bounding box center [554, 320] width 91 height 19
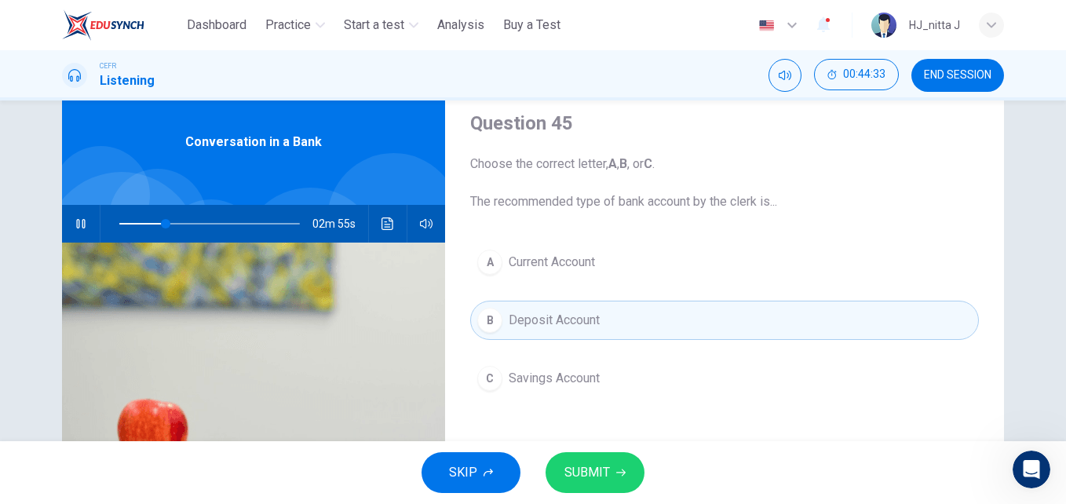
click at [593, 470] on span "SUBMIT" at bounding box center [587, 473] width 46 height 22
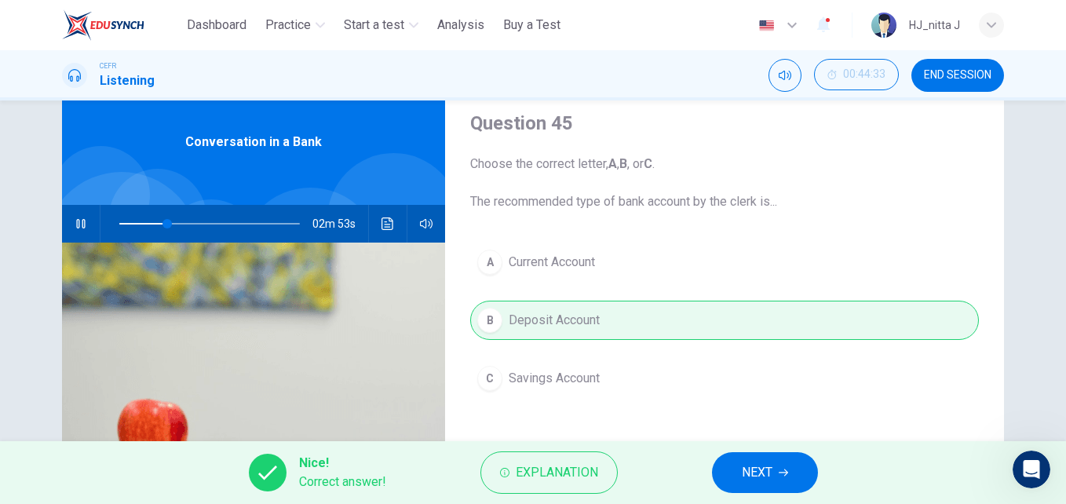
click at [750, 458] on button "NEXT" at bounding box center [765, 472] width 106 height 41
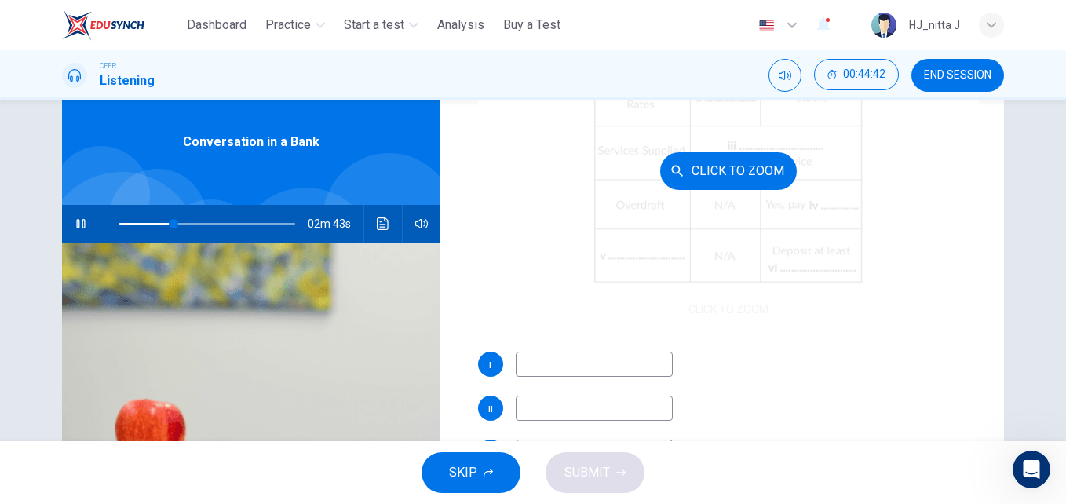
scroll to position [224, 0]
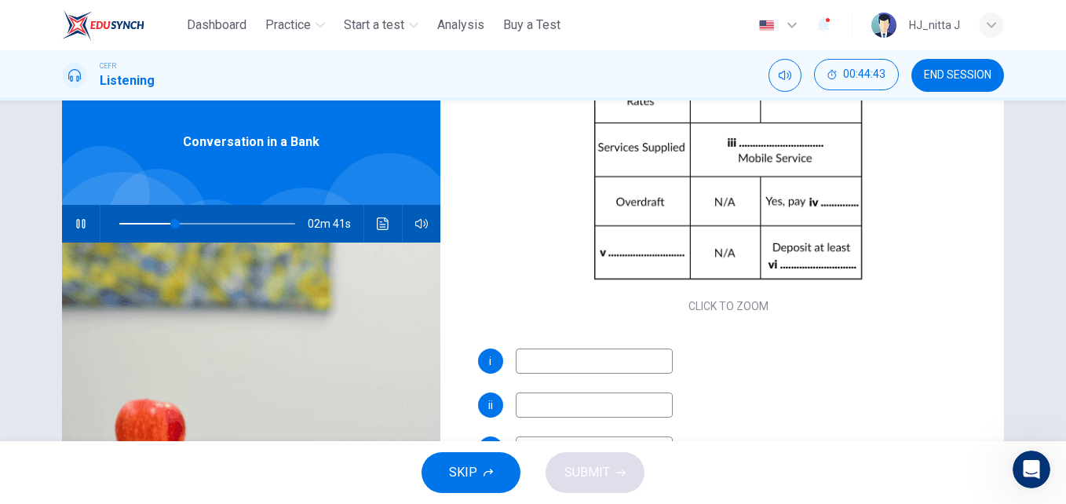
click at [592, 358] on input at bounding box center [594, 361] width 157 height 25
type input "**"
click at [581, 357] on input at bounding box center [594, 361] width 157 height 25
type input "**"
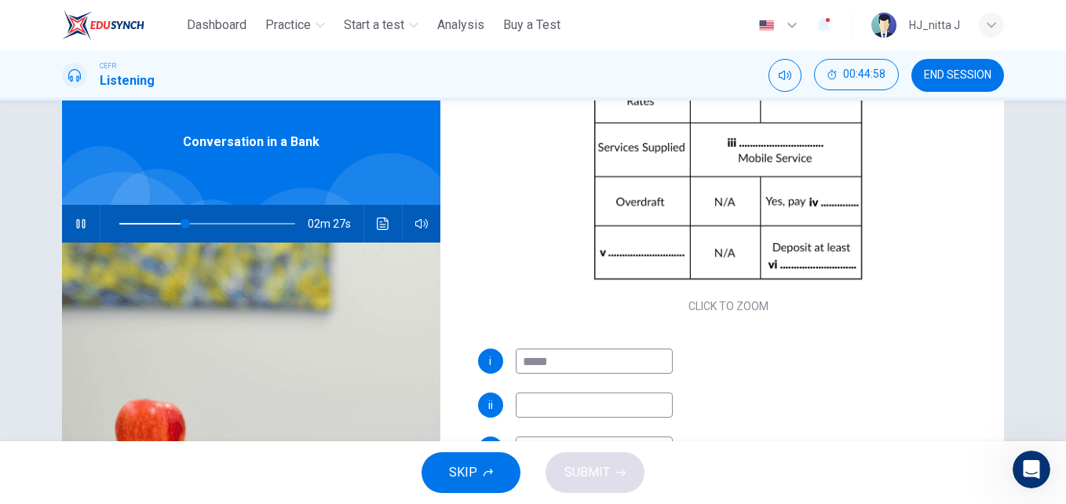
type input "******"
type input "**"
type input "*********"
type input "**"
type input "**********"
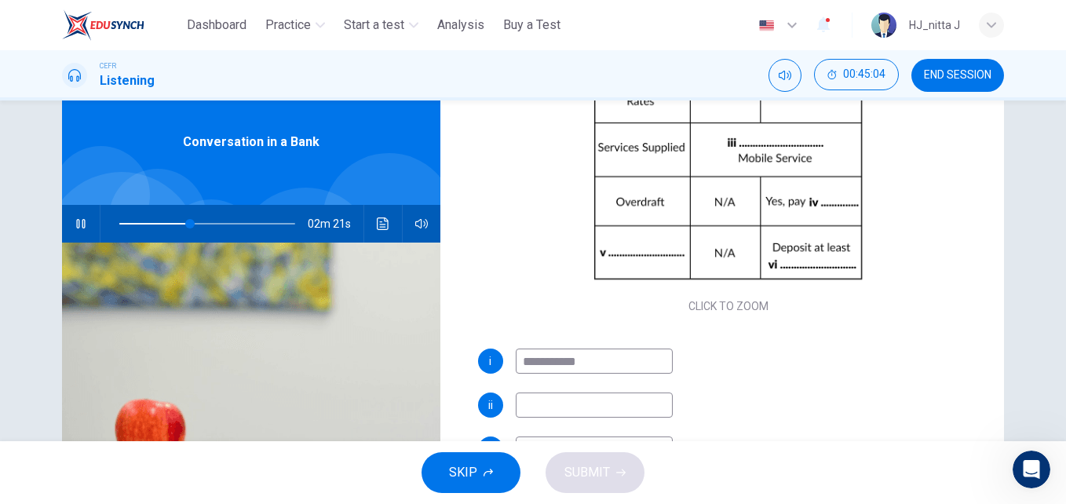
type input "**"
type input "**********"
click at [568, 410] on input at bounding box center [594, 404] width 157 height 25
type input "**"
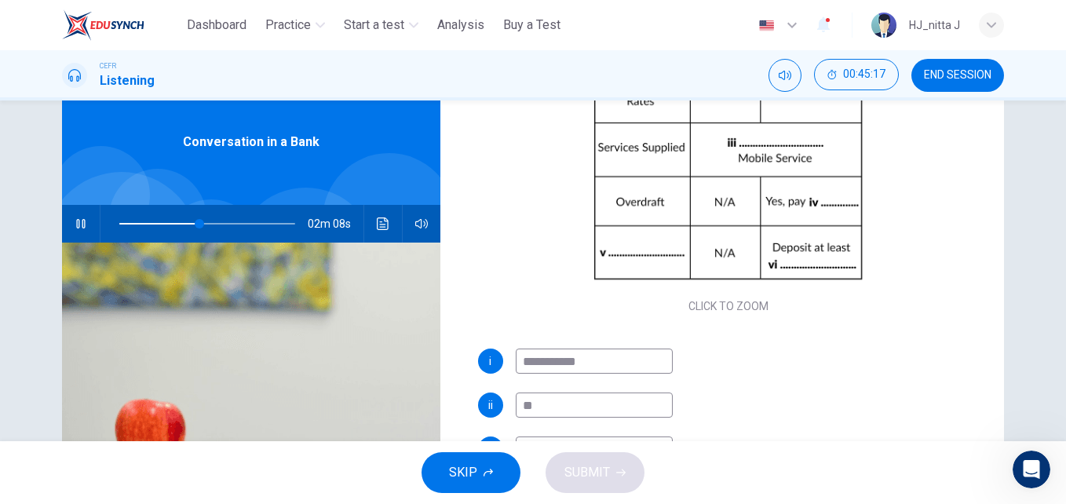
type input "**"
type input "***"
type input "**"
type input "****"
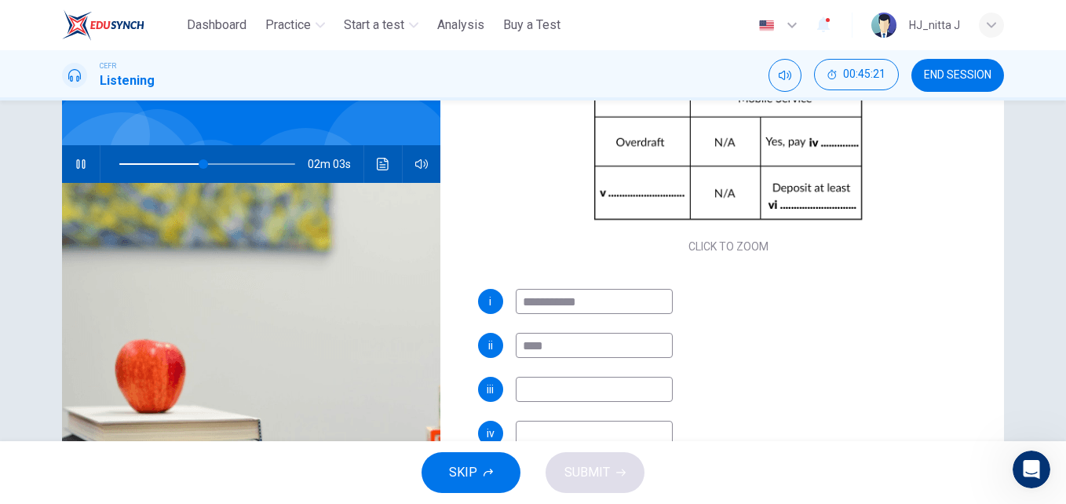
scroll to position [115, 0]
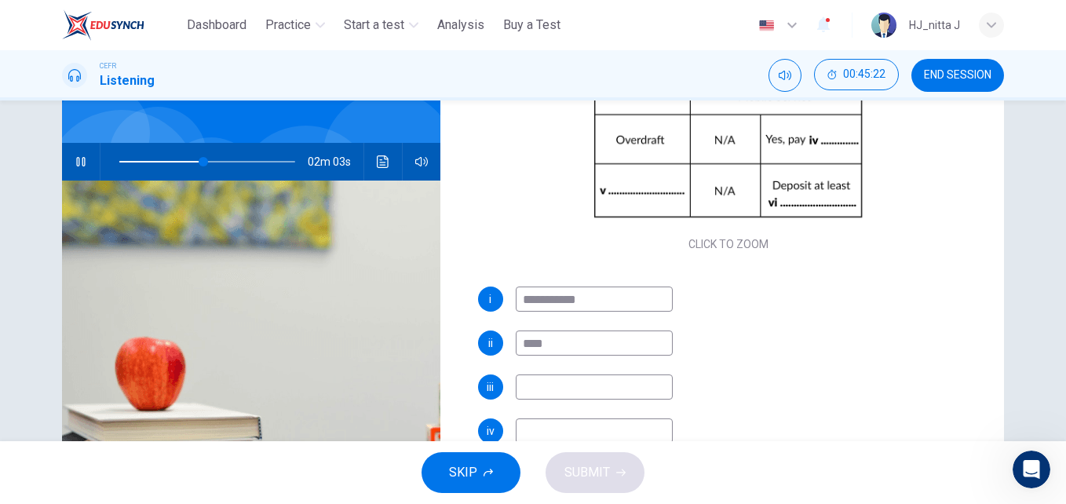
type input "**"
type input "****"
click at [572, 382] on input at bounding box center [594, 386] width 157 height 25
type input "**"
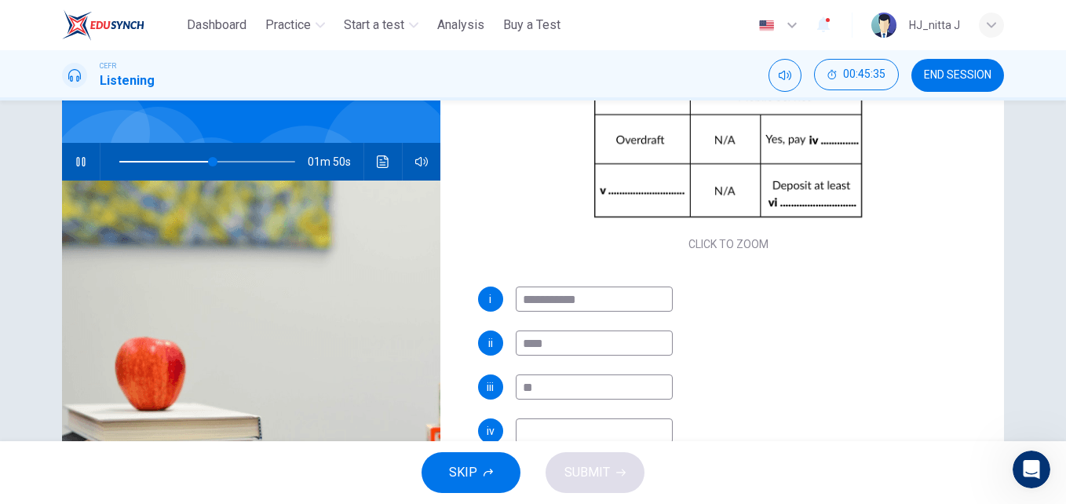
type input "***"
type input "**"
type input "********"
type input "**"
type input "**********"
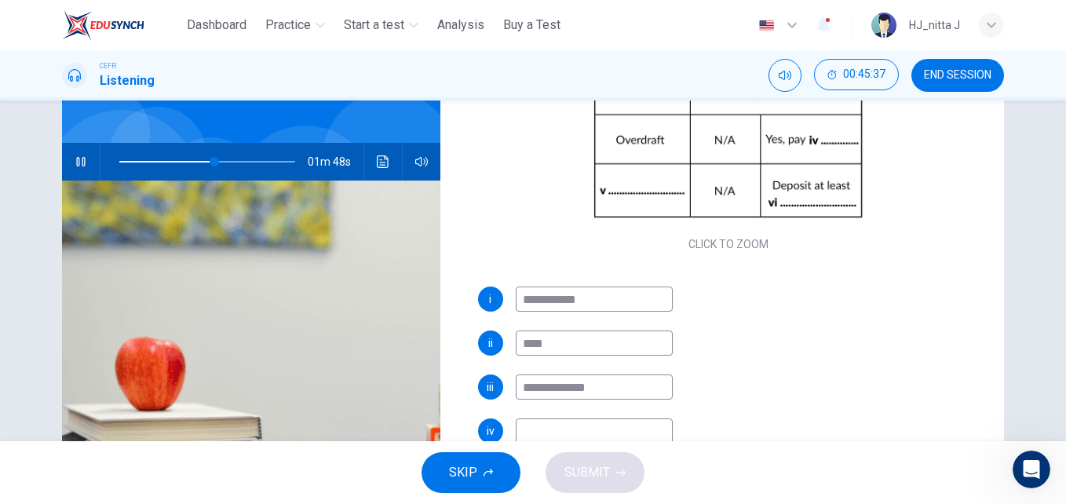
type input "**"
type input "**********"
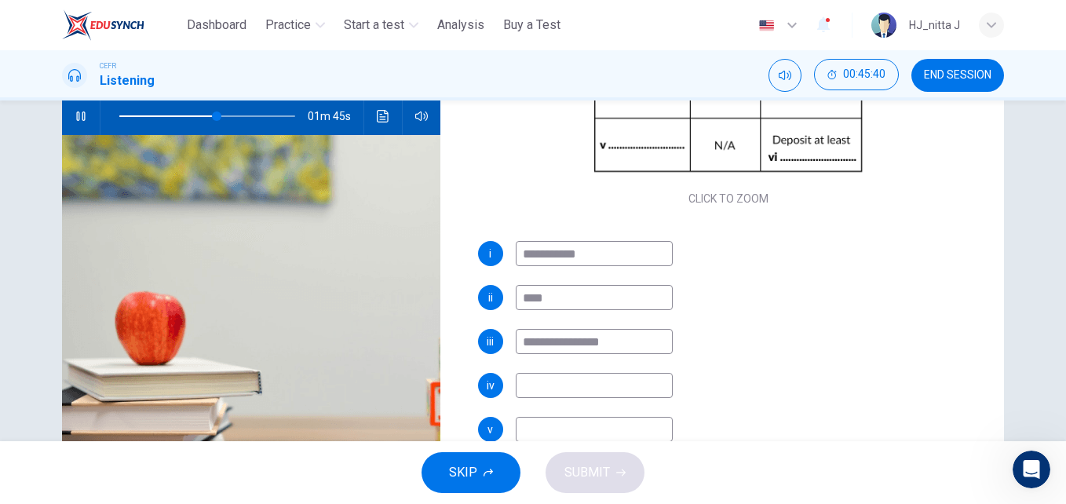
scroll to position [166, 0]
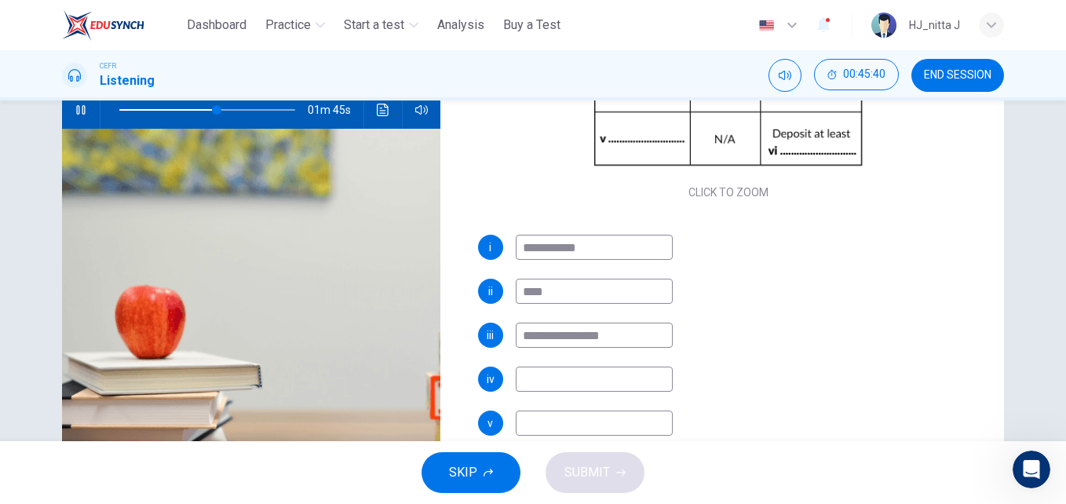
type input "**"
type input "**********"
click at [565, 374] on input at bounding box center [594, 379] width 157 height 25
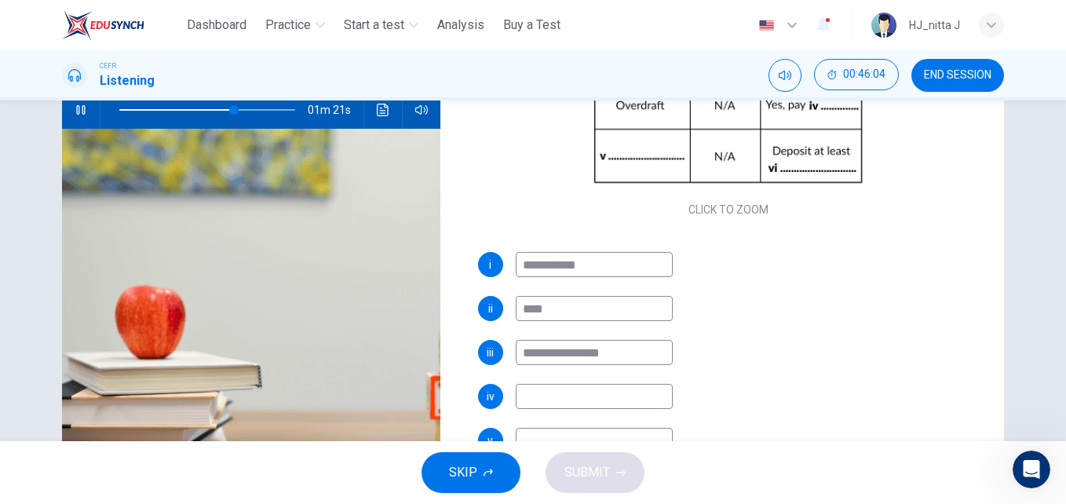
scroll to position [208, 0]
click at [542, 392] on input at bounding box center [594, 395] width 157 height 25
type input "**"
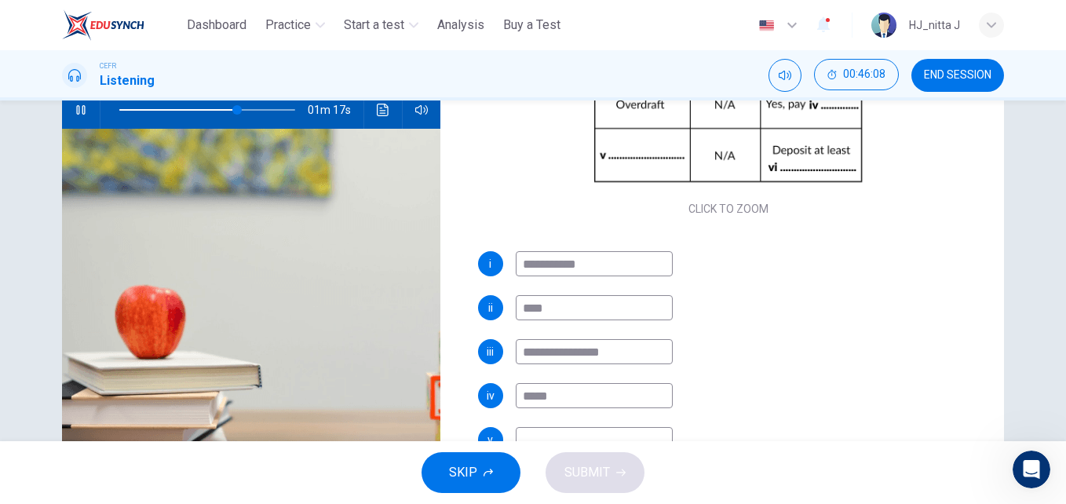
type input "******"
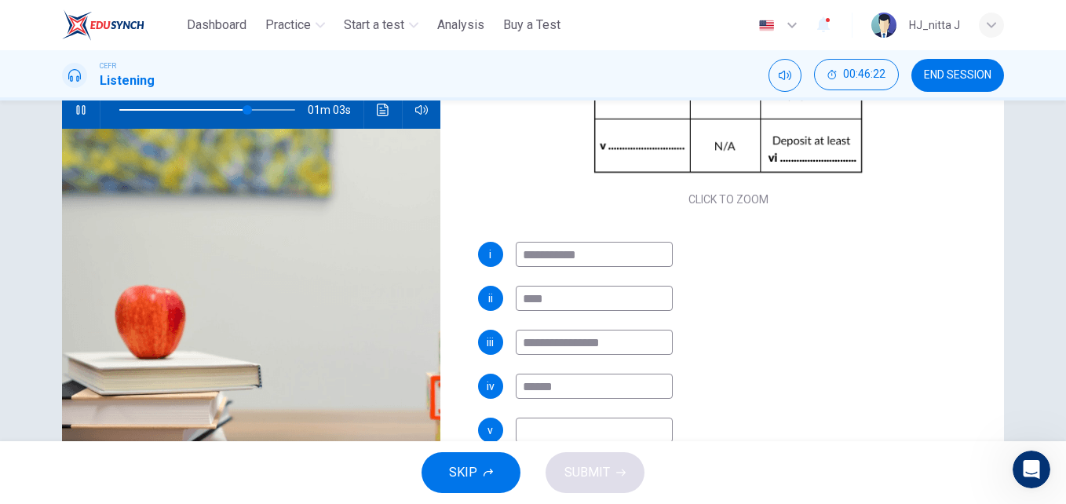
scroll to position [224, 0]
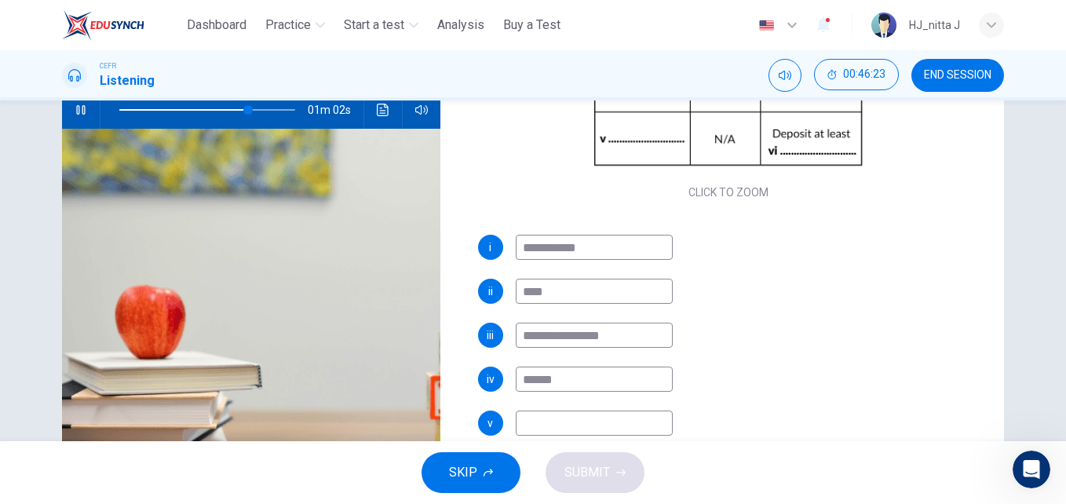
type input "**"
type input "******"
click at [541, 424] on input at bounding box center [594, 423] width 157 height 25
type input "**"
type input "***"
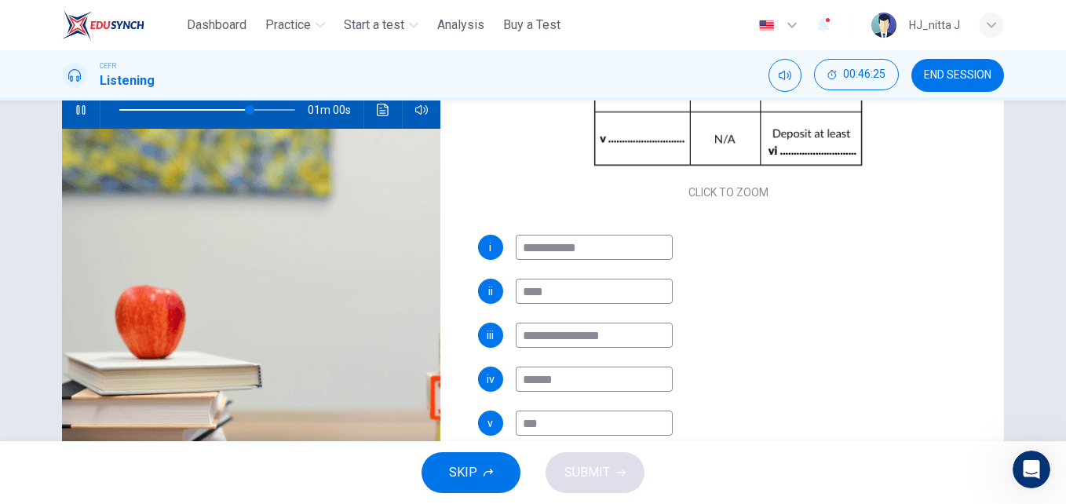
type input "**"
type input "*******"
type input "**"
type input "**********"
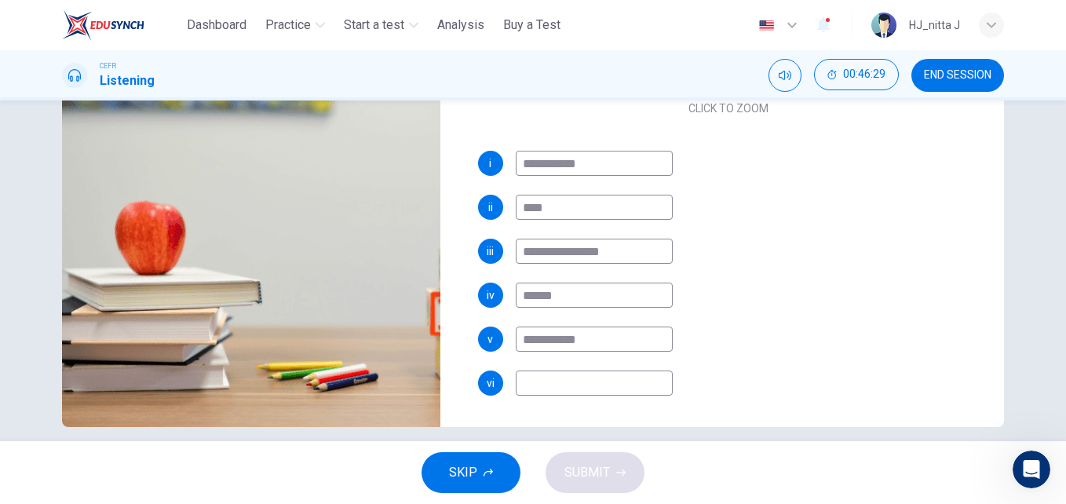
type input "**"
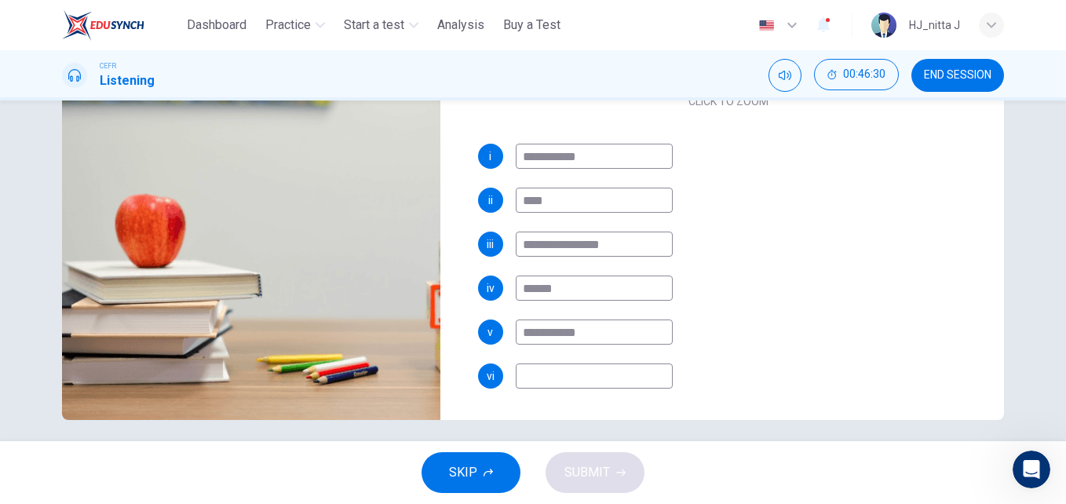
type input "**********"
click at [595, 375] on input at bounding box center [594, 375] width 157 height 25
type input "**"
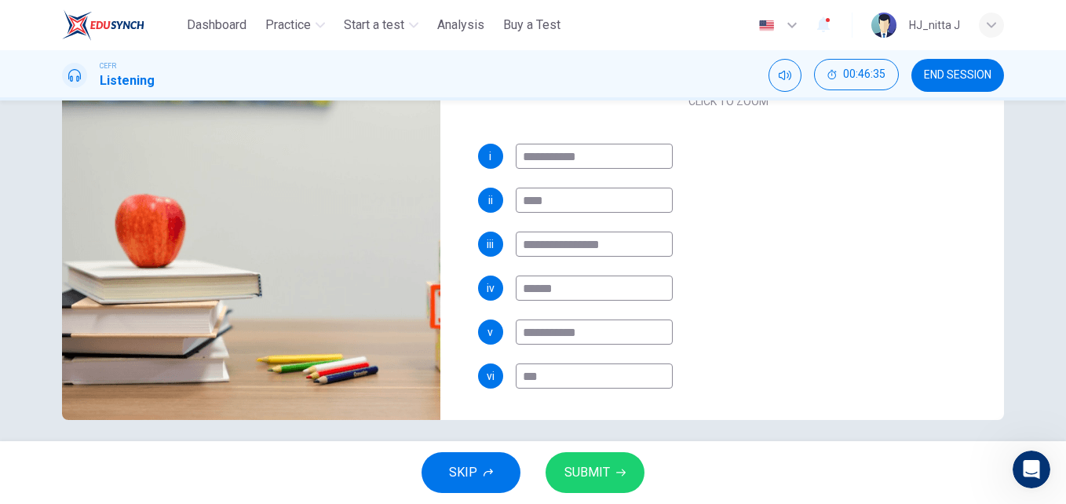
type input "****"
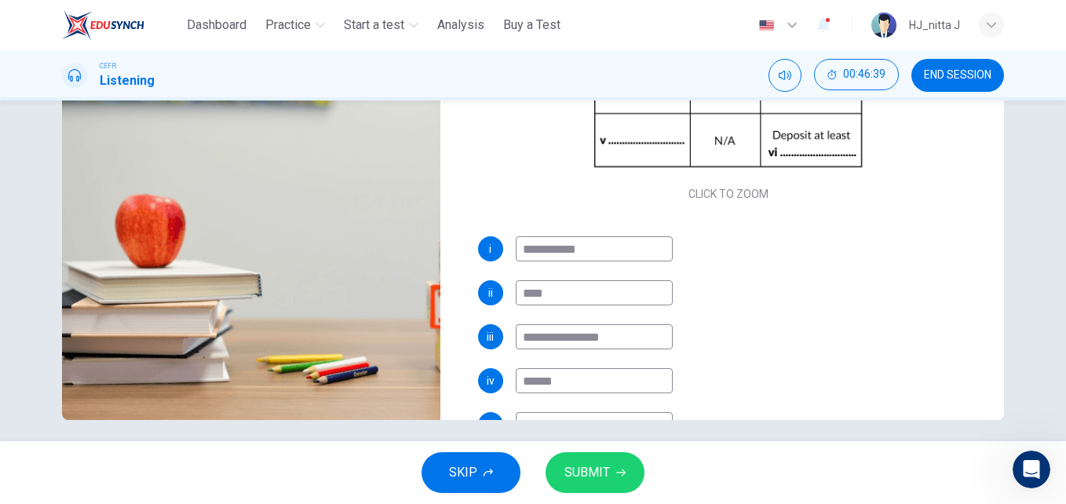
scroll to position [224, 0]
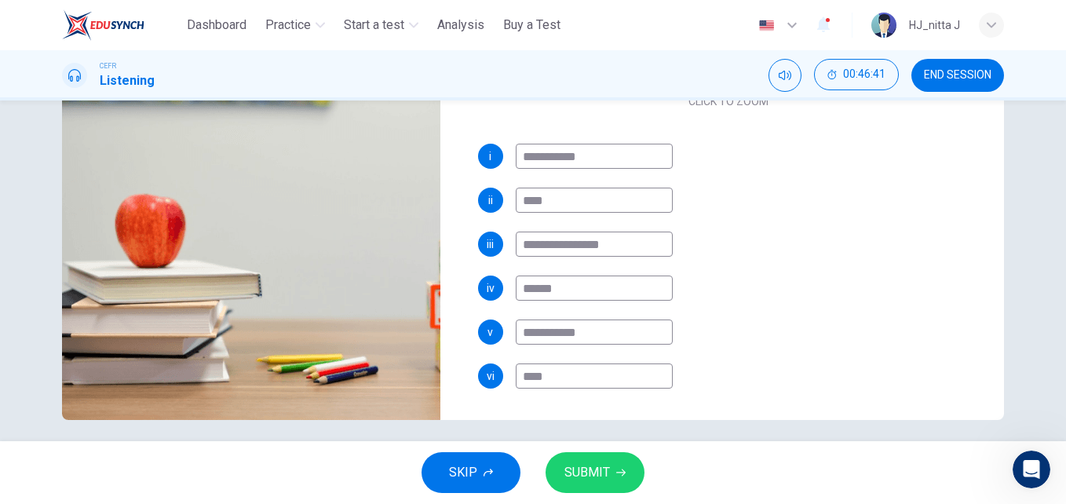
click at [518, 378] on input "****" at bounding box center [594, 375] width 157 height 25
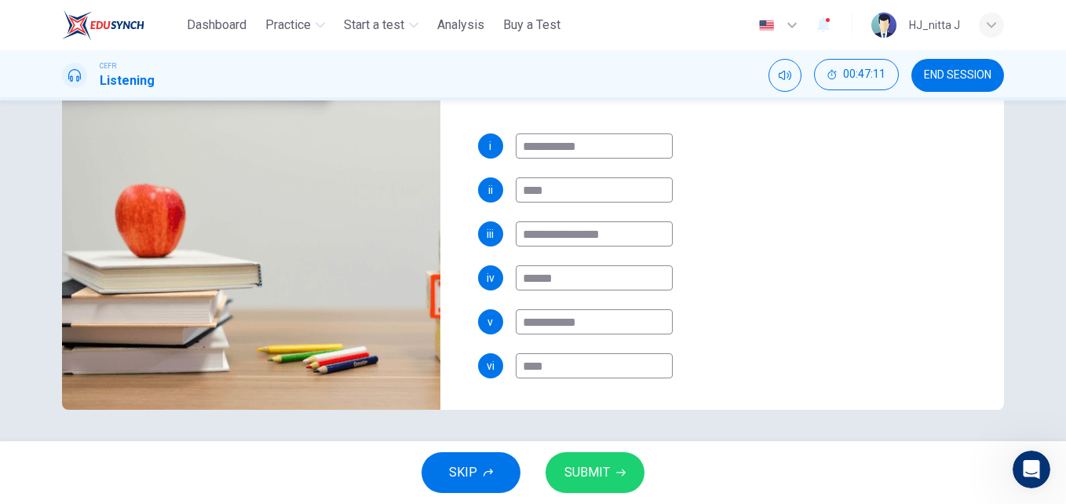
type input "**"
type input "****"
click at [596, 461] on button "SUBMIT" at bounding box center [595, 472] width 99 height 41
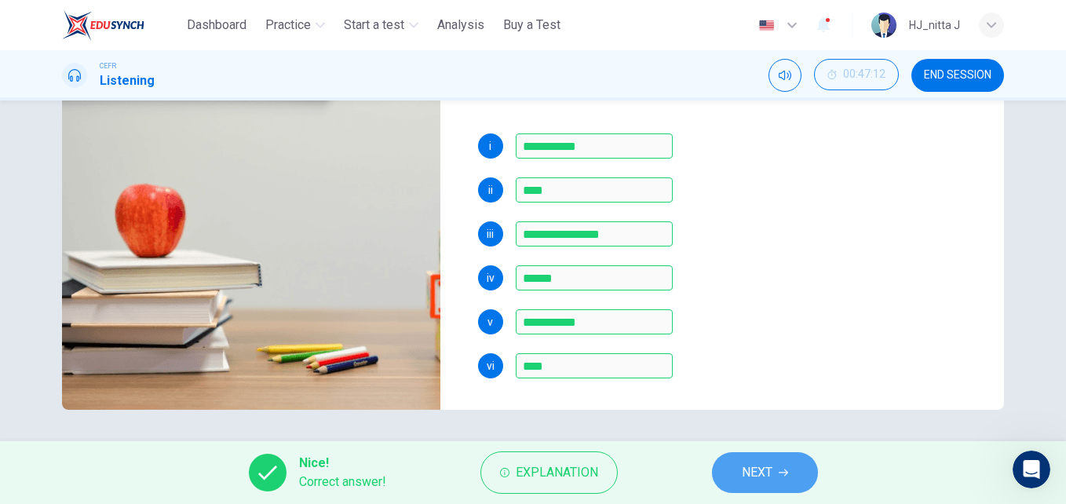
click at [762, 471] on span "NEXT" at bounding box center [757, 473] width 31 height 22
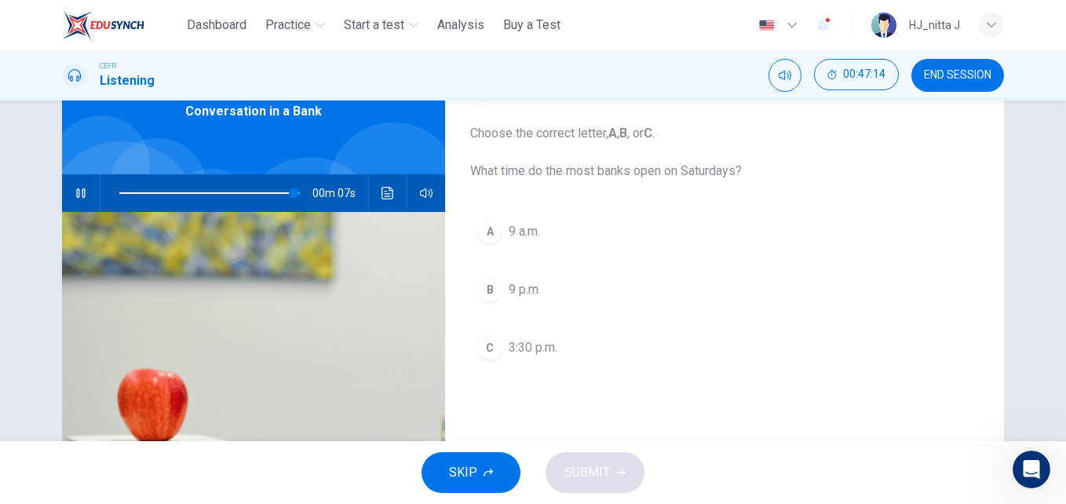
scroll to position [82, 0]
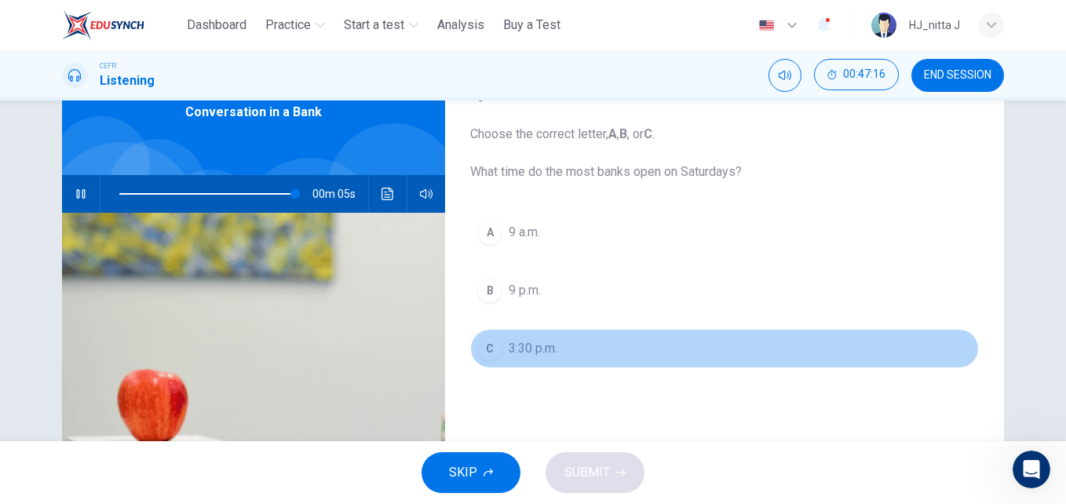
click at [519, 346] on span "3:30 p.m." at bounding box center [533, 348] width 49 height 19
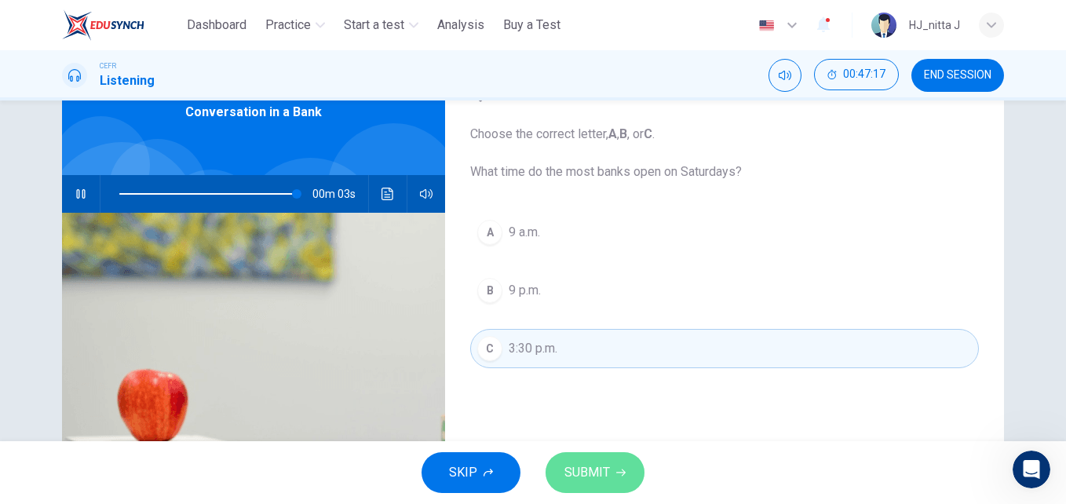
click at [600, 474] on span "SUBMIT" at bounding box center [587, 473] width 46 height 22
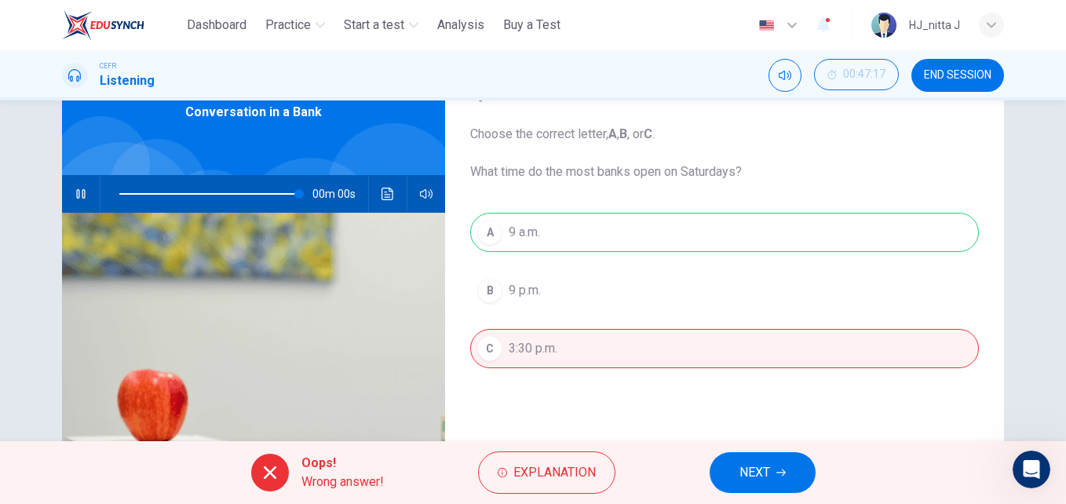
type input "*"
click at [753, 477] on span "NEXT" at bounding box center [754, 473] width 31 height 22
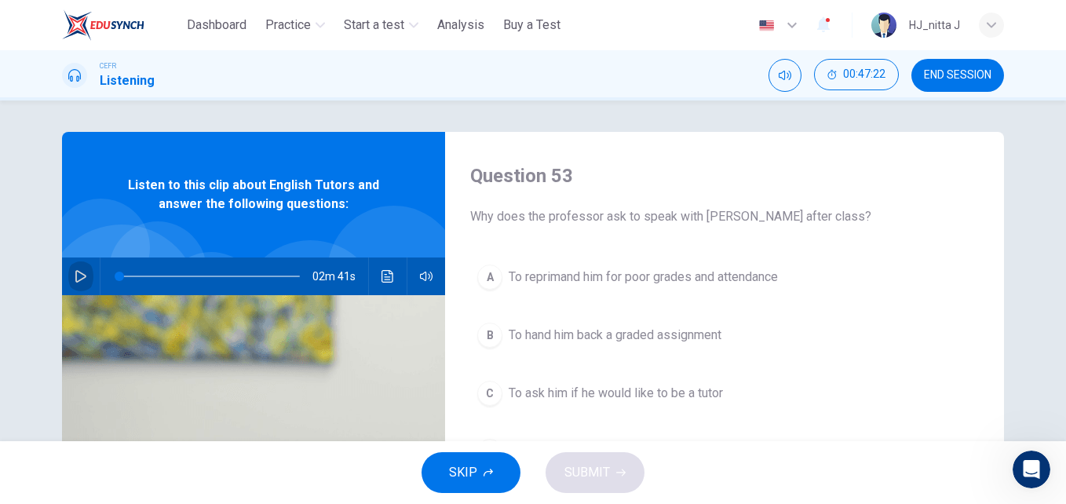
click at [75, 279] on icon "button" at bounding box center [81, 276] width 13 height 13
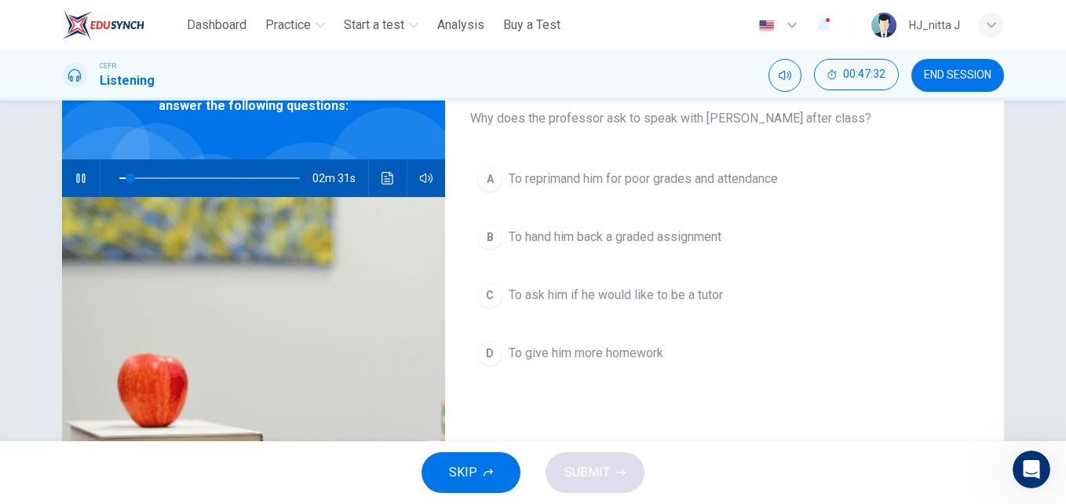
scroll to position [99, 0]
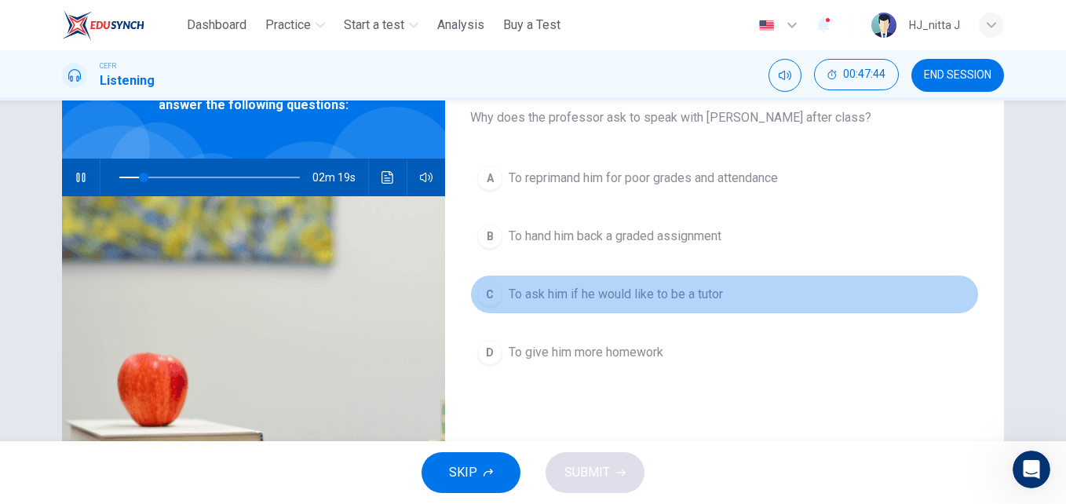
click at [591, 290] on span "To ask him if he would like to be a tutor" at bounding box center [616, 294] width 214 height 19
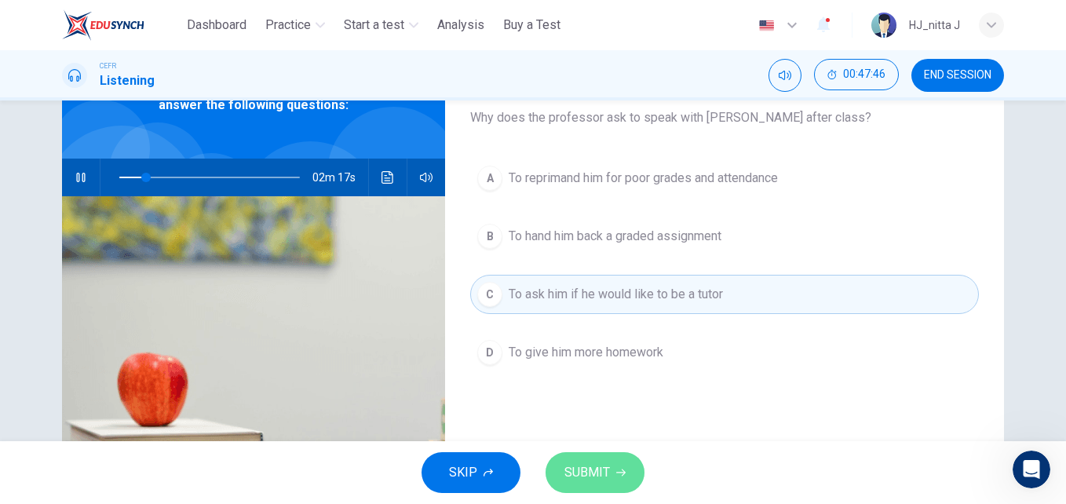
click at [600, 466] on span "SUBMIT" at bounding box center [587, 473] width 46 height 22
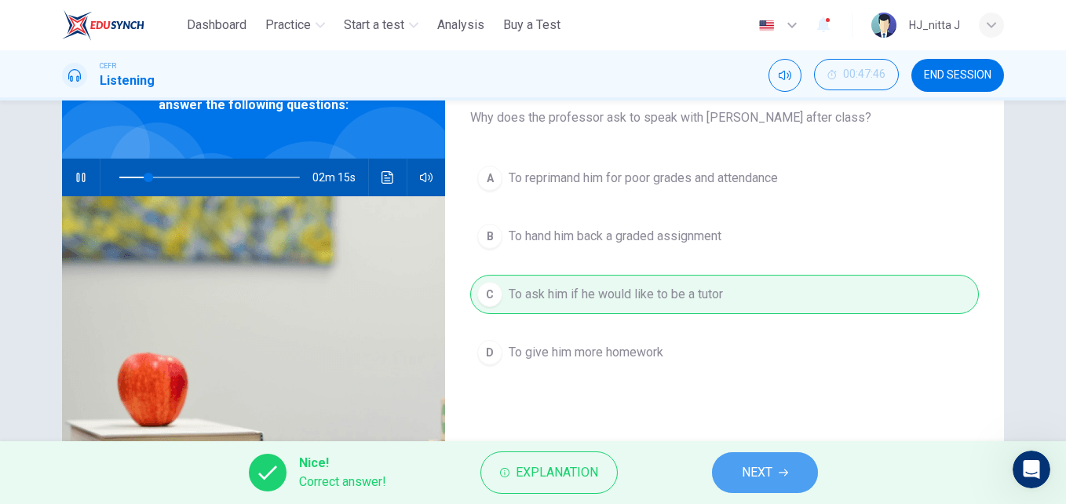
click at [746, 473] on span "NEXT" at bounding box center [757, 473] width 31 height 22
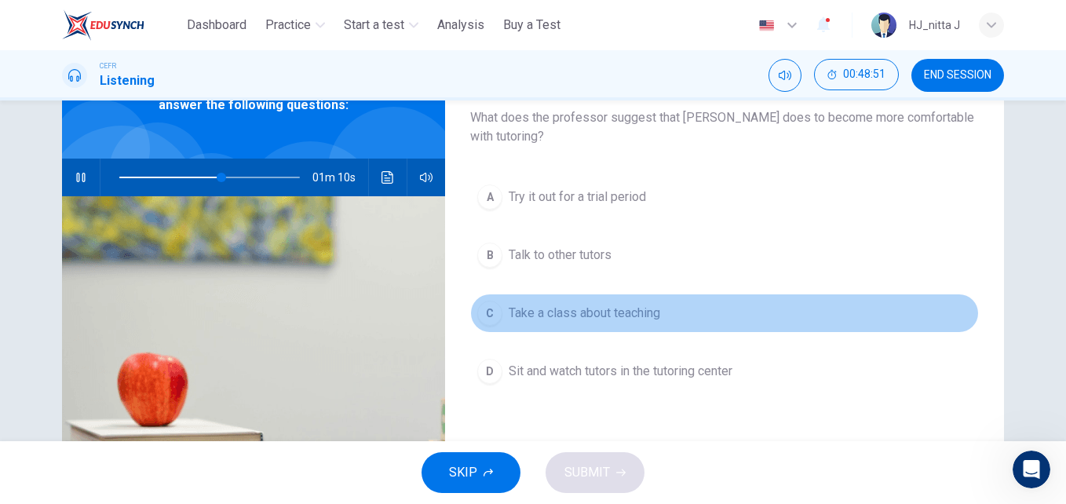
click at [608, 311] on span "Take a class about teaching" at bounding box center [584, 313] width 151 height 19
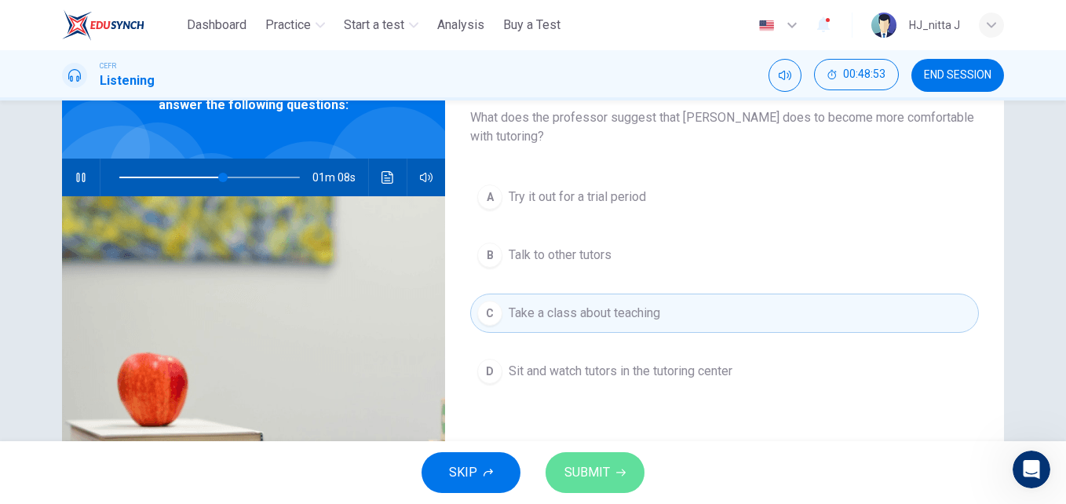
click at [595, 479] on span "SUBMIT" at bounding box center [587, 473] width 46 height 22
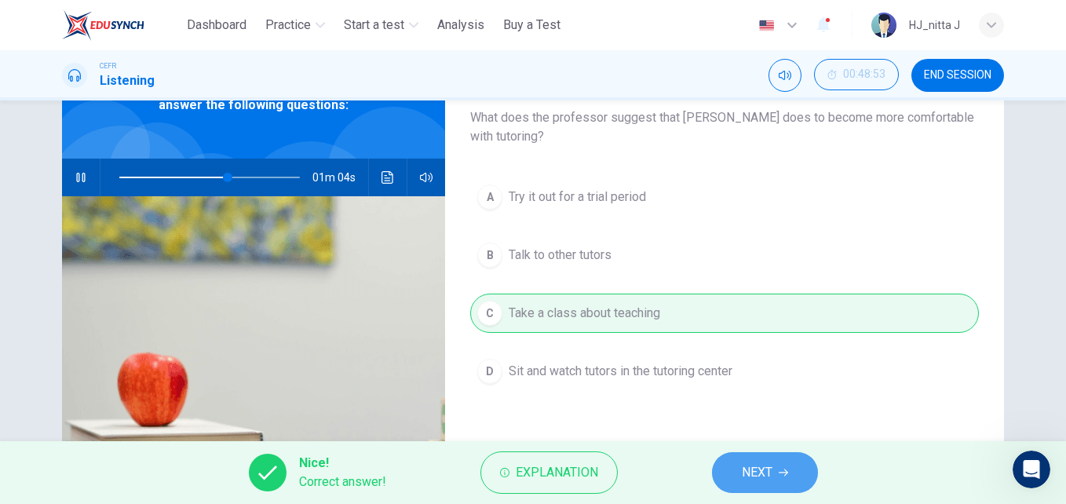
click at [781, 473] on icon "button" at bounding box center [783, 472] width 9 height 9
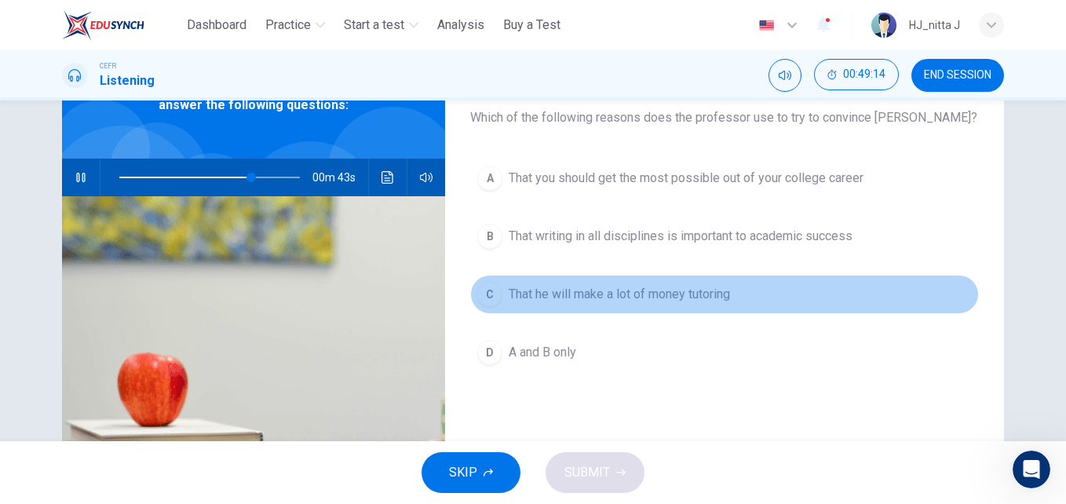
click at [644, 295] on span "That he will make a lot of money tutoring" at bounding box center [619, 294] width 221 height 19
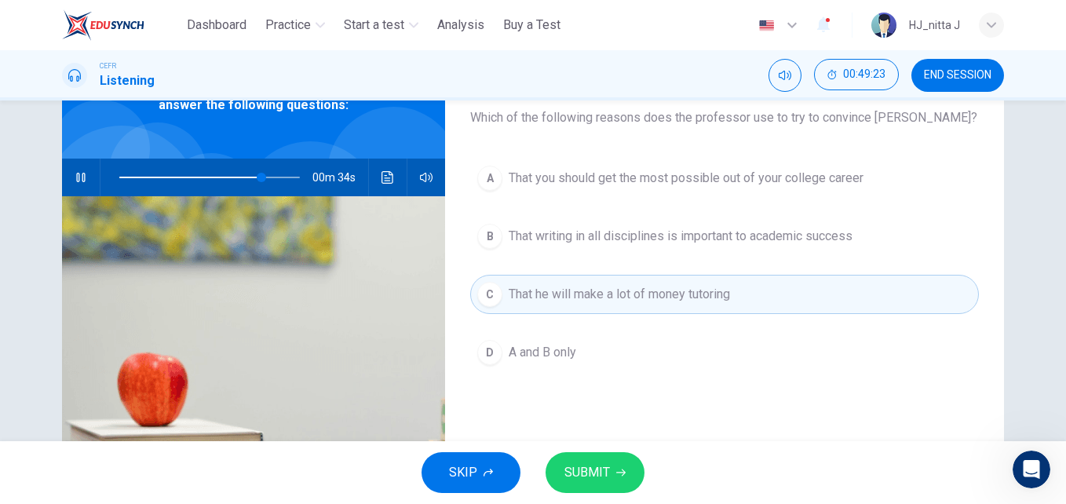
click at [593, 468] on span "SUBMIT" at bounding box center [587, 473] width 46 height 22
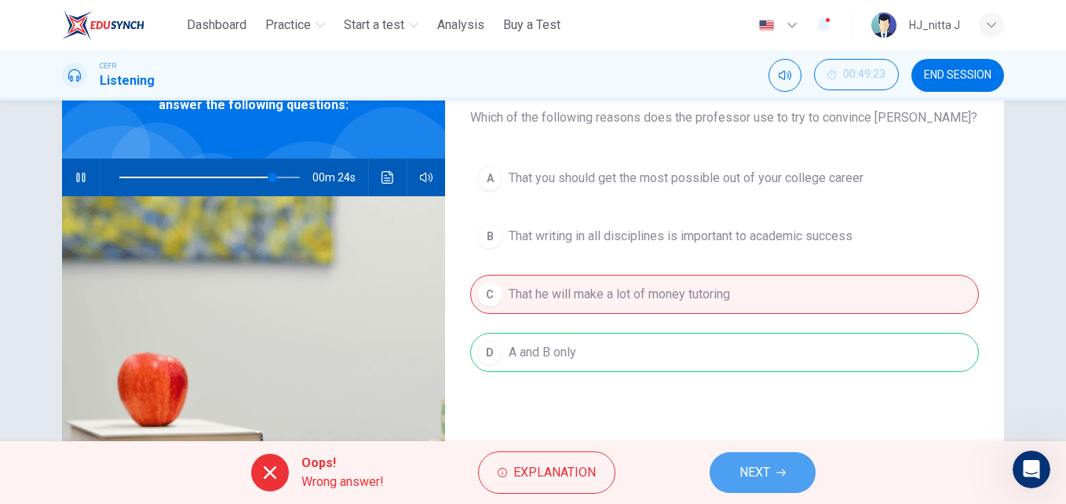
click at [742, 473] on span "NEXT" at bounding box center [754, 473] width 31 height 22
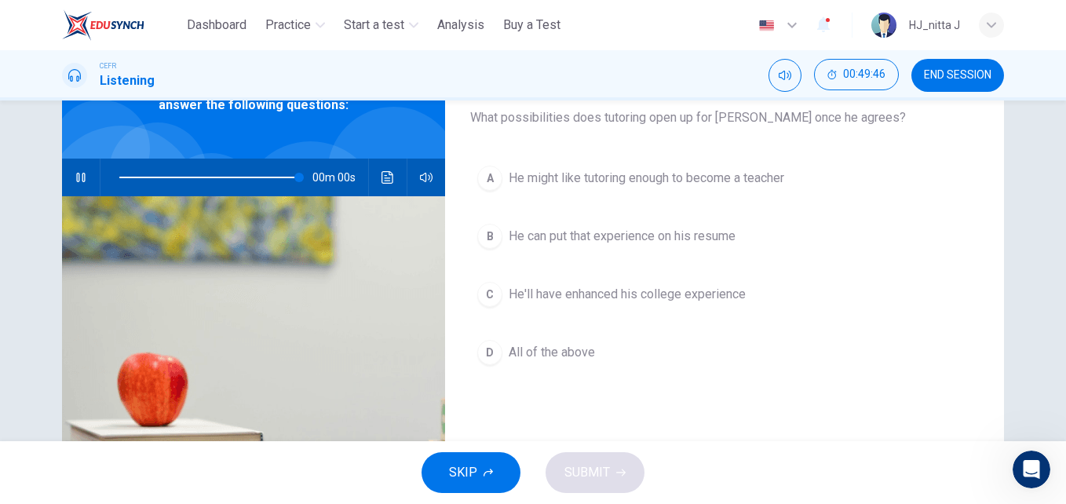
type input "*"
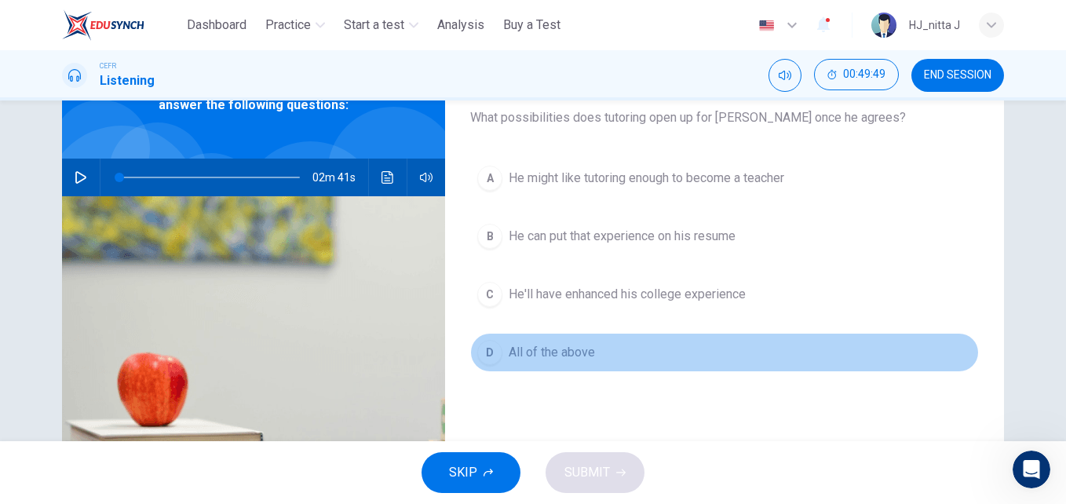
click at [549, 353] on span "All of the above" at bounding box center [552, 352] width 86 height 19
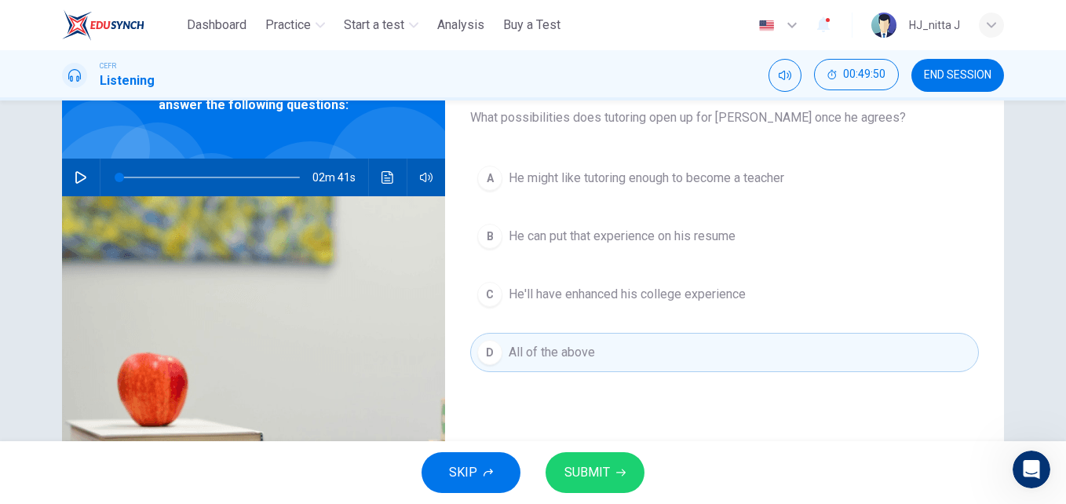
click at [586, 484] on button "SUBMIT" at bounding box center [595, 472] width 99 height 41
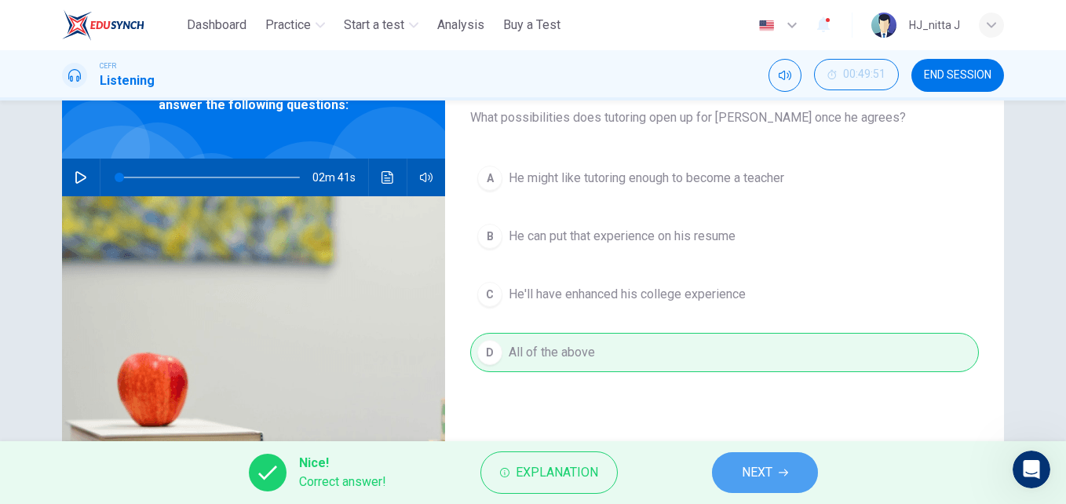
click at [776, 464] on button "NEXT" at bounding box center [765, 472] width 106 height 41
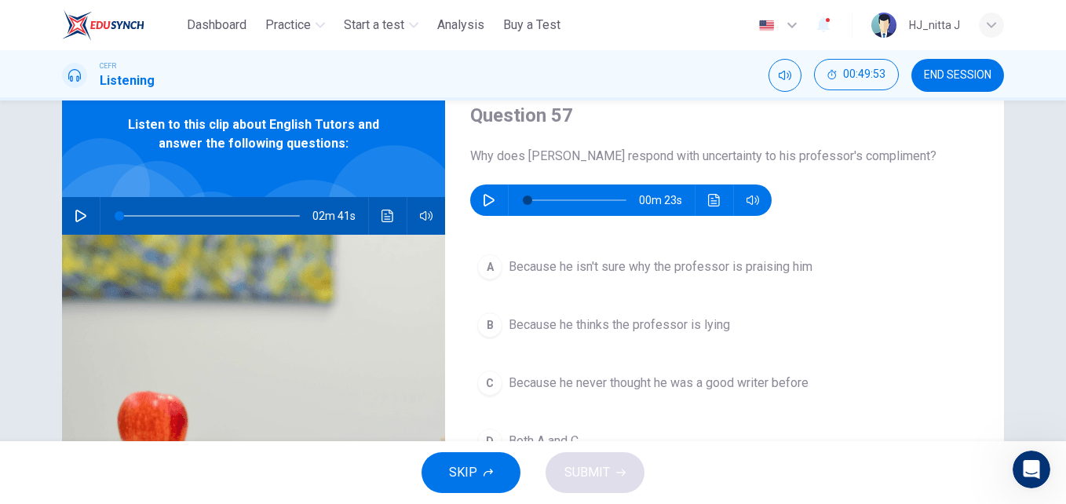
scroll to position [60, 0]
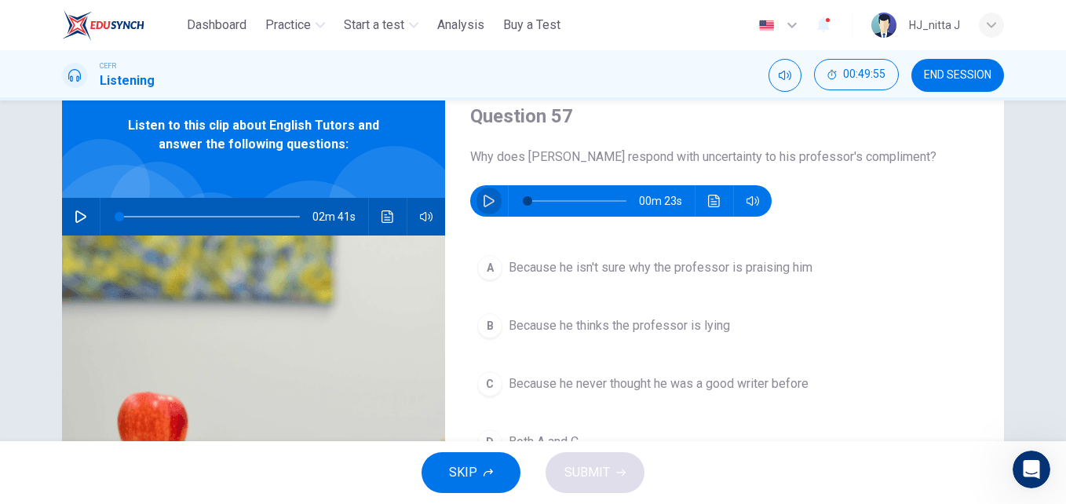
click at [483, 201] on icon "button" at bounding box center [489, 201] width 13 height 13
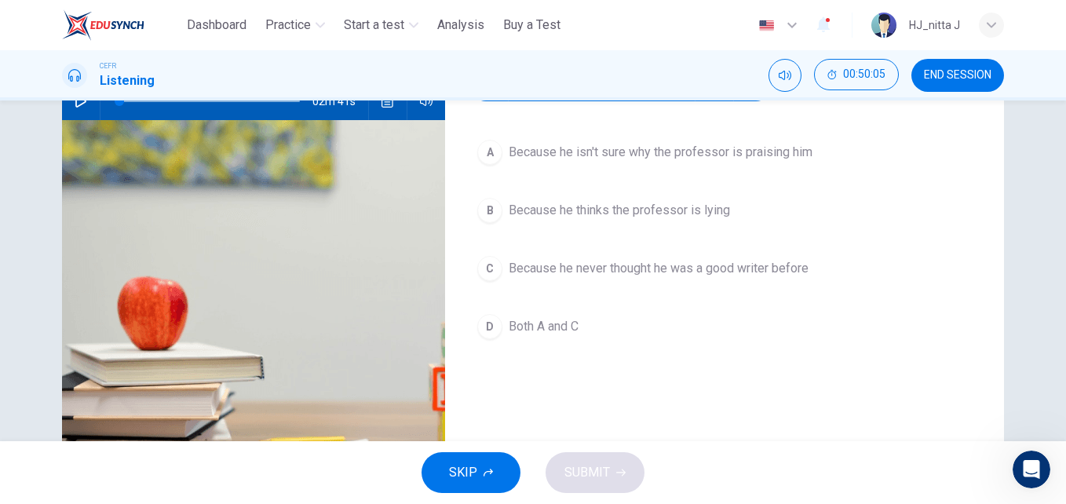
scroll to position [176, 0]
click at [581, 265] on span "Because he never thought he was a good writer before" at bounding box center [659, 267] width 300 height 19
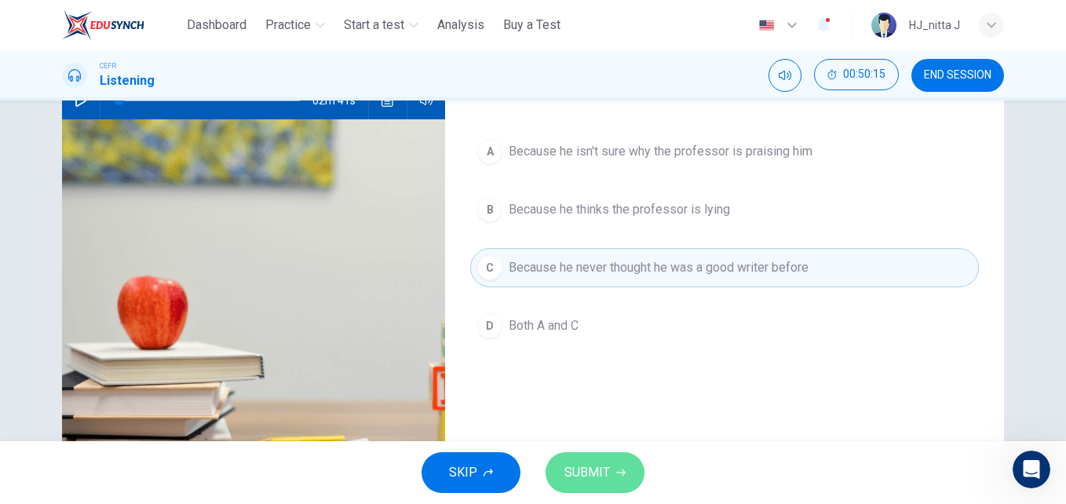
click at [597, 468] on span "SUBMIT" at bounding box center [587, 473] width 46 height 22
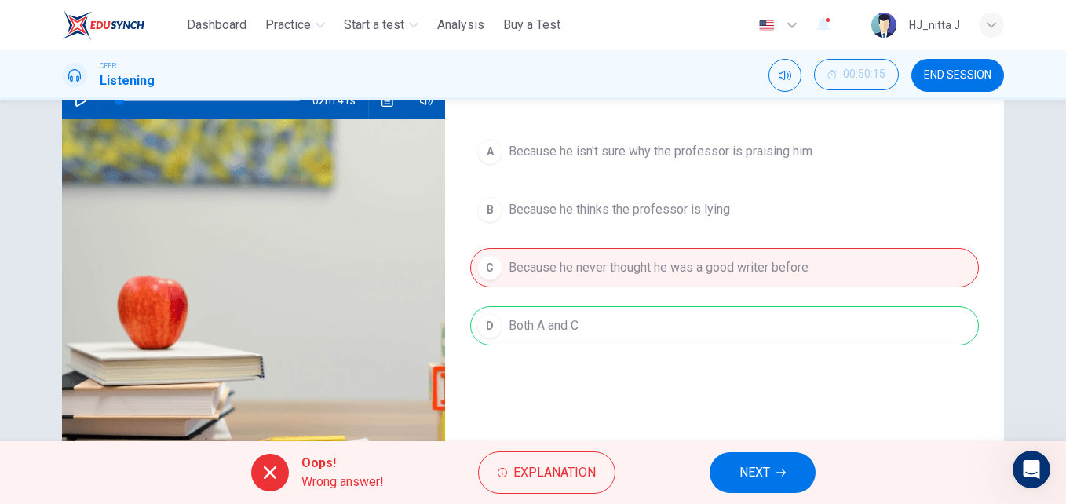
type input "*"
click at [760, 479] on span "NEXT" at bounding box center [754, 473] width 31 height 22
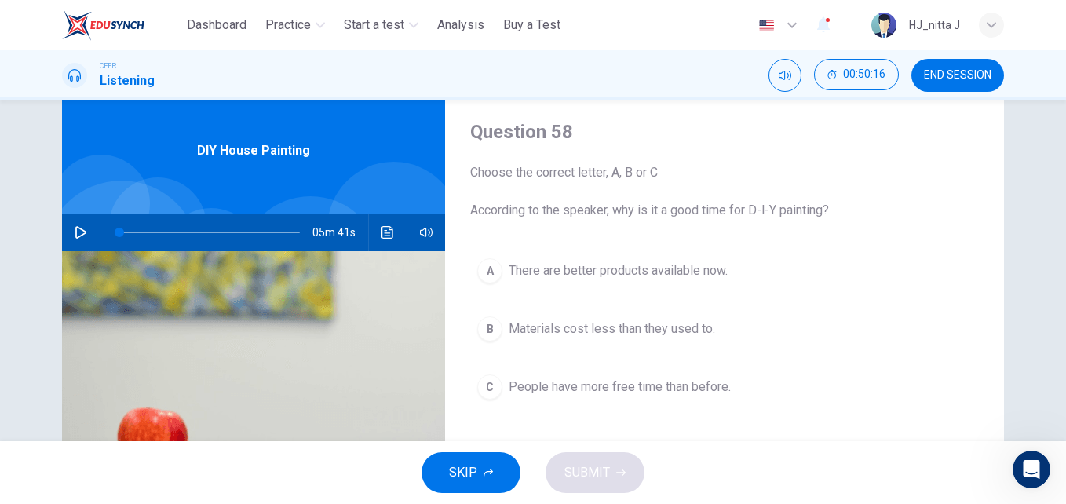
scroll to position [53, 0]
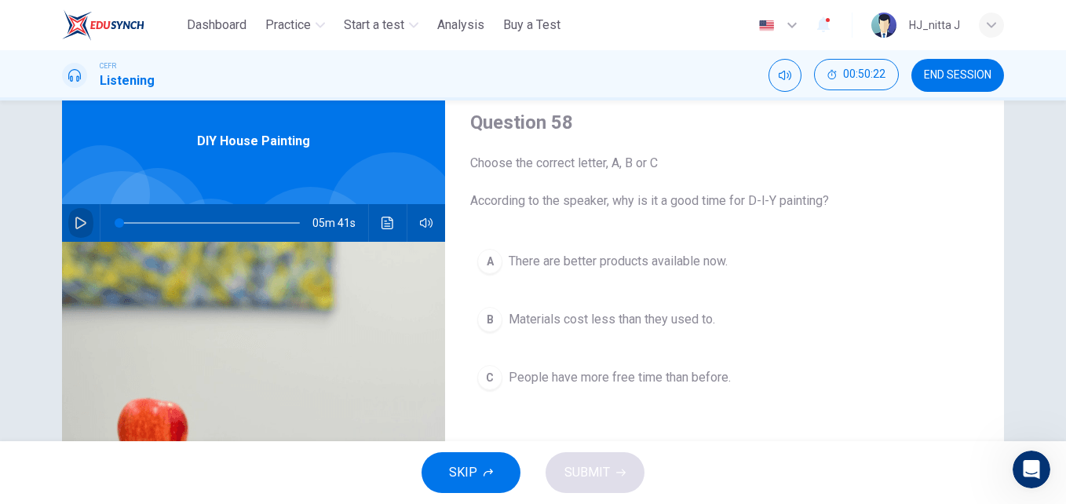
click at [68, 214] on button "button" at bounding box center [80, 223] width 25 height 38
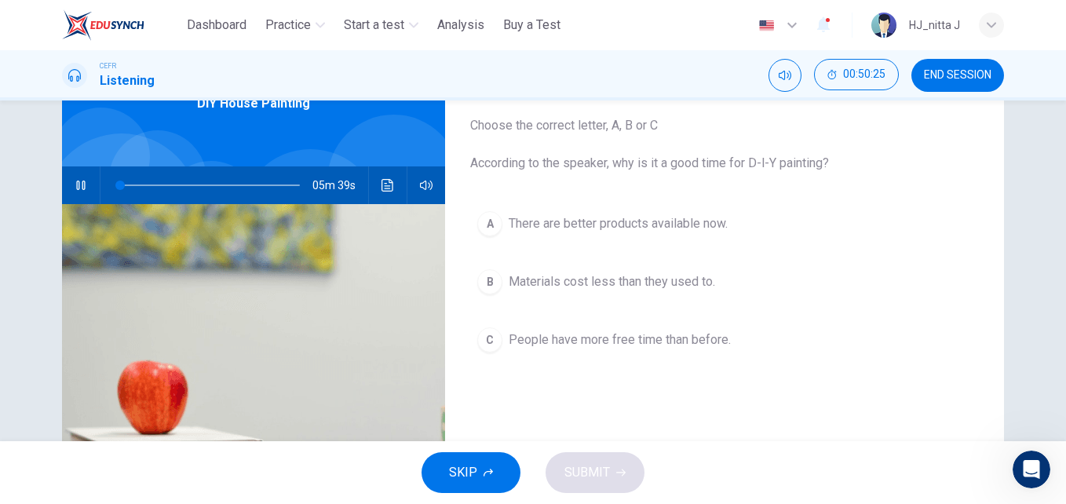
scroll to position [108, 0]
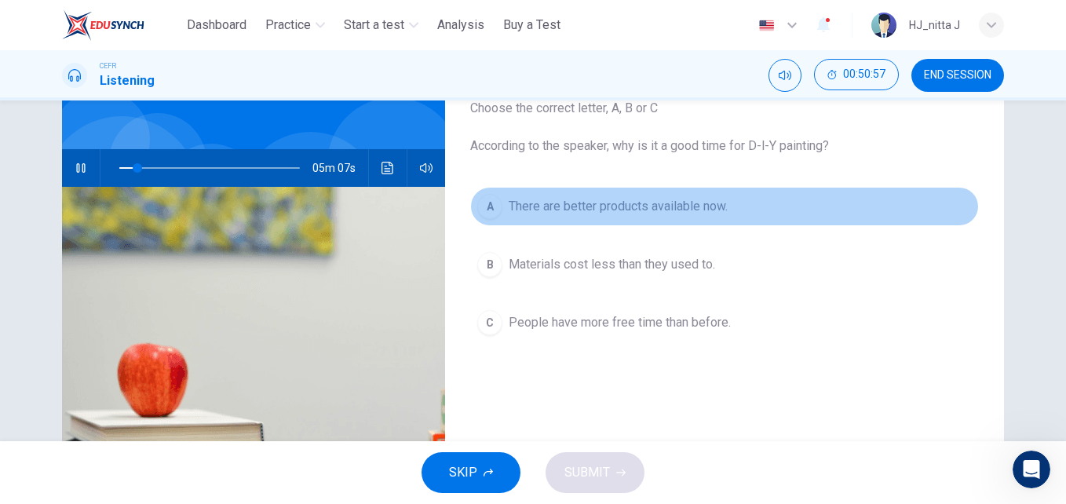
click at [635, 210] on span "There are better products available now." at bounding box center [618, 206] width 219 height 19
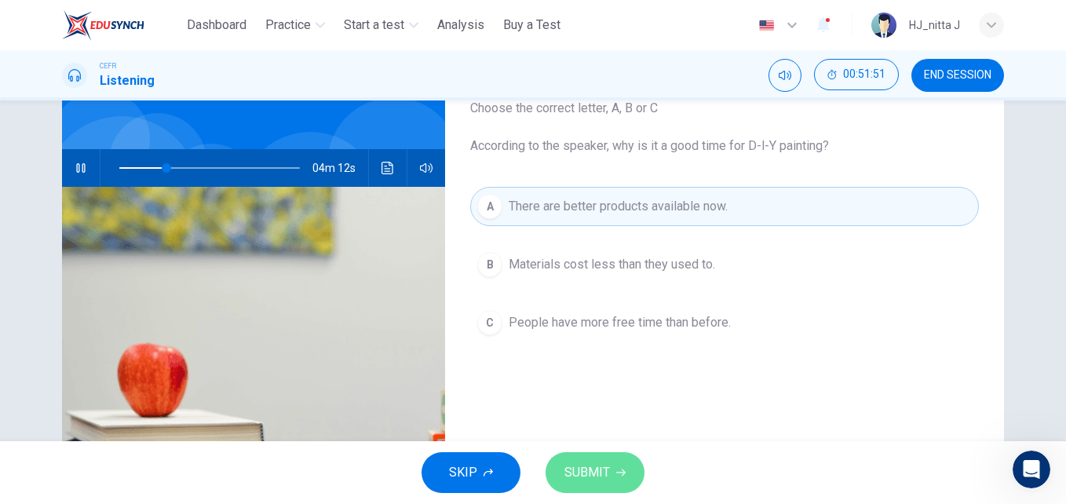
click at [600, 477] on span "SUBMIT" at bounding box center [587, 473] width 46 height 22
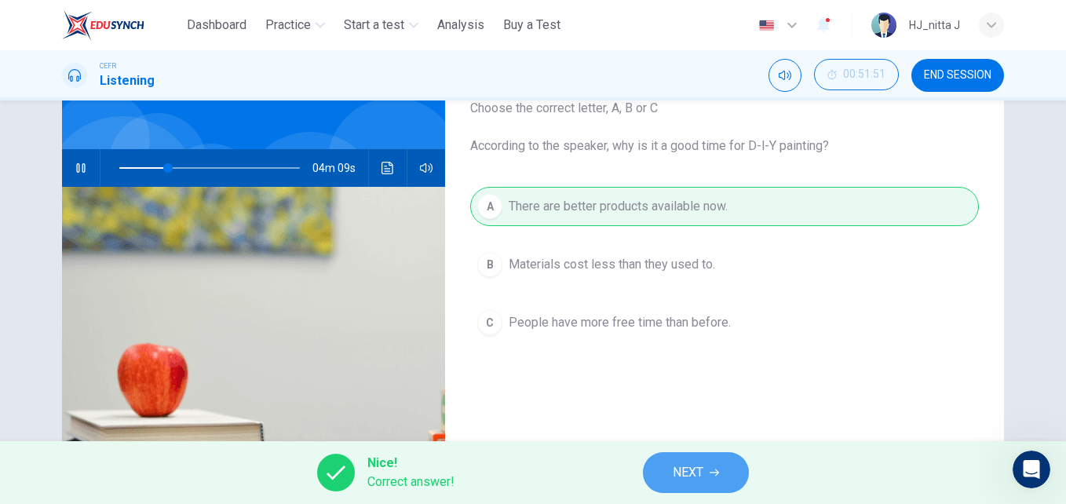
click at [685, 456] on button "NEXT" at bounding box center [696, 472] width 106 height 41
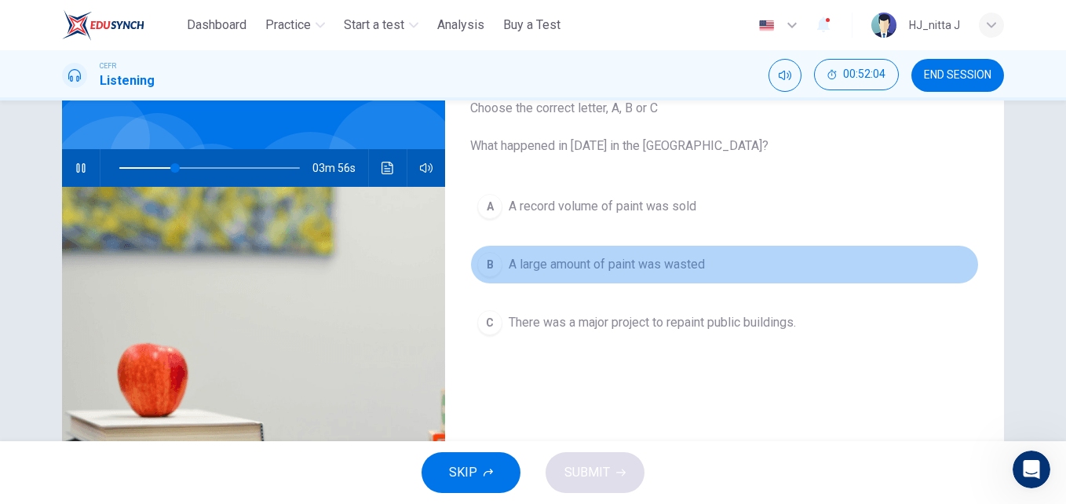
click at [626, 265] on span "A large amount of paint was wasted" at bounding box center [607, 264] width 196 height 19
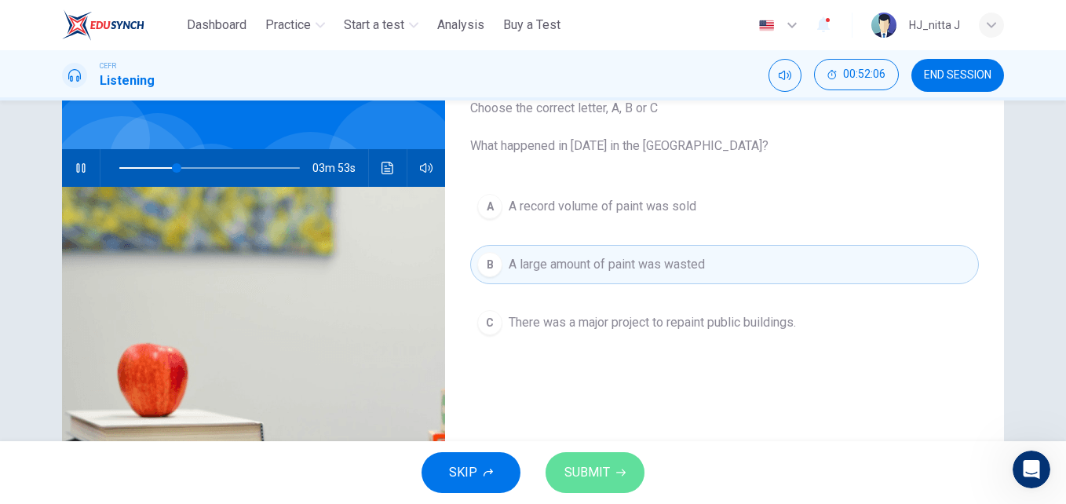
click at [604, 467] on span "SUBMIT" at bounding box center [587, 473] width 46 height 22
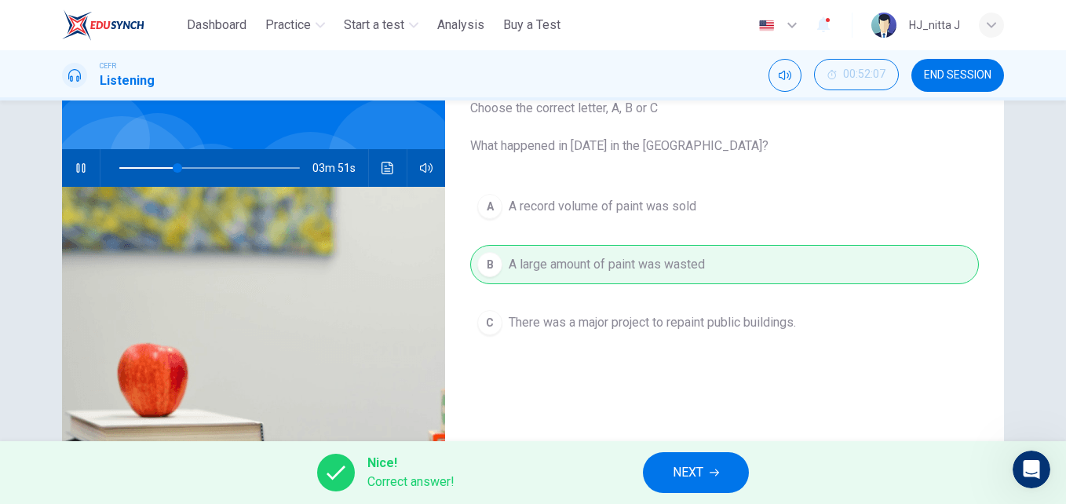
click at [678, 462] on span "NEXT" at bounding box center [688, 473] width 31 height 22
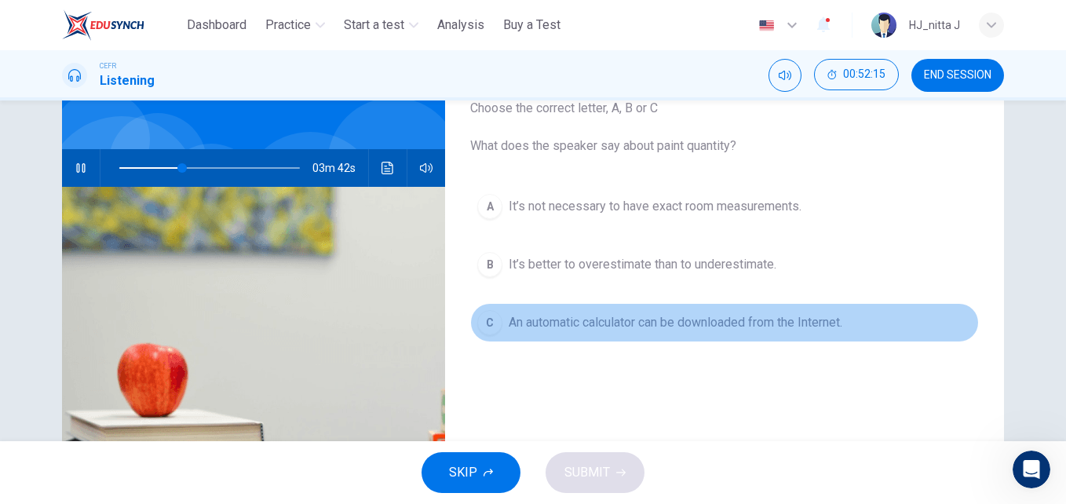
click at [626, 320] on span "An automatic calculator can be downloaded from the Internet." at bounding box center [676, 322] width 334 height 19
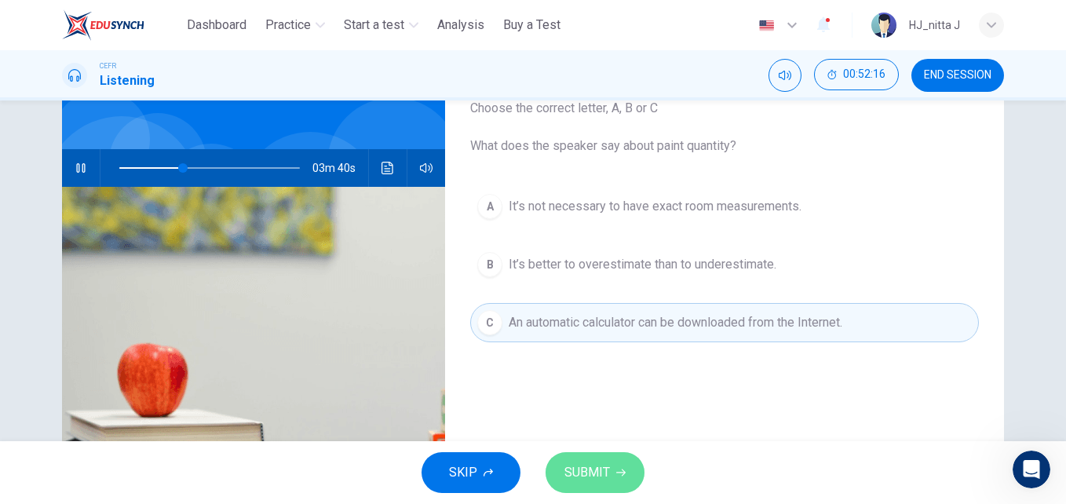
click at [607, 466] on span "SUBMIT" at bounding box center [587, 473] width 46 height 22
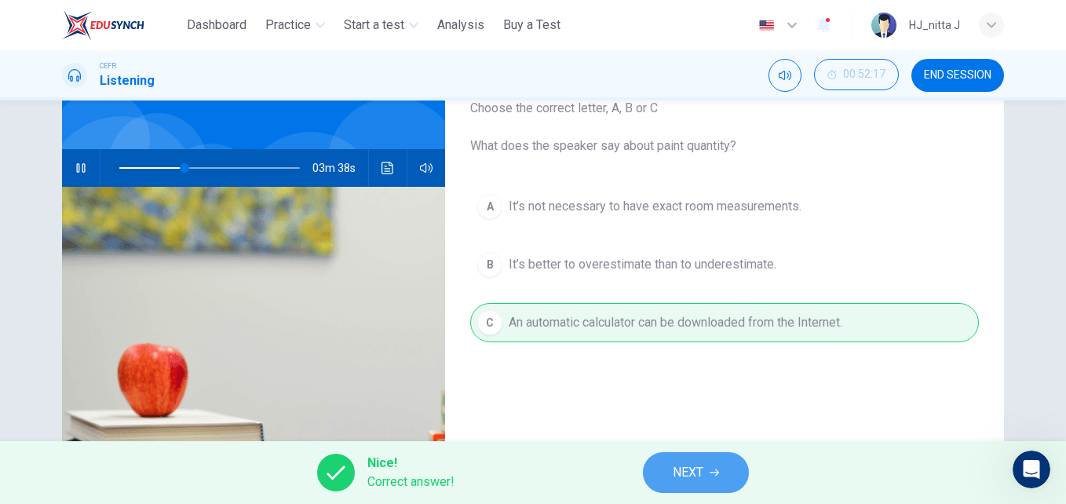
click at [689, 466] on span "NEXT" at bounding box center [688, 473] width 31 height 22
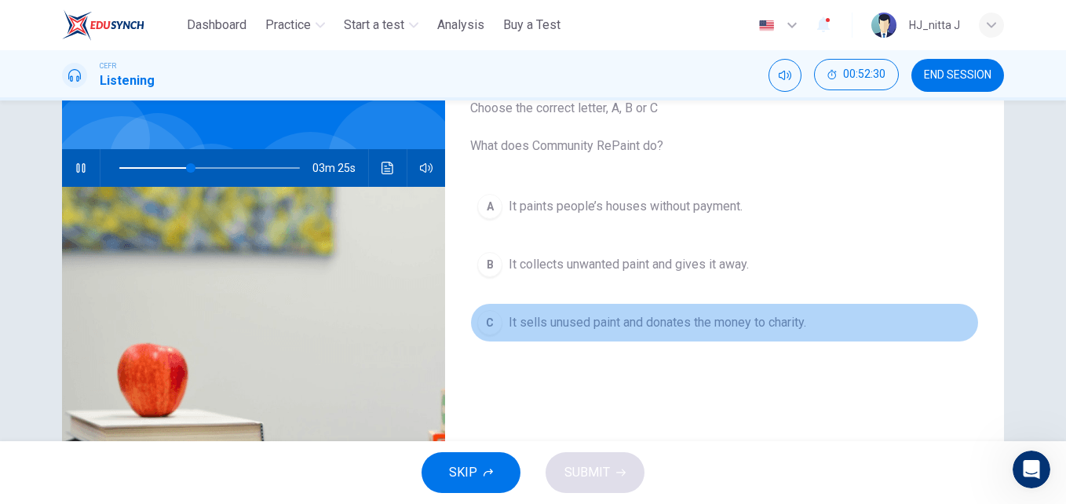
click at [616, 317] on span "It sells unused paint and donates the money to charity." at bounding box center [657, 322] width 297 height 19
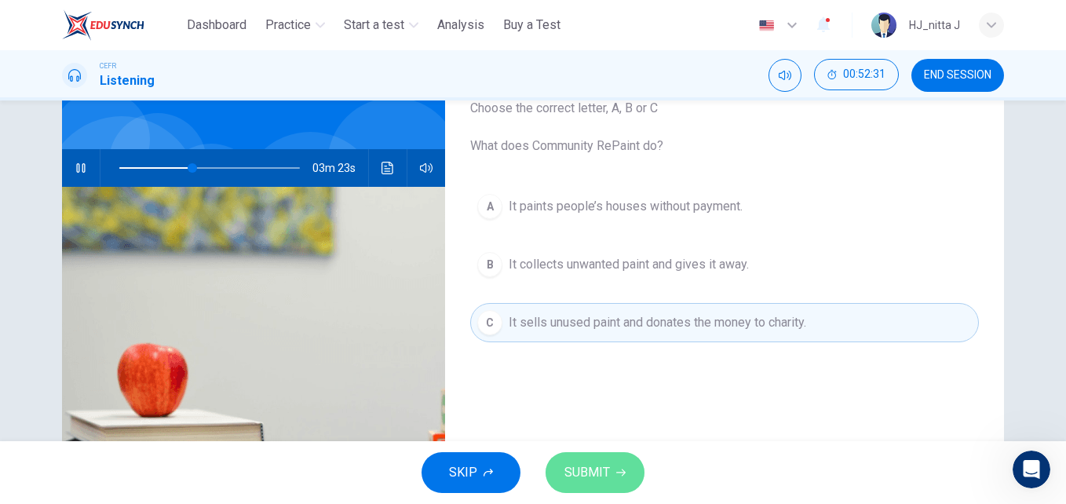
click at [608, 462] on span "SUBMIT" at bounding box center [587, 473] width 46 height 22
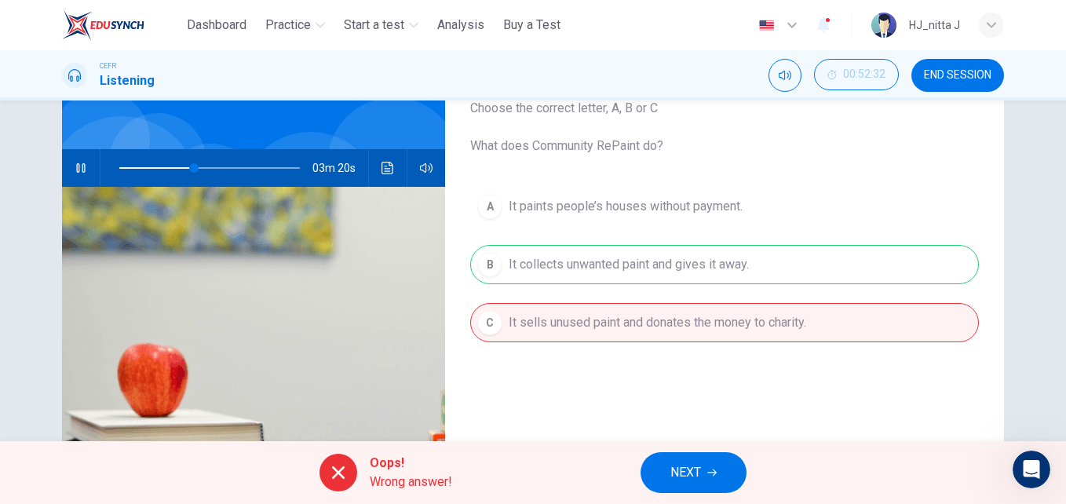
click at [690, 476] on span "NEXT" at bounding box center [685, 473] width 31 height 22
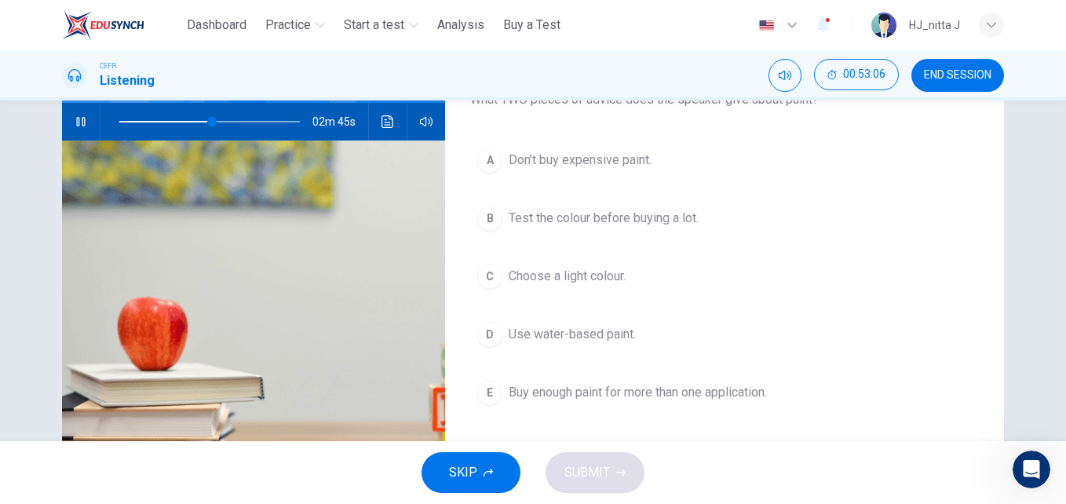
scroll to position [155, 0]
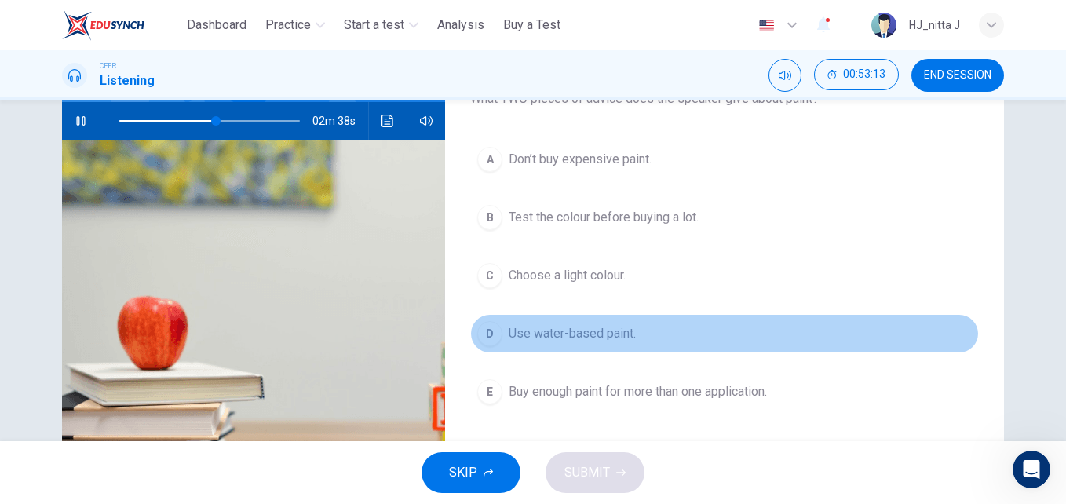
click at [598, 334] on span "Use water-based paint." at bounding box center [572, 333] width 127 height 19
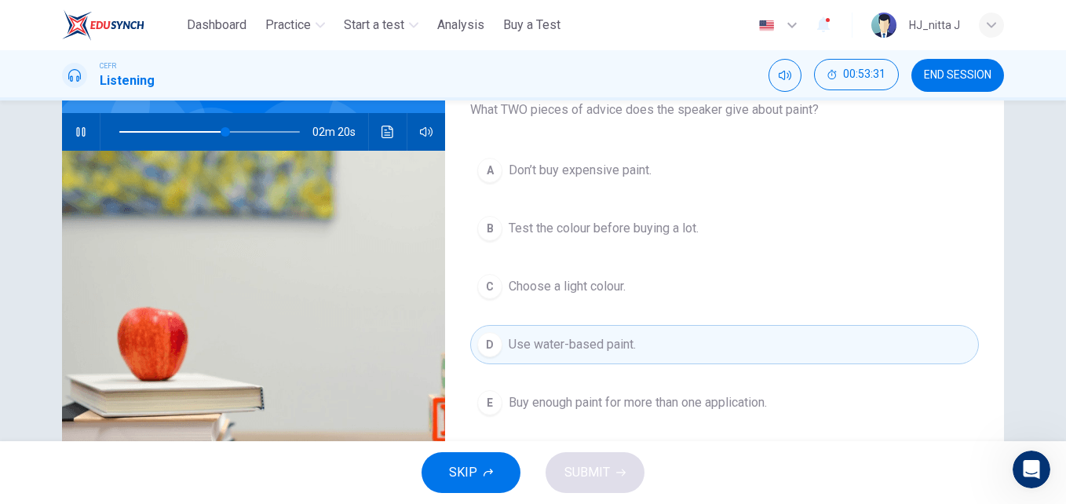
scroll to position [141, 0]
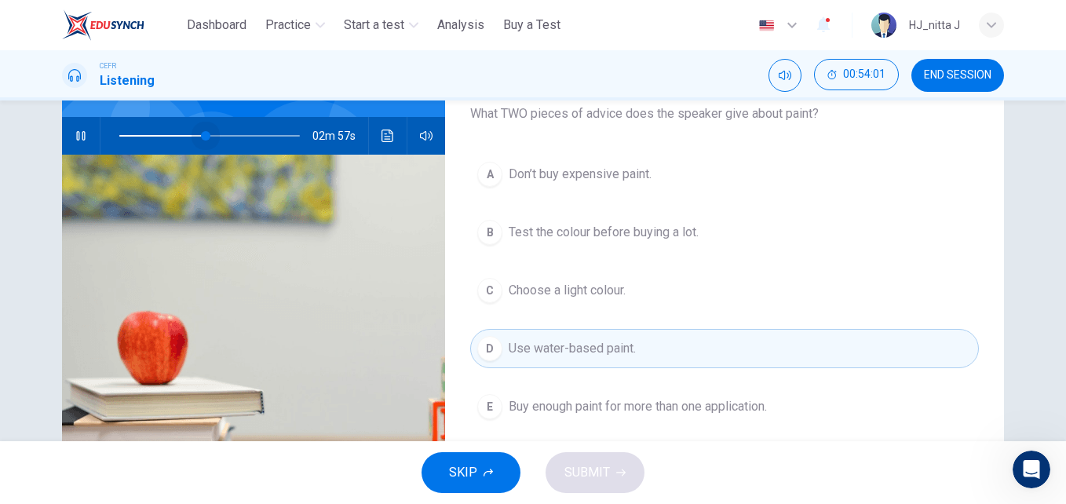
click at [203, 135] on span at bounding box center [209, 136] width 181 height 22
click at [187, 135] on span at bounding box center [209, 136] width 181 height 22
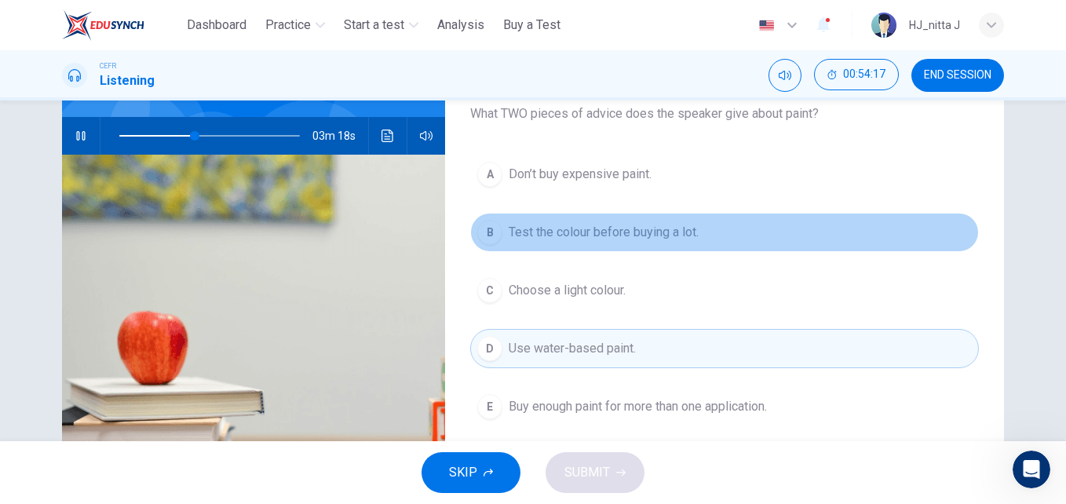
click at [582, 232] on span "Test the colour before buying a lot." at bounding box center [604, 232] width 190 height 19
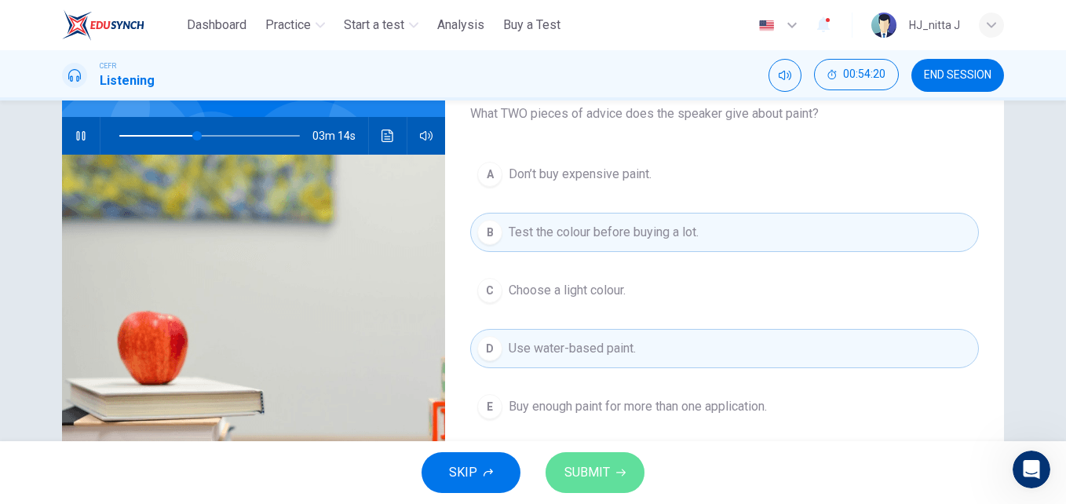
click at [594, 473] on span "SUBMIT" at bounding box center [587, 473] width 46 height 22
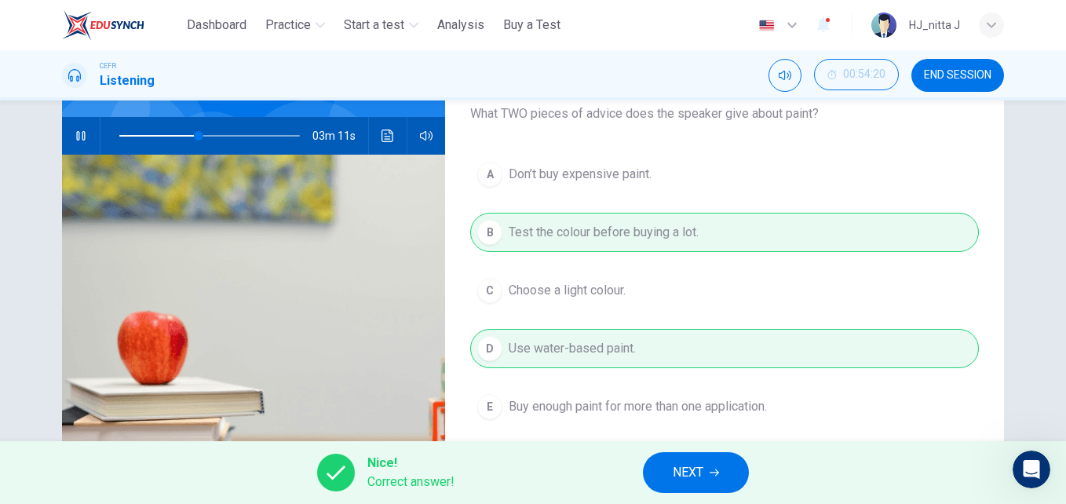
click at [689, 467] on span "NEXT" at bounding box center [688, 473] width 31 height 22
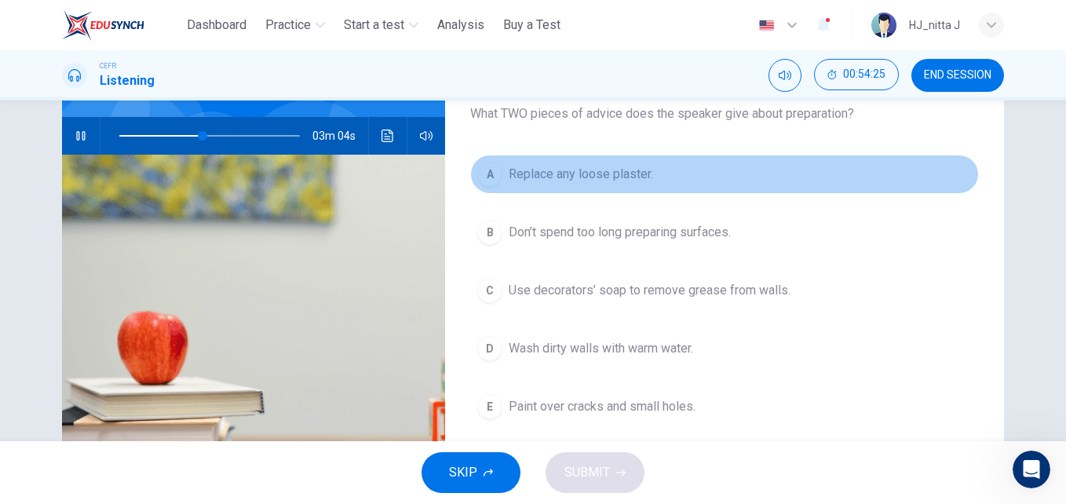
click at [619, 174] on span "Replace any loose plaster." at bounding box center [581, 174] width 144 height 19
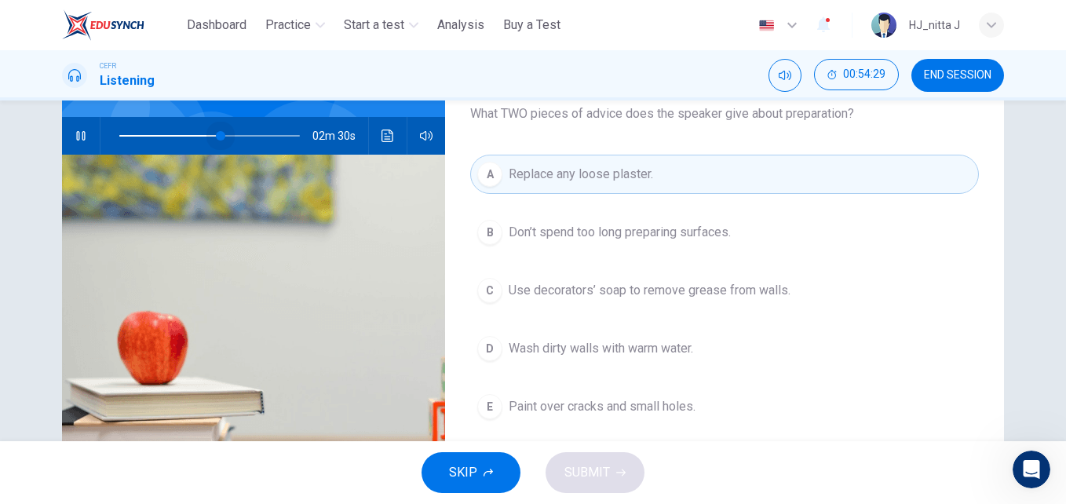
click at [216, 133] on span at bounding box center [220, 135] width 9 height 9
click at [225, 137] on span at bounding box center [228, 135] width 9 height 9
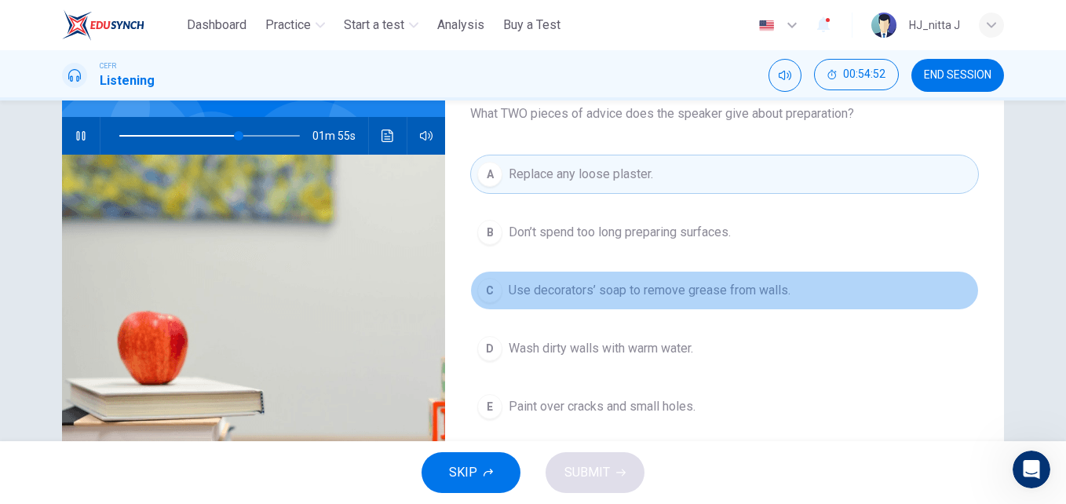
click at [594, 293] on span "Use decorators’ soap to remove grease from walls." at bounding box center [650, 290] width 282 height 19
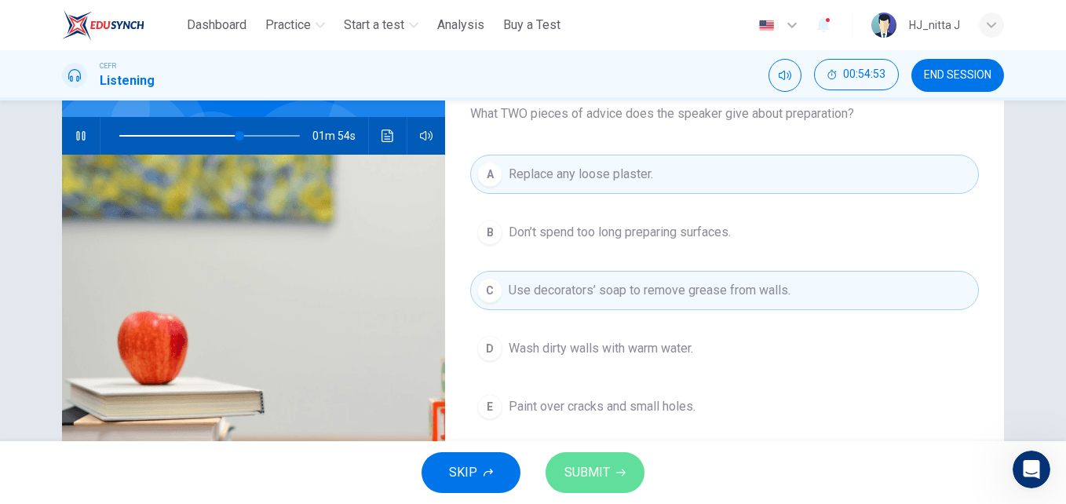
click at [604, 472] on span "SUBMIT" at bounding box center [587, 473] width 46 height 22
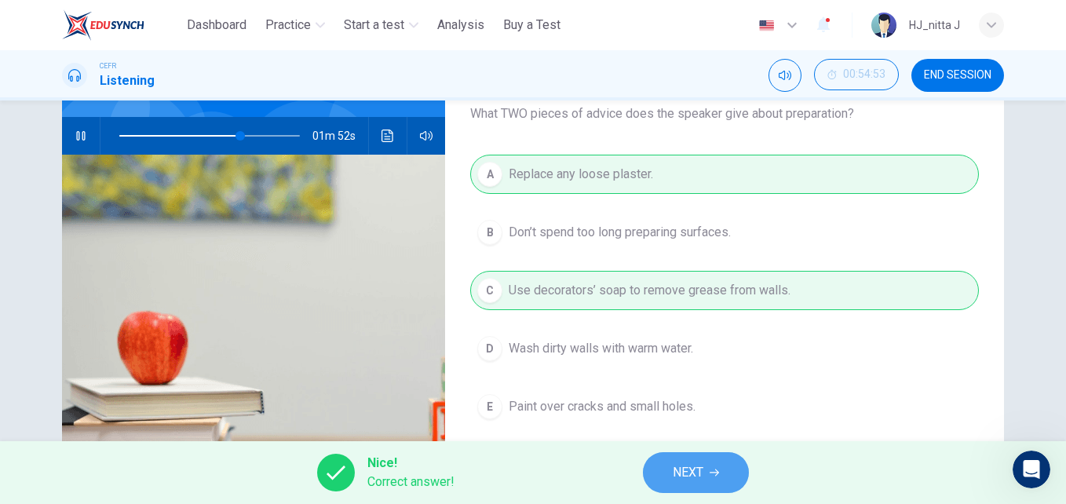
click at [684, 471] on span "NEXT" at bounding box center [688, 473] width 31 height 22
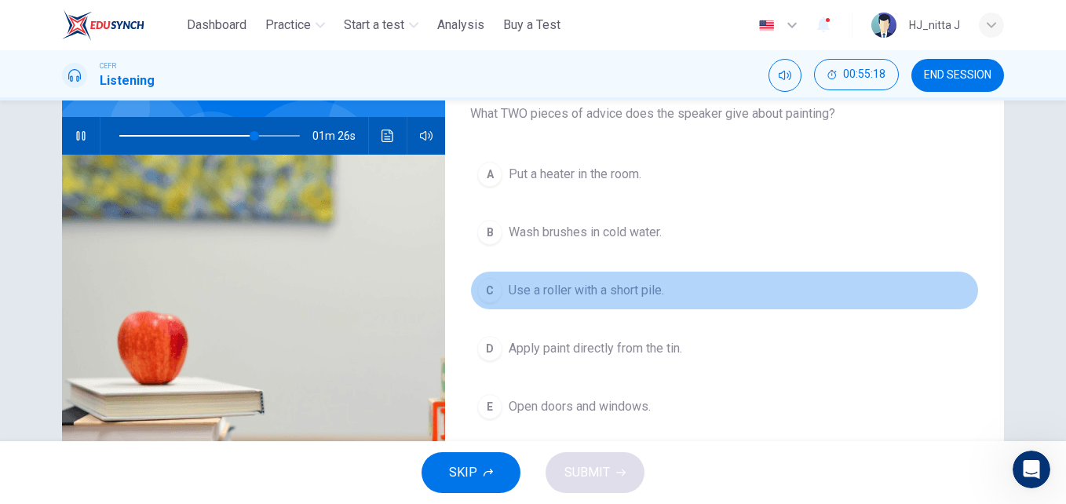
click at [606, 294] on span "Use a roller with a short pile." at bounding box center [586, 290] width 155 height 19
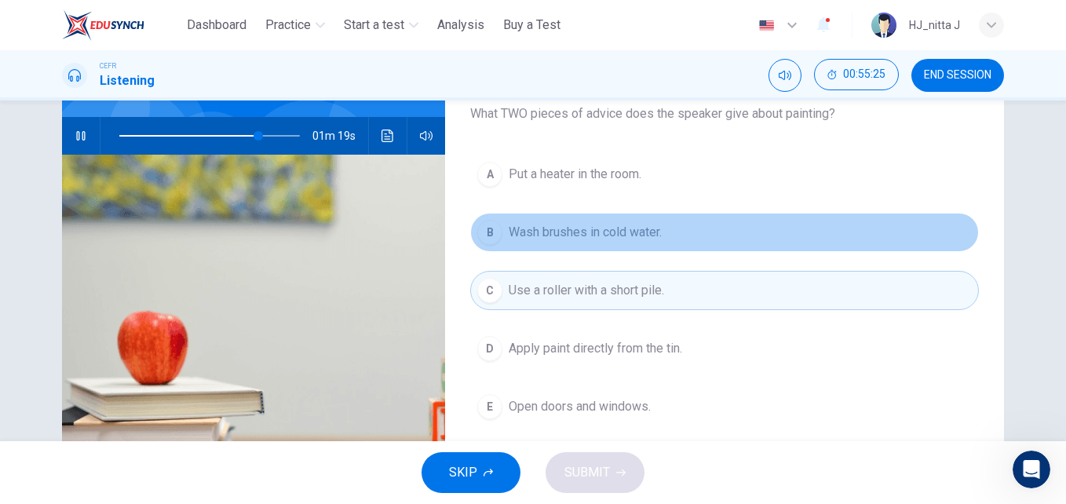
click at [705, 236] on button "B Wash brushes in cold water." at bounding box center [724, 232] width 509 height 39
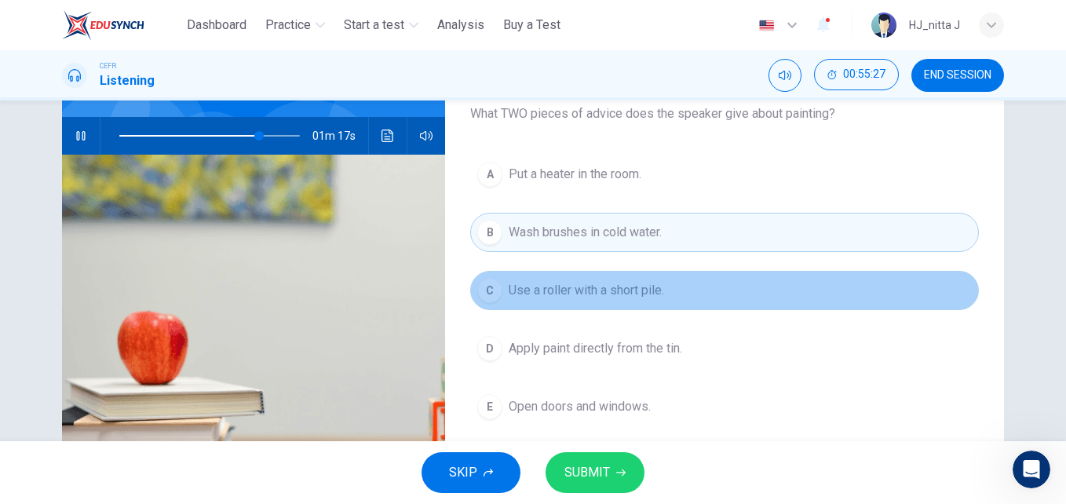
click at [662, 294] on span "Use a roller with a short pile." at bounding box center [586, 290] width 155 height 19
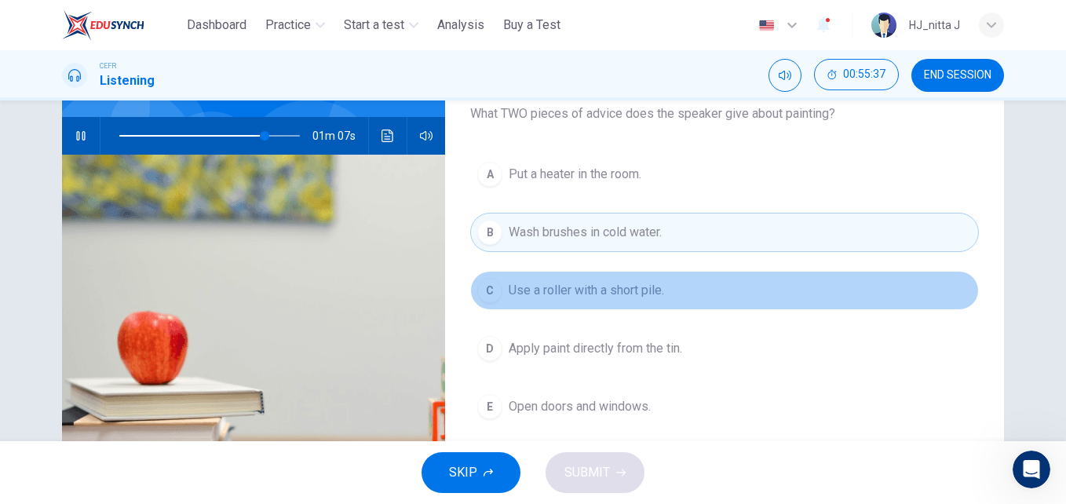
click at [632, 296] on span "Use a roller with a short pile." at bounding box center [586, 290] width 155 height 19
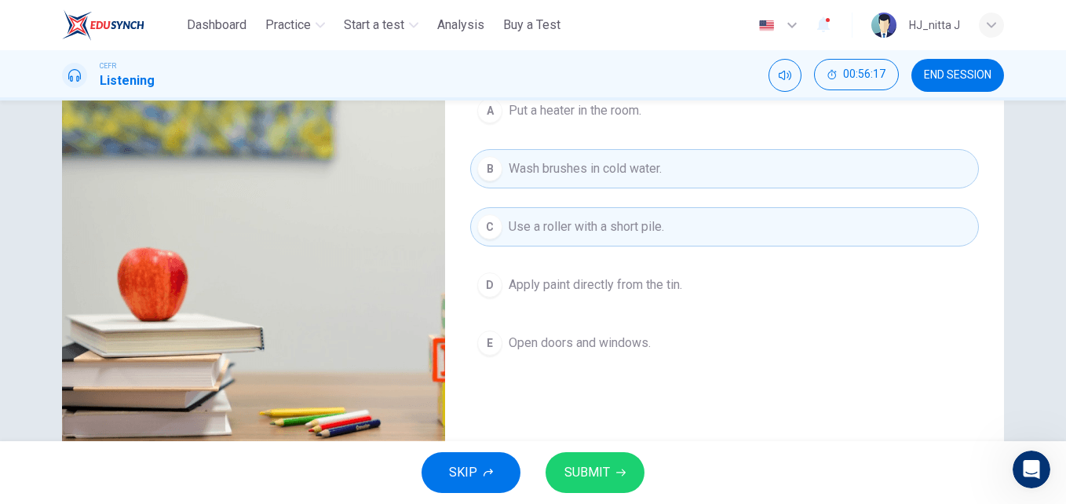
scroll to position [205, 0]
click at [598, 470] on span "SUBMIT" at bounding box center [587, 473] width 46 height 22
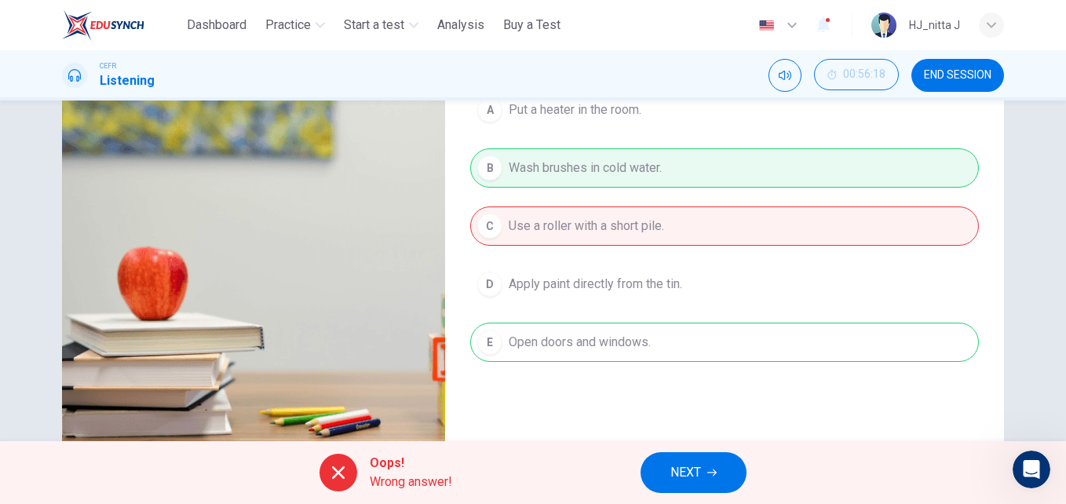
type input "**"
click at [698, 471] on span "NEXT" at bounding box center [685, 473] width 31 height 22
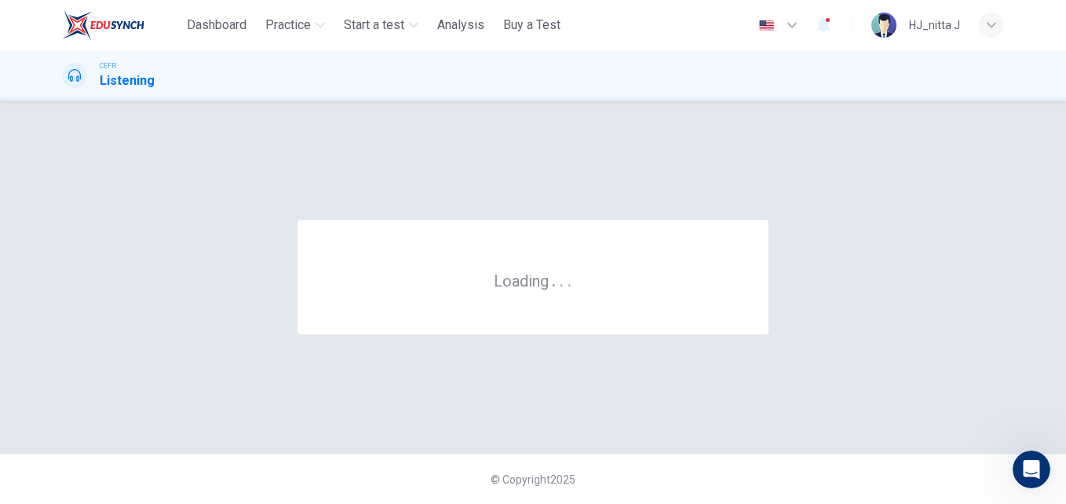
scroll to position [0, 0]
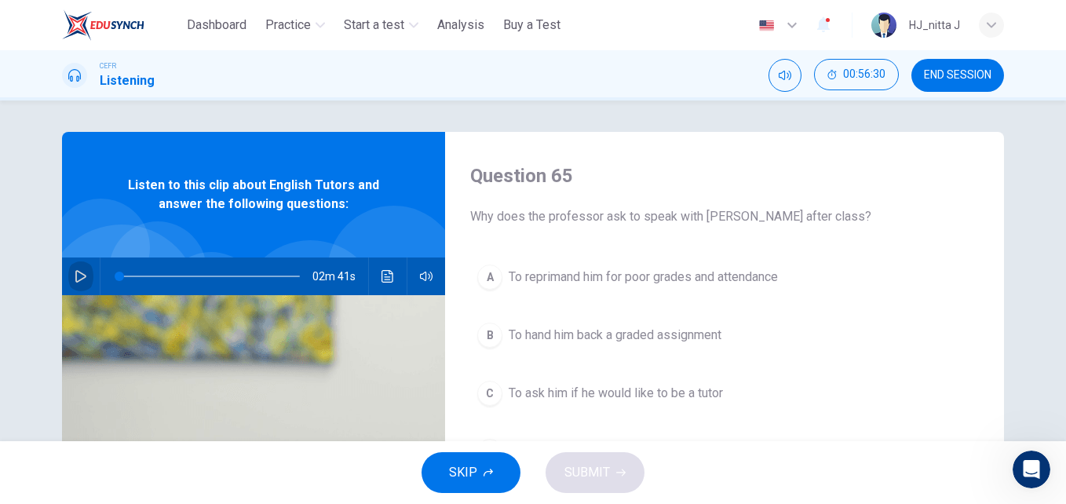
click at [77, 276] on icon "button" at bounding box center [81, 276] width 13 height 13
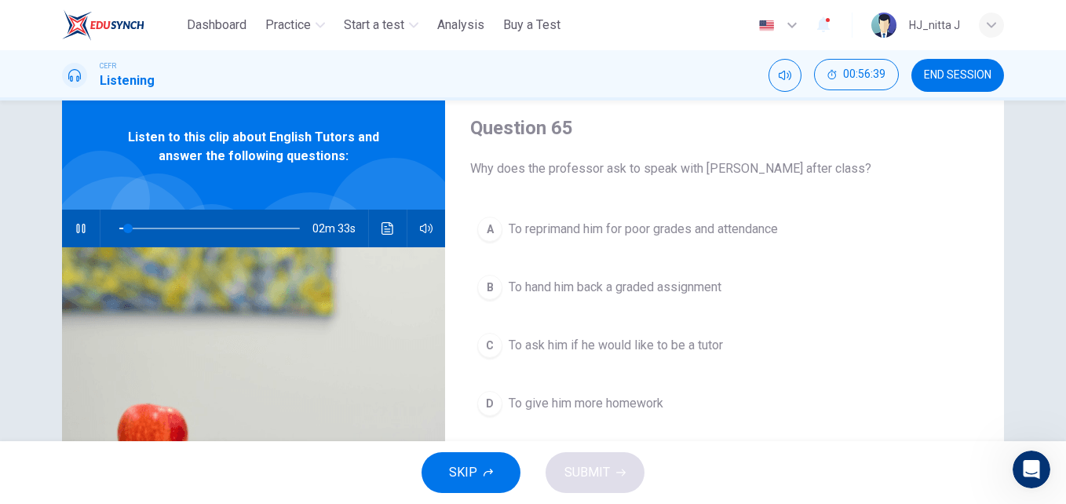
scroll to position [50, 0]
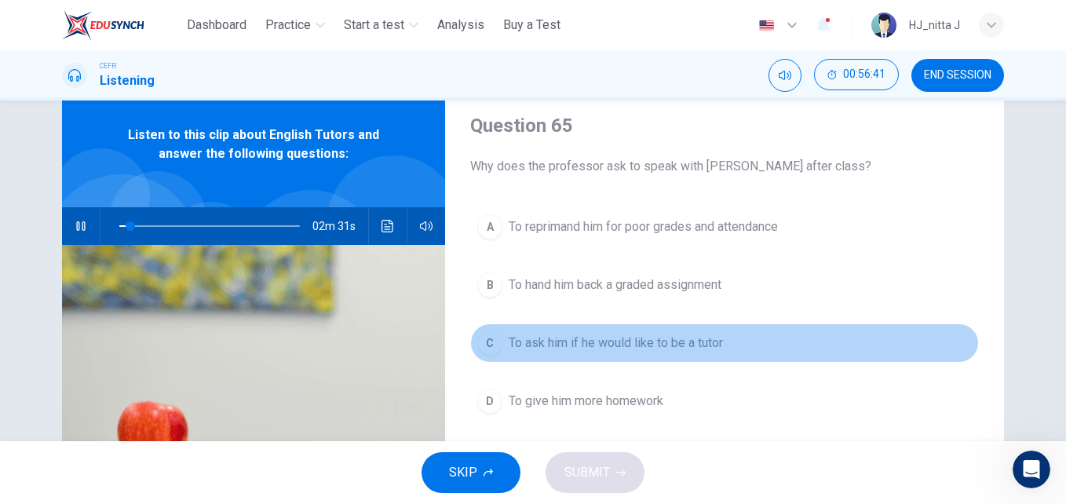
click at [618, 344] on span "To ask him if he would like to be a tutor" at bounding box center [616, 343] width 214 height 19
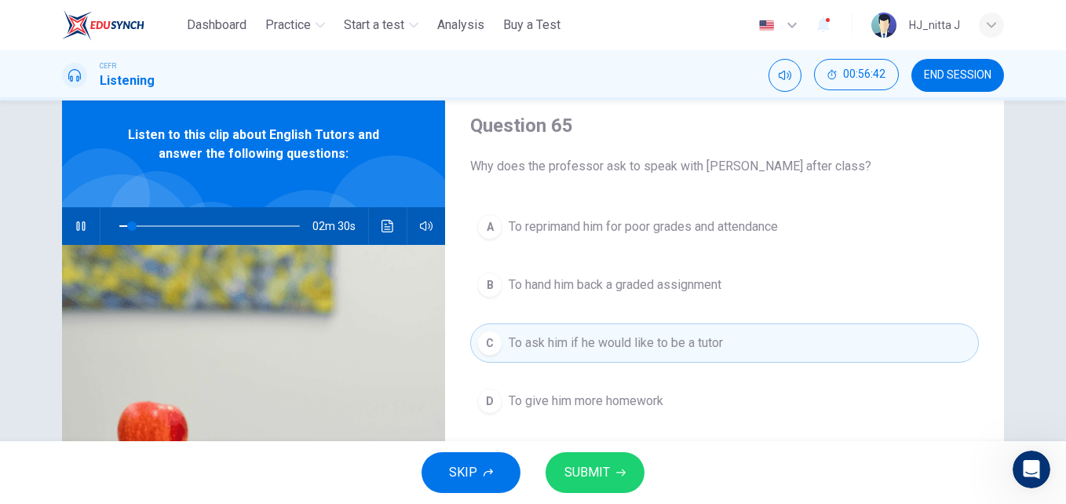
click at [600, 472] on span "SUBMIT" at bounding box center [587, 473] width 46 height 22
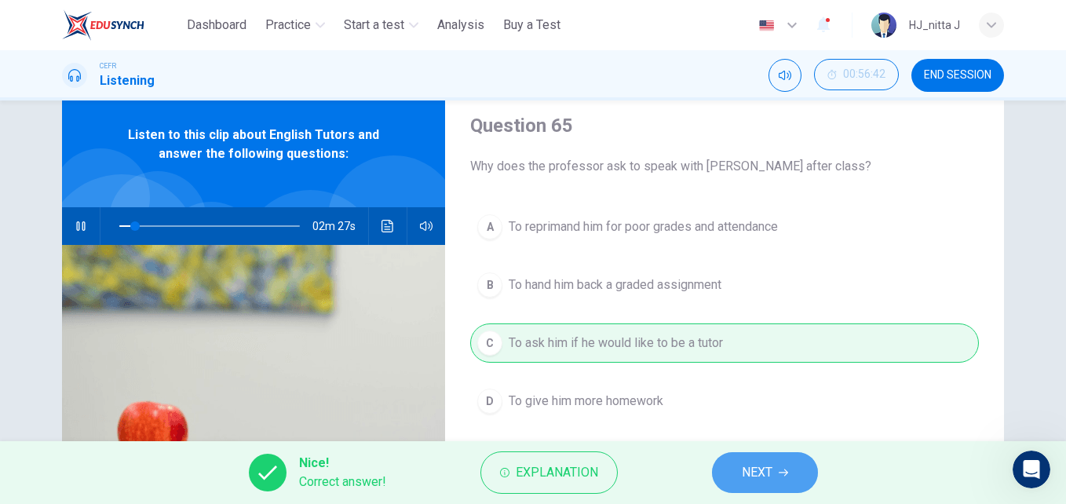
click at [768, 473] on span "NEXT" at bounding box center [757, 473] width 31 height 22
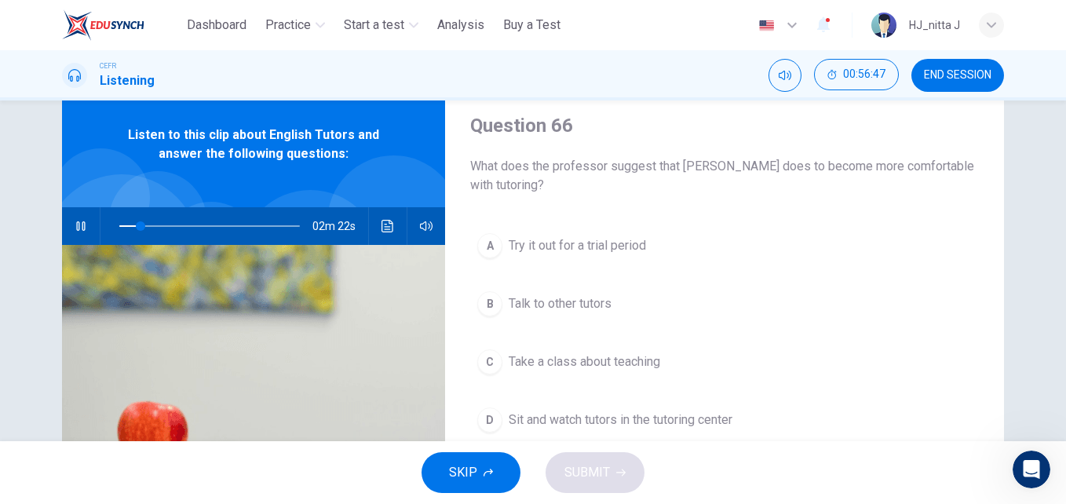
click at [619, 358] on span "Take a class about teaching" at bounding box center [584, 361] width 151 height 19
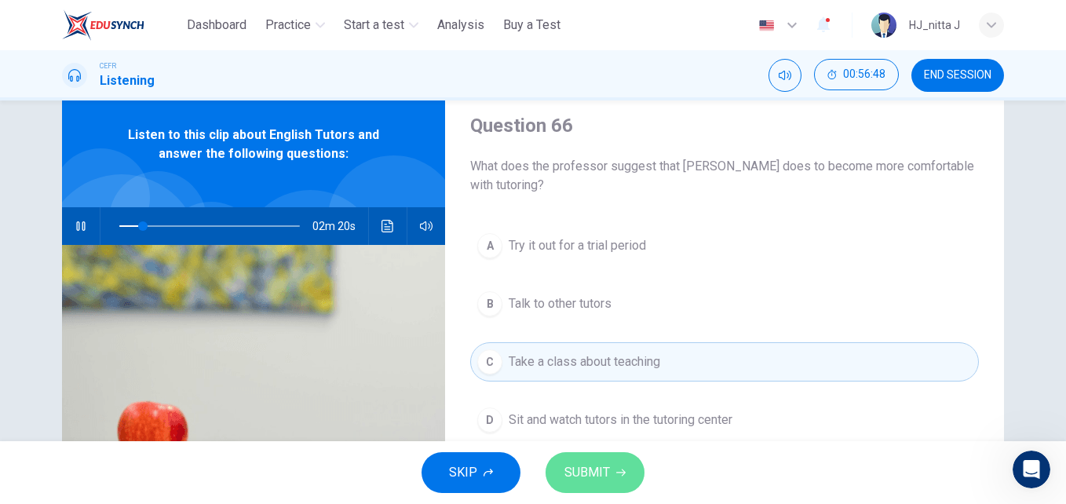
click at [586, 477] on span "SUBMIT" at bounding box center [587, 473] width 46 height 22
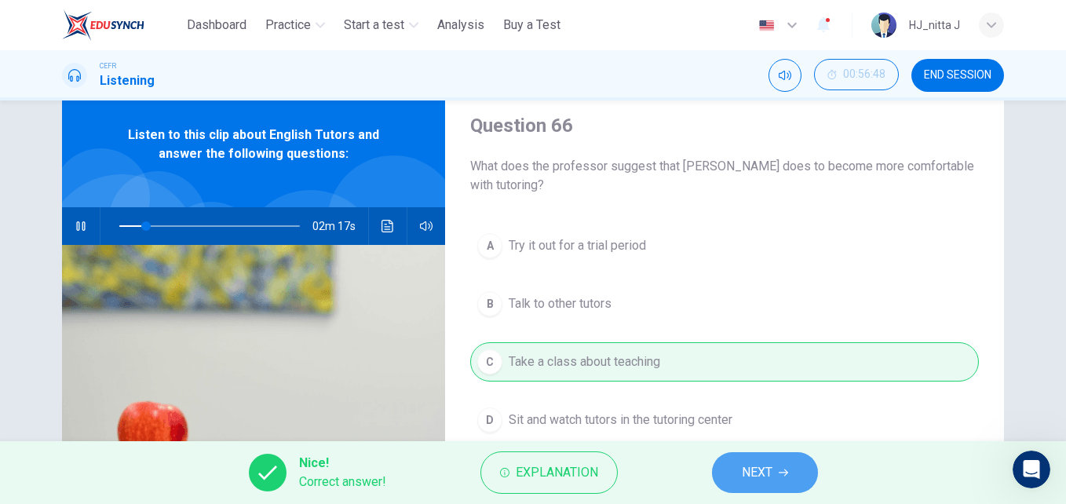
click at [752, 471] on span "NEXT" at bounding box center [757, 473] width 31 height 22
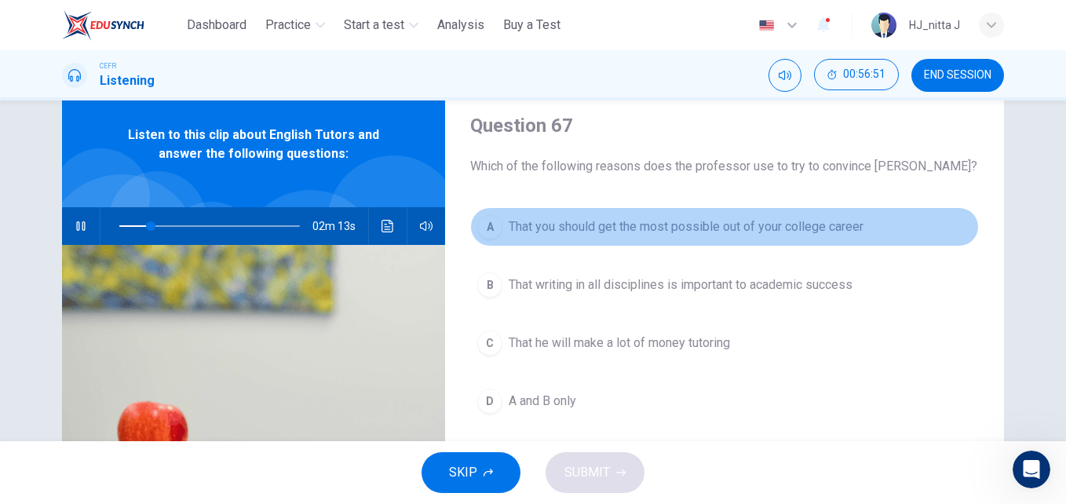
click at [608, 225] on span "That you should get the most possible out of your college career" at bounding box center [686, 226] width 355 height 19
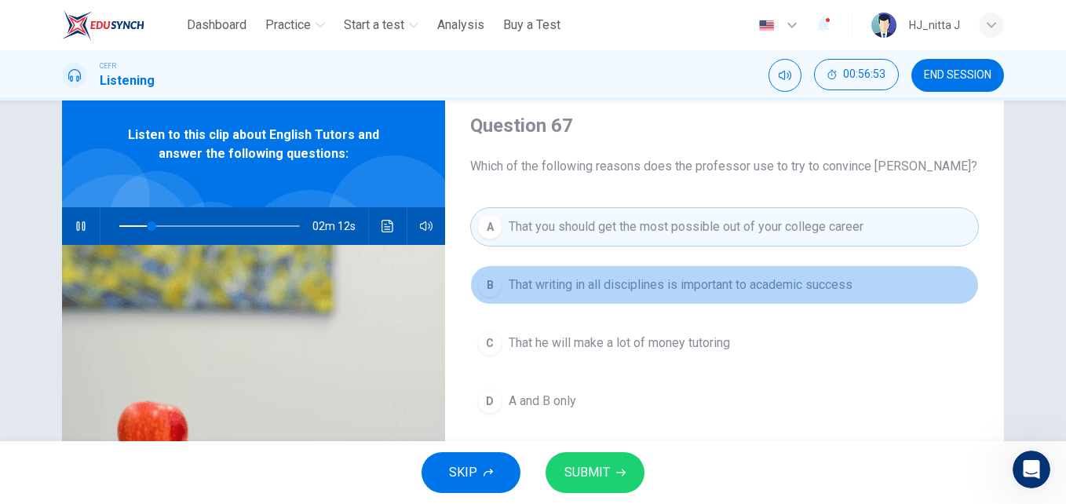
click at [602, 280] on span "That writing in all disciplines is important to academic success" at bounding box center [681, 285] width 344 height 19
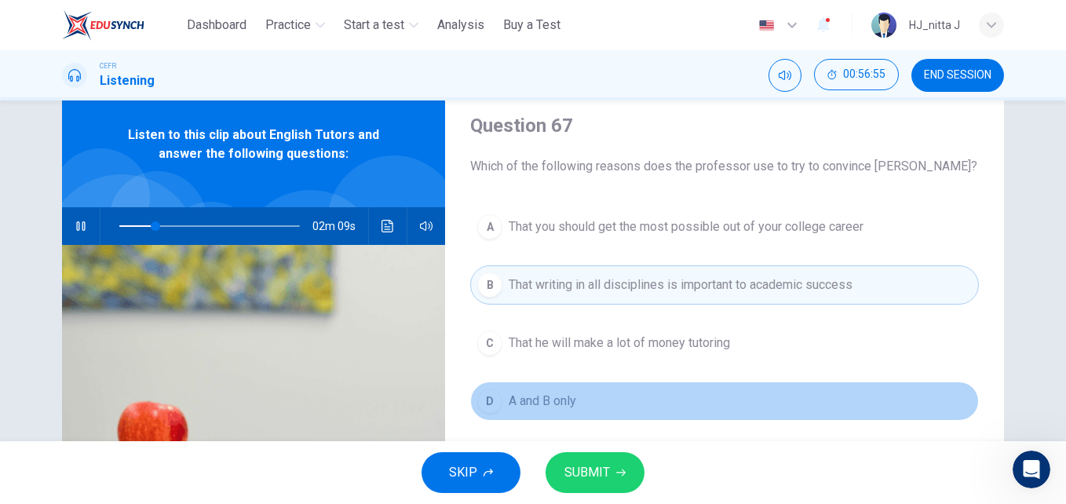
click at [549, 400] on span "A and B only" at bounding box center [543, 401] width 68 height 19
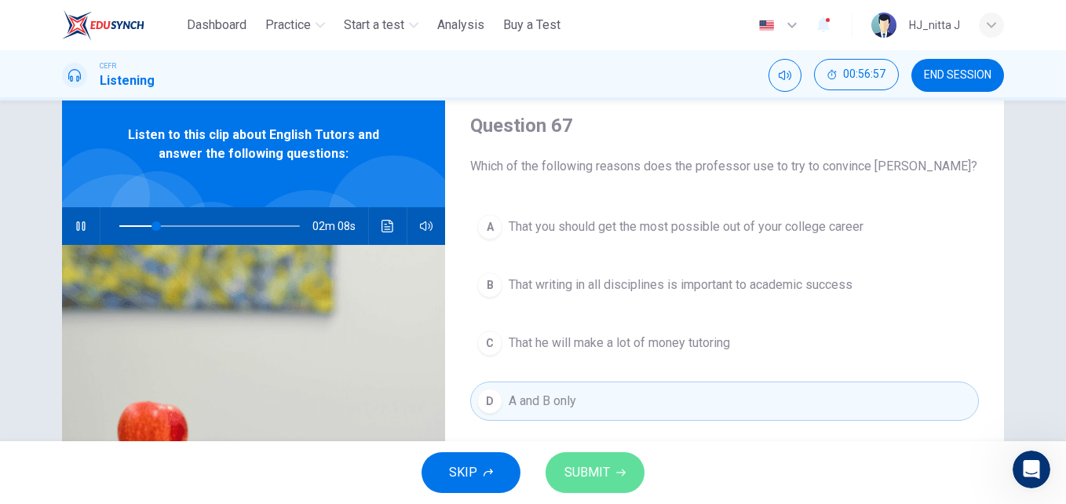
click at [594, 478] on span "SUBMIT" at bounding box center [587, 473] width 46 height 22
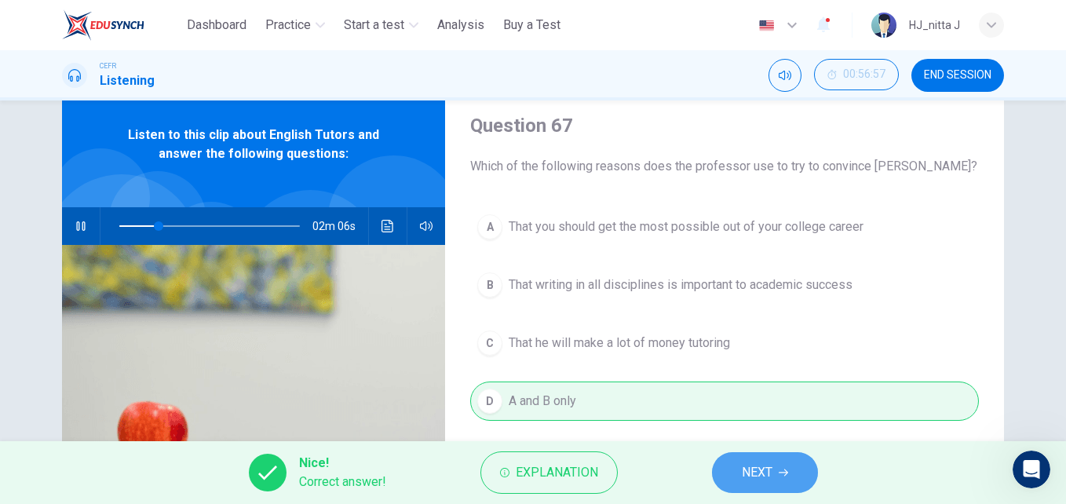
click at [752, 465] on span "NEXT" at bounding box center [757, 473] width 31 height 22
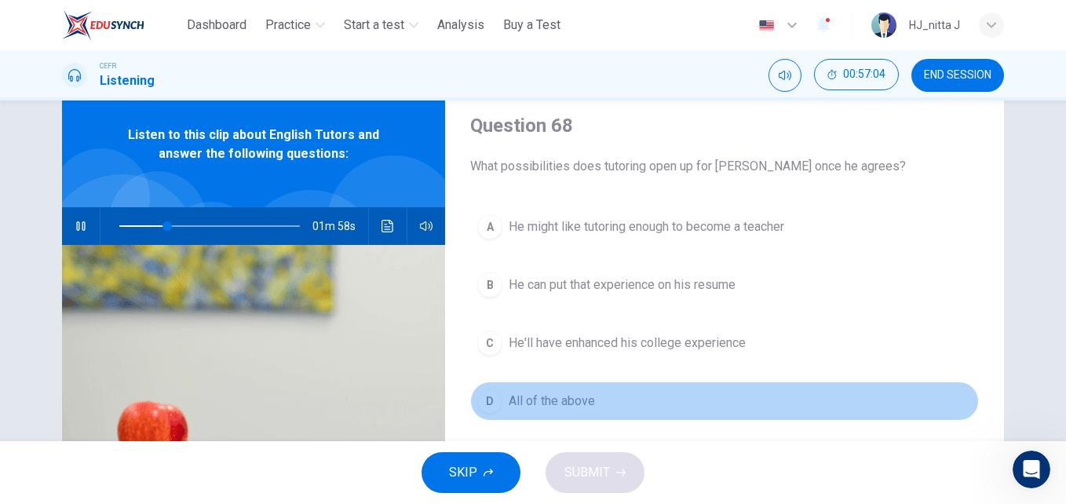
click at [558, 401] on span "All of the above" at bounding box center [552, 401] width 86 height 19
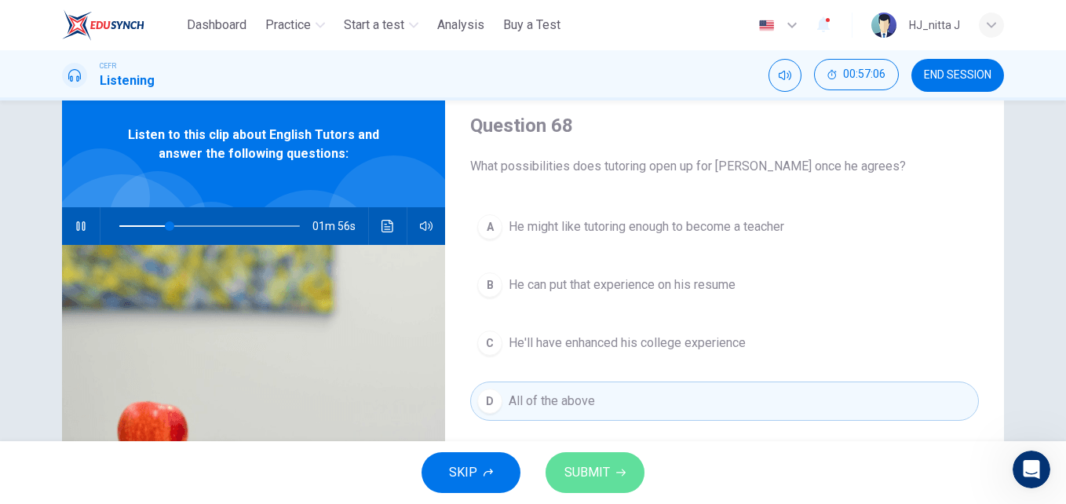
click at [592, 460] on button "SUBMIT" at bounding box center [595, 472] width 99 height 41
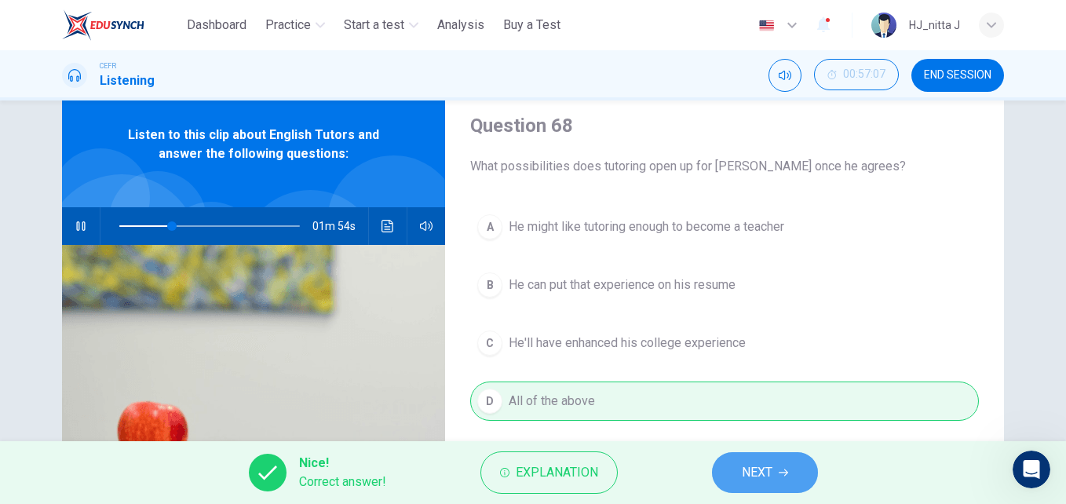
click at [741, 461] on button "NEXT" at bounding box center [765, 472] width 106 height 41
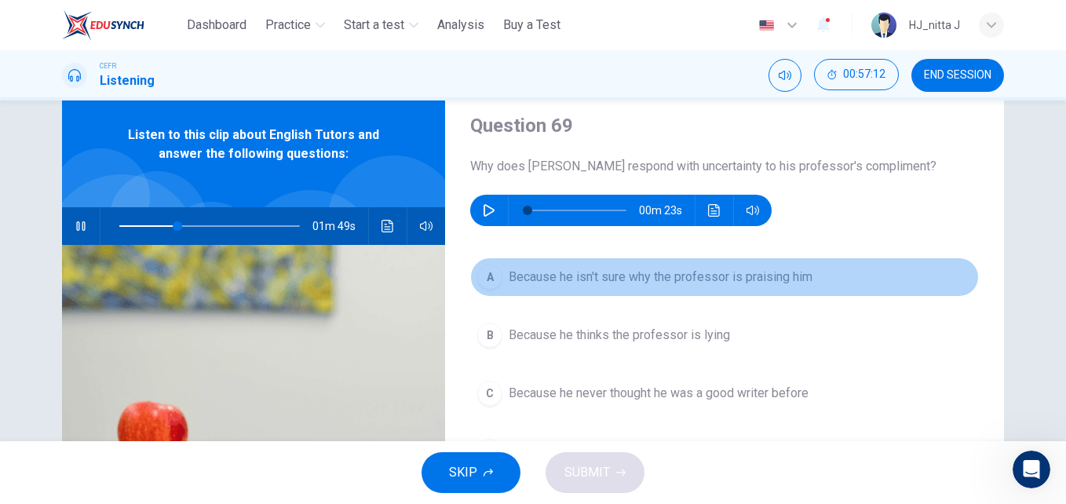
click at [630, 272] on span "Because he isn't sure why the professor is praising him" at bounding box center [661, 277] width 304 height 19
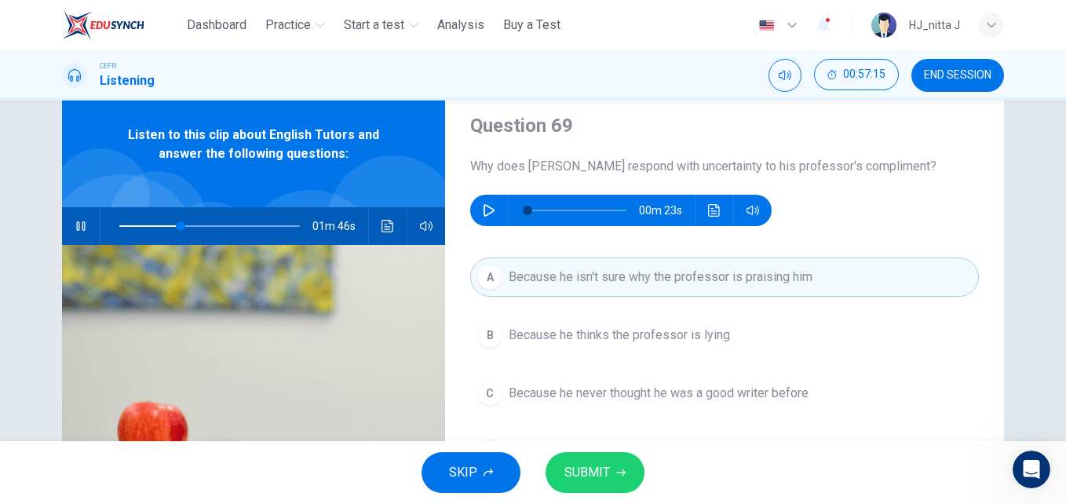
click at [626, 393] on span "Because he never thought he was a good writer before" at bounding box center [659, 393] width 300 height 19
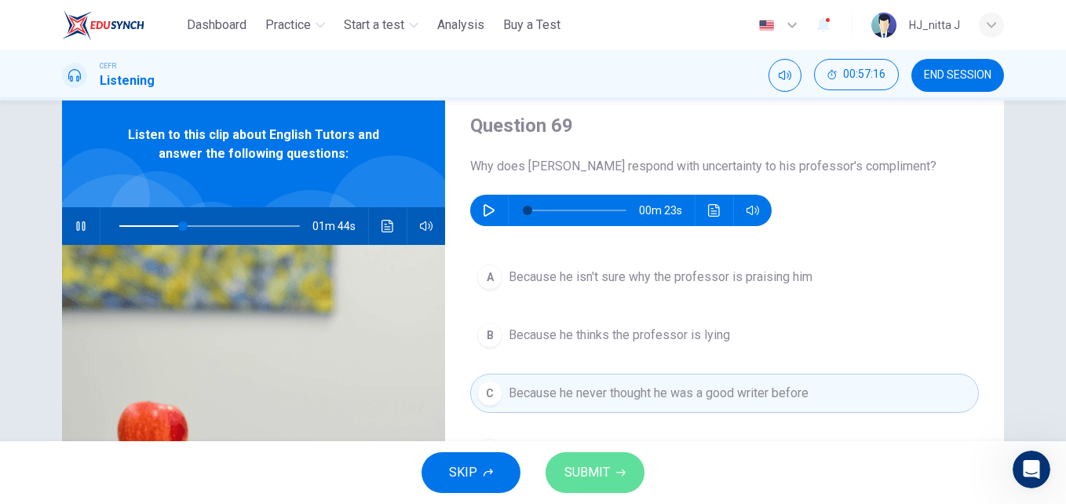
click at [610, 469] on button "SUBMIT" at bounding box center [595, 472] width 99 height 41
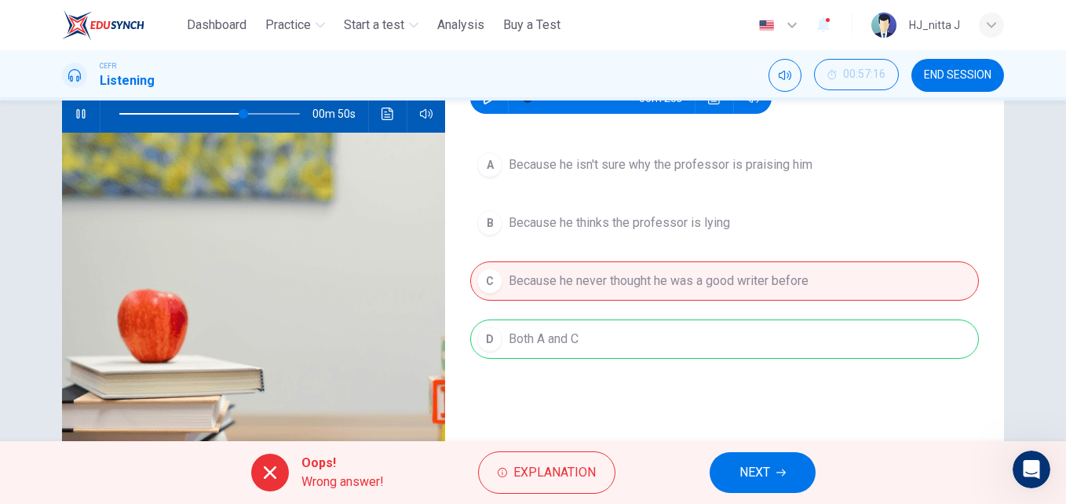
scroll to position [149, 0]
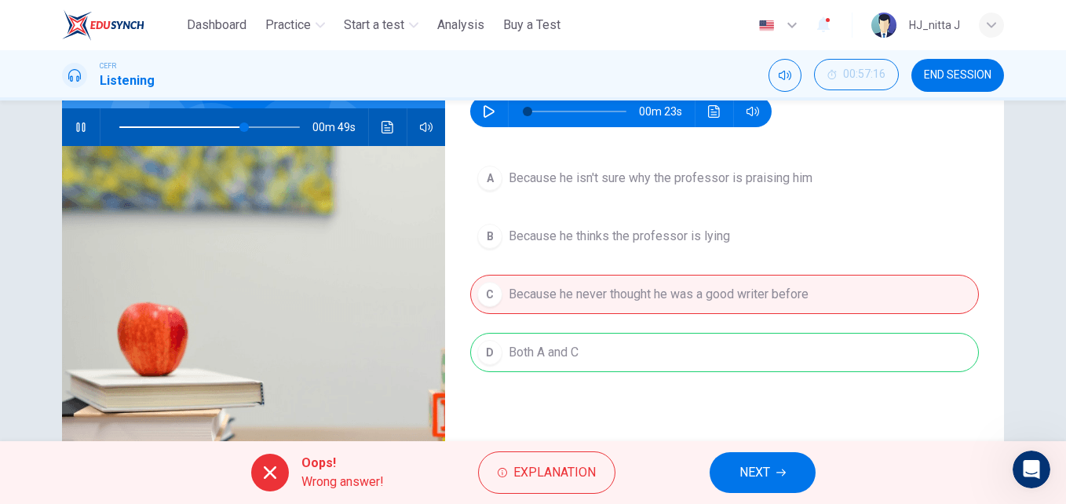
type input "**"
click at [783, 473] on icon "button" at bounding box center [780, 472] width 9 height 7
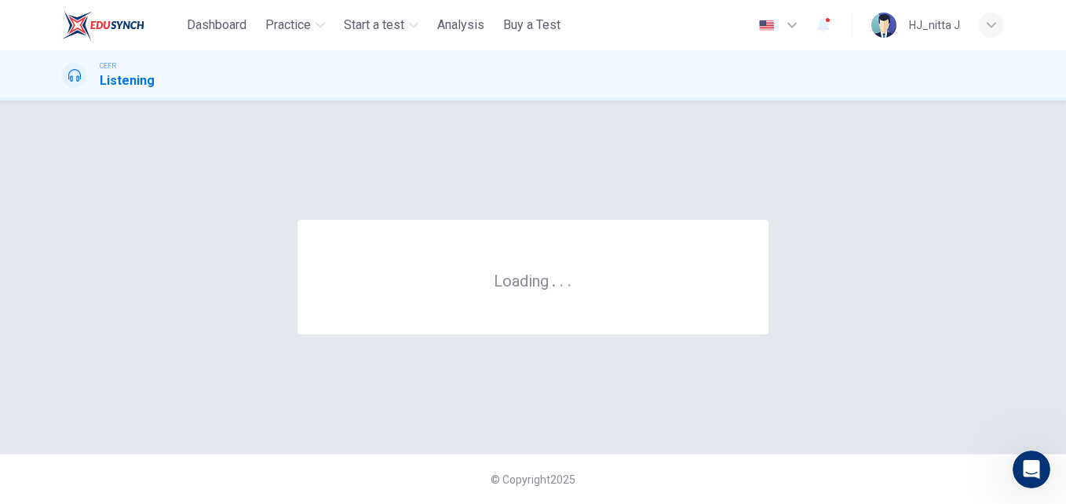
scroll to position [0, 0]
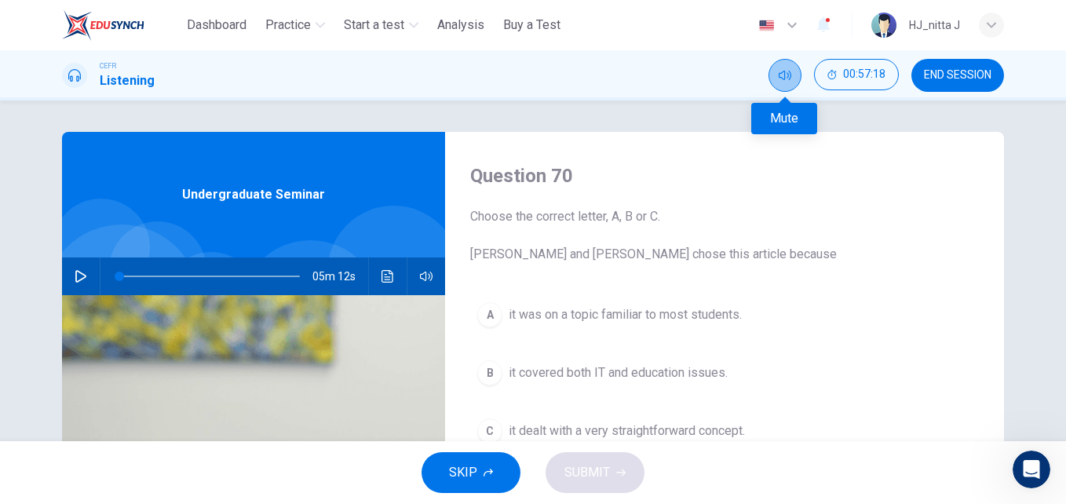
click at [787, 77] on icon "Mute" at bounding box center [785, 75] width 13 height 13
click at [787, 77] on icon "Unmute" at bounding box center [785, 75] width 13 height 13
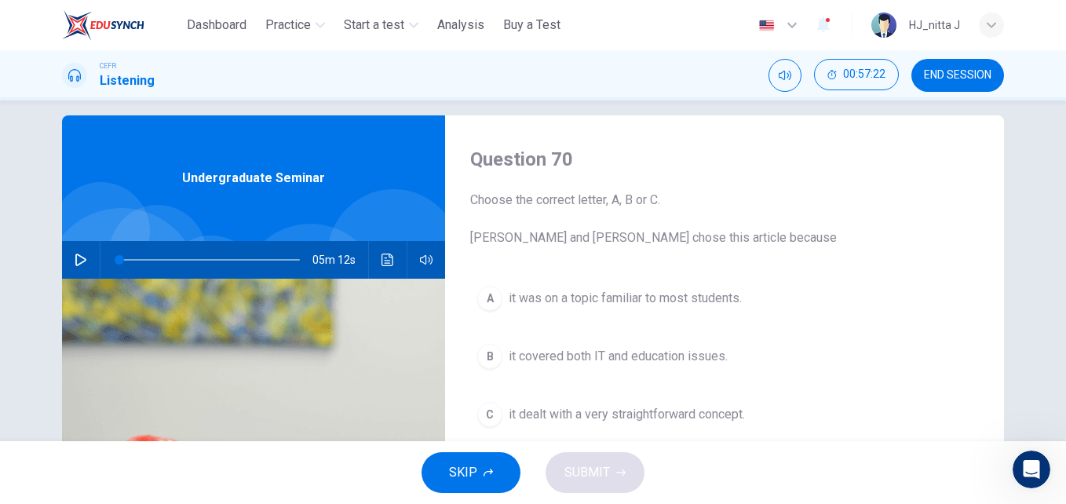
scroll to position [18, 0]
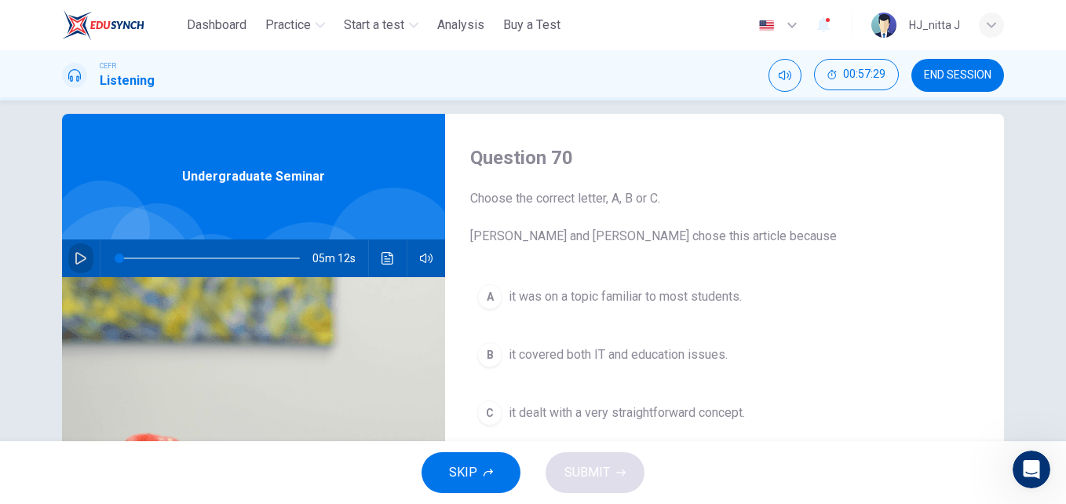
click at [75, 257] on icon "button" at bounding box center [81, 258] width 13 height 13
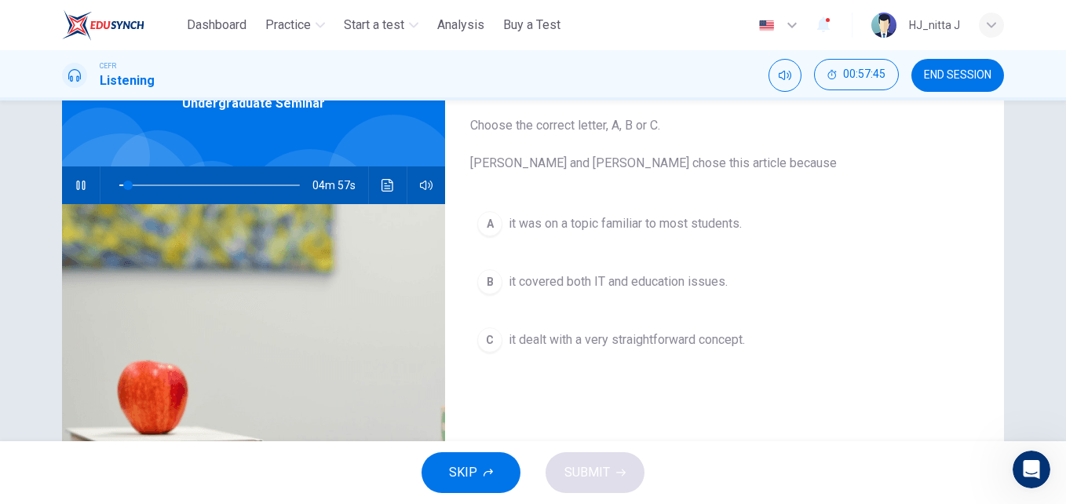
scroll to position [90, 0]
click at [77, 181] on icon "button" at bounding box center [81, 186] width 13 height 13
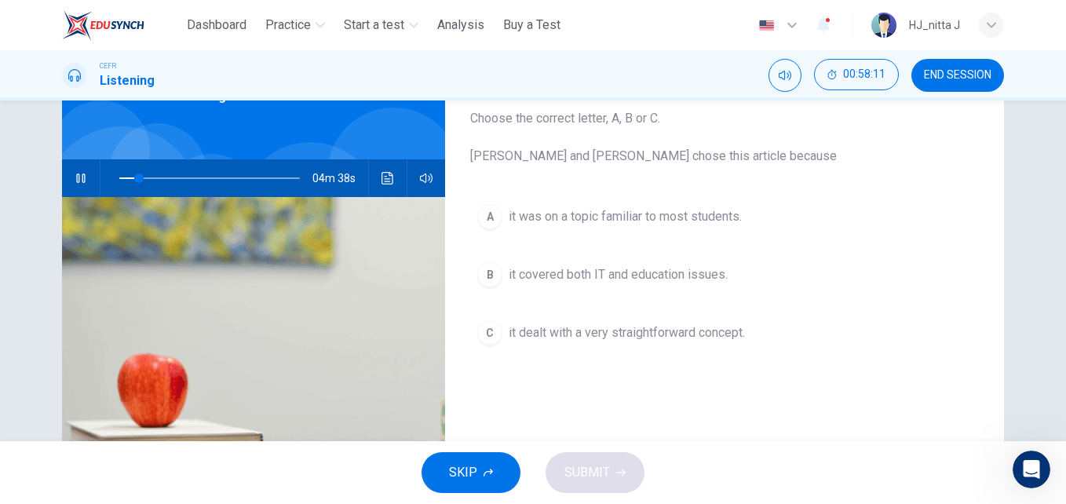
scroll to position [99, 0]
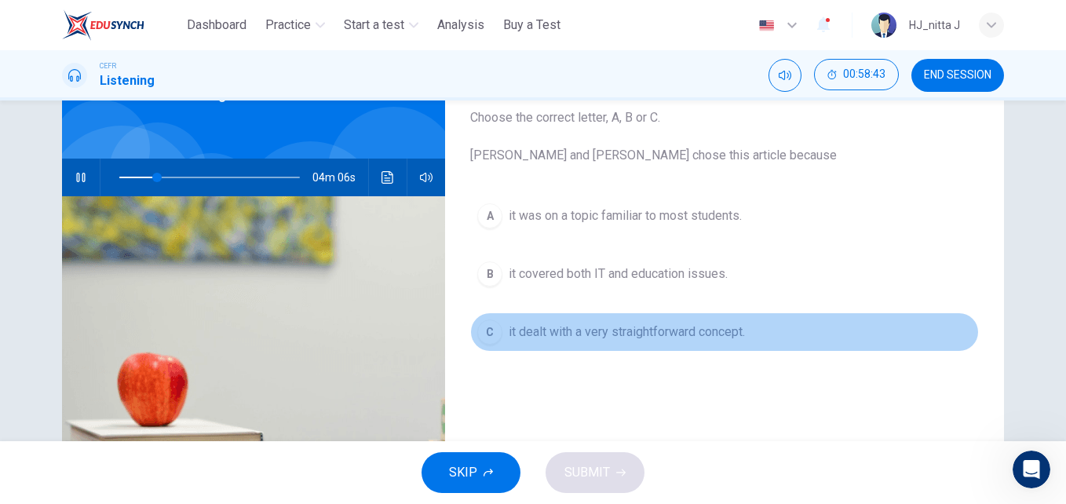
click at [619, 333] on span "it dealt with a very straightforward concept." at bounding box center [627, 332] width 236 height 19
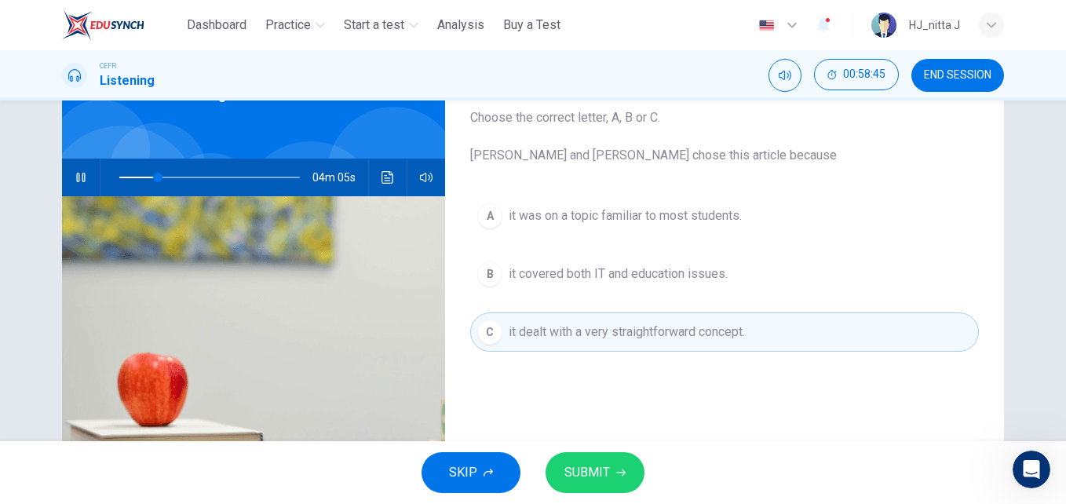
click at [609, 462] on button "SUBMIT" at bounding box center [595, 472] width 99 height 41
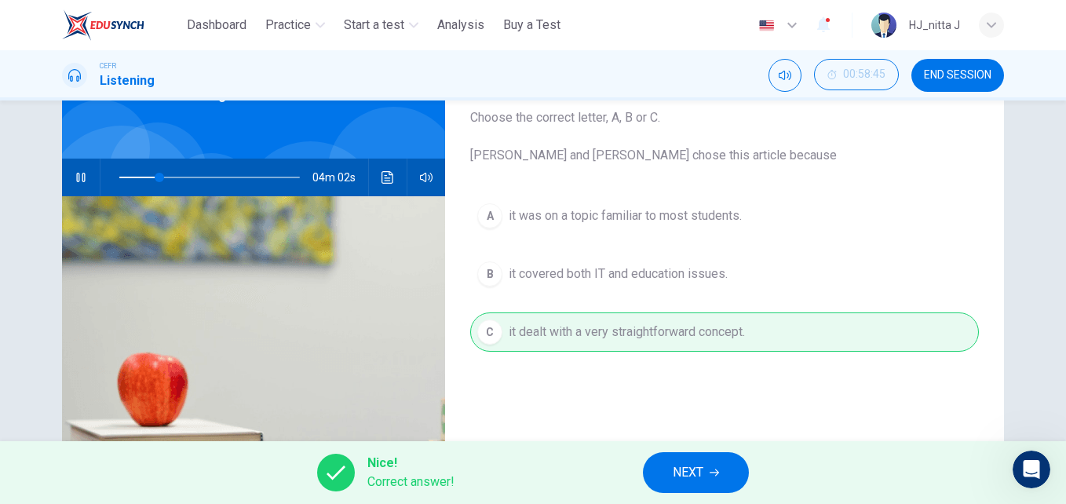
click at [685, 484] on button "NEXT" at bounding box center [696, 472] width 106 height 41
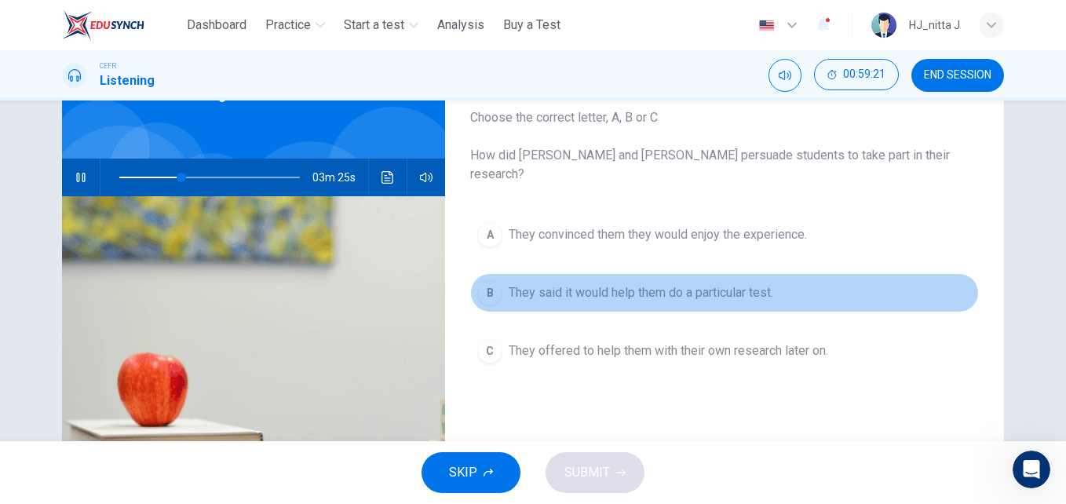
click at [701, 283] on span "They said it would help them do a particular test." at bounding box center [641, 292] width 265 height 19
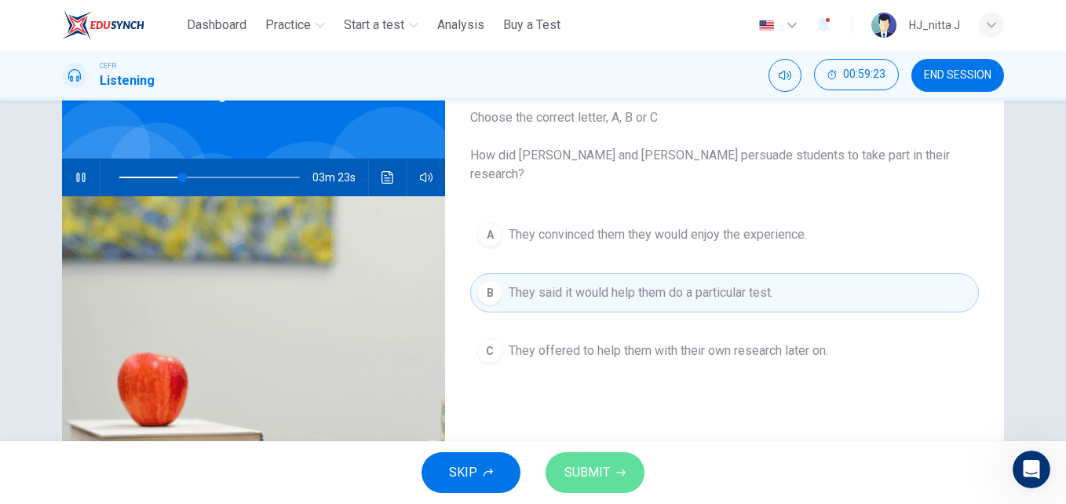
click at [609, 474] on button "SUBMIT" at bounding box center [595, 472] width 99 height 41
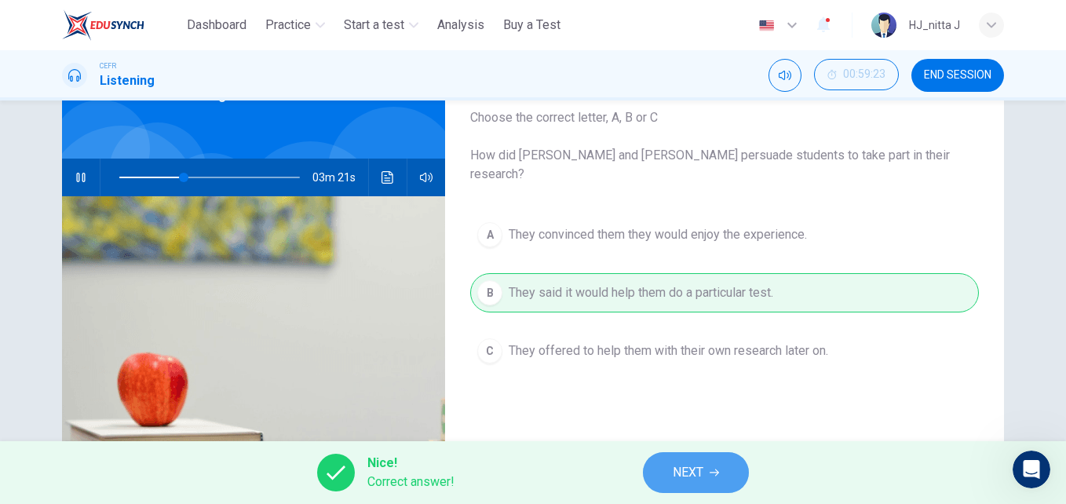
click at [693, 474] on span "NEXT" at bounding box center [688, 473] width 31 height 22
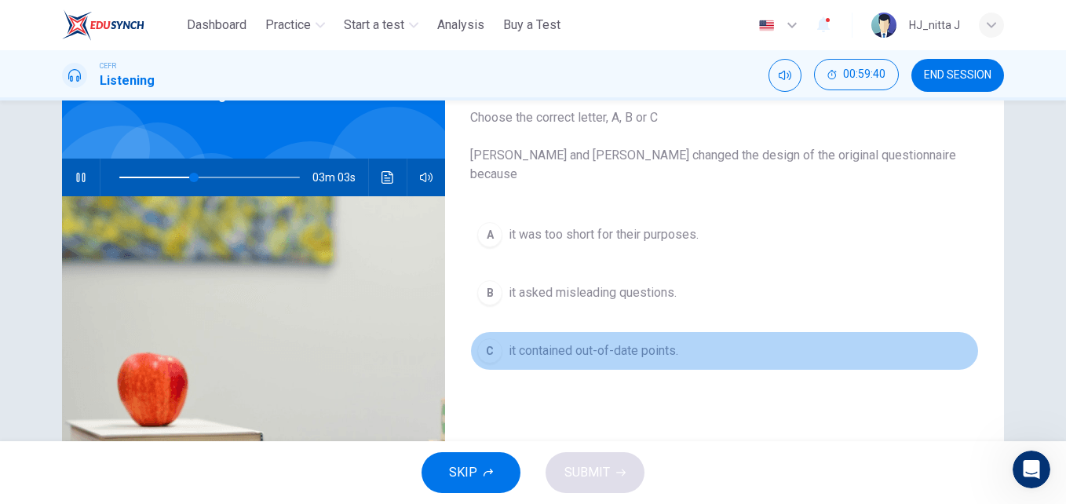
click at [593, 341] on span "it contained out-of-date points." at bounding box center [594, 350] width 170 height 19
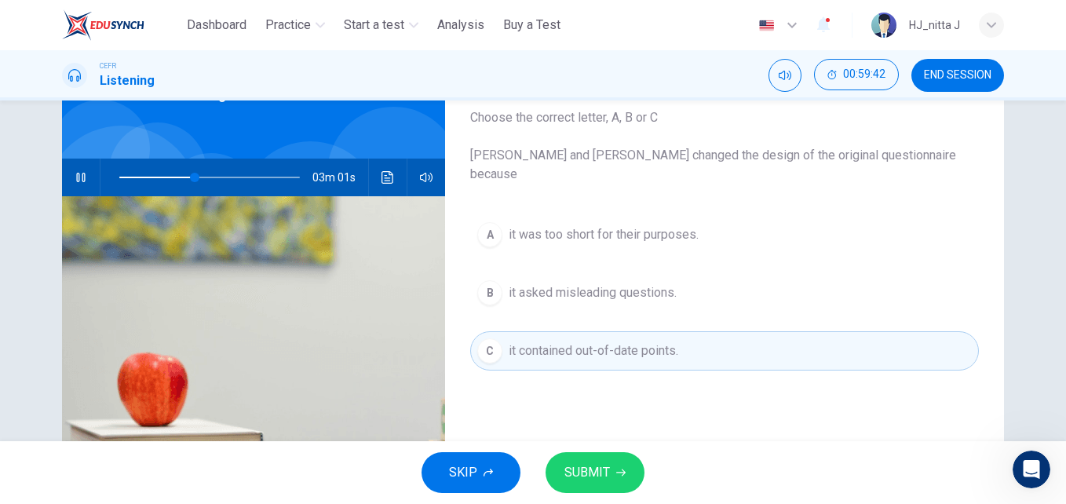
click at [596, 469] on span "SUBMIT" at bounding box center [587, 473] width 46 height 22
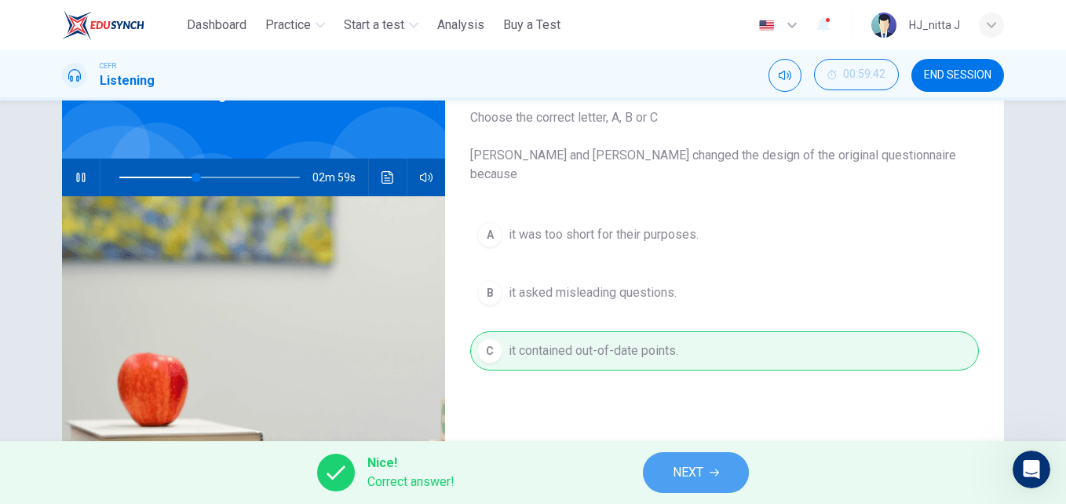
click at [689, 473] on span "NEXT" at bounding box center [688, 473] width 31 height 22
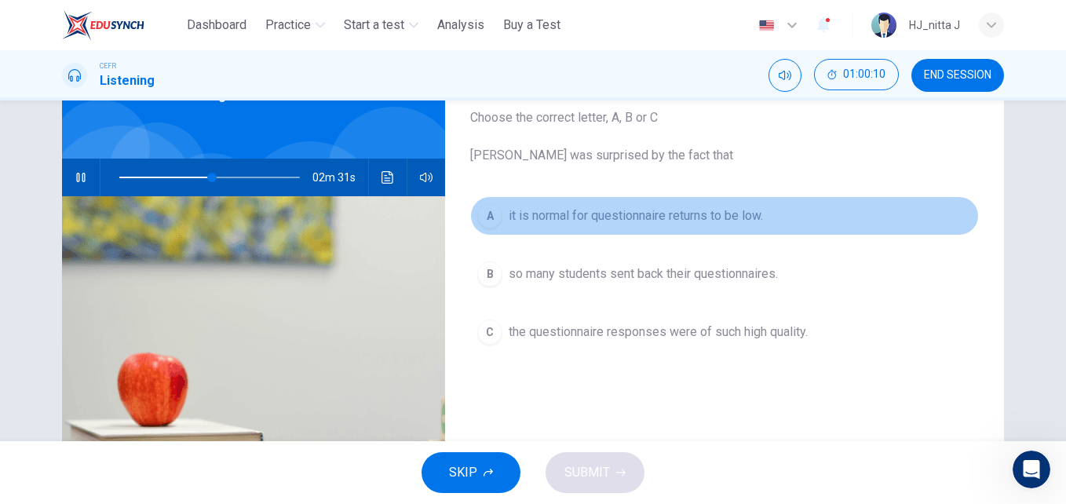
click at [642, 223] on span "it is normal for questionnaire returns to be low." at bounding box center [636, 215] width 254 height 19
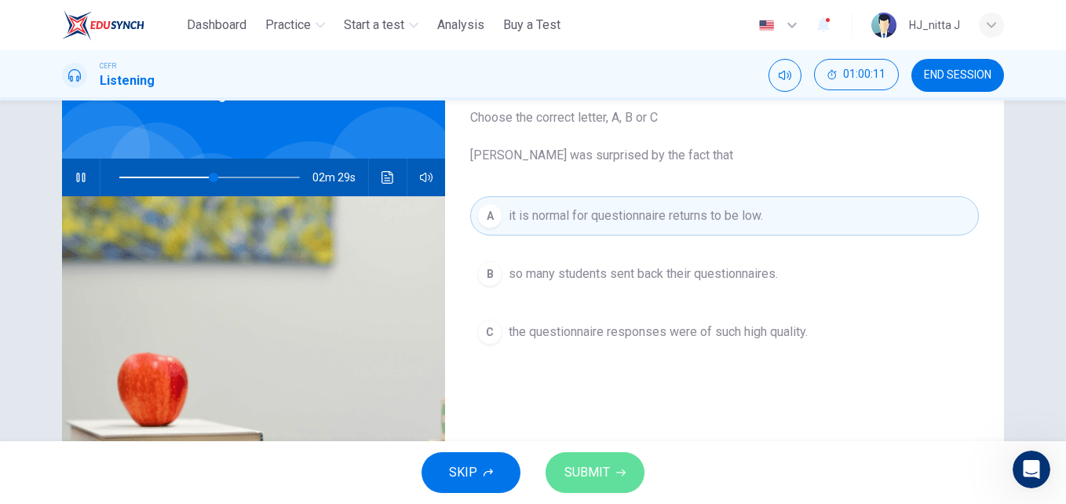
click at [605, 471] on span "SUBMIT" at bounding box center [587, 473] width 46 height 22
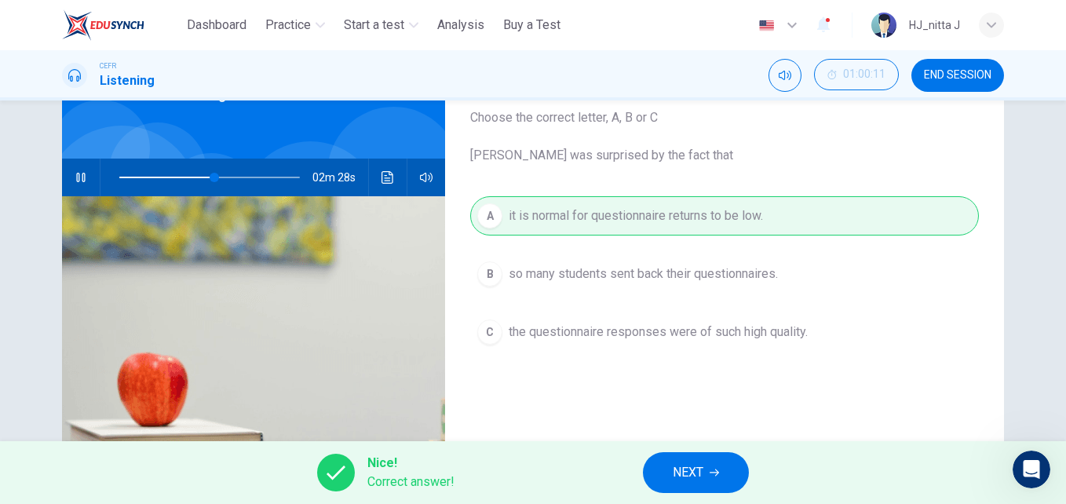
click at [670, 479] on button "NEXT" at bounding box center [696, 472] width 106 height 41
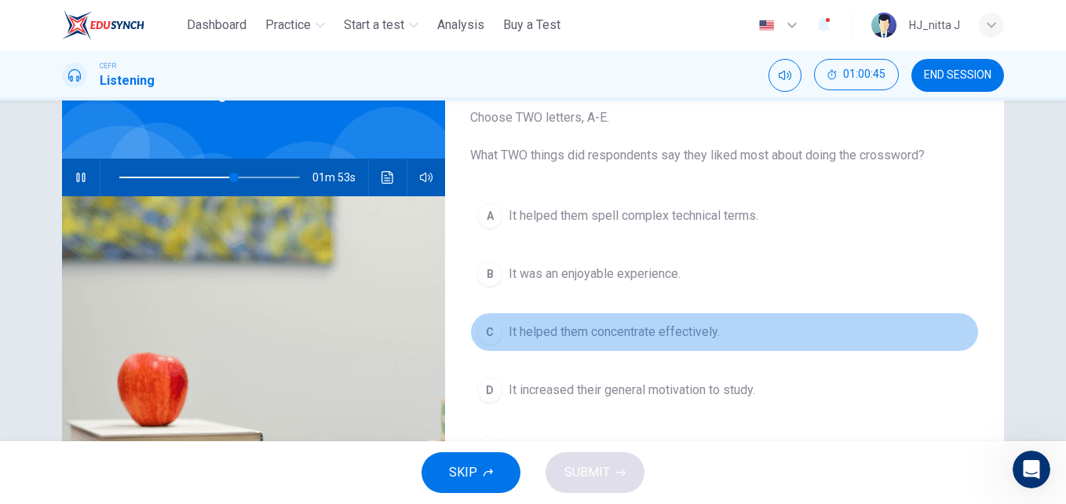
click at [645, 333] on span "It helped them concentrate effectively." at bounding box center [614, 332] width 211 height 19
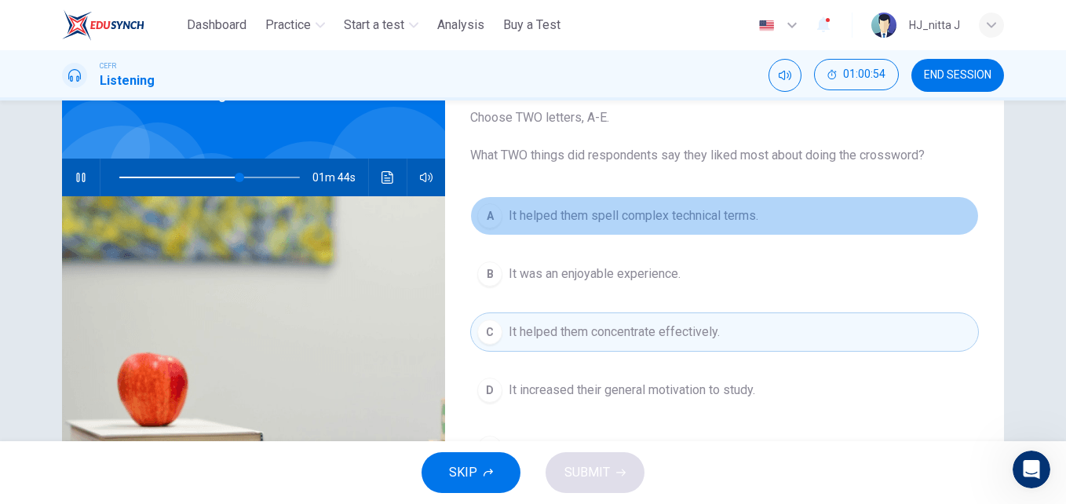
click at [662, 217] on span "It helped them spell complex technical terms." at bounding box center [634, 215] width 250 height 19
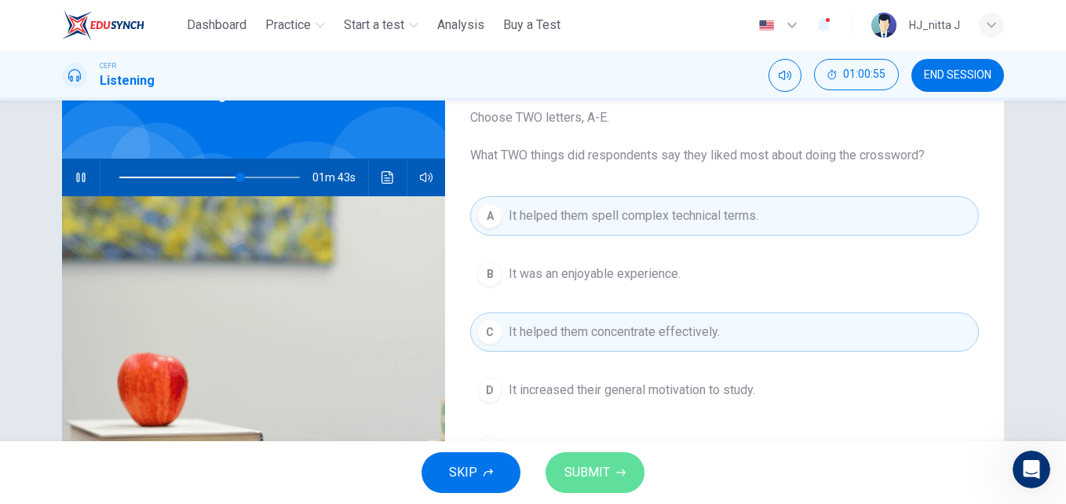
click at [609, 463] on button "SUBMIT" at bounding box center [595, 472] width 99 height 41
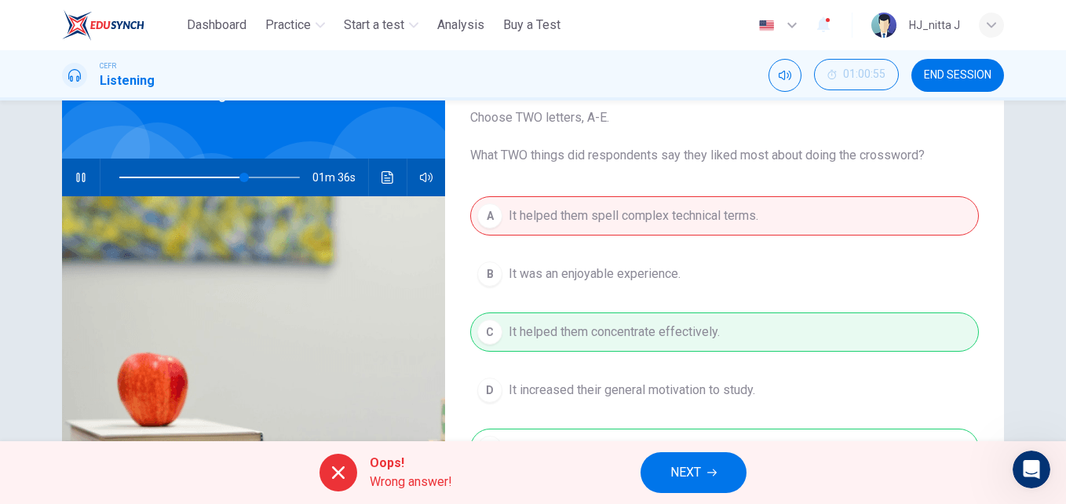
scroll to position [211, 0]
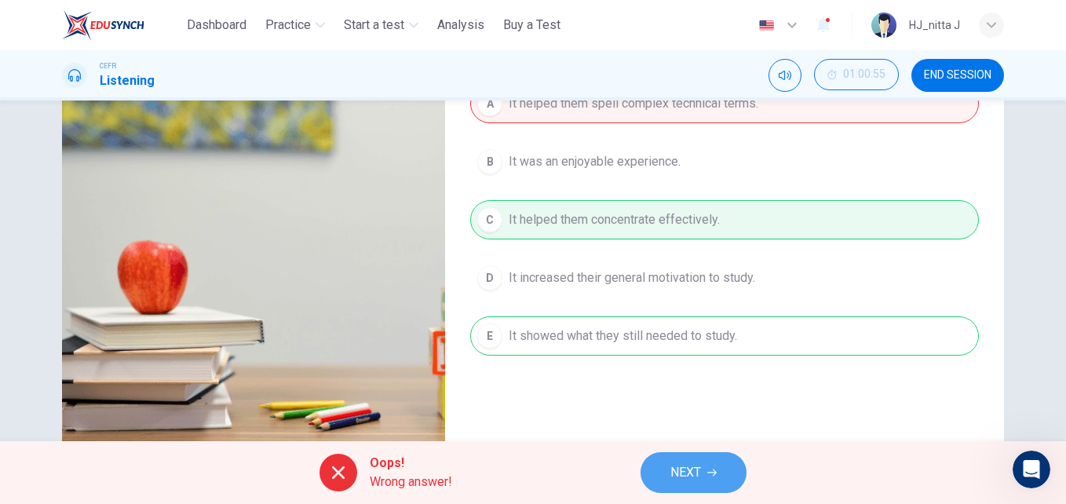
click at [693, 472] on span "NEXT" at bounding box center [685, 473] width 31 height 22
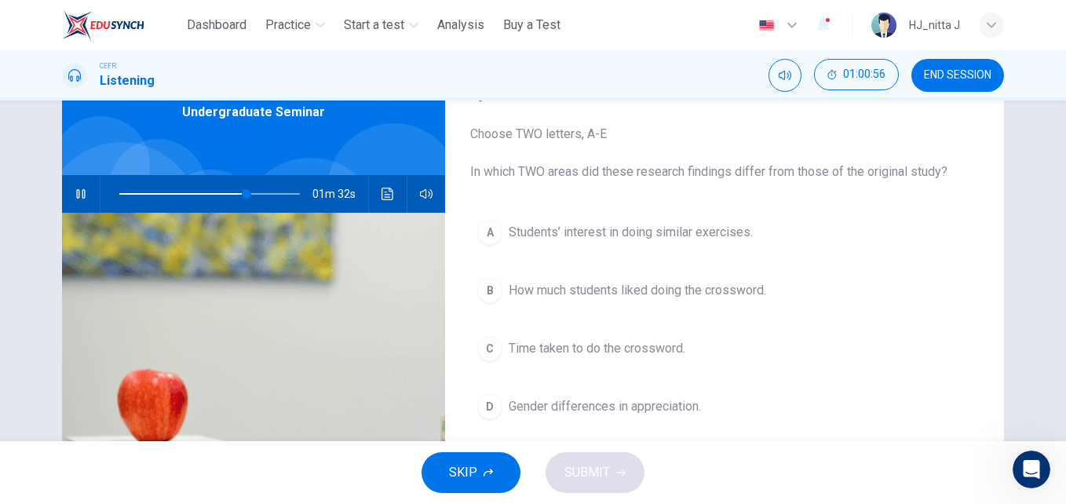
scroll to position [82, 0]
click at [235, 195] on span at bounding box center [238, 194] width 9 height 9
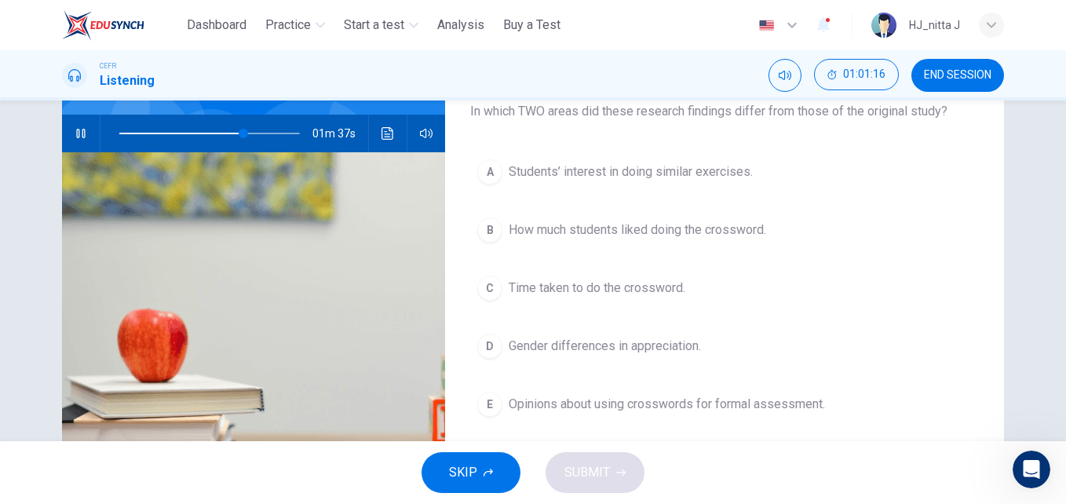
scroll to position [151, 0]
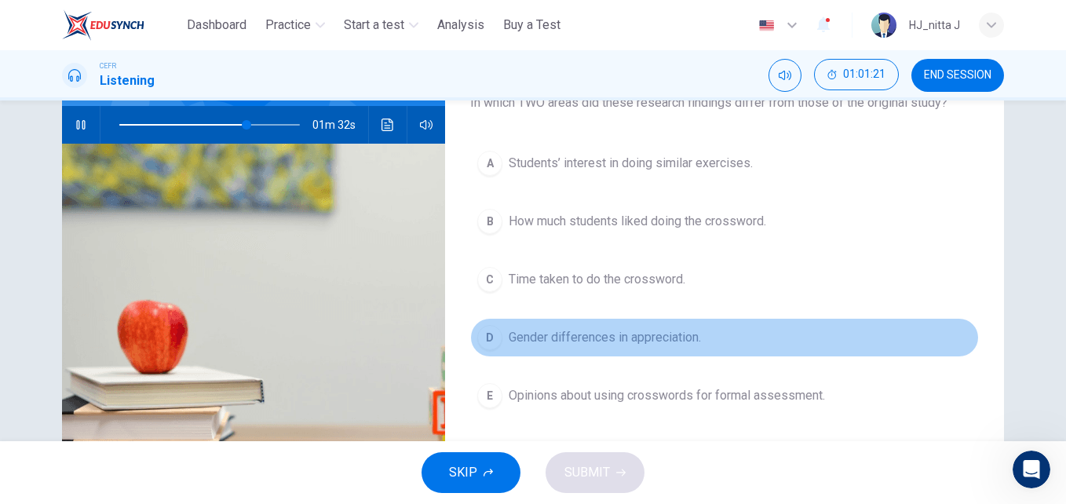
click at [593, 335] on span "Gender differences in appreciation." at bounding box center [605, 337] width 192 height 19
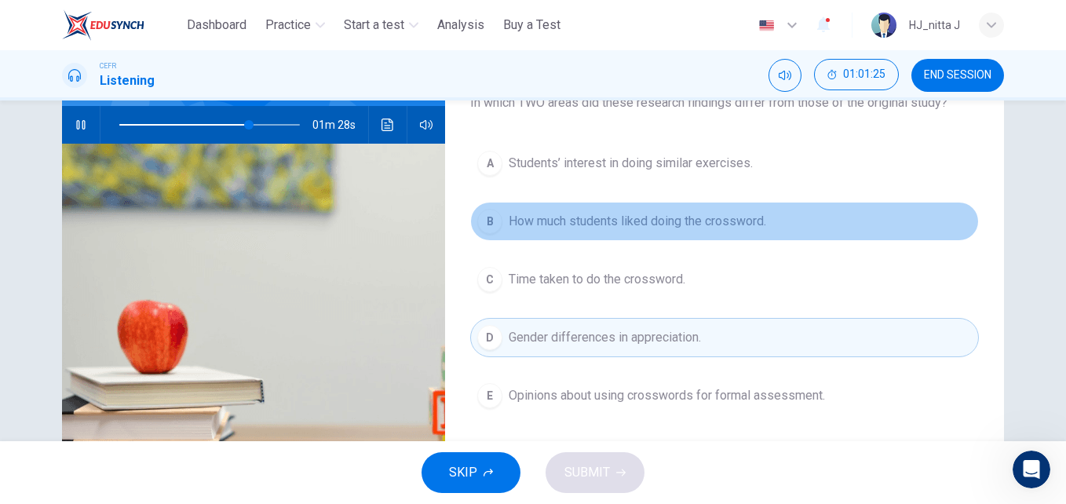
click at [659, 220] on span "How much students liked doing the crossword." at bounding box center [637, 221] width 257 height 19
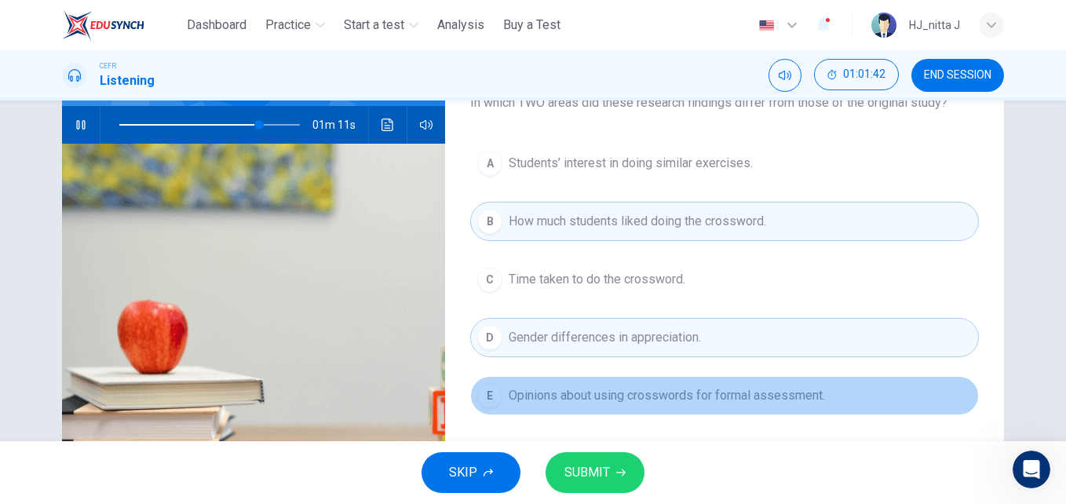
click at [643, 391] on span "Opinions about using crosswords for formal assessment." at bounding box center [667, 395] width 316 height 19
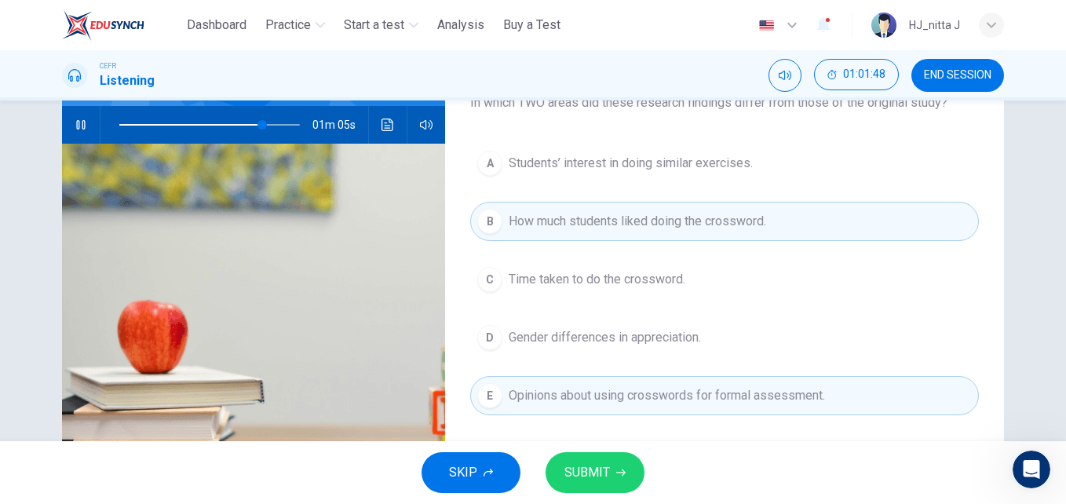
click at [622, 331] on span "Gender differences in appreciation." at bounding box center [605, 337] width 192 height 19
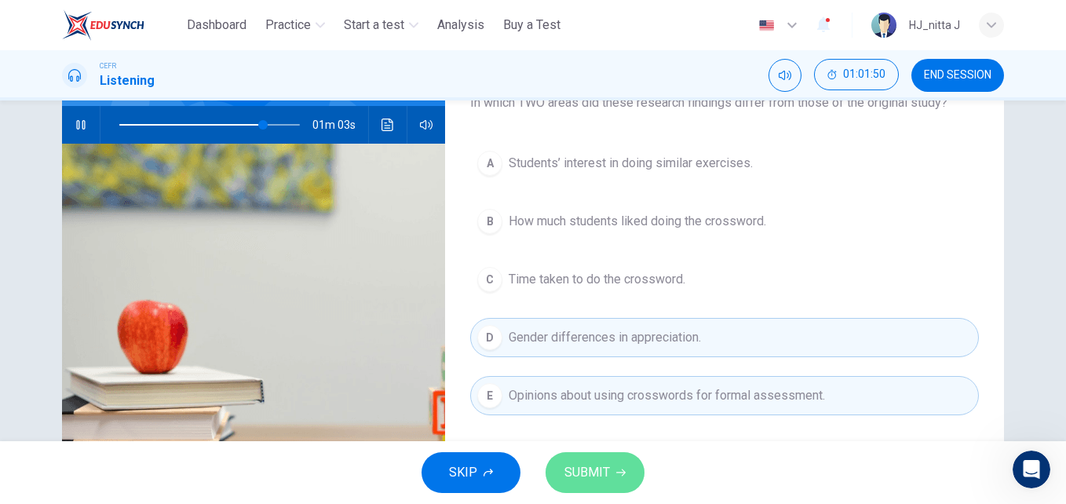
click at [597, 468] on span "SUBMIT" at bounding box center [587, 473] width 46 height 22
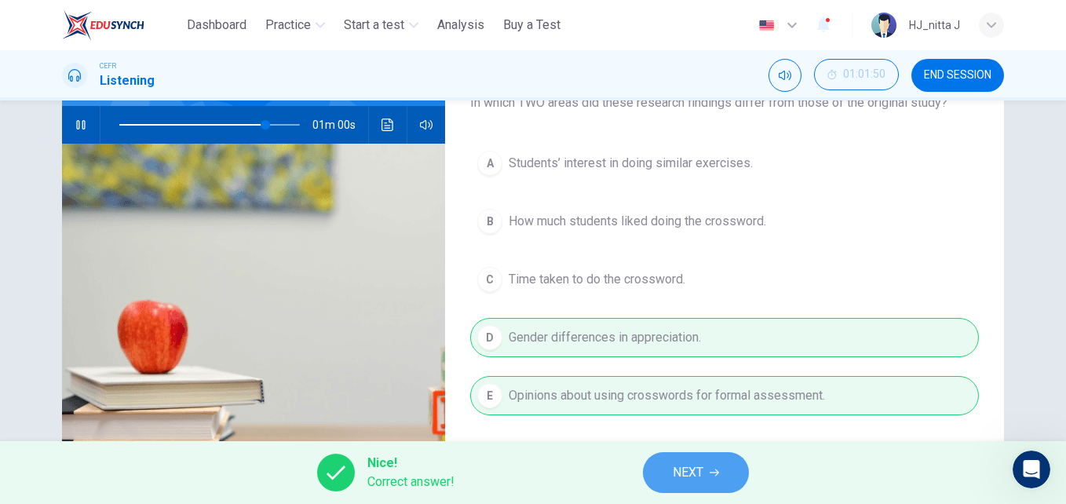
click at [677, 469] on span "NEXT" at bounding box center [688, 473] width 31 height 22
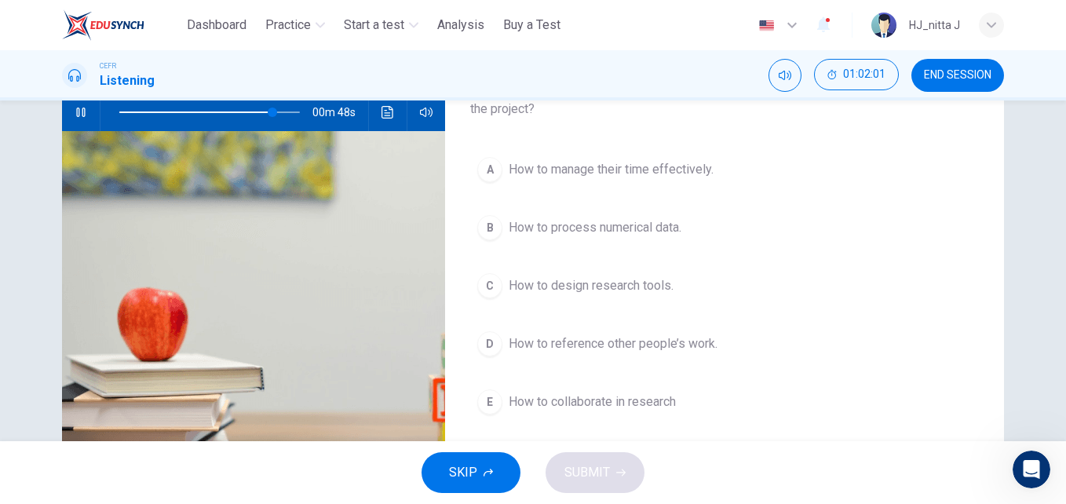
scroll to position [165, 0]
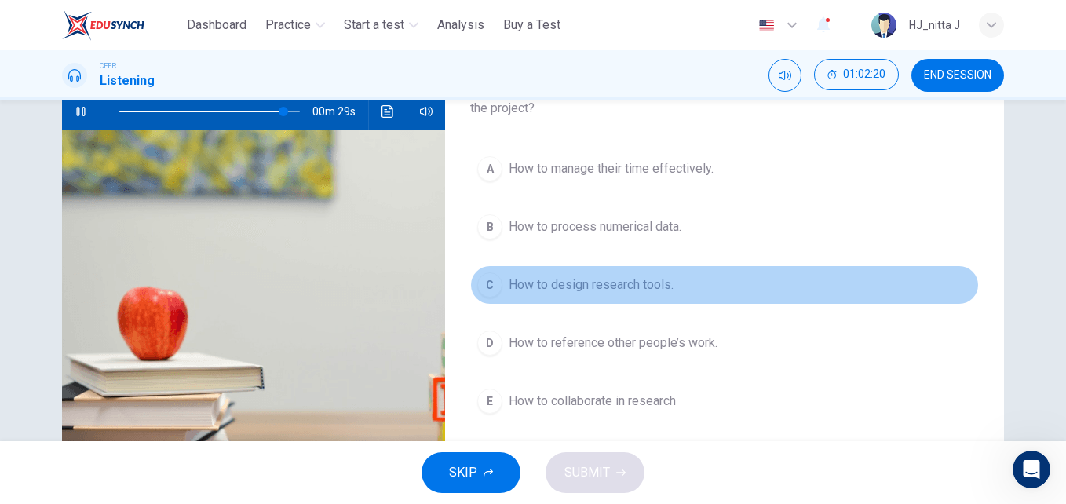
click at [604, 276] on span "How to design research tools." at bounding box center [591, 285] width 165 height 19
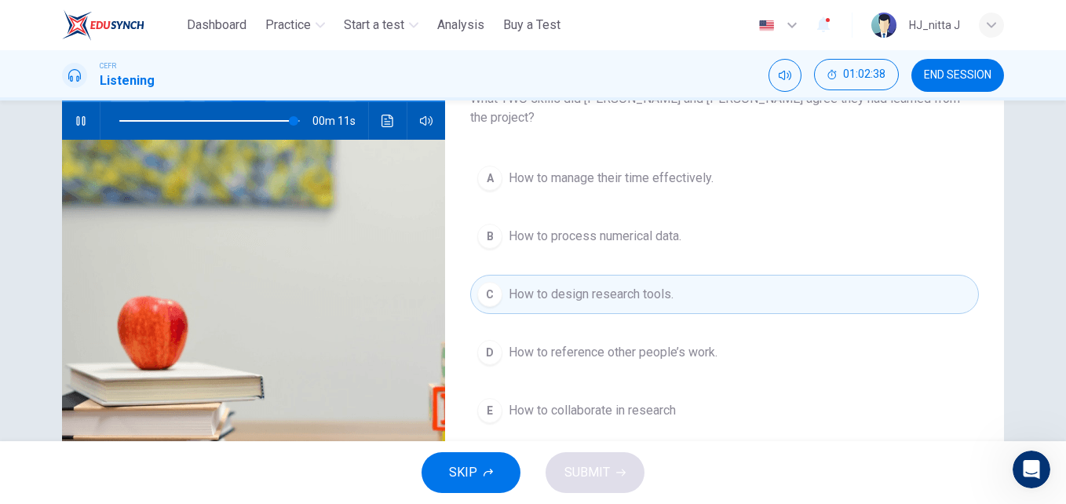
scroll to position [159, 0]
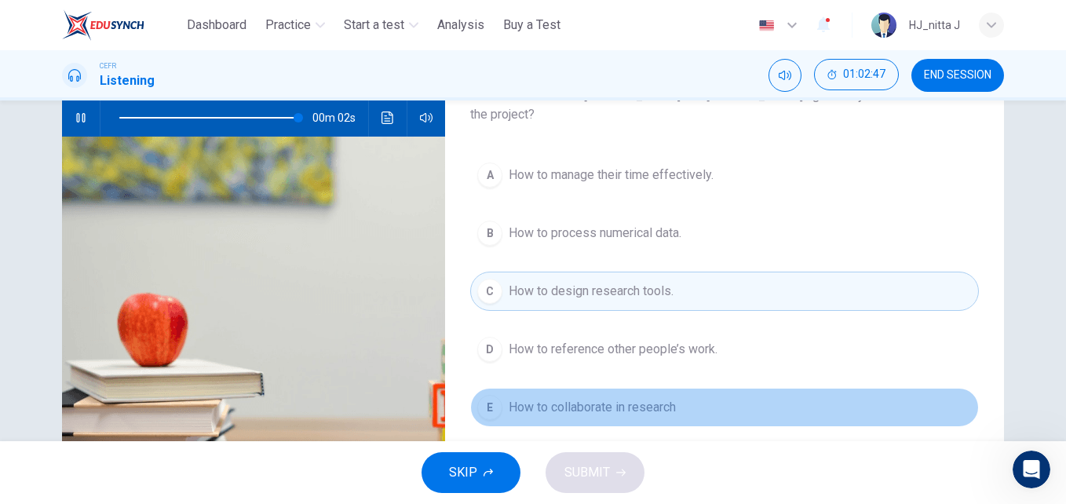
click at [600, 398] on span "How to collaborate in research" at bounding box center [592, 407] width 167 height 19
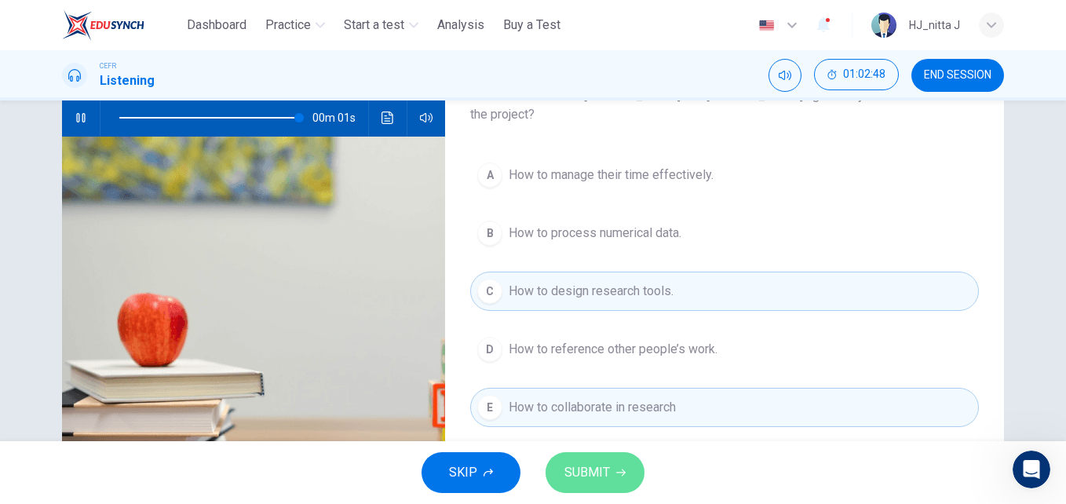
click at [591, 458] on button "SUBMIT" at bounding box center [595, 472] width 99 height 41
type input "*"
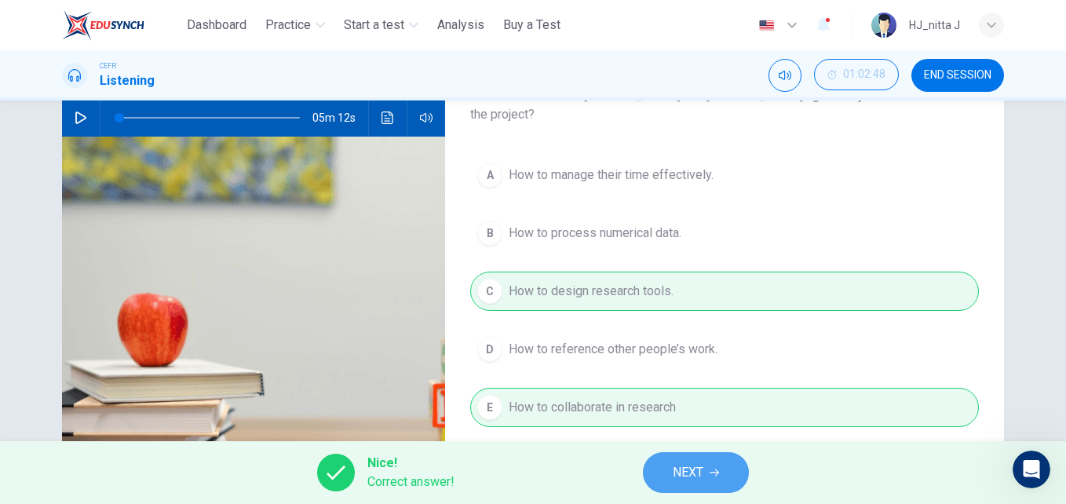
click at [688, 472] on span "NEXT" at bounding box center [688, 473] width 31 height 22
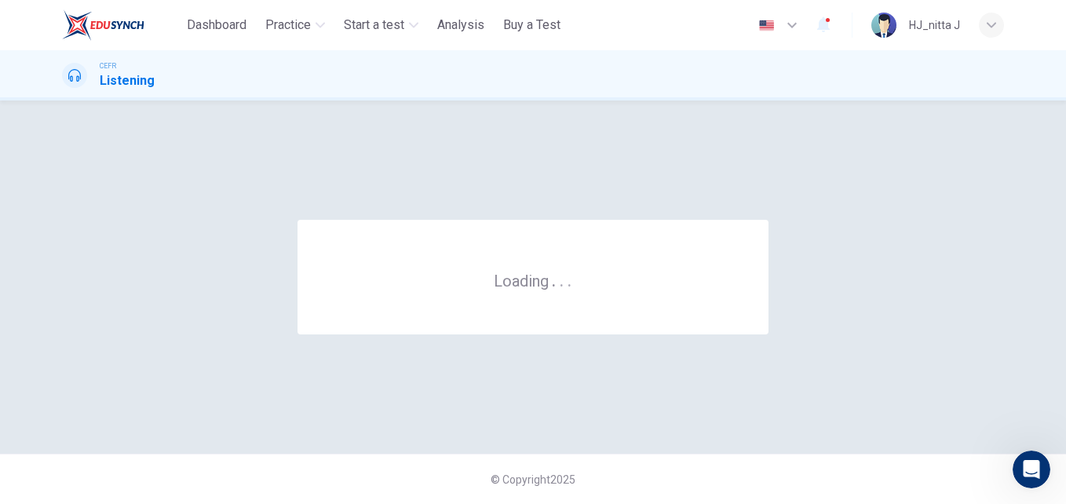
scroll to position [0, 0]
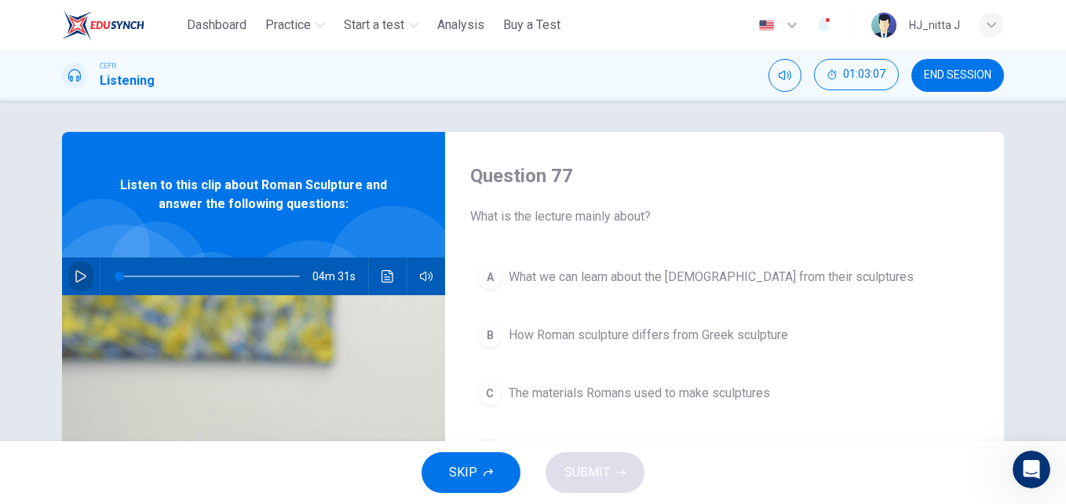
click at [75, 272] on icon "button" at bounding box center [81, 276] width 13 height 13
click at [75, 274] on icon "button" at bounding box center [81, 276] width 13 height 13
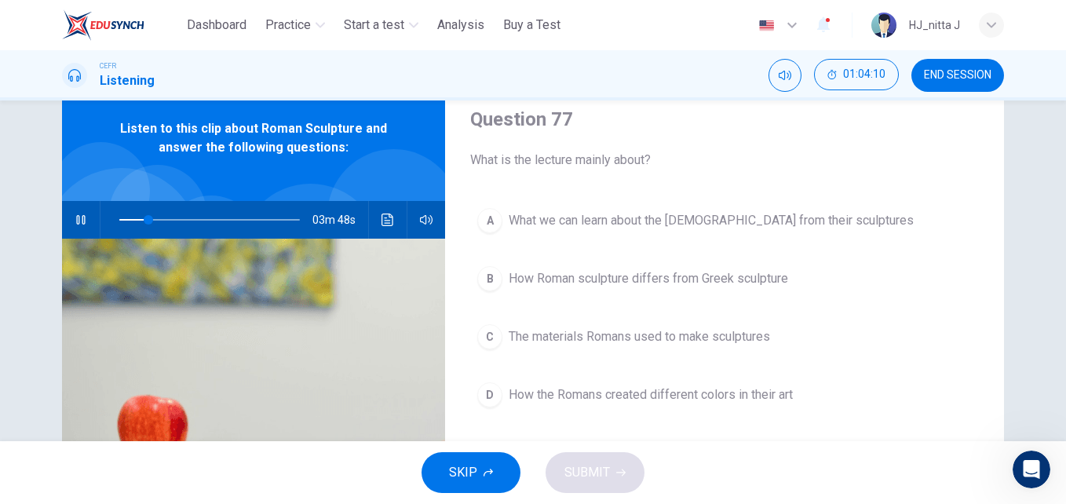
scroll to position [55, 0]
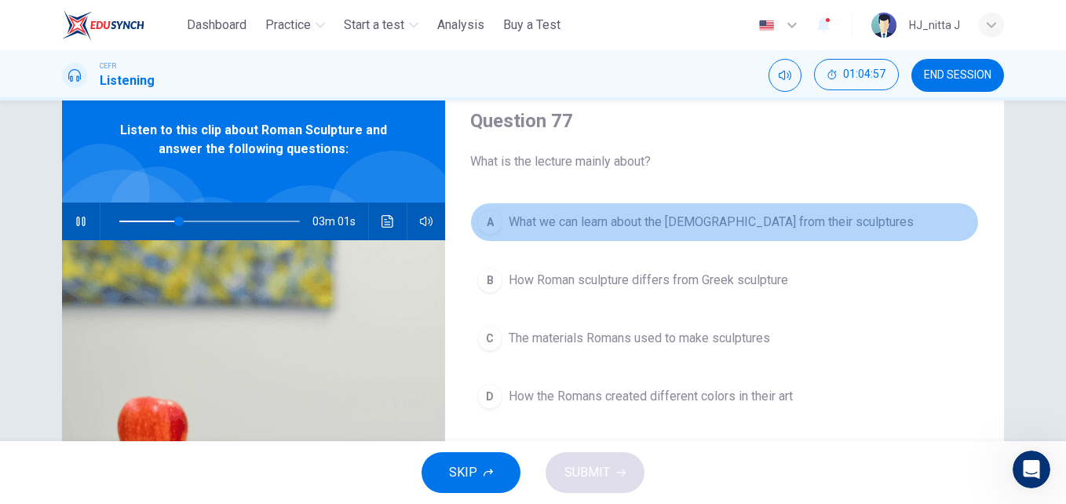
click at [708, 219] on span "What we can learn about the [DEMOGRAPHIC_DATA] from their sculptures" at bounding box center [711, 222] width 405 height 19
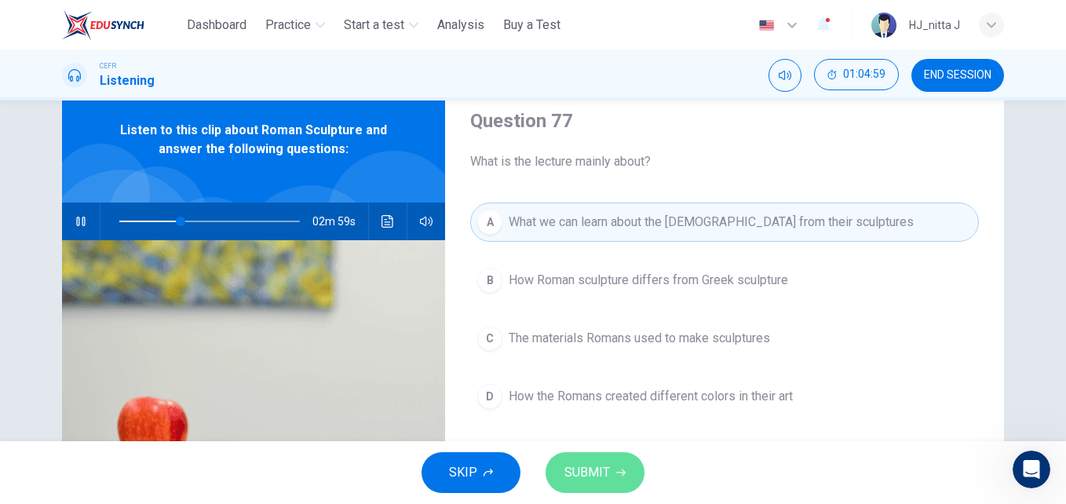
click at [599, 465] on span "SUBMIT" at bounding box center [587, 473] width 46 height 22
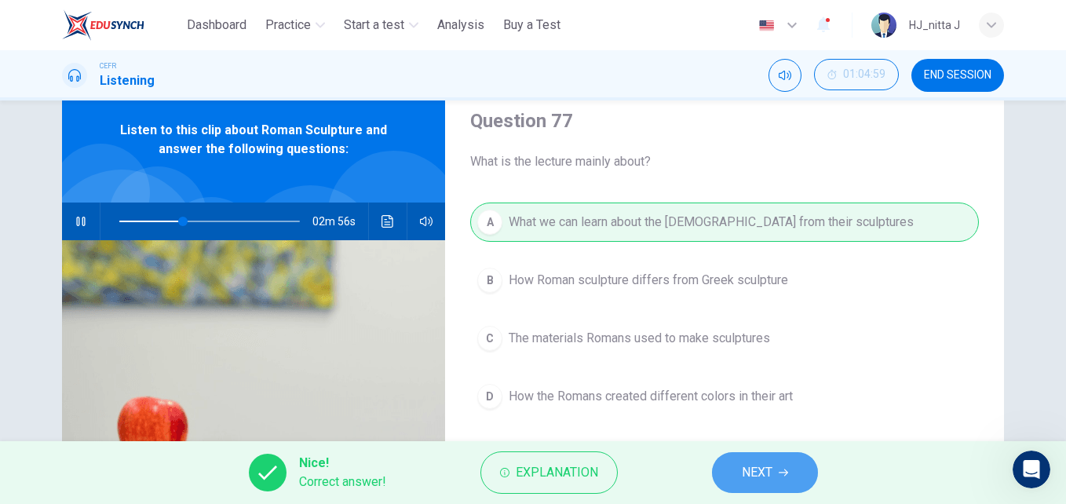
click at [759, 462] on span "NEXT" at bounding box center [757, 473] width 31 height 22
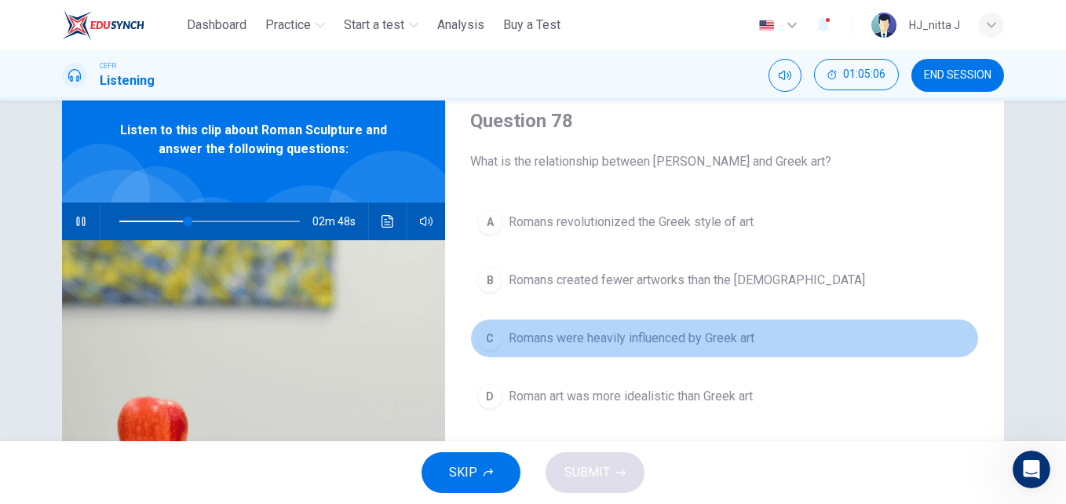
click at [643, 336] on span "Romans were heavily influenced by Greek art" at bounding box center [632, 338] width 246 height 19
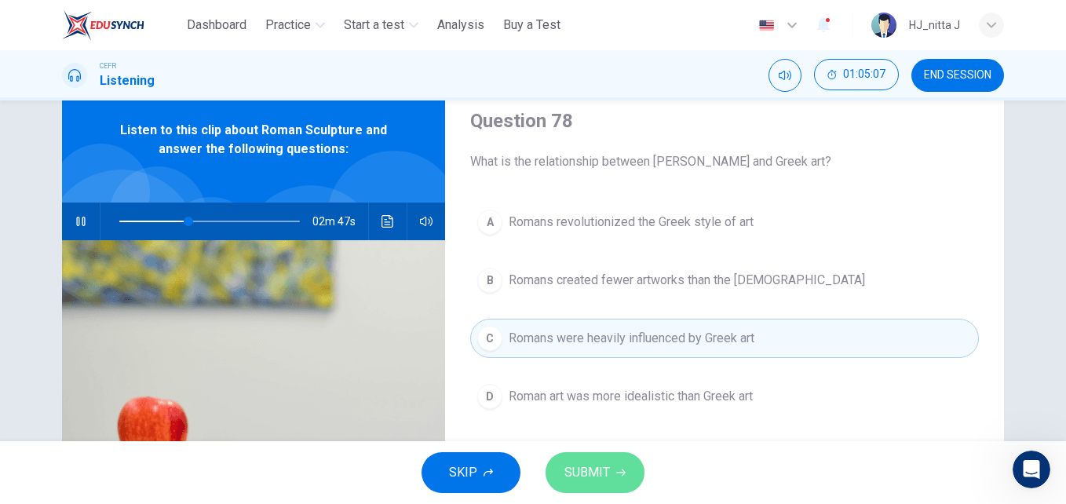
click at [608, 468] on span "SUBMIT" at bounding box center [587, 473] width 46 height 22
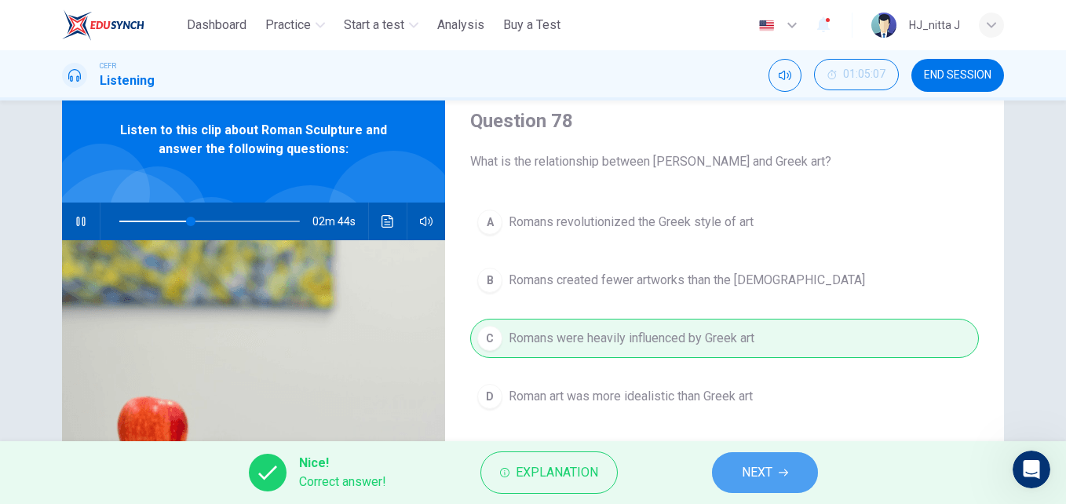
click at [745, 469] on span "NEXT" at bounding box center [757, 473] width 31 height 22
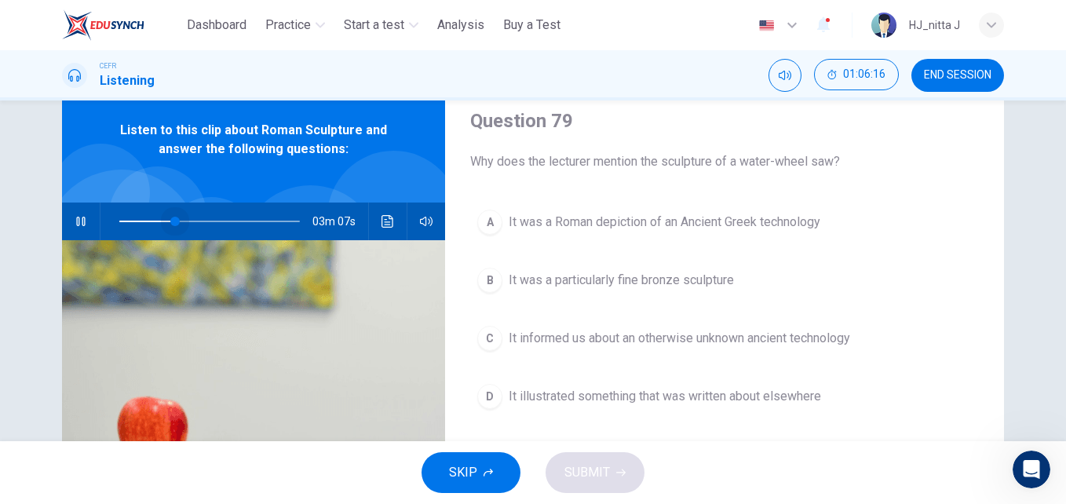
click at [171, 218] on span at bounding box center [209, 221] width 181 height 22
click at [159, 220] on span at bounding box center [209, 221] width 181 height 22
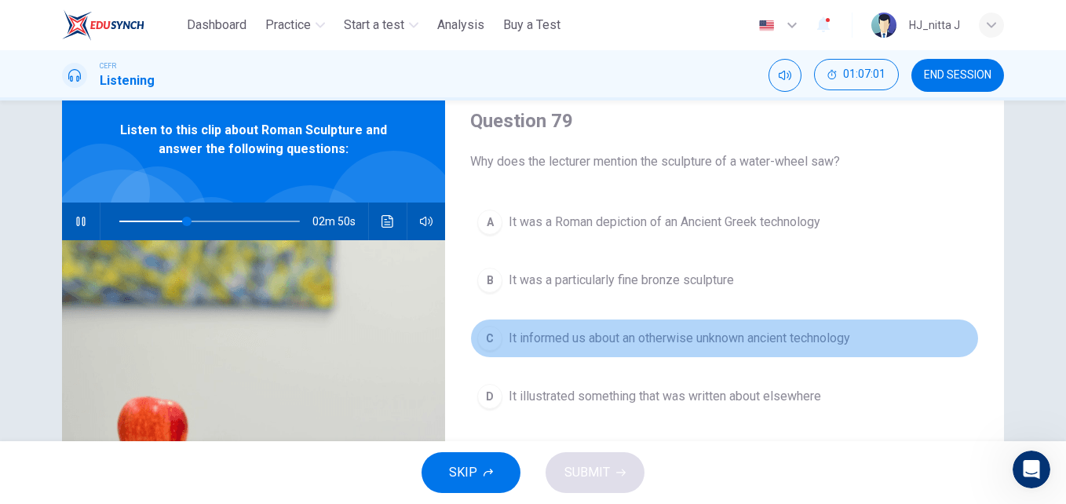
click at [653, 336] on span "It informed us about an otherwise unknown ancient technology" at bounding box center [679, 338] width 341 height 19
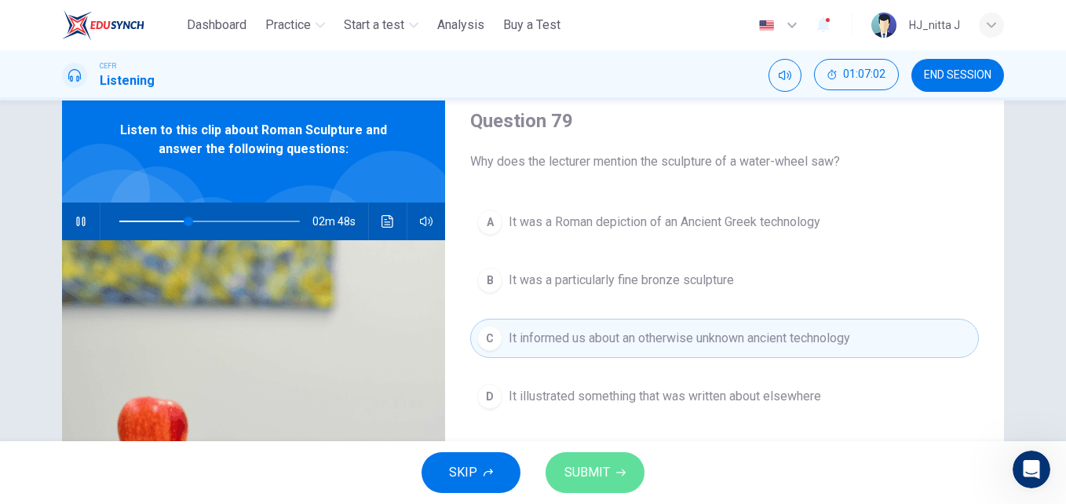
click at [600, 477] on span "SUBMIT" at bounding box center [587, 473] width 46 height 22
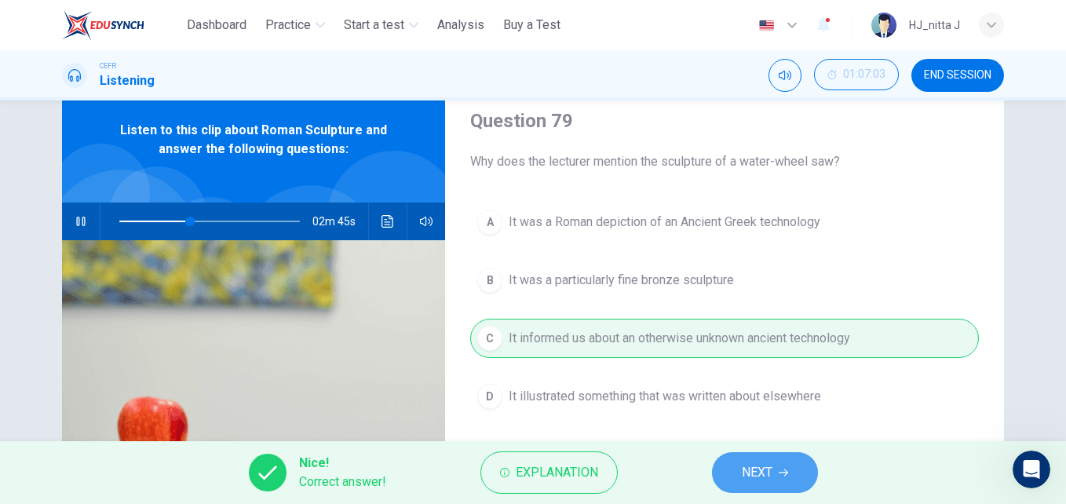
click at [756, 462] on span "NEXT" at bounding box center [757, 473] width 31 height 22
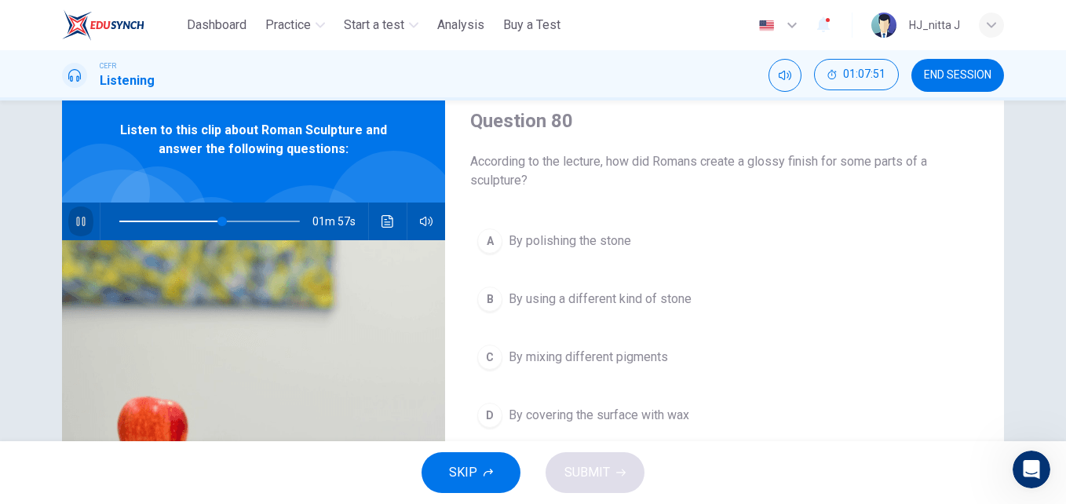
click at [70, 222] on button "button" at bounding box center [80, 222] width 25 height 38
click at [74, 210] on button "button" at bounding box center [80, 222] width 25 height 38
click at [75, 211] on button "button" at bounding box center [80, 222] width 25 height 38
type input "**"
click at [951, 75] on span "END SESSION" at bounding box center [958, 75] width 68 height 13
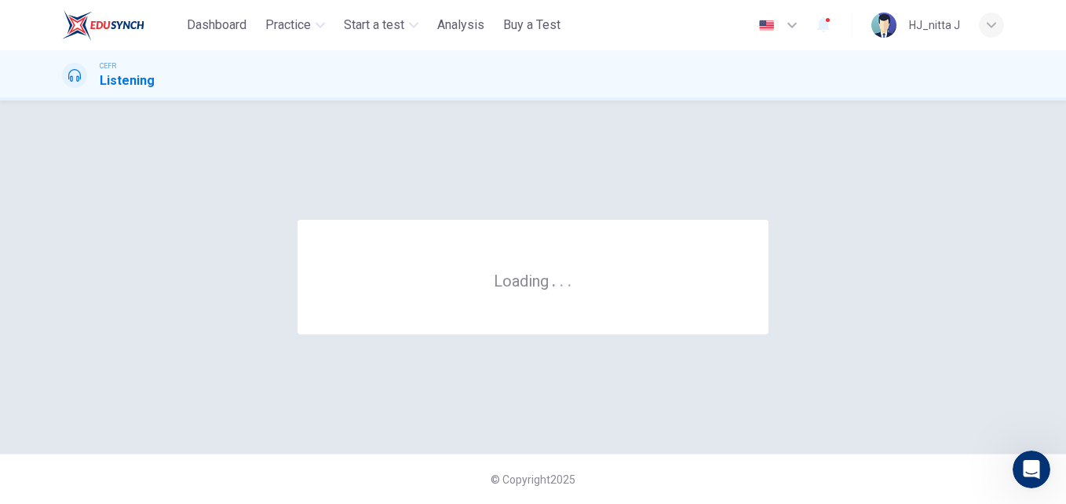
scroll to position [0, 0]
